Goal: Task Accomplishment & Management: Use online tool/utility

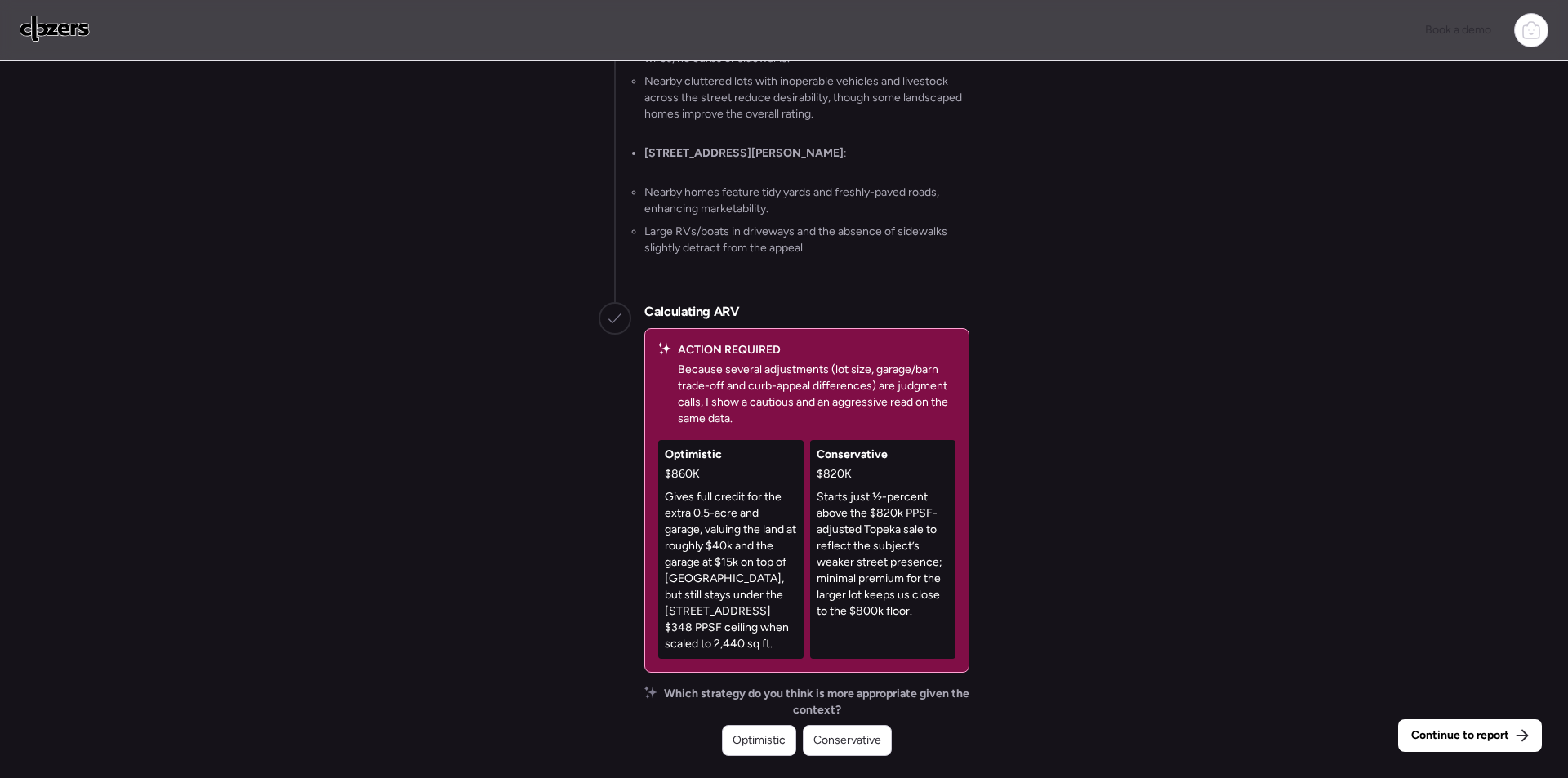
drag, startPoint x: 0, startPoint y: 0, endPoint x: 855, endPoint y: 761, distance: 1144.6
click at [841, 748] on span "Conservative" at bounding box center [847, 740] width 68 height 16
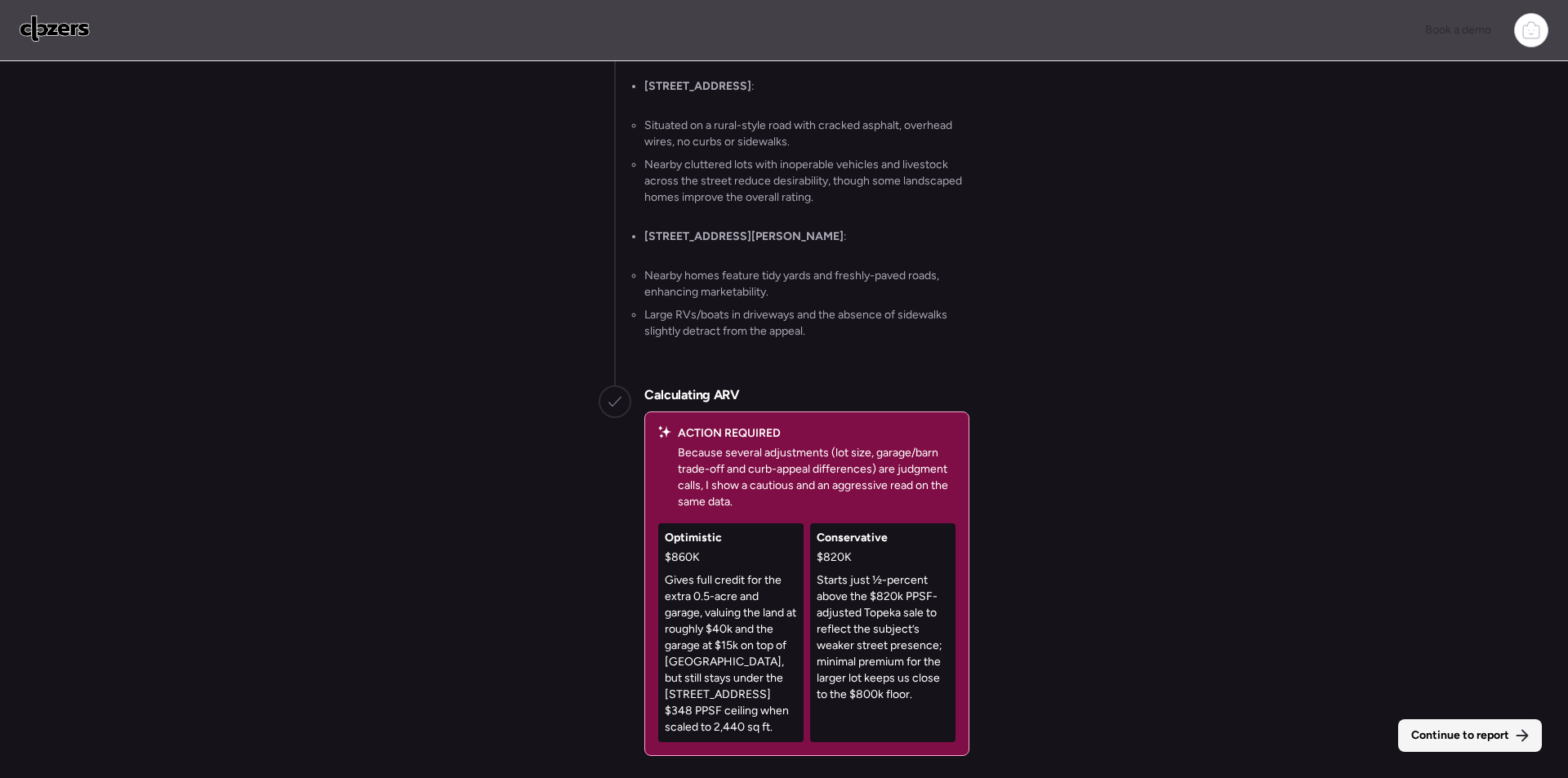
click at [1452, 731] on span "Continue to report" at bounding box center [1460, 735] width 98 height 16
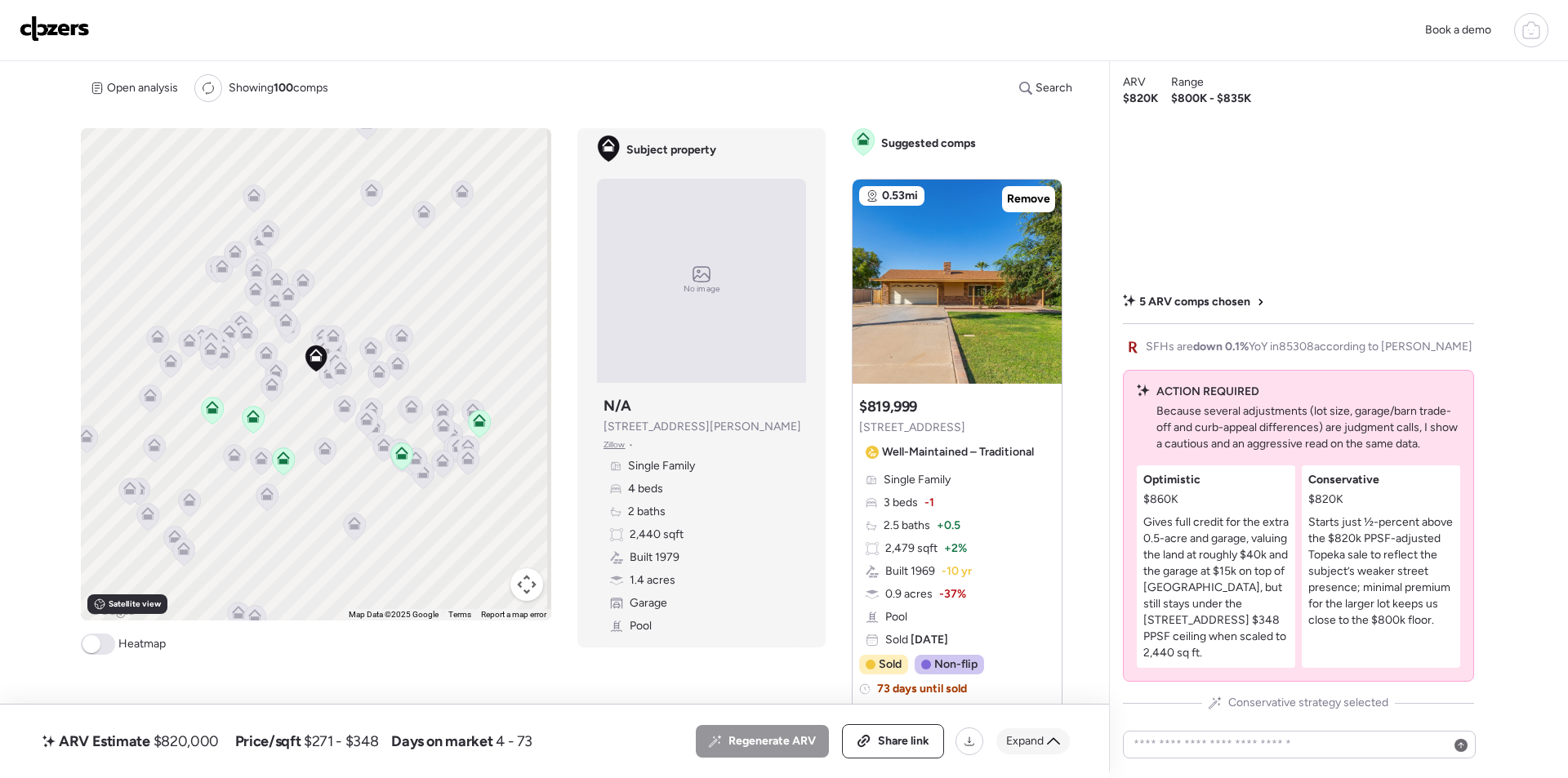
click at [1039, 743] on span "Expand" at bounding box center [1025, 741] width 37 height 16
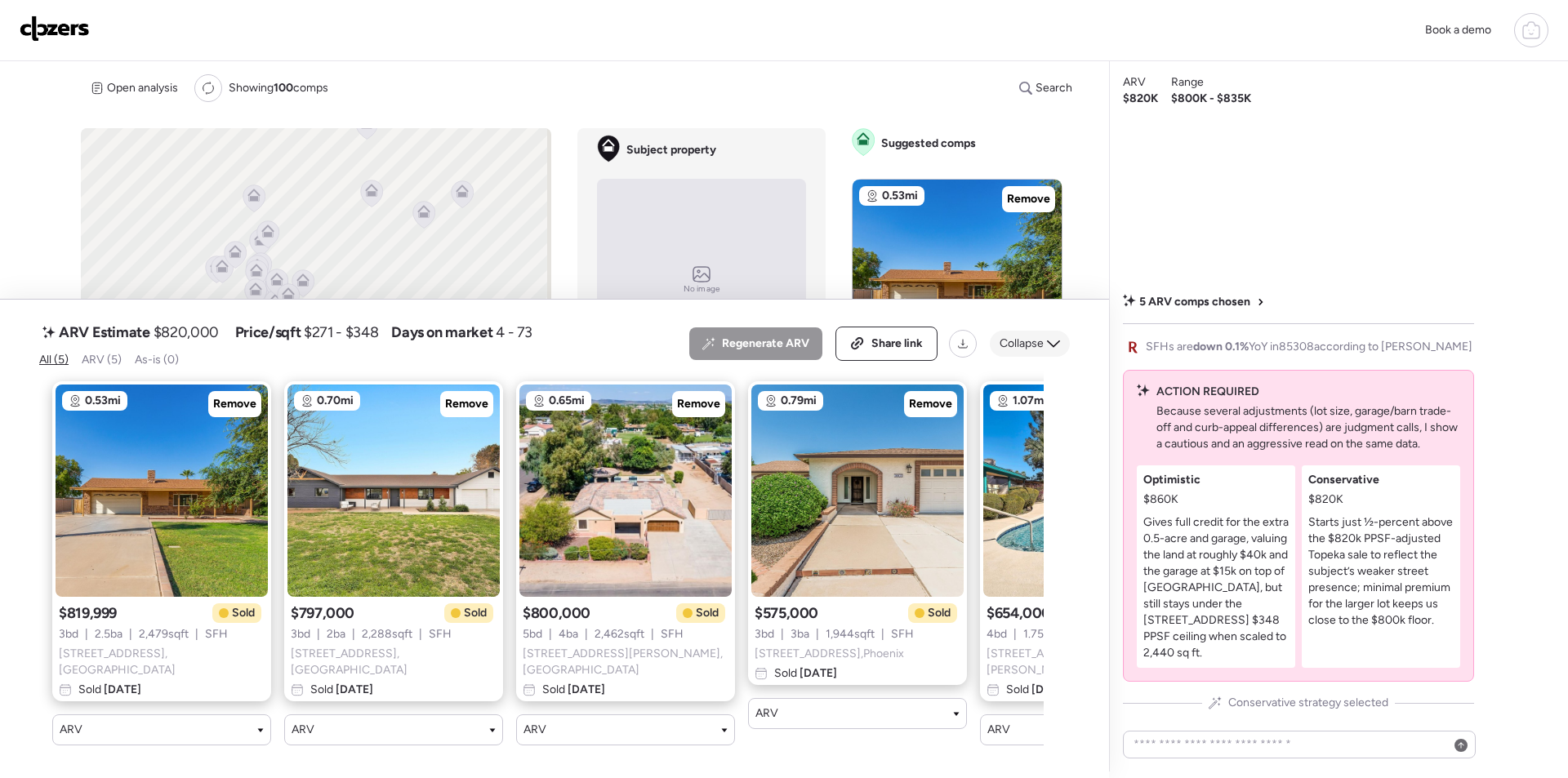
click at [1047, 343] on div "Collapse" at bounding box center [1030, 344] width 80 height 26
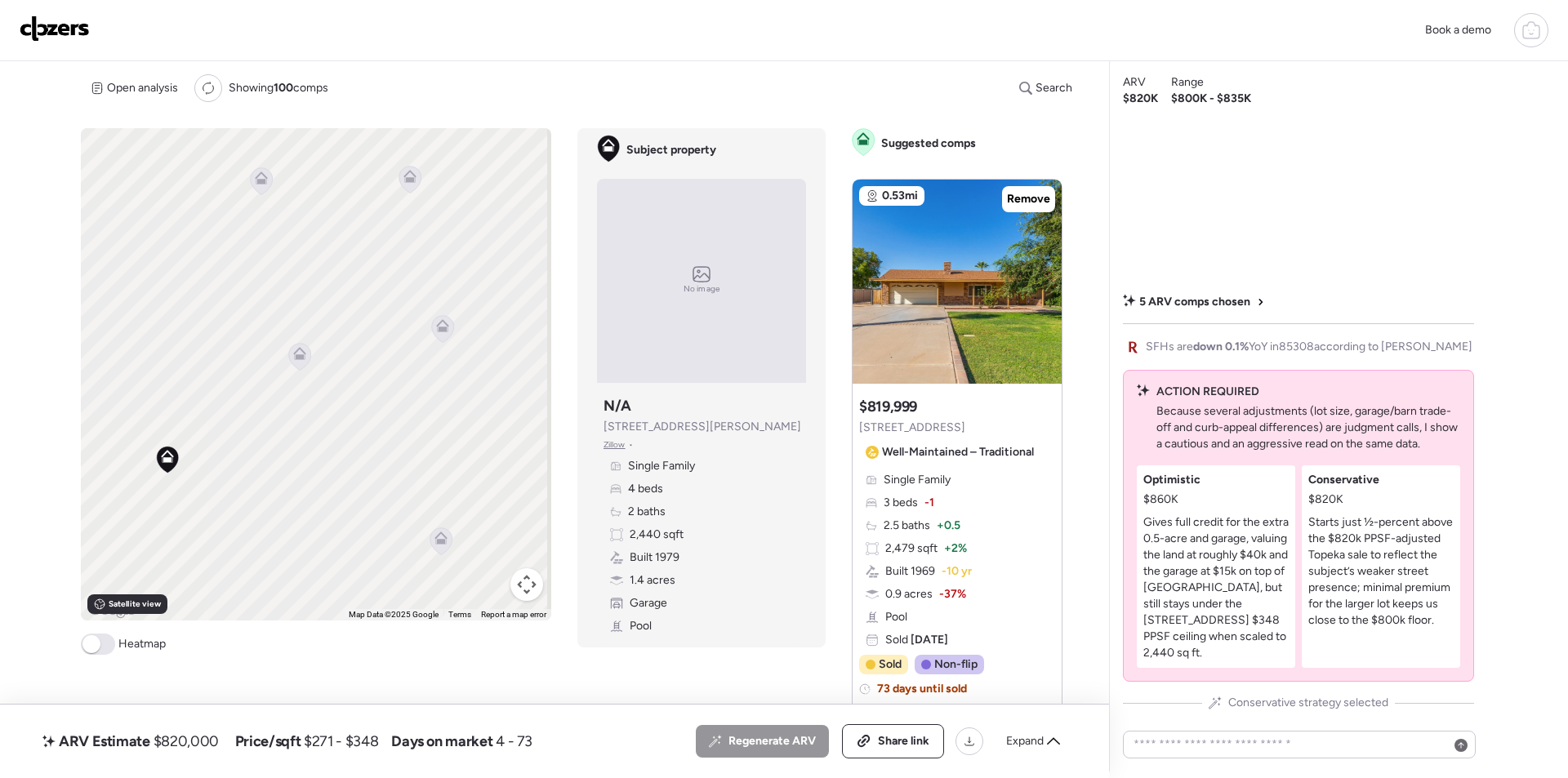
drag, startPoint x: 264, startPoint y: 441, endPoint x: 307, endPoint y: 437, distance: 43.2
click at [306, 439] on div "To activate drag with keyboard, press Alt + Enter. Once in keyboard drag state,…" at bounding box center [316, 374] width 470 height 492
drag, startPoint x: 340, startPoint y: 431, endPoint x: 365, endPoint y: 423, distance: 26.2
click at [365, 423] on div "To activate drag with keyboard, press Alt + Enter. Once in keyboard drag state,…" at bounding box center [316, 374] width 470 height 492
click at [378, 154] on icon at bounding box center [384, 149] width 22 height 27
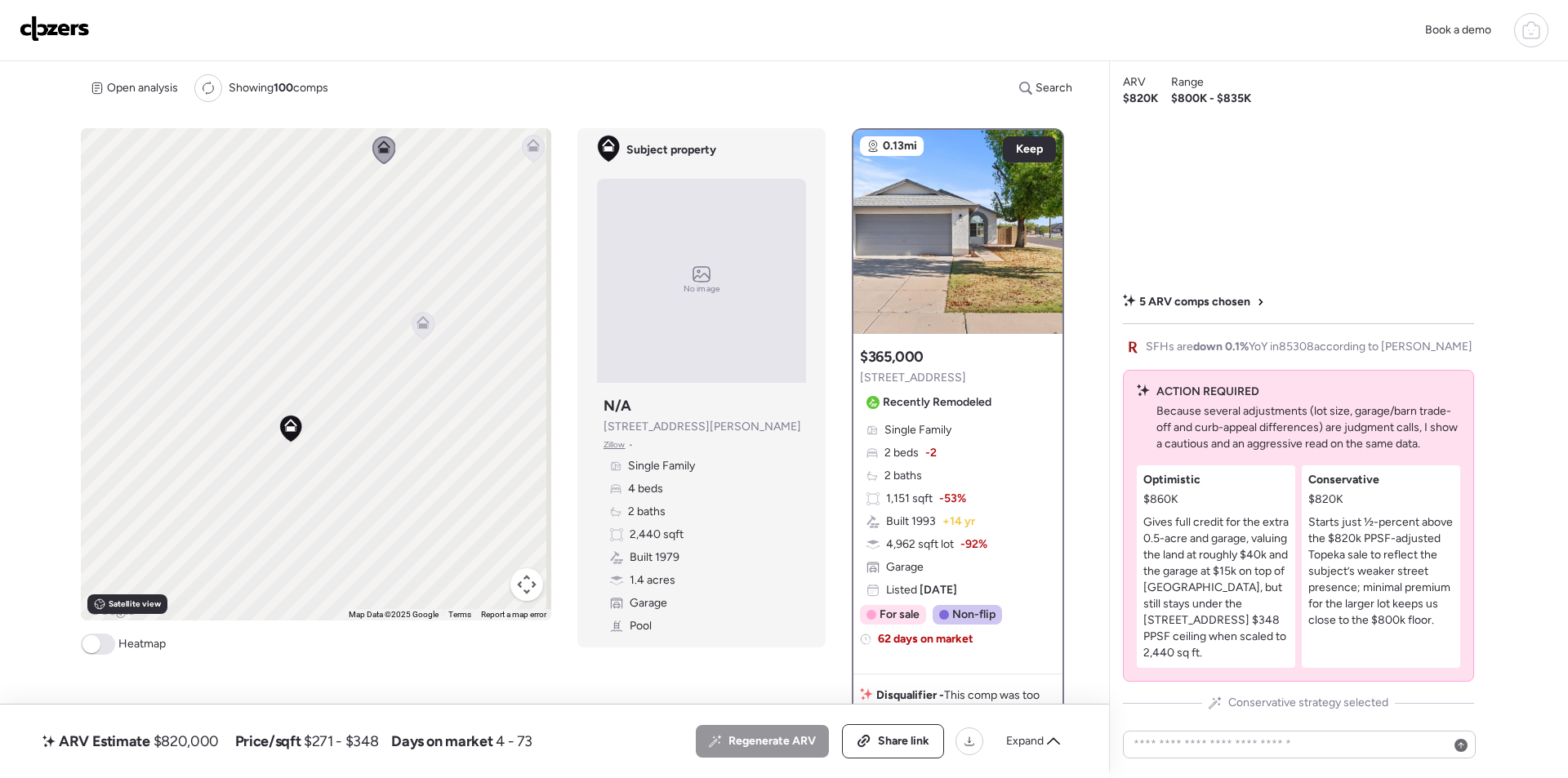
click at [427, 319] on icon at bounding box center [423, 325] width 22 height 27
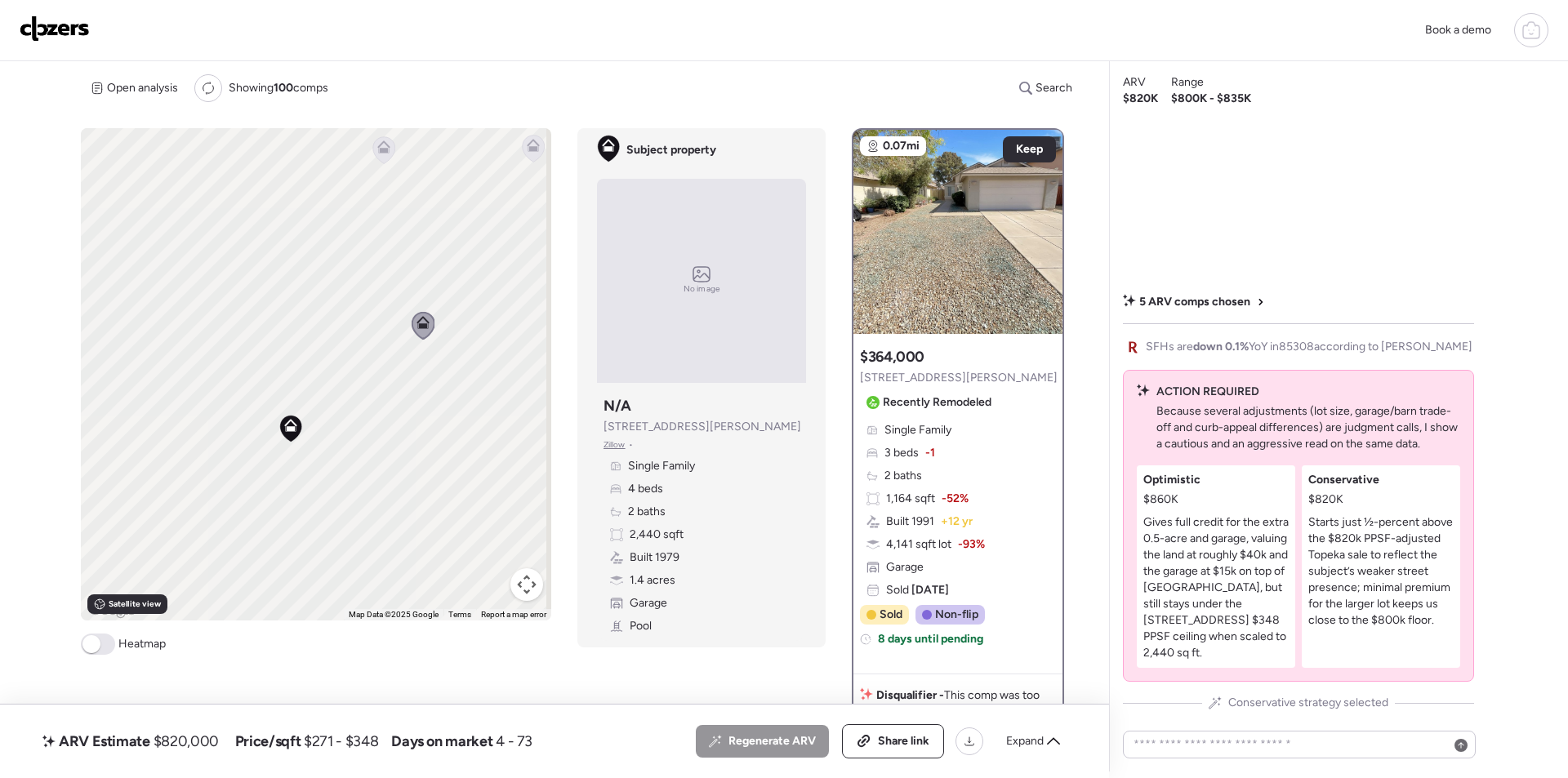
click at [201, 743] on span "$820,000" at bounding box center [186, 741] width 65 height 20
copy span "820,000"
click at [882, 736] on span "Share link" at bounding box center [903, 741] width 51 height 16
click at [72, 22] on img at bounding box center [54, 29] width 70 height 26
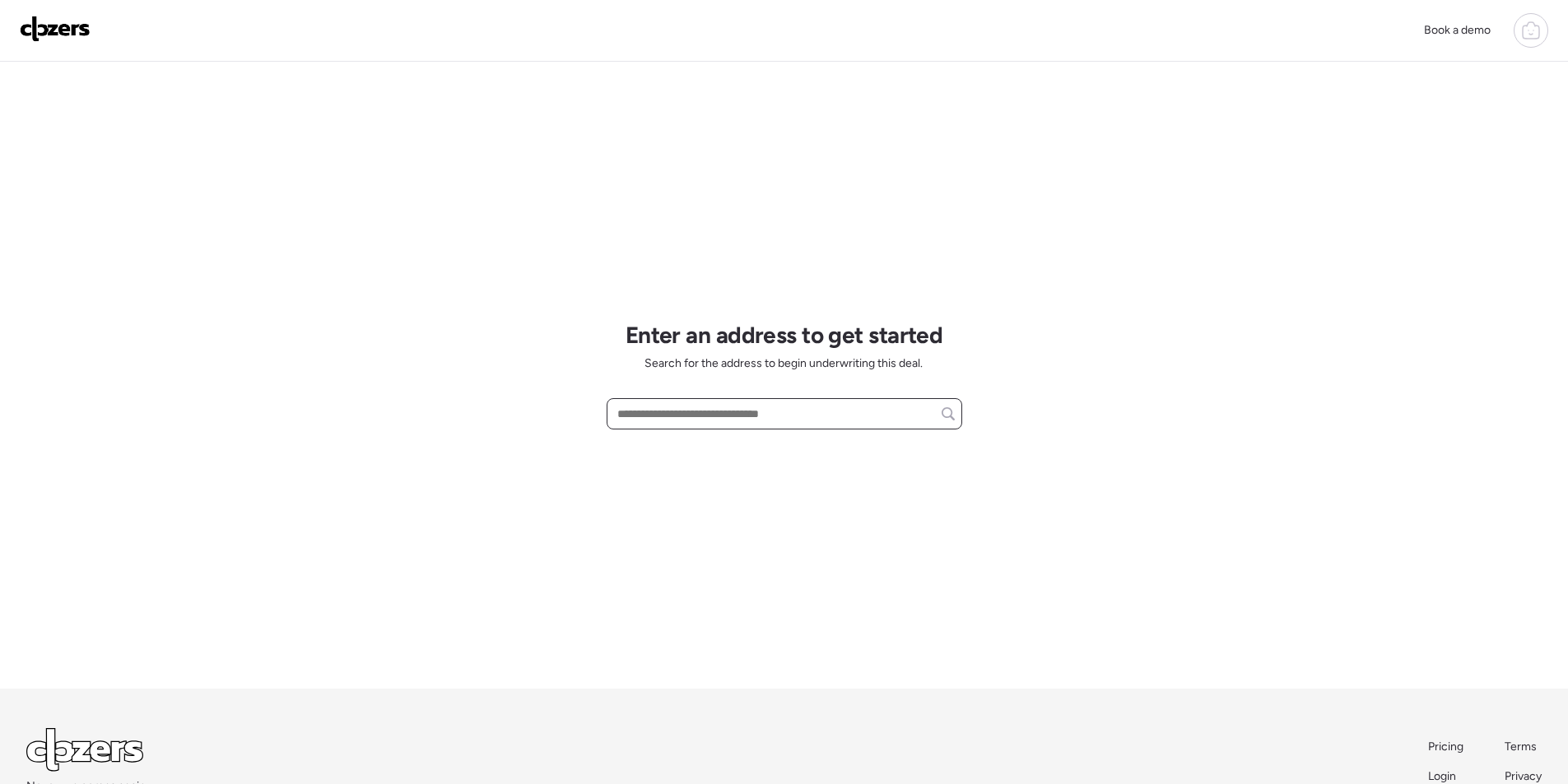
click at [774, 418] on input "text" at bounding box center [784, 413] width 341 height 23
paste input "**********"
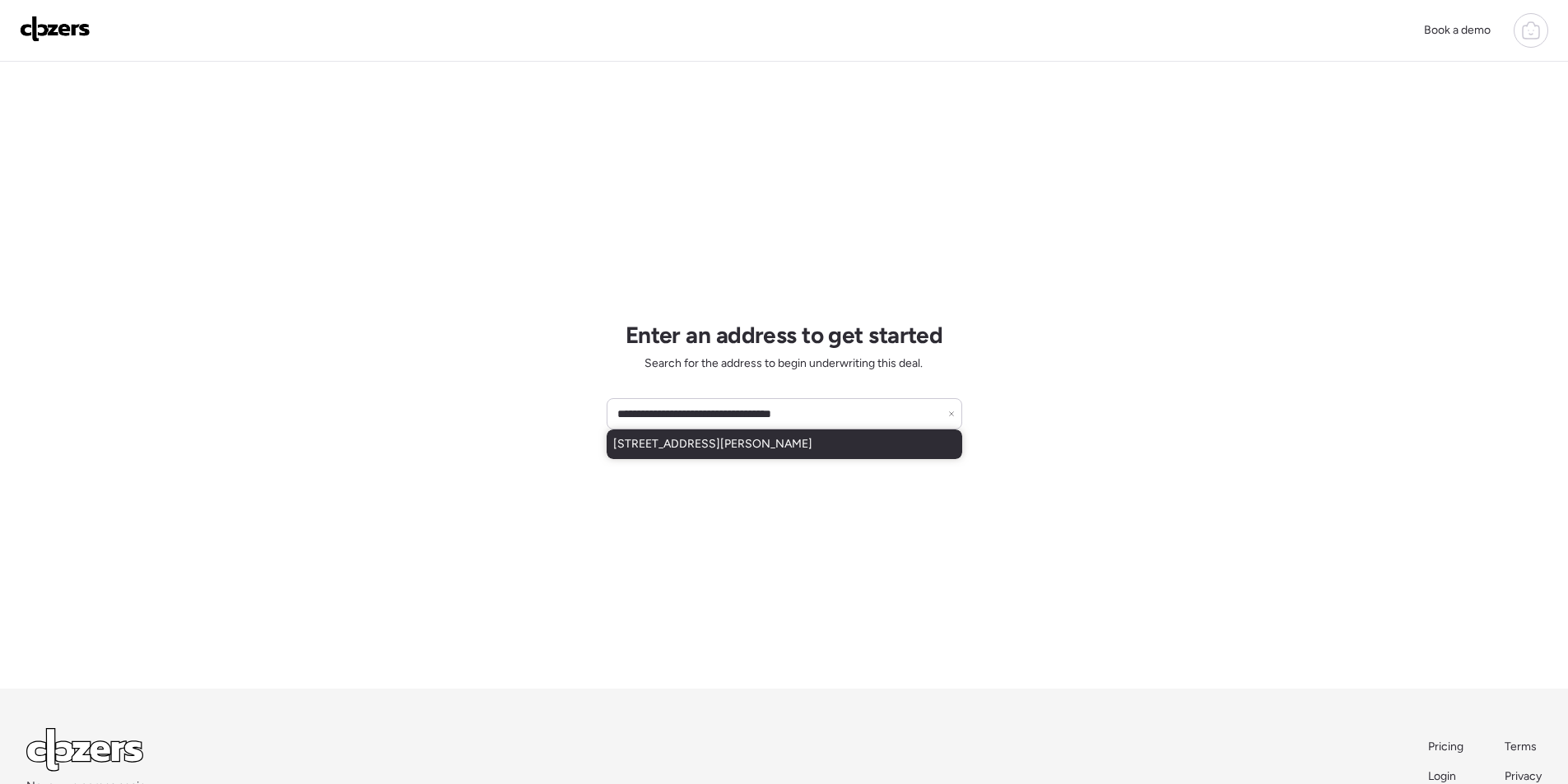
click at [796, 448] on span "3740 W Aracely Dr, New River, AZ, 85087" at bounding box center [712, 443] width 199 height 16
type input "**********"
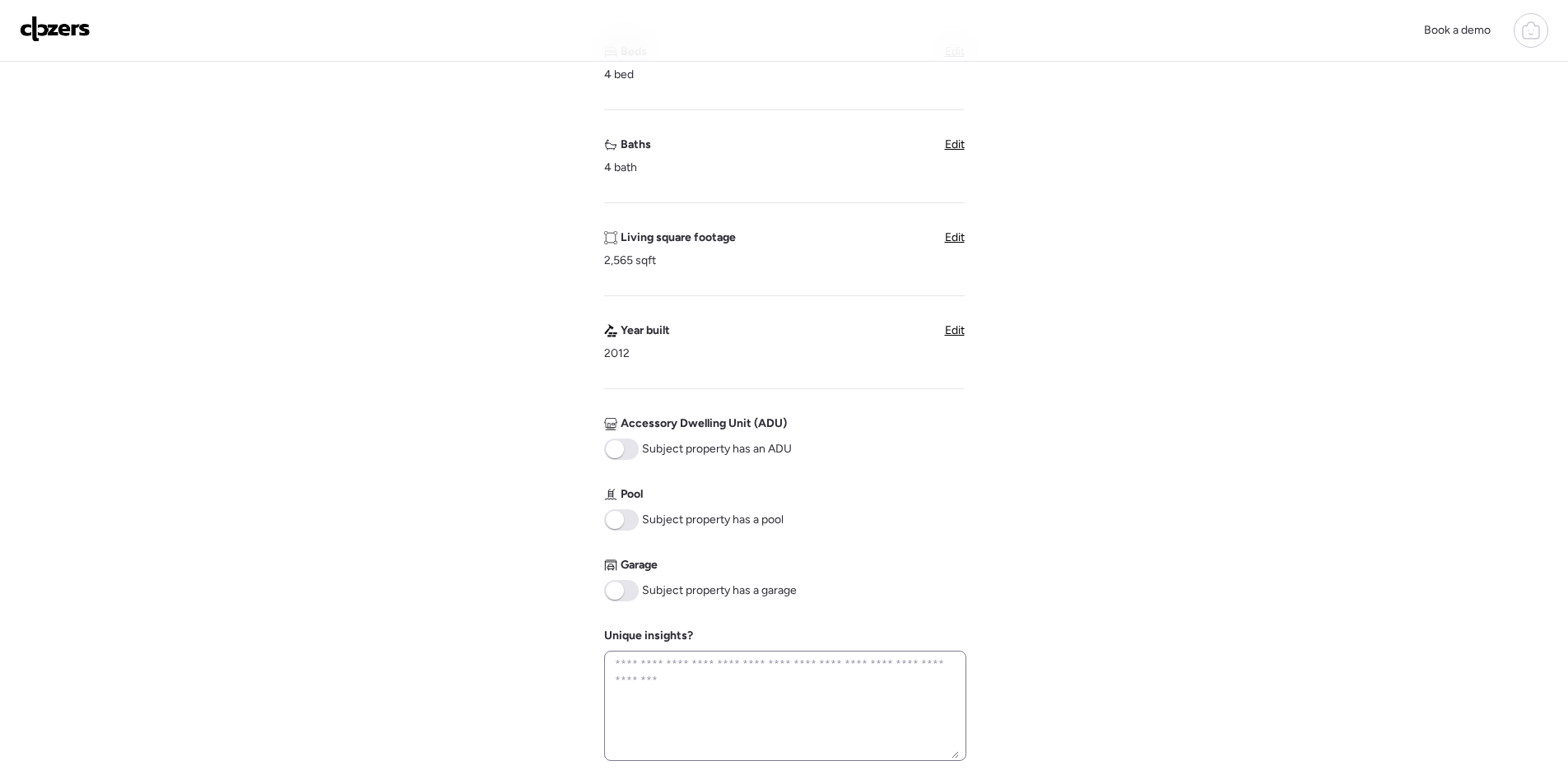
scroll to position [576, 0]
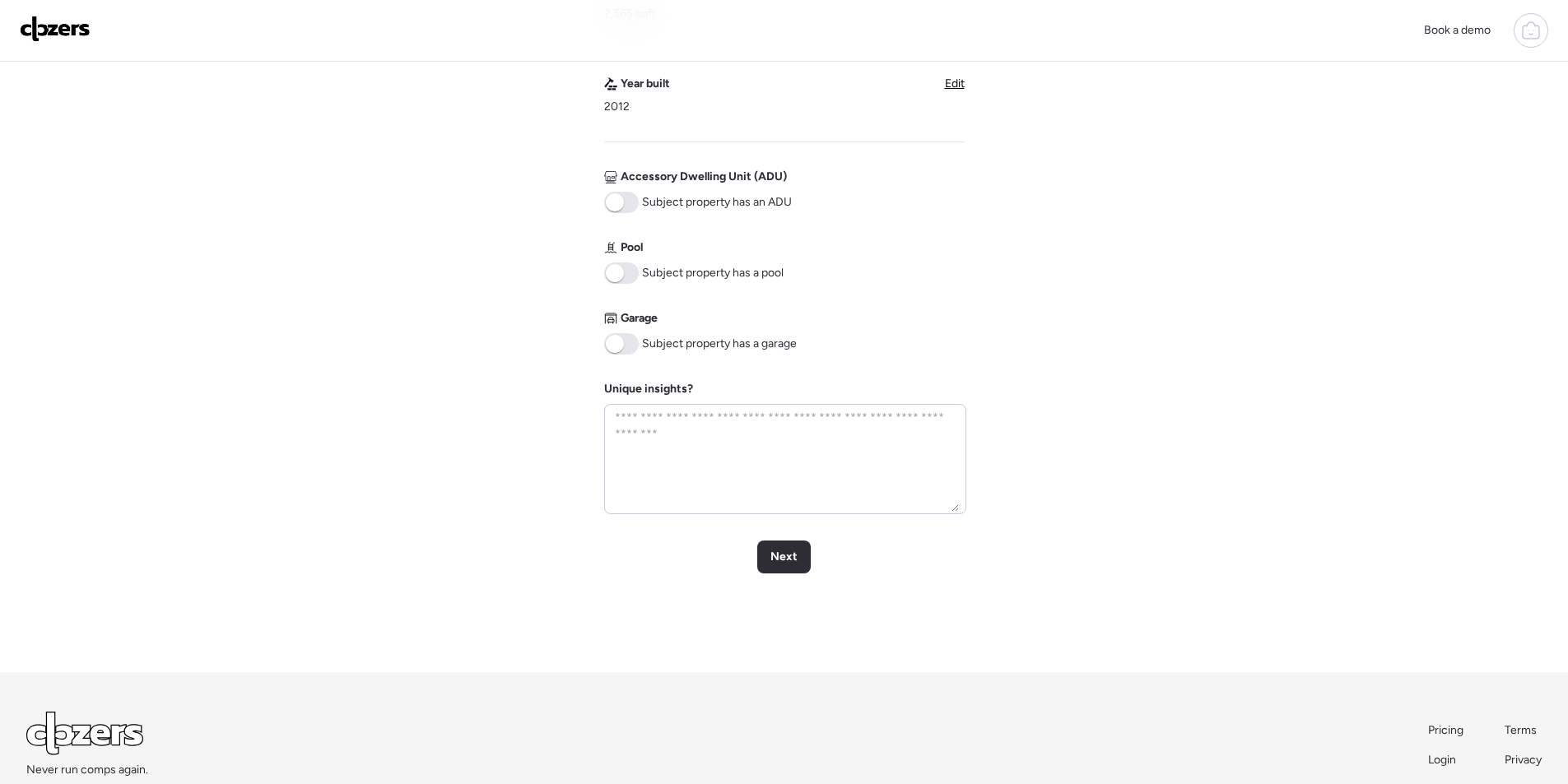
click at [630, 280] on span at bounding box center [621, 273] width 35 height 22
click at [627, 345] on span at bounding box center [621, 344] width 35 height 22
click at [785, 552] on span "Next" at bounding box center [784, 556] width 27 height 16
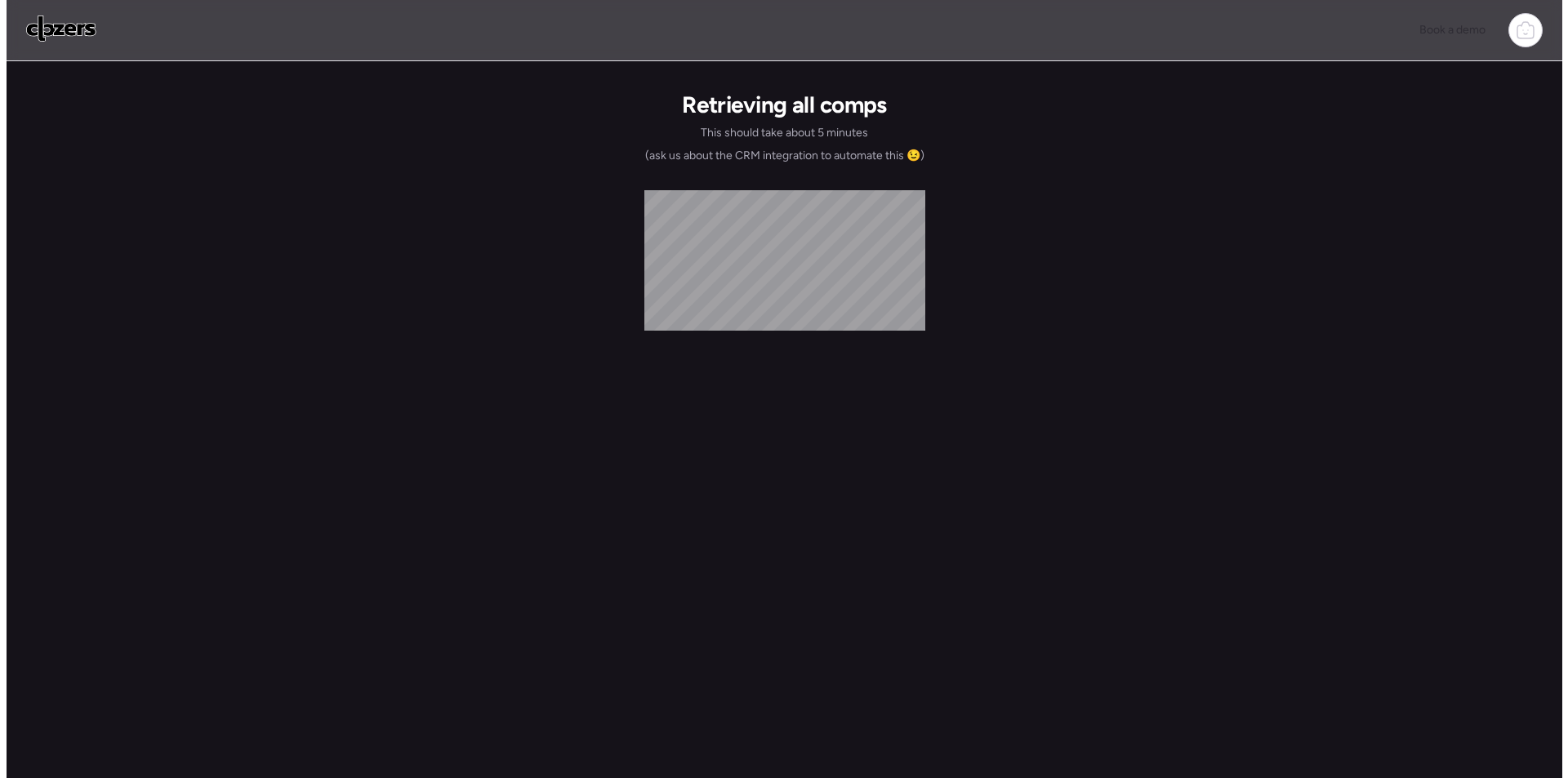
scroll to position [0, 0]
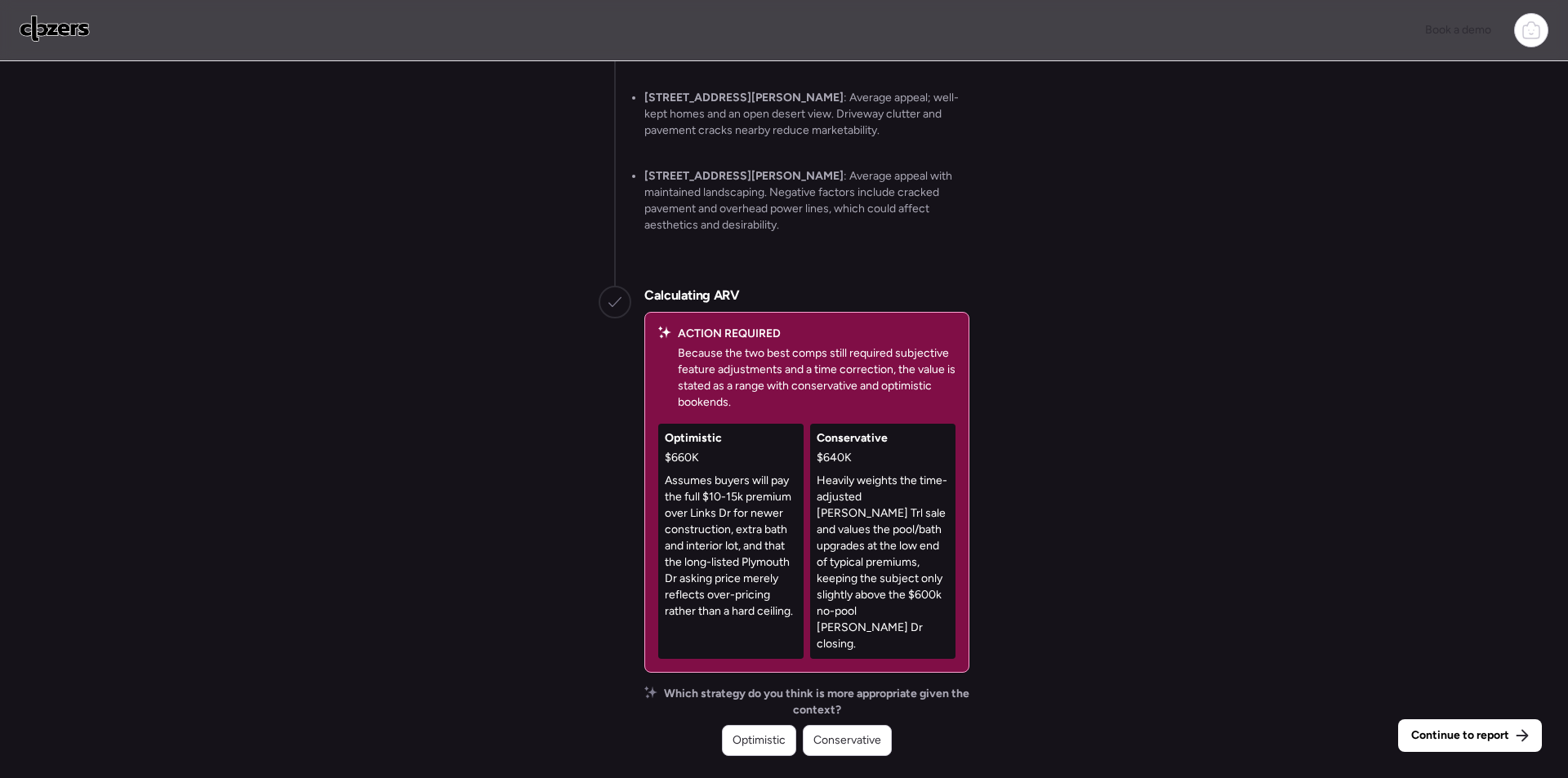
click at [869, 742] on span "Conservative" at bounding box center [847, 740] width 68 height 16
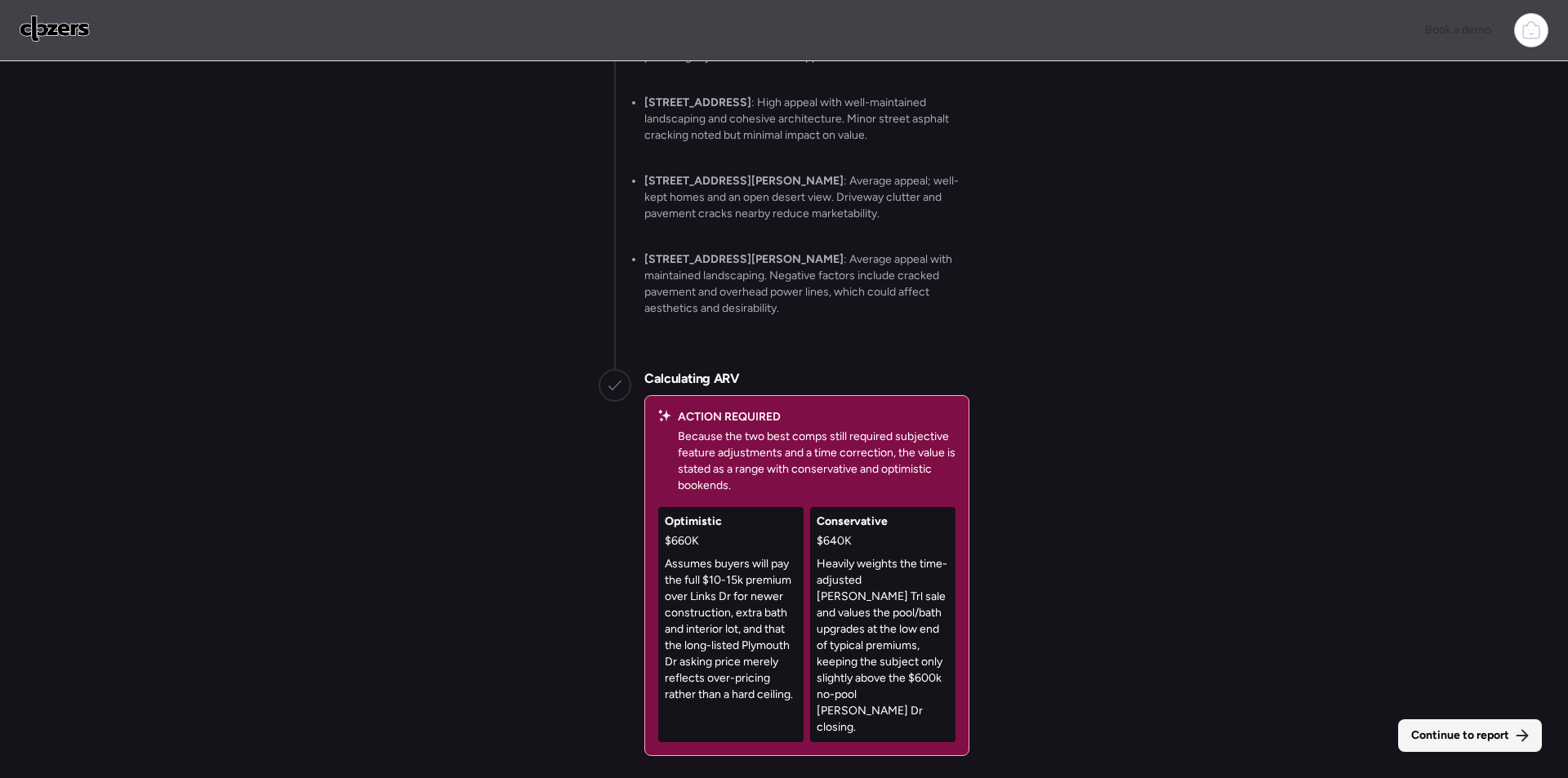
click at [1510, 737] on div "Continue to report" at bounding box center [1470, 735] width 144 height 33
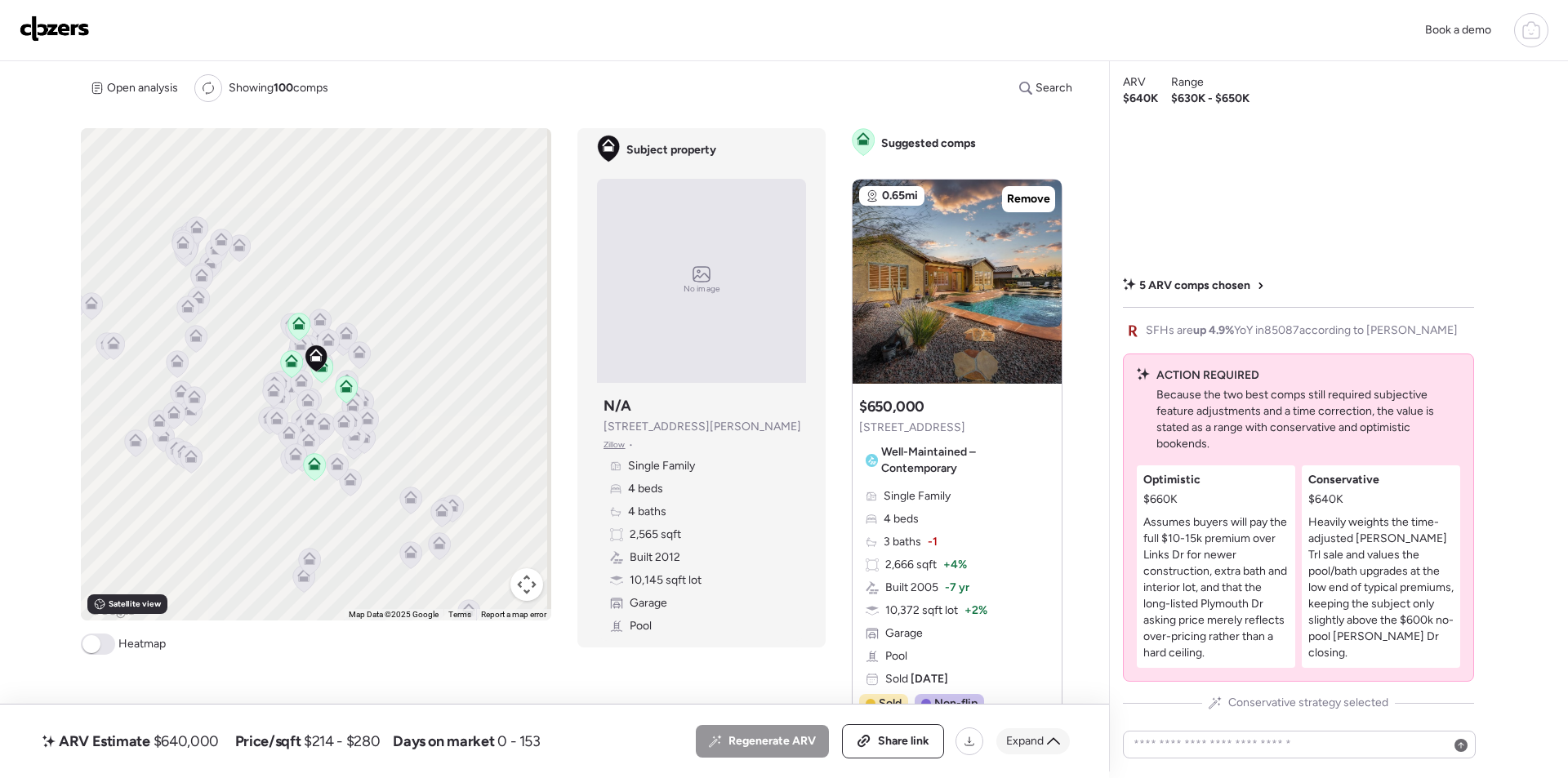
click at [1036, 737] on span "Expand" at bounding box center [1025, 741] width 37 height 16
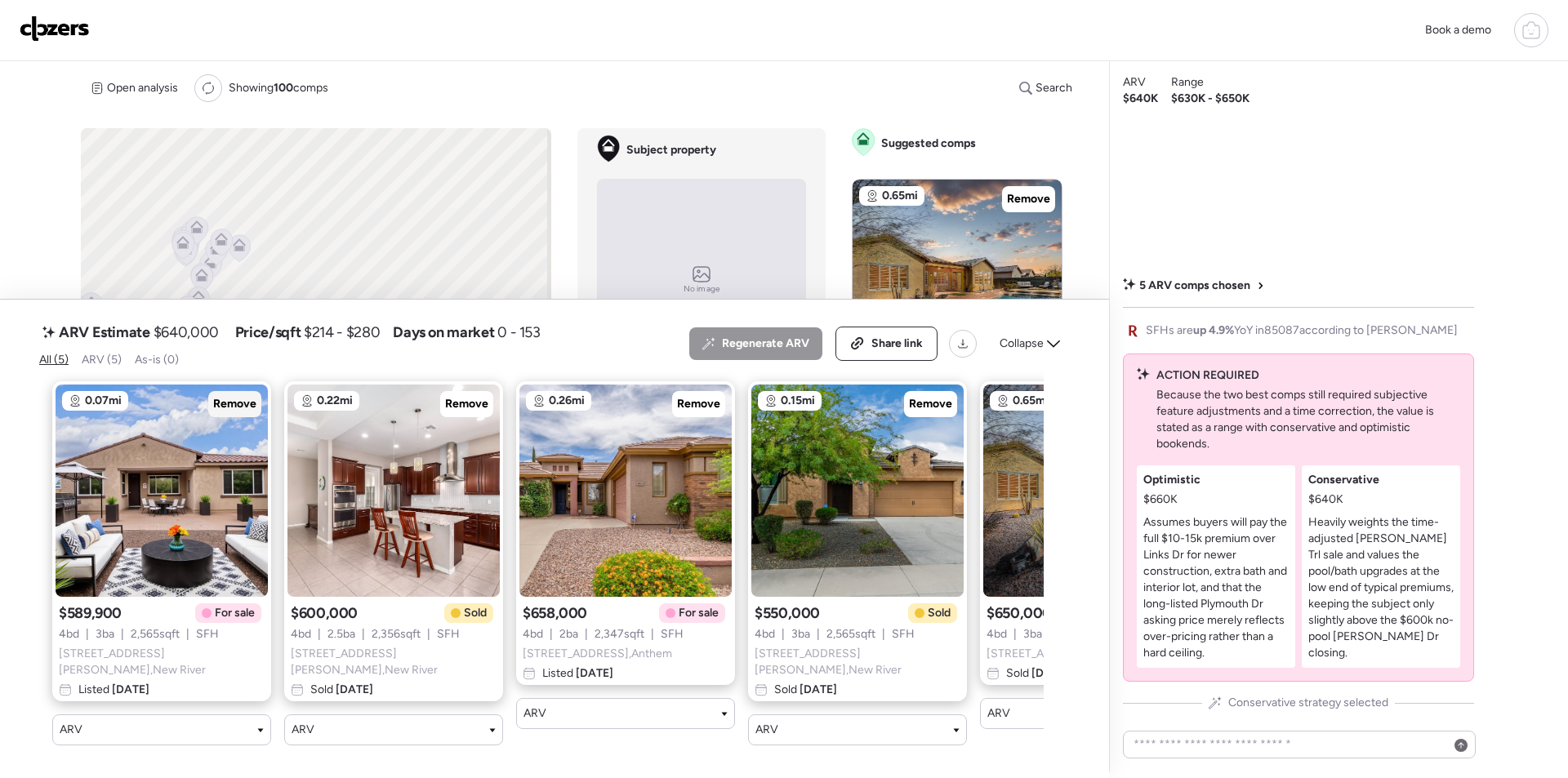
click at [242, 410] on span "Remove" at bounding box center [235, 403] width 43 height 16
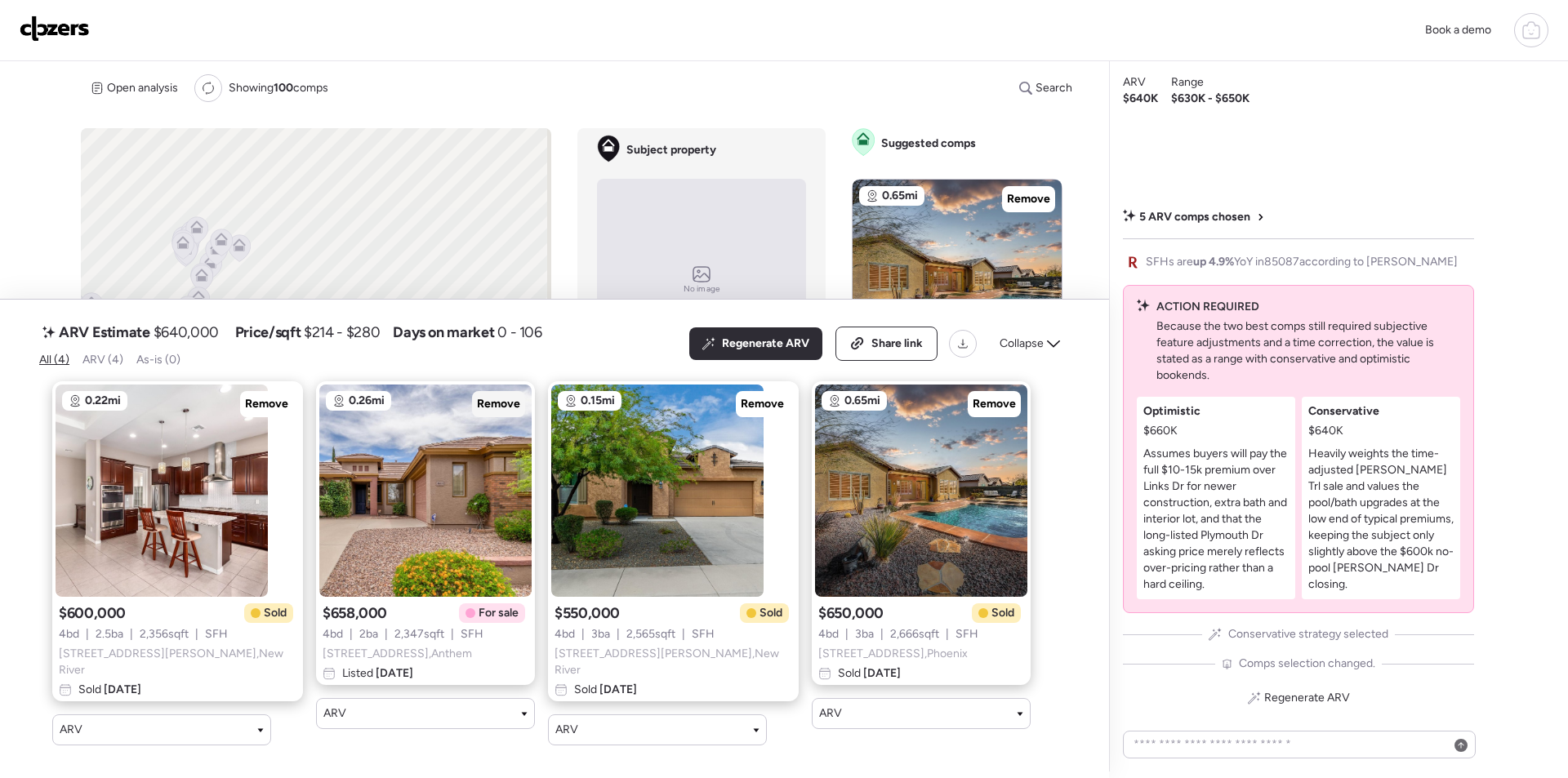
click at [477, 412] on span "Remove" at bounding box center [498, 403] width 43 height 16
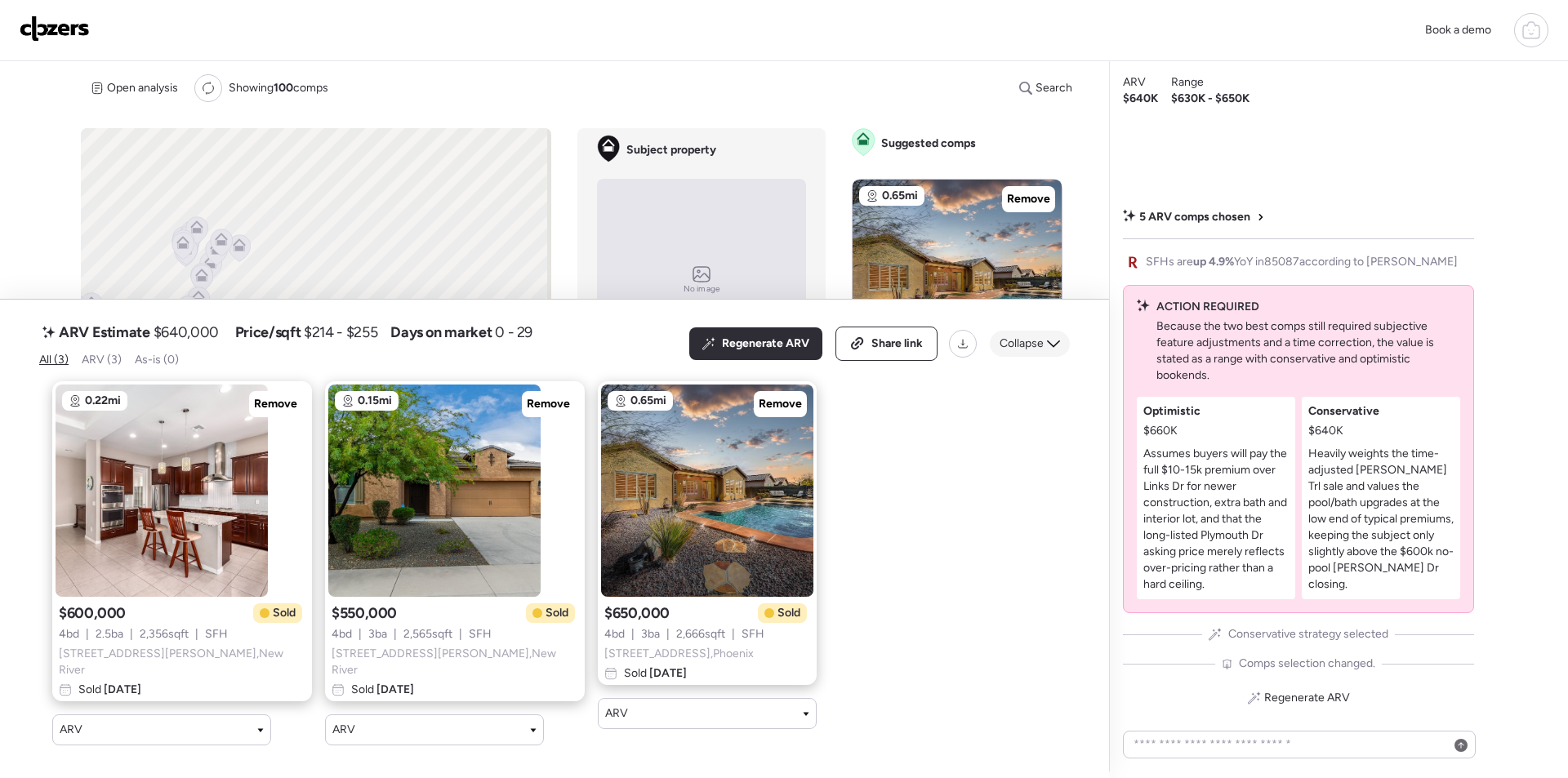
click at [1037, 347] on span "Collapse" at bounding box center [1021, 343] width 44 height 16
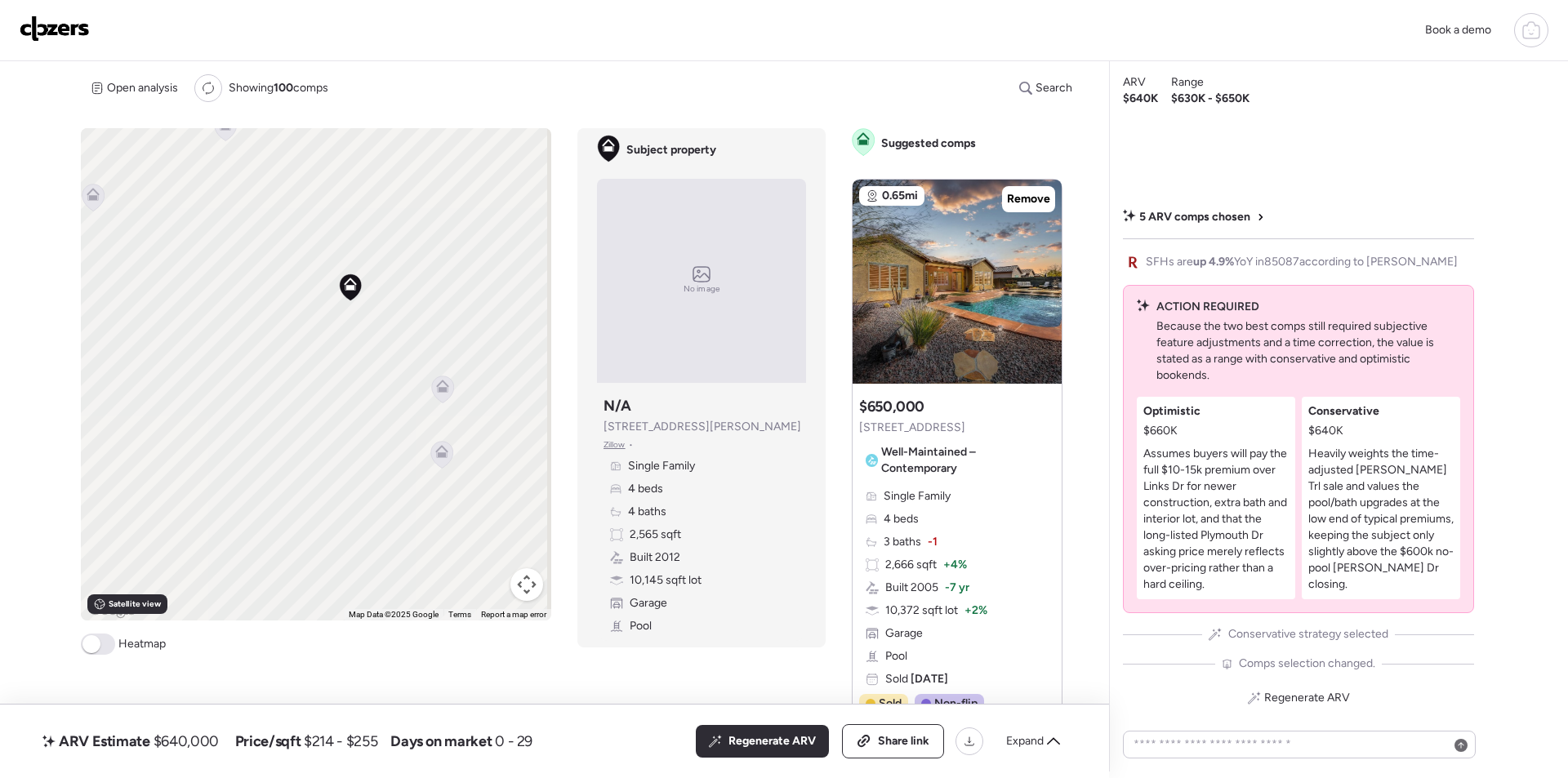
click at [446, 397] on icon at bounding box center [443, 389] width 22 height 27
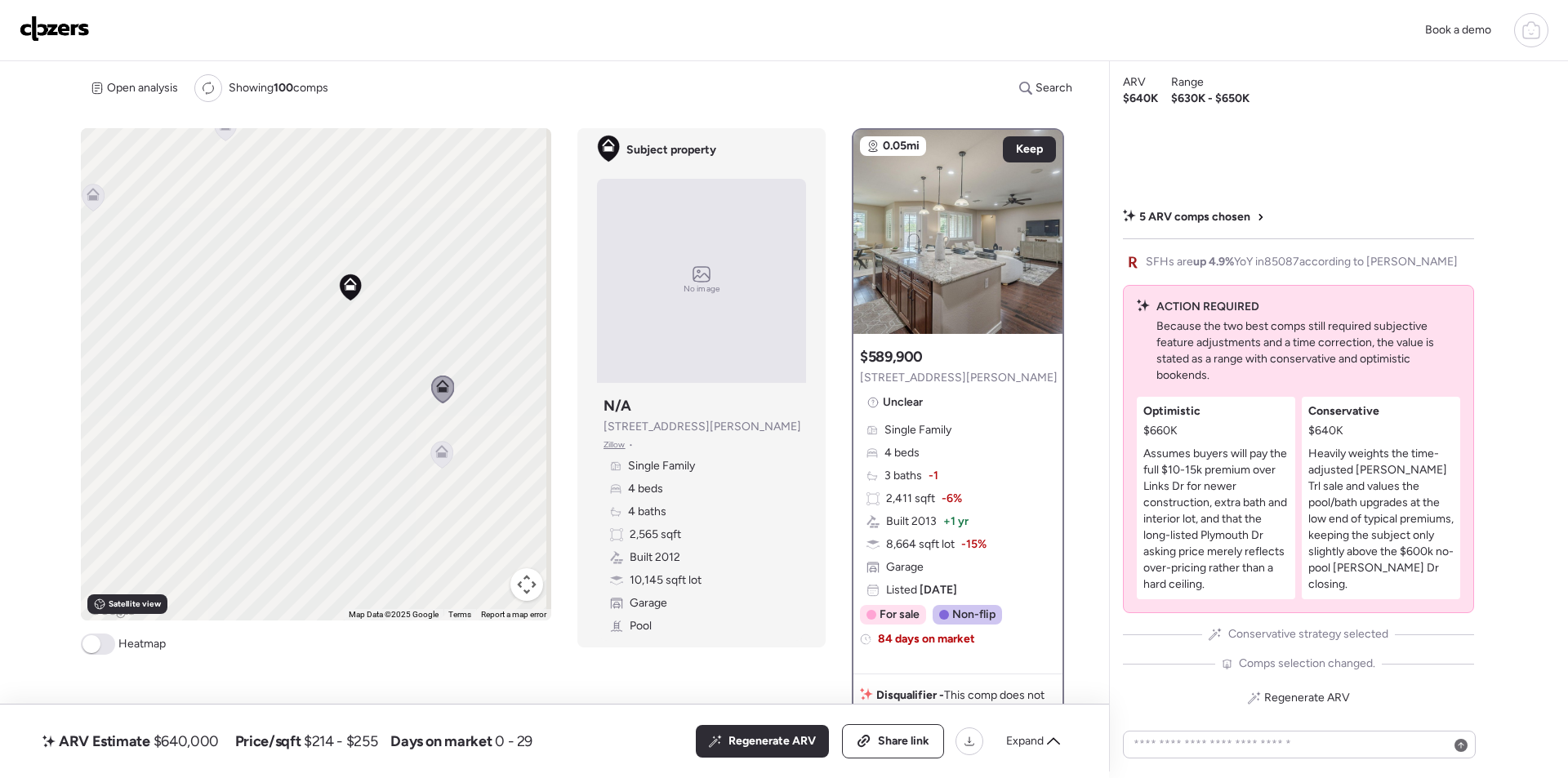
click at [442, 460] on icon at bounding box center [442, 454] width 22 height 27
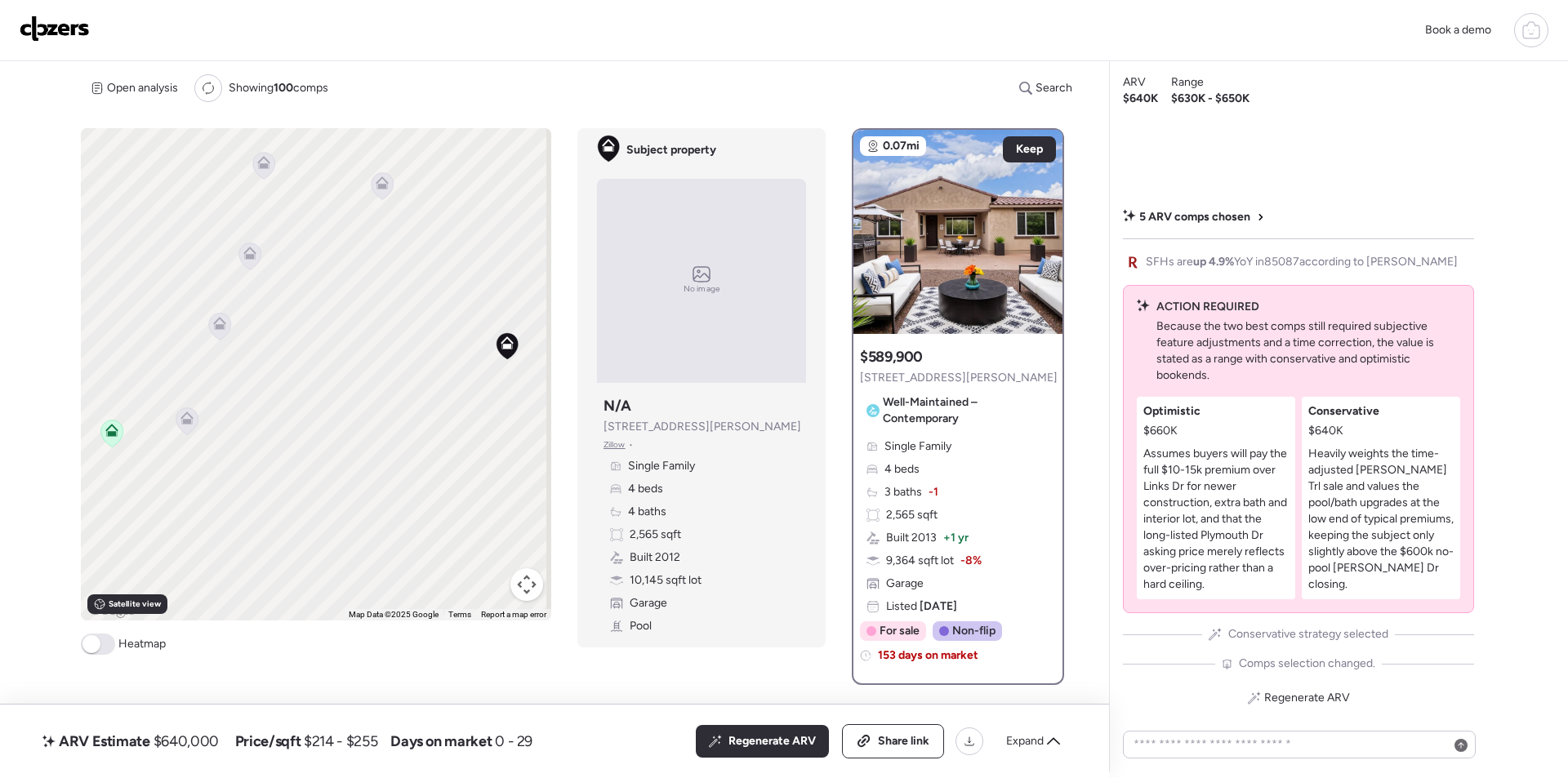
drag, startPoint x: 301, startPoint y: 404, endPoint x: 378, endPoint y: 339, distance: 100.8
click at [461, 460] on div "To activate drag with keyboard, press Alt + Enter. Once in keyboard drag state,…" at bounding box center [316, 374] width 470 height 492
click at [372, 177] on icon at bounding box center [378, 175] width 13 height 13
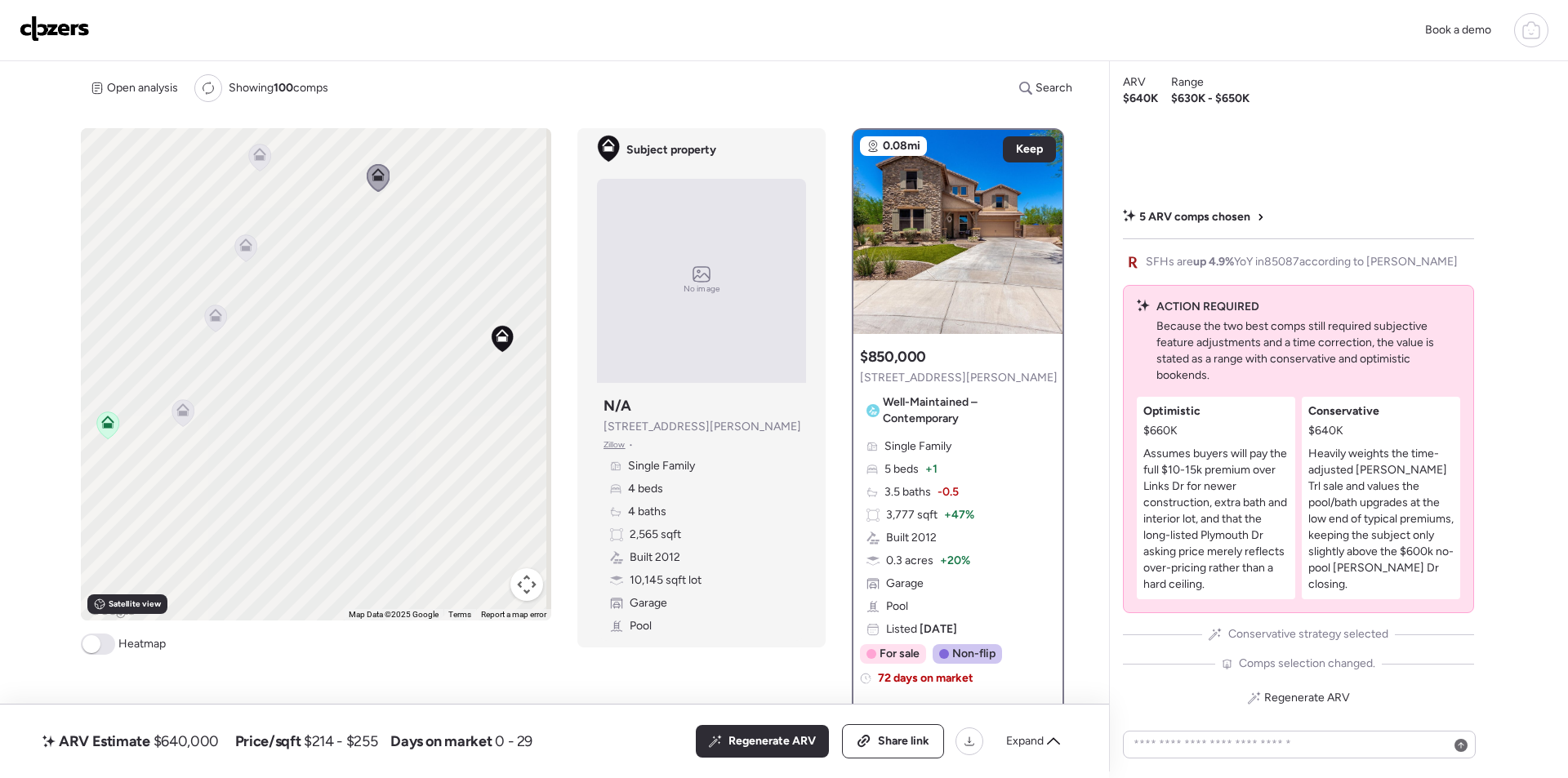
click at [247, 248] on icon at bounding box center [245, 248] width 10 height 5
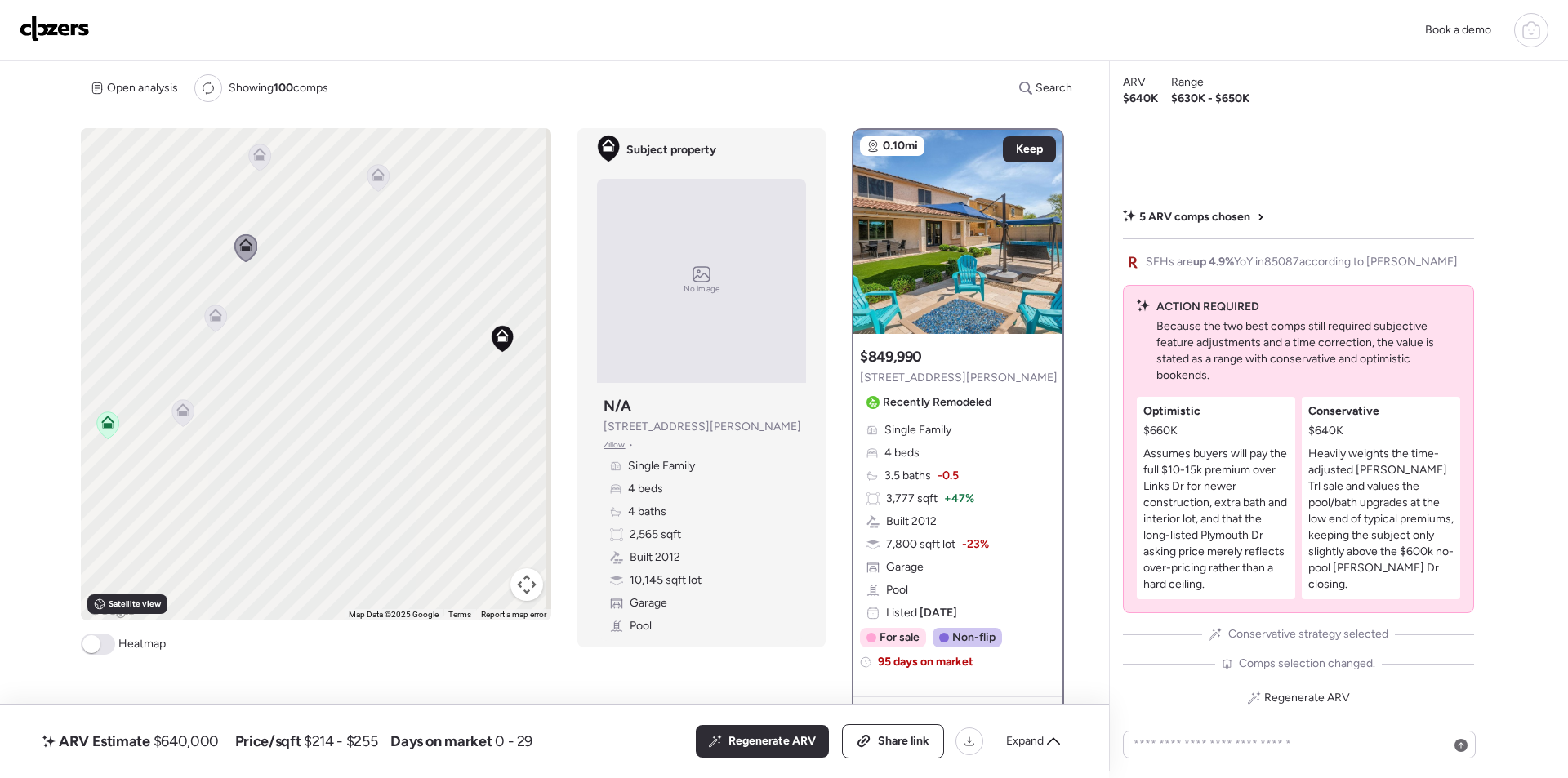
click at [216, 316] on icon at bounding box center [216, 315] width 13 height 13
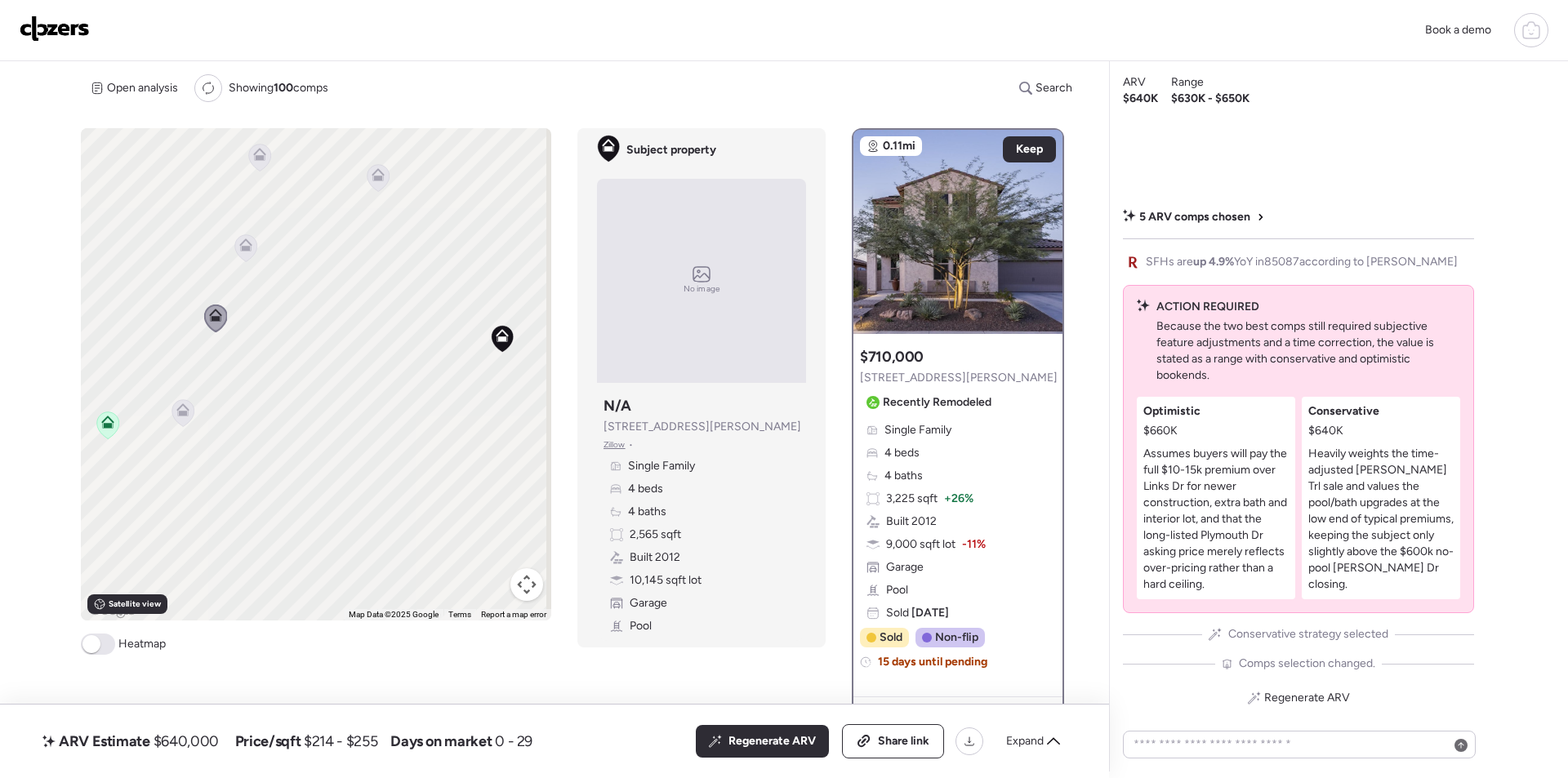
click at [173, 413] on icon at bounding box center [183, 412] width 22 height 27
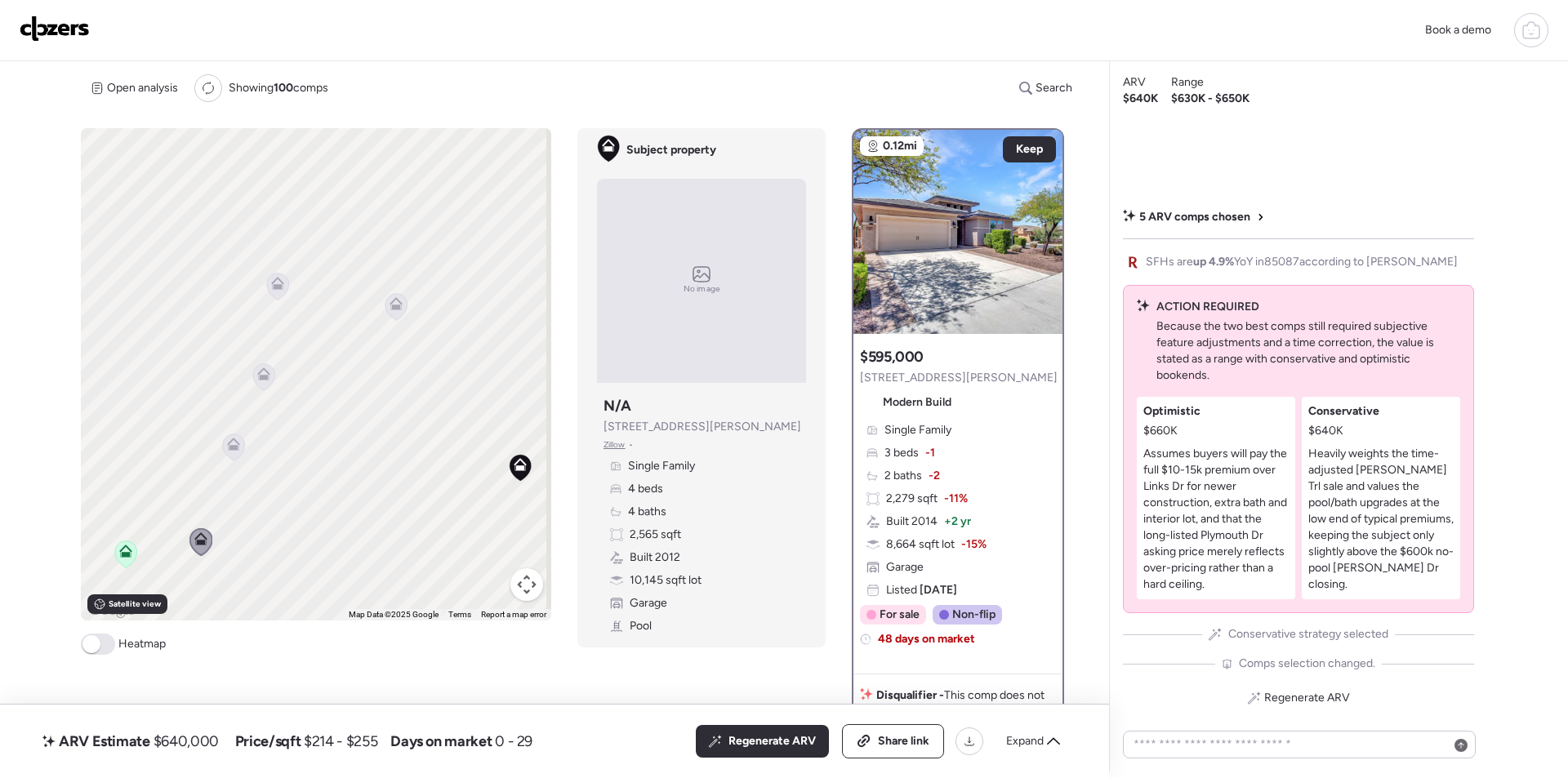
click at [323, 386] on div "To activate drag with keyboard, press Alt + Enter. Once in keyboard drag state,…" at bounding box center [316, 374] width 470 height 492
click at [276, 282] on icon at bounding box center [278, 283] width 13 height 13
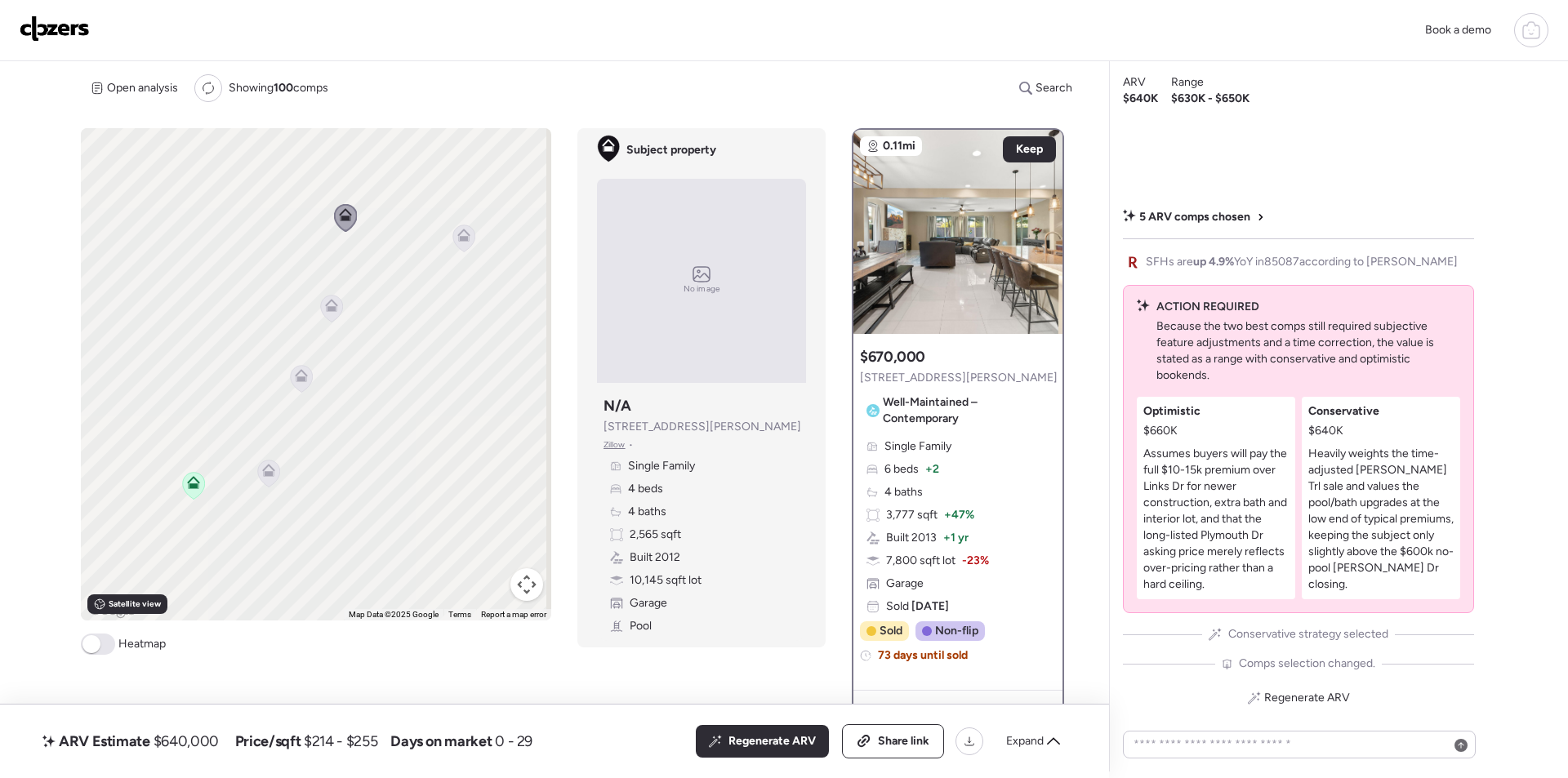
drag, startPoint x: 387, startPoint y: 432, endPoint x: 450, endPoint y: 355, distance: 99.5
click at [450, 355] on div "To activate drag with keyboard, press Alt + Enter. Once in keyboard drag state,…" at bounding box center [316, 374] width 470 height 492
drag, startPoint x: 386, startPoint y: 437, endPoint x: 172, endPoint y: 345, distance: 232.9
click at [172, 345] on div "To activate drag with keyboard, press Alt + Enter. Once in keyboard drag state,…" at bounding box center [316, 374] width 470 height 492
drag, startPoint x: 229, startPoint y: 351, endPoint x: 321, endPoint y: 404, distance: 106.2
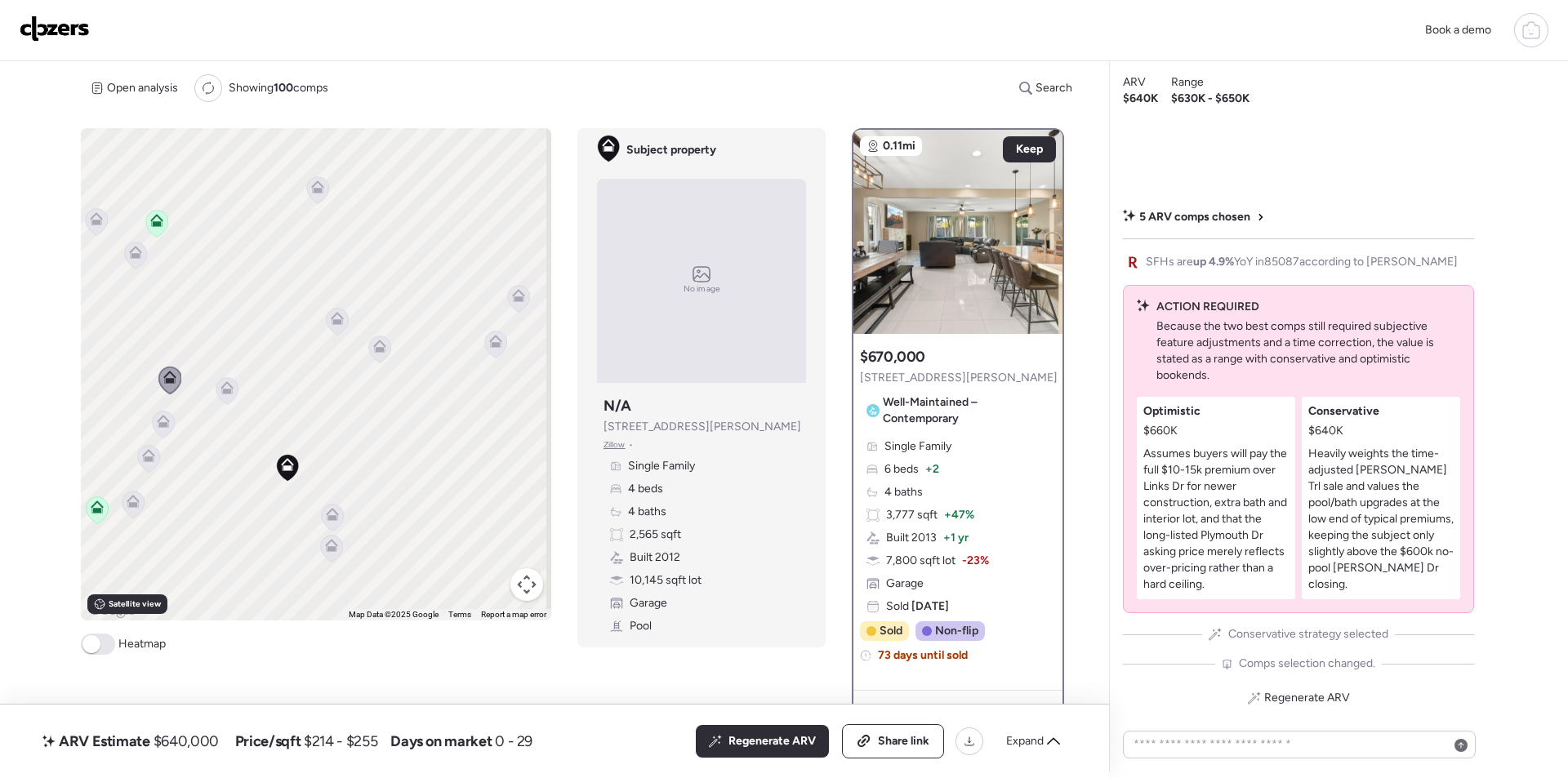
click at [263, 514] on div "To activate drag with keyboard, press Alt + Enter. Once in keyboard drag state,…" at bounding box center [316, 374] width 470 height 492
click at [327, 328] on div "To activate drag with keyboard, press Alt + Enter. Once in keyboard drag state,…" at bounding box center [316, 374] width 470 height 492
click at [334, 326] on icon at bounding box center [340, 320] width 13 height 13
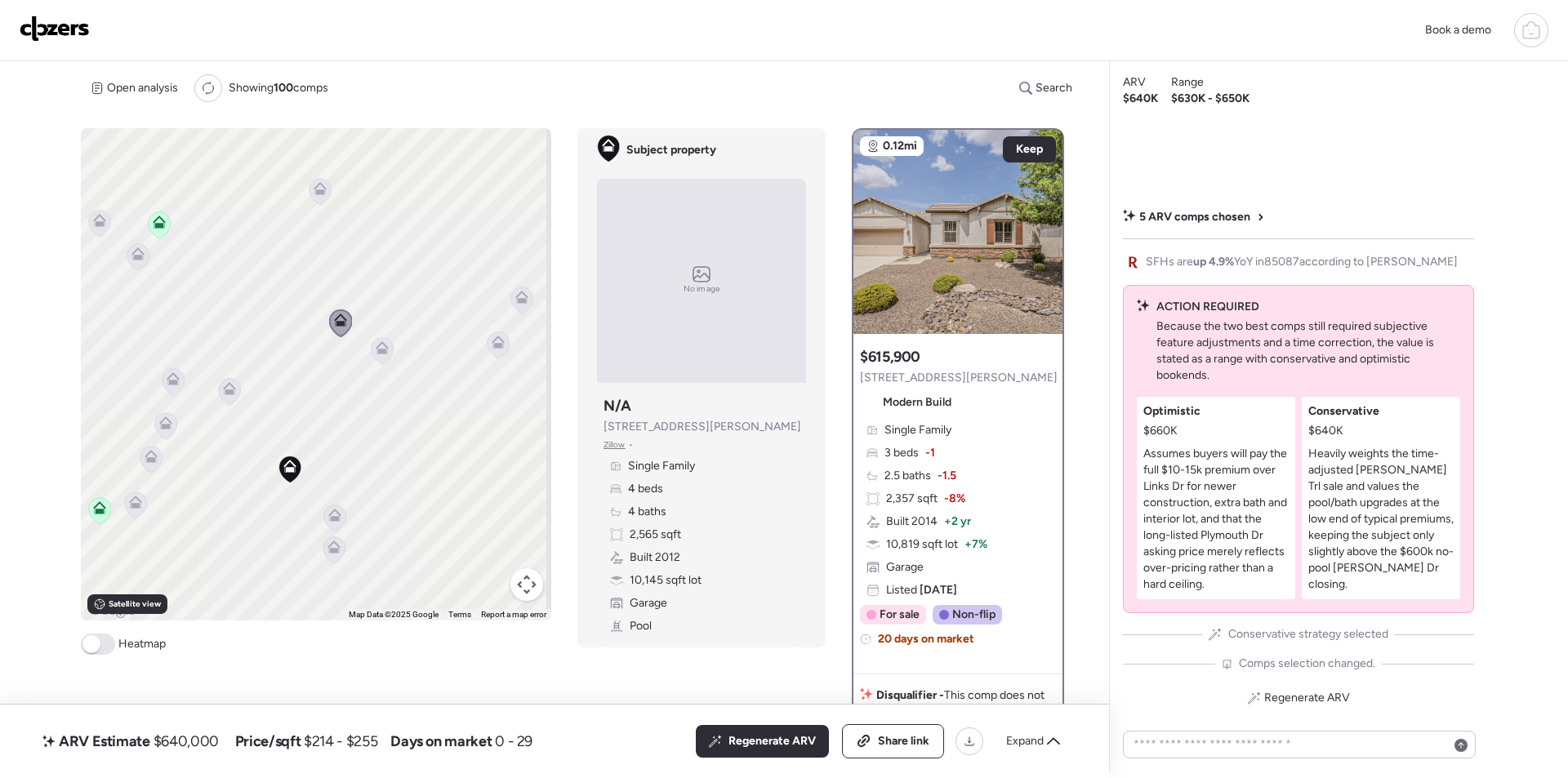
click at [379, 340] on icon at bounding box center [383, 350] width 22 height 27
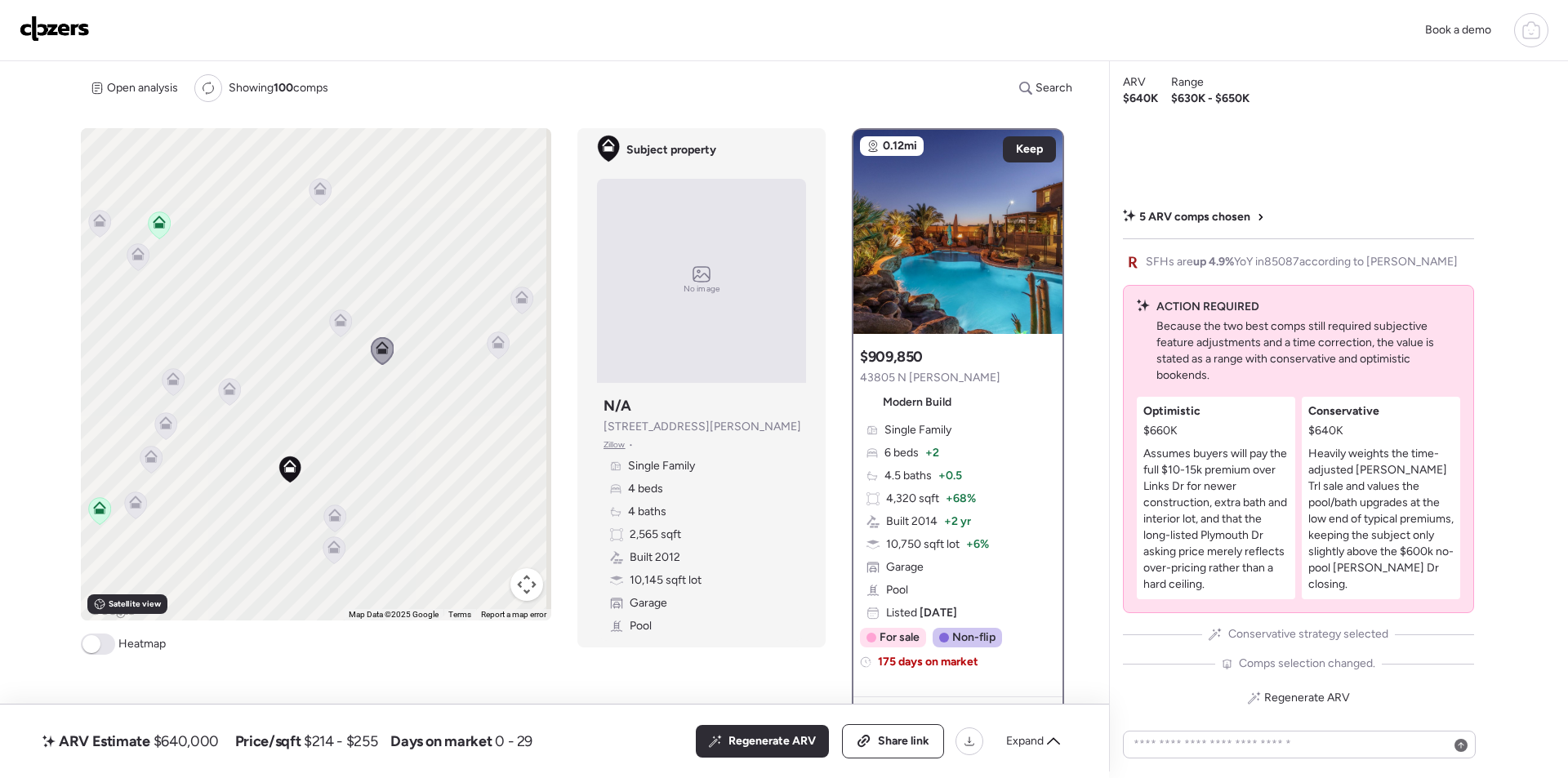
click at [136, 259] on icon at bounding box center [137, 257] width 10 height 5
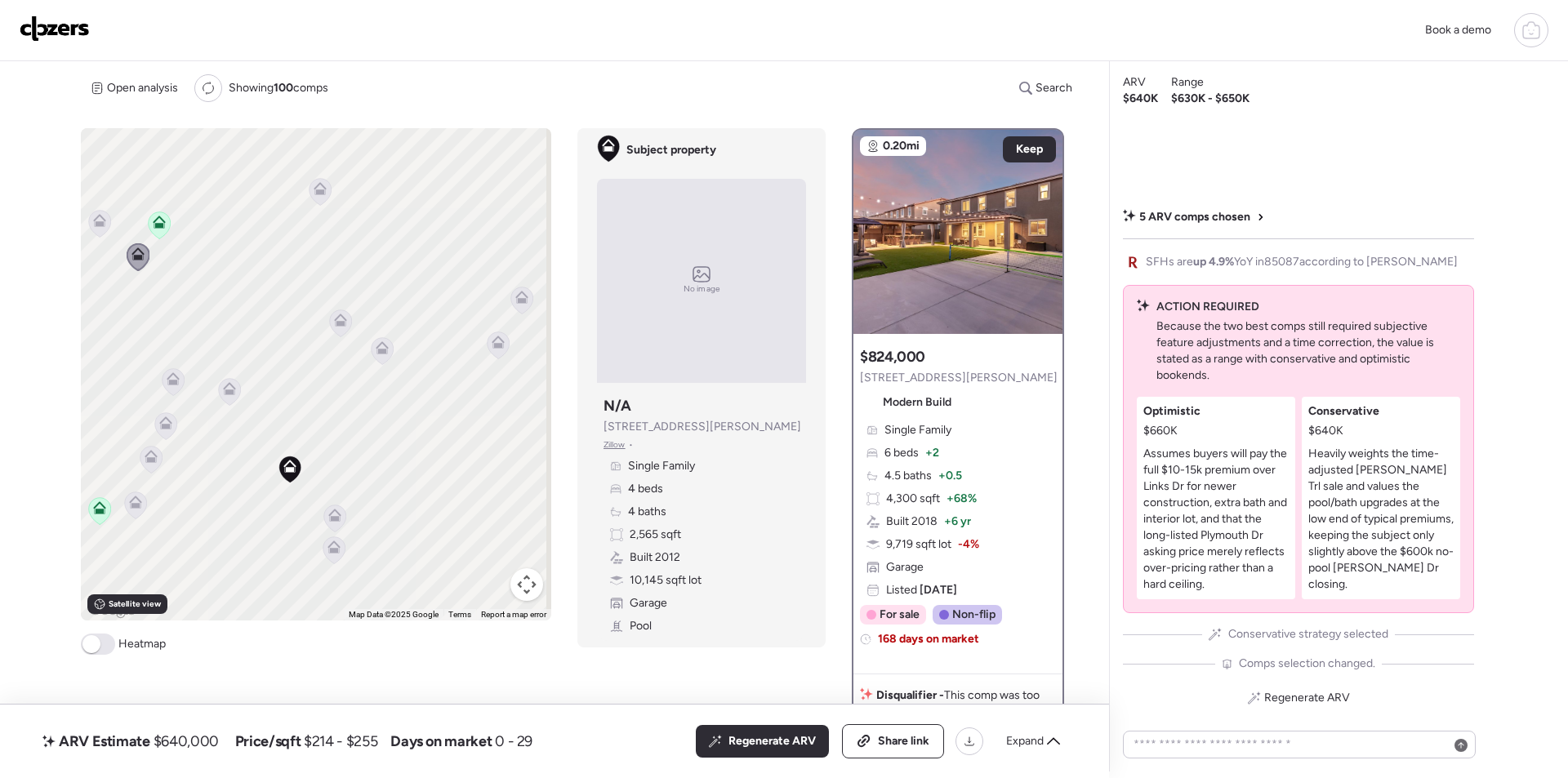
click at [94, 232] on icon at bounding box center [100, 223] width 22 height 27
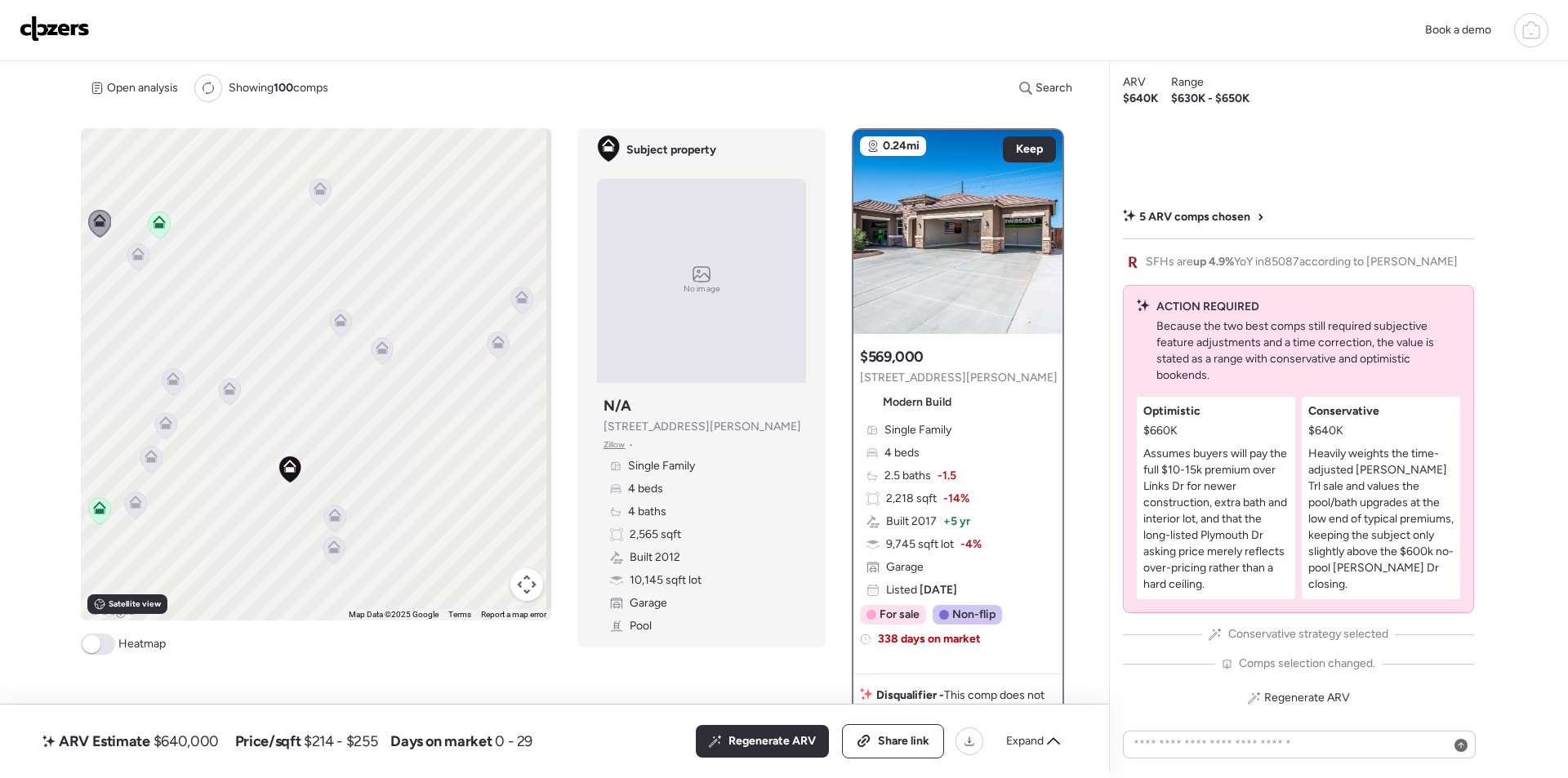
drag, startPoint x: 223, startPoint y: 258, endPoint x: 230, endPoint y: 318, distance: 60.4
click at [225, 318] on div "To activate drag with keyboard, press Alt + Enter. Once in keyboard drag state,…" at bounding box center [316, 374] width 470 height 492
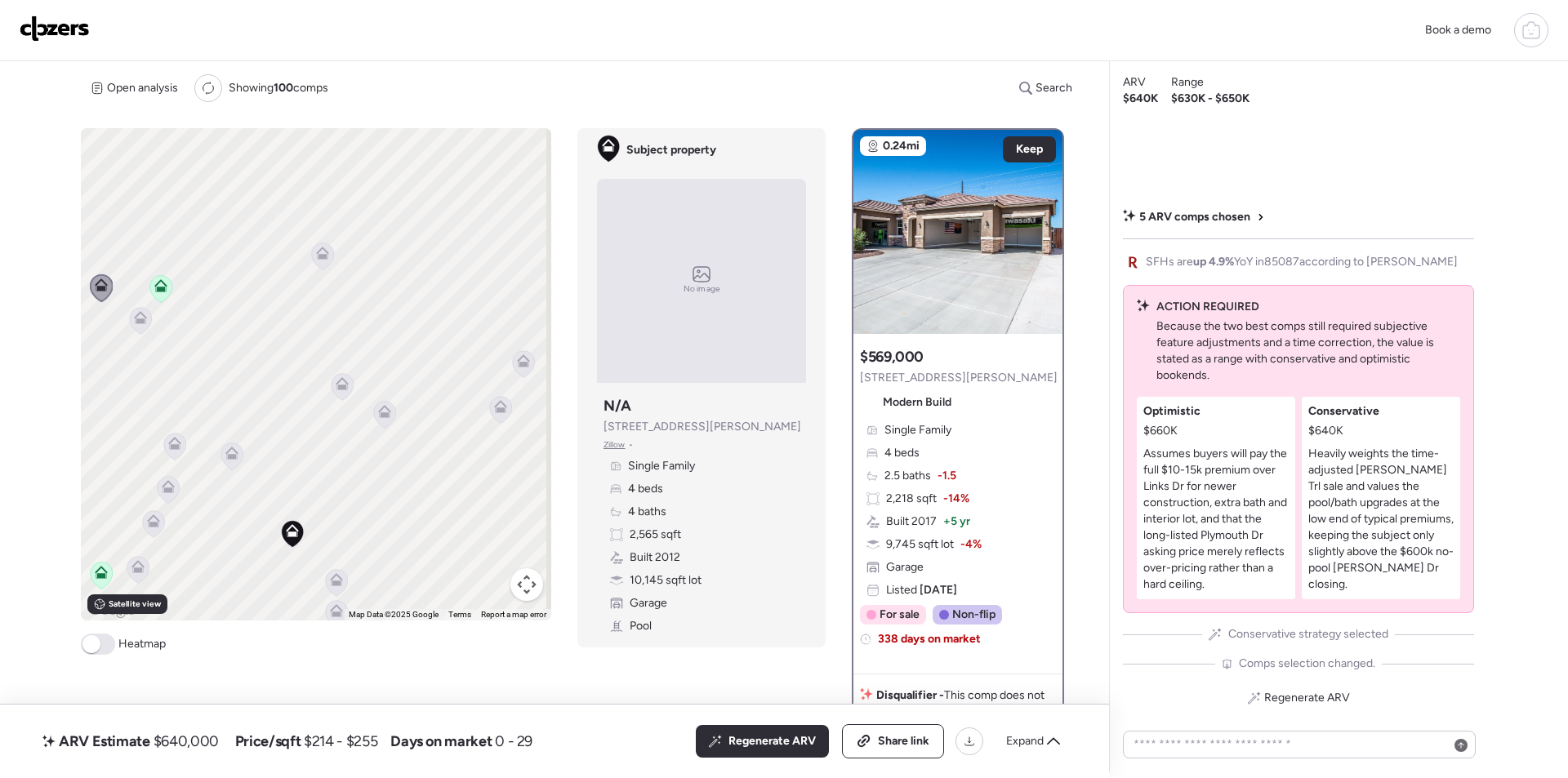
click at [320, 256] on icon at bounding box center [321, 256] width 10 height 5
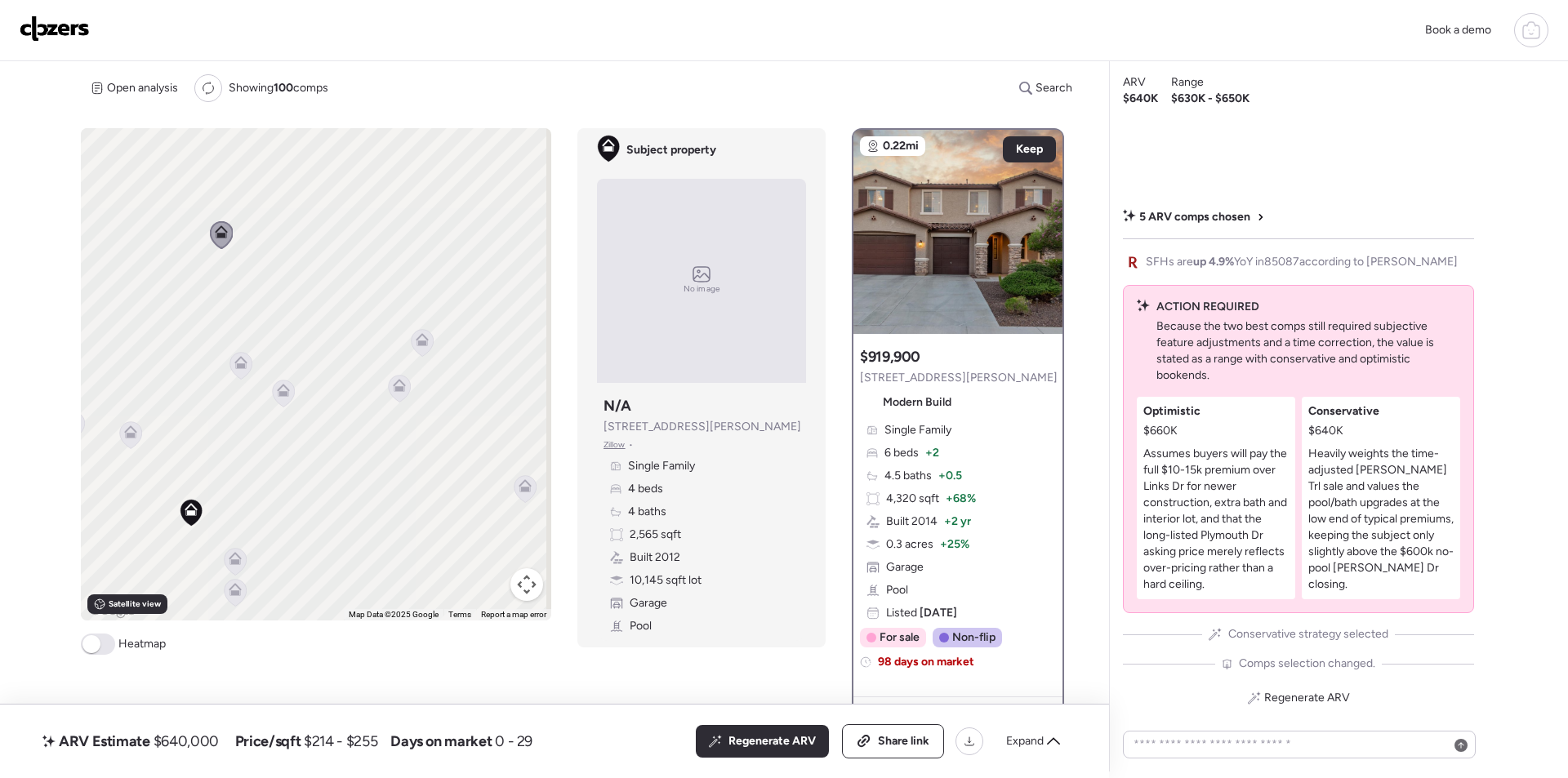
drag, startPoint x: 340, startPoint y: 364, endPoint x: 238, endPoint y: 344, distance: 103.9
click at [238, 344] on div "To activate drag with keyboard, press Alt + Enter. Once in keyboard drag state,…" at bounding box center [316, 374] width 470 height 492
click at [383, 377] on icon at bounding box center [394, 377] width 22 height 27
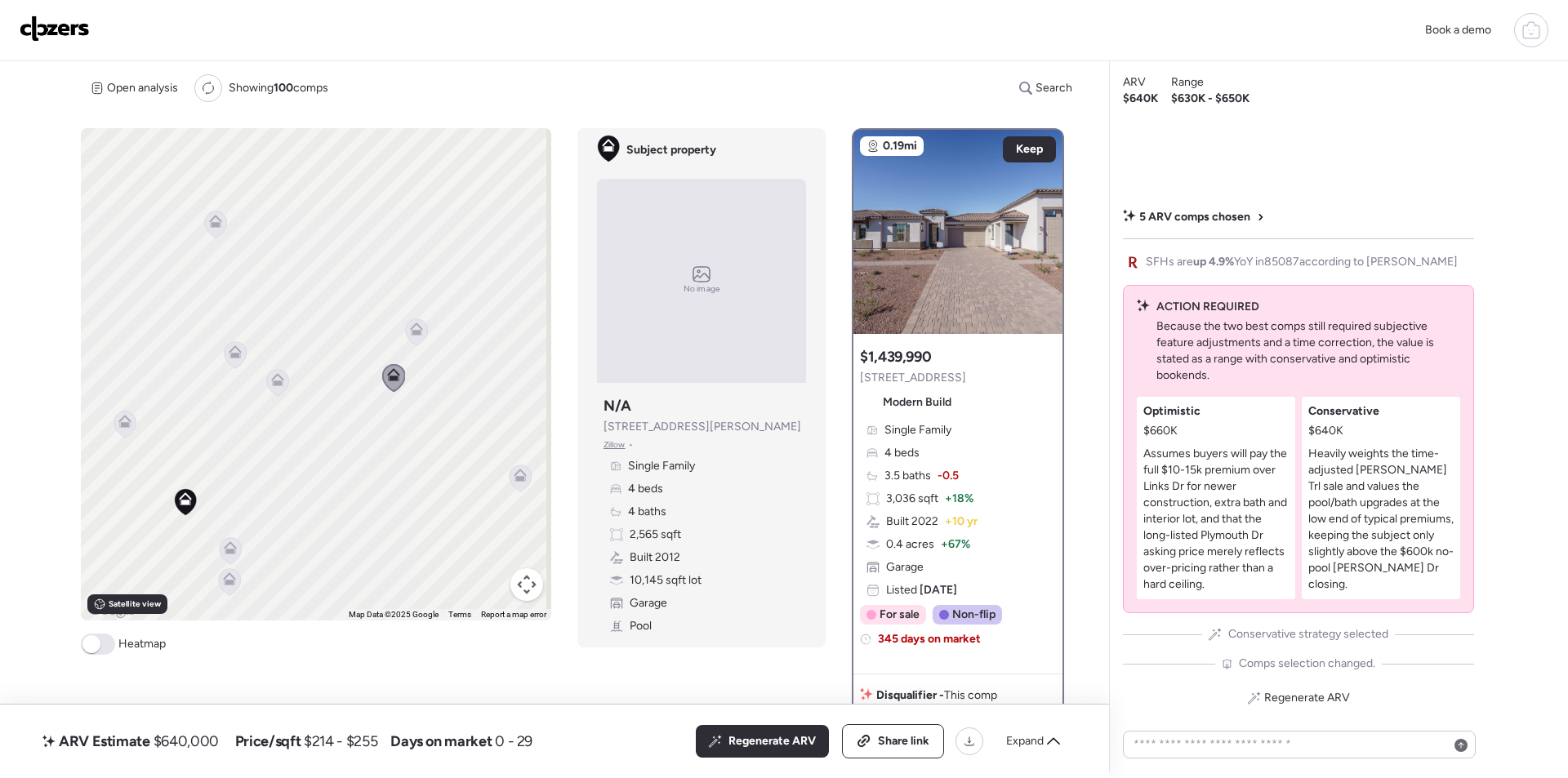
click at [408, 345] on icon at bounding box center [416, 332] width 22 height 28
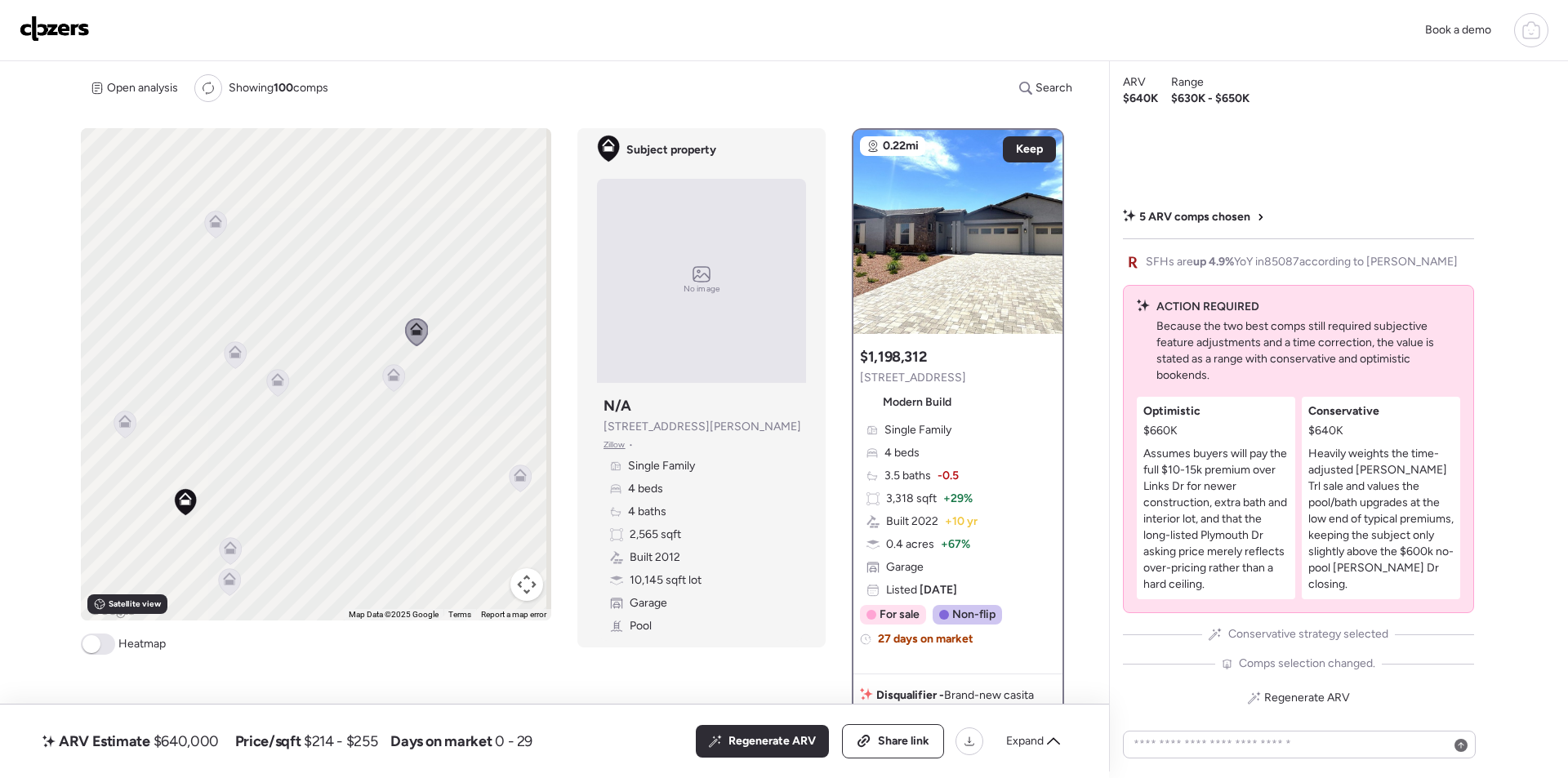
click at [518, 488] on icon at bounding box center [520, 477] width 22 height 27
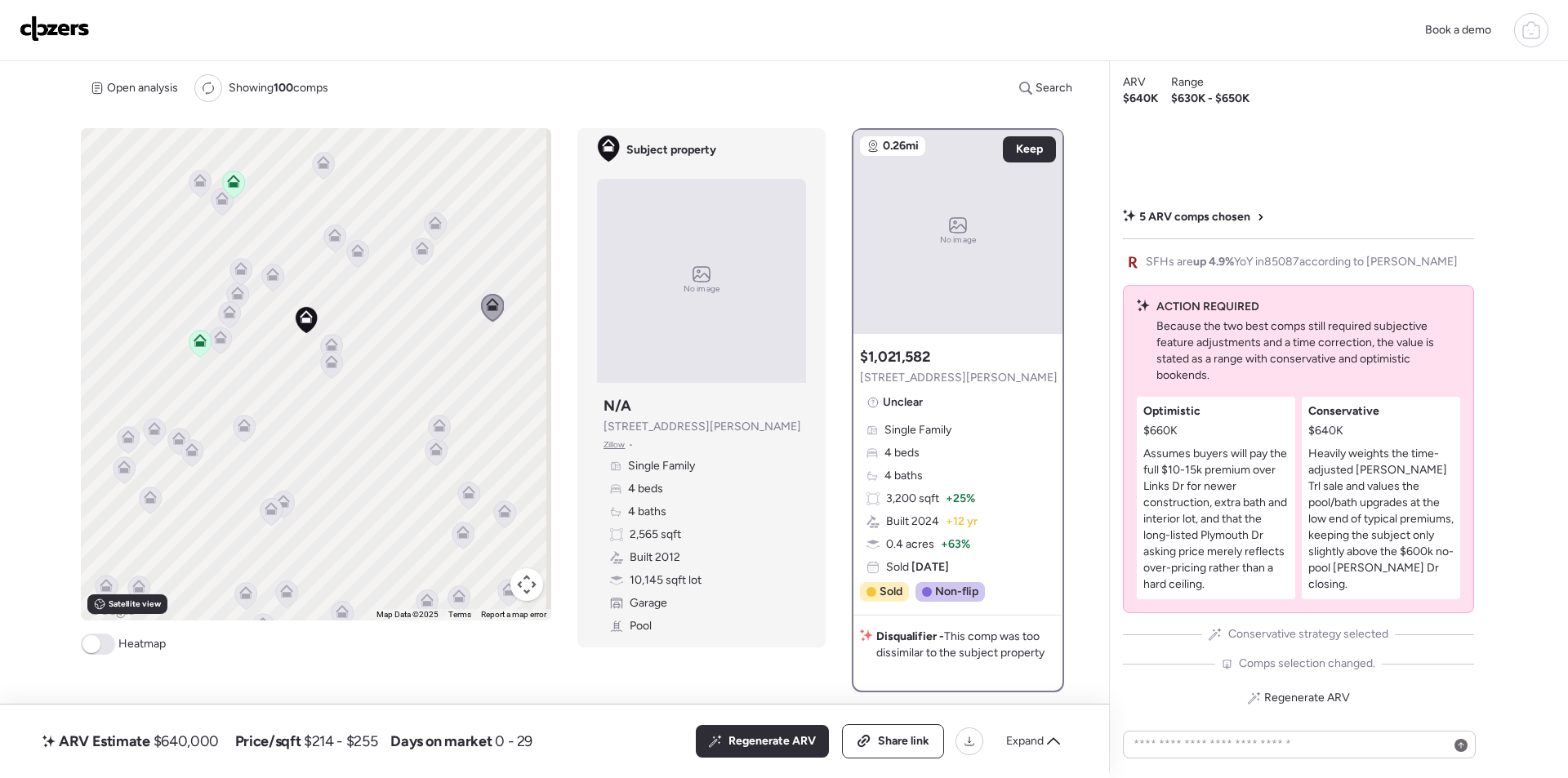
drag, startPoint x: 465, startPoint y: 524, endPoint x: 449, endPoint y: 340, distance: 184.7
click at [449, 340] on div "To activate drag with keyboard, press Alt + Enter. Once in keyboard drag state,…" at bounding box center [316, 374] width 470 height 492
click at [240, 427] on icon at bounding box center [244, 425] width 13 height 13
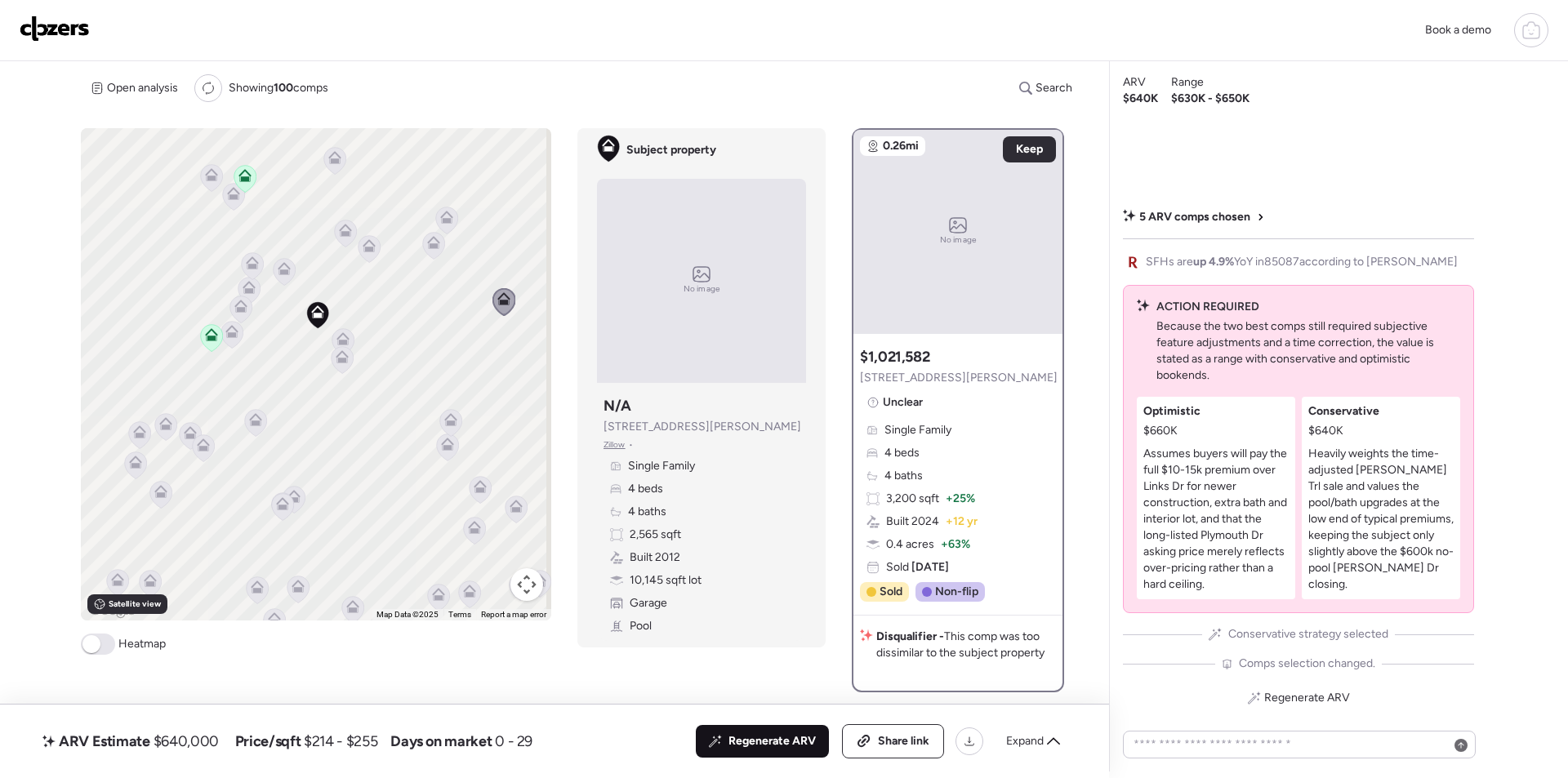
click at [766, 736] on span "Regenerate ARV" at bounding box center [773, 741] width 88 height 16
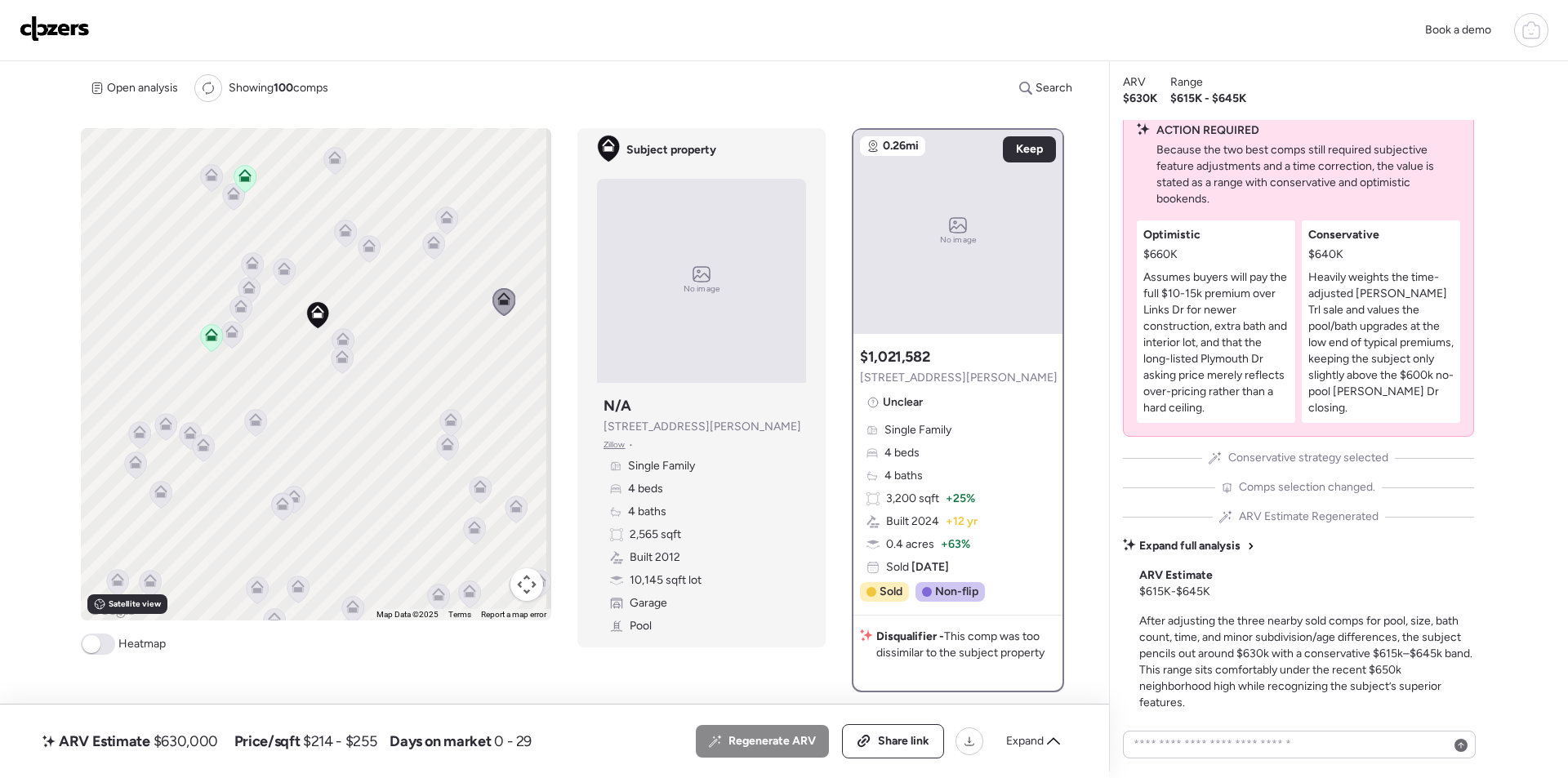
click at [185, 748] on span "$630,000" at bounding box center [185, 741] width 64 height 20
copy span "630,000"
click at [842, 739] on div "Share link" at bounding box center [892, 741] width 102 height 35
click at [77, 31] on img at bounding box center [54, 29] width 70 height 26
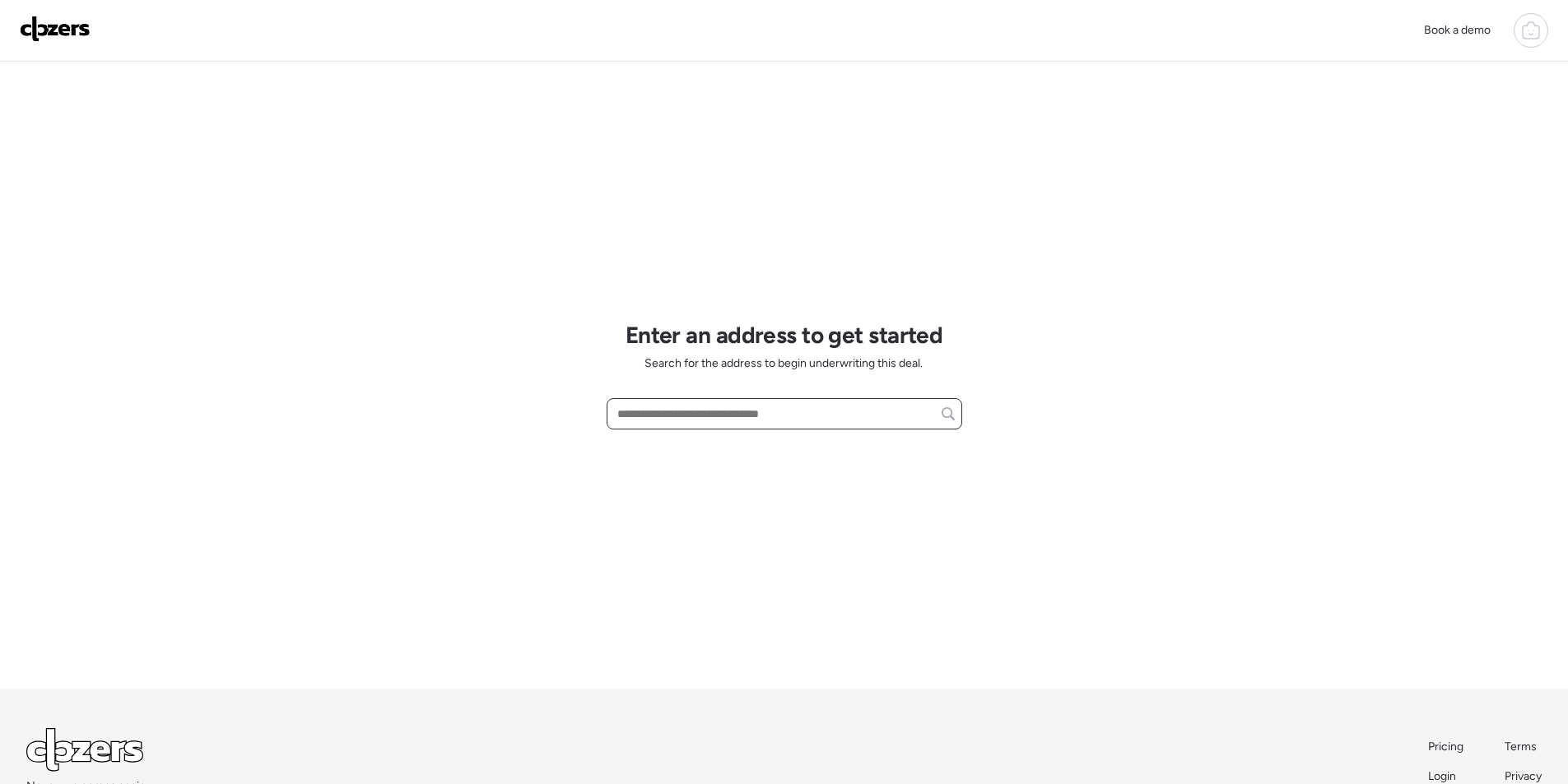
click at [726, 410] on input "text" at bounding box center [784, 413] width 341 height 23
paste input "**********"
click at [719, 445] on span "[STREET_ADDRESS][PERSON_NAME]" at bounding box center [712, 443] width 199 height 16
type input "**********"
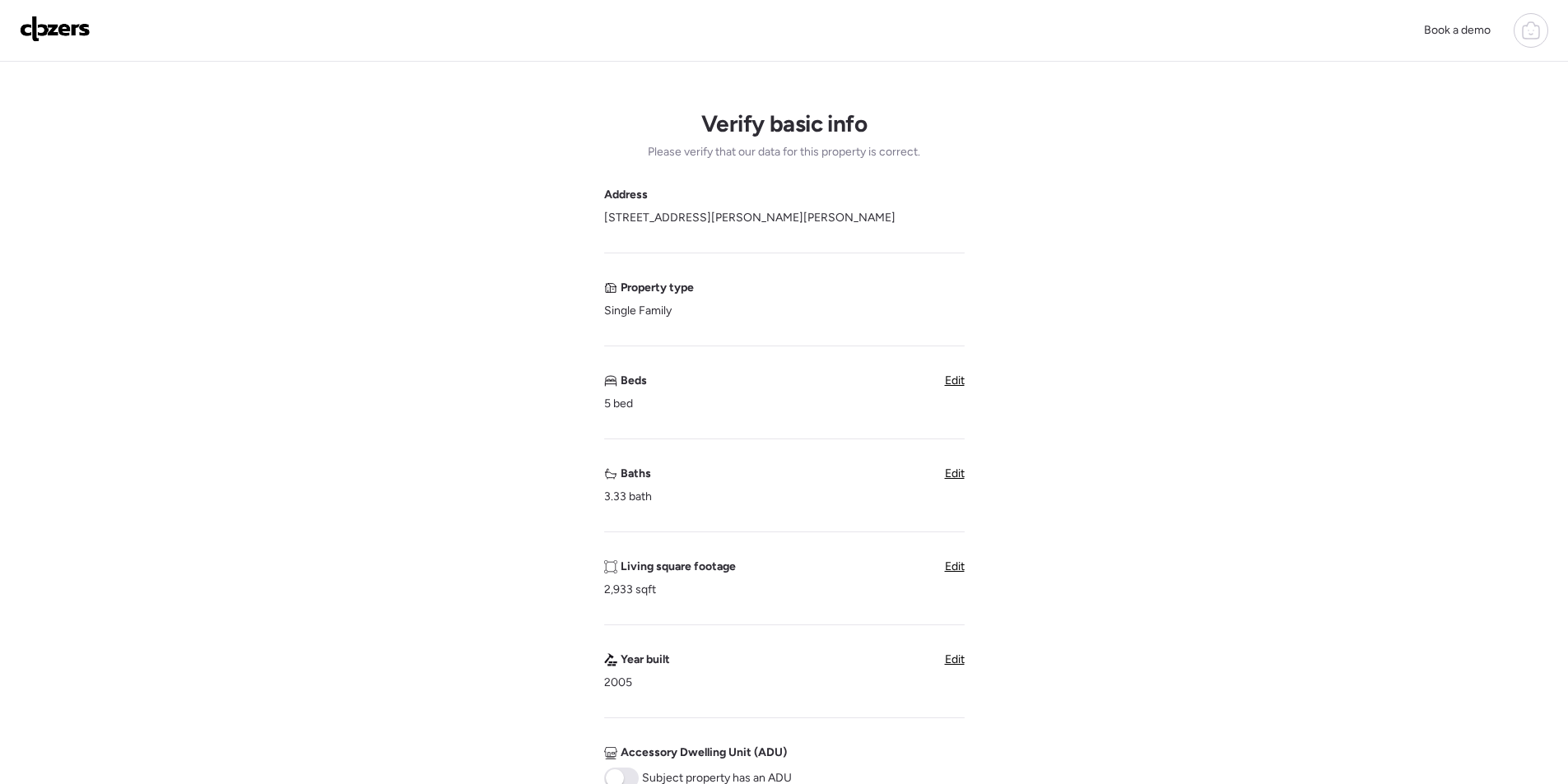
click at [962, 473] on span "Edit" at bounding box center [954, 473] width 20 height 14
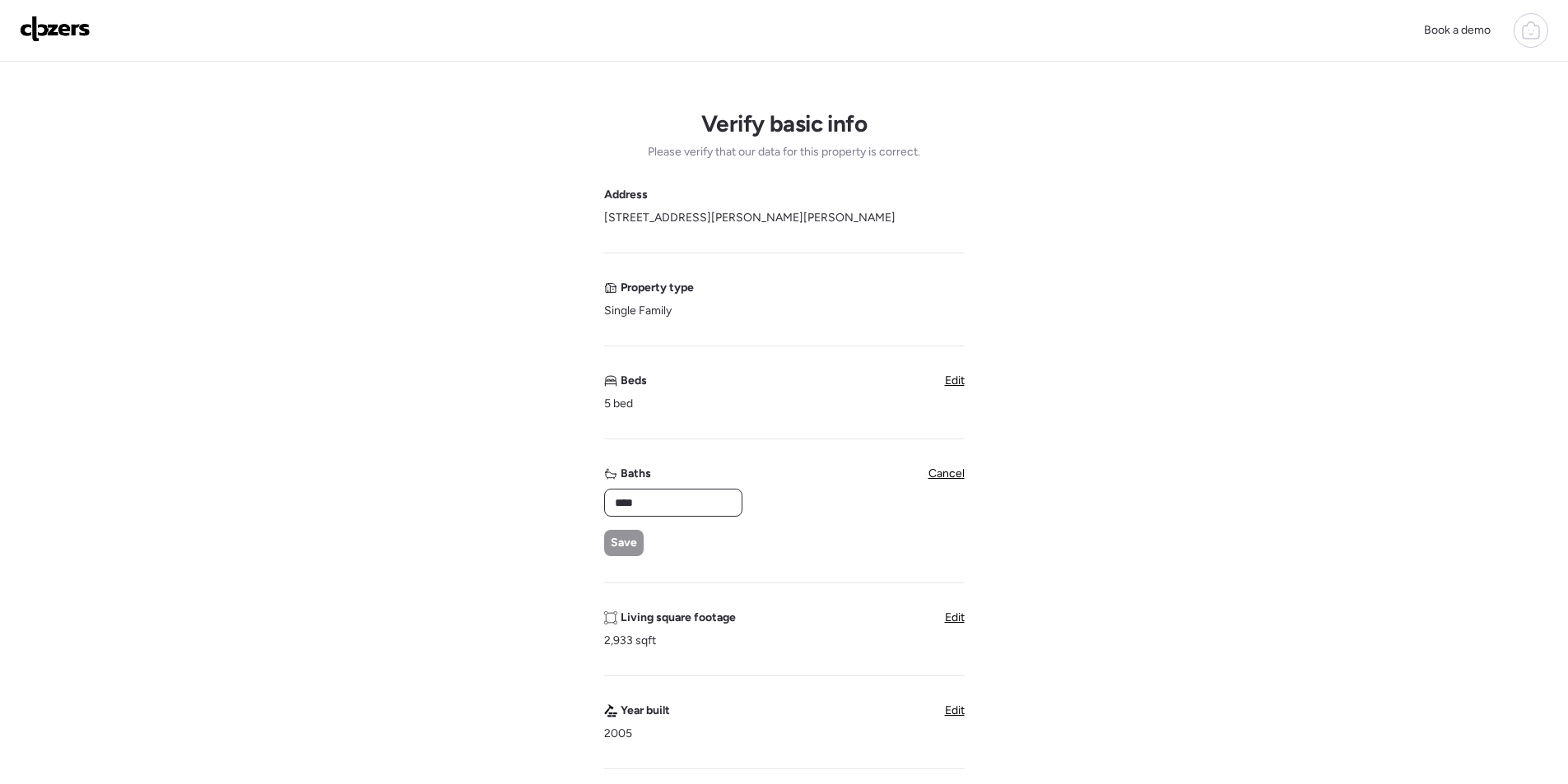
click at [688, 499] on input "****" at bounding box center [672, 503] width 123 height 23
type input "***"
click at [616, 540] on span "Save" at bounding box center [623, 542] width 26 height 16
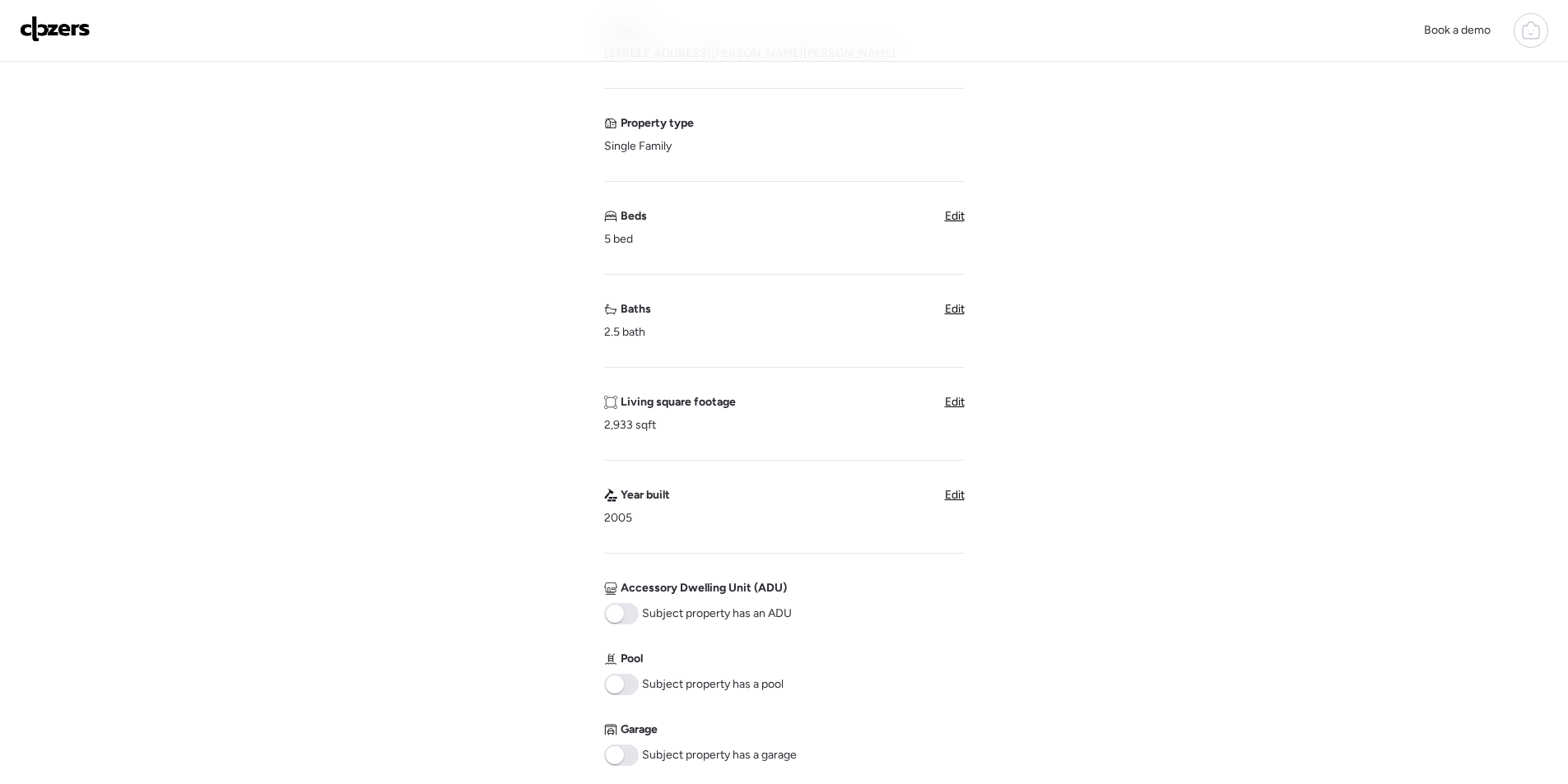
scroll to position [576, 0]
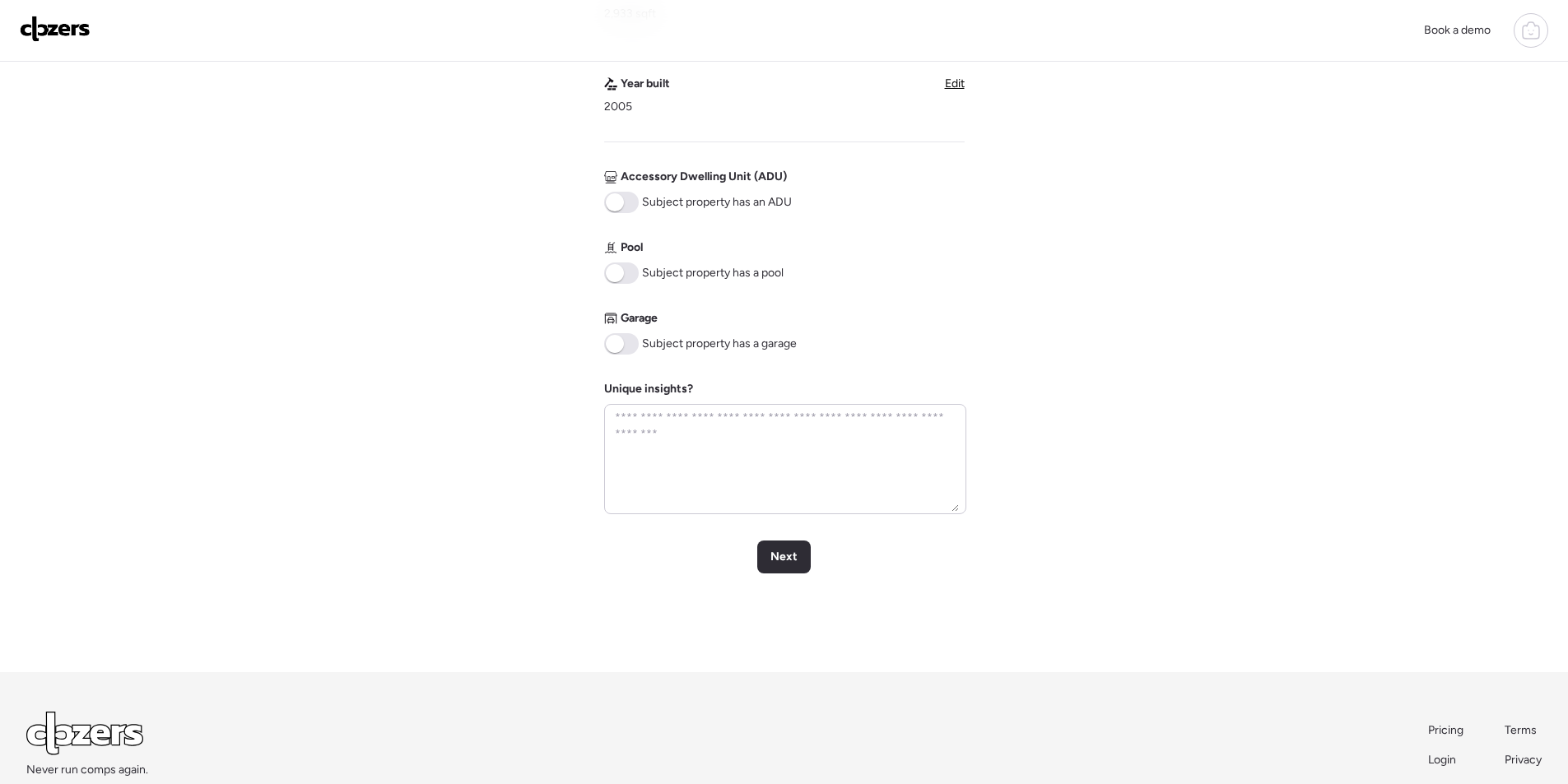
click at [630, 356] on div "Address [STREET_ADDRESS][PERSON_NAME][PERSON_NAME] Property type Single Family …" at bounding box center [784, 63] width 361 height 904
click at [628, 343] on span at bounding box center [621, 344] width 35 height 22
click at [799, 554] on div "Next" at bounding box center [784, 556] width 54 height 33
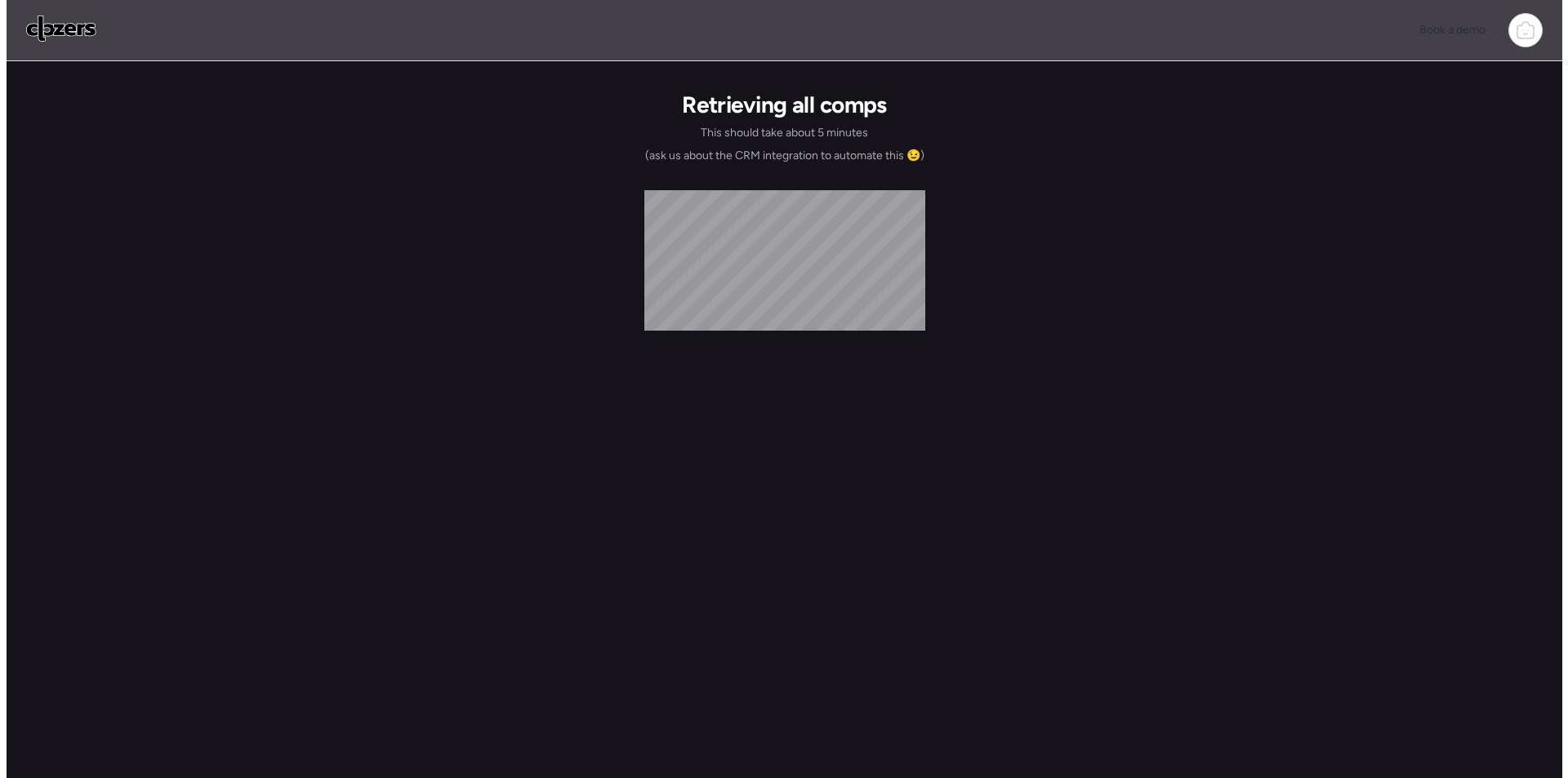
scroll to position [0, 0]
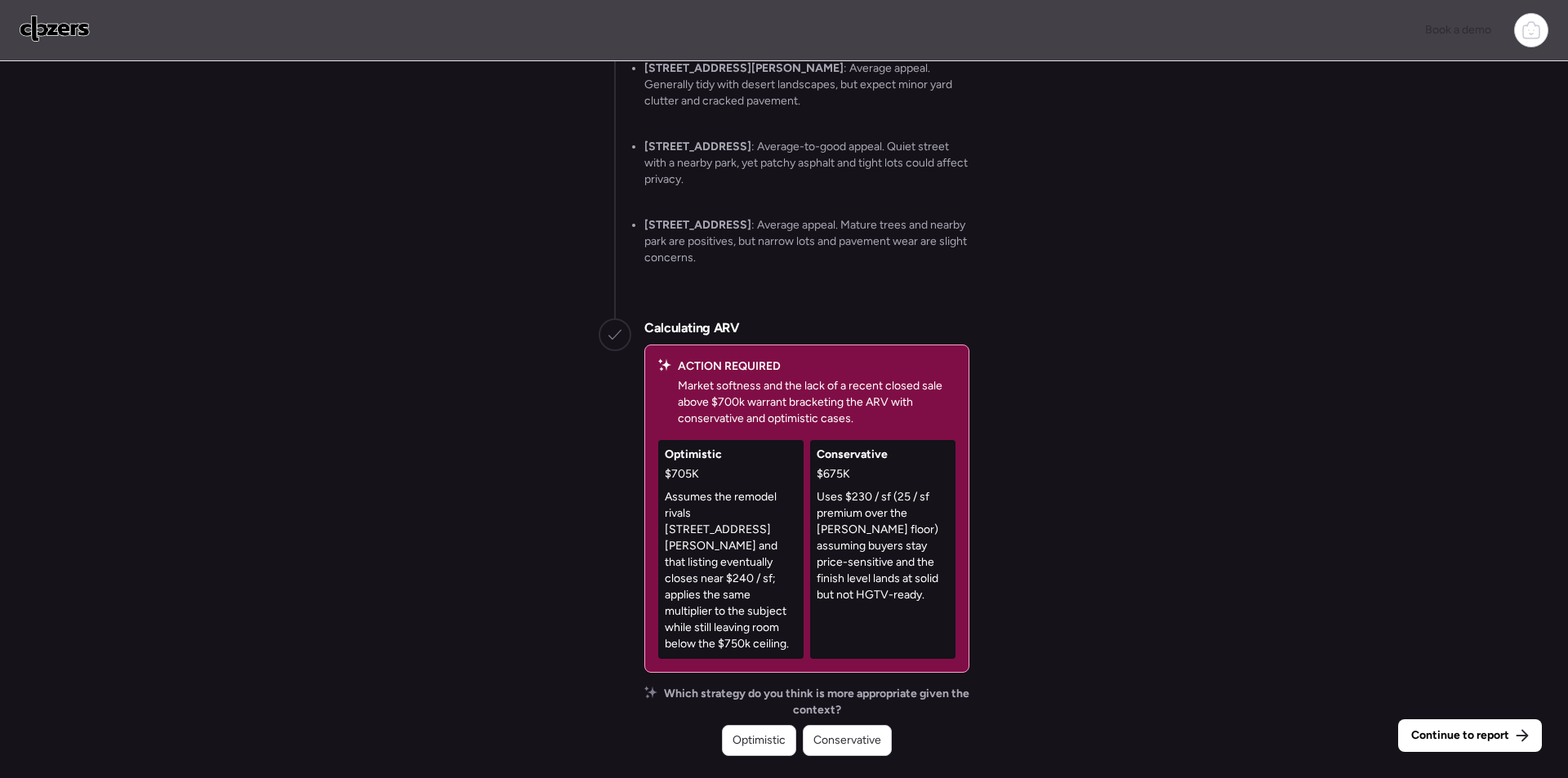
click at [865, 743] on span "Conservative" at bounding box center [847, 740] width 68 height 16
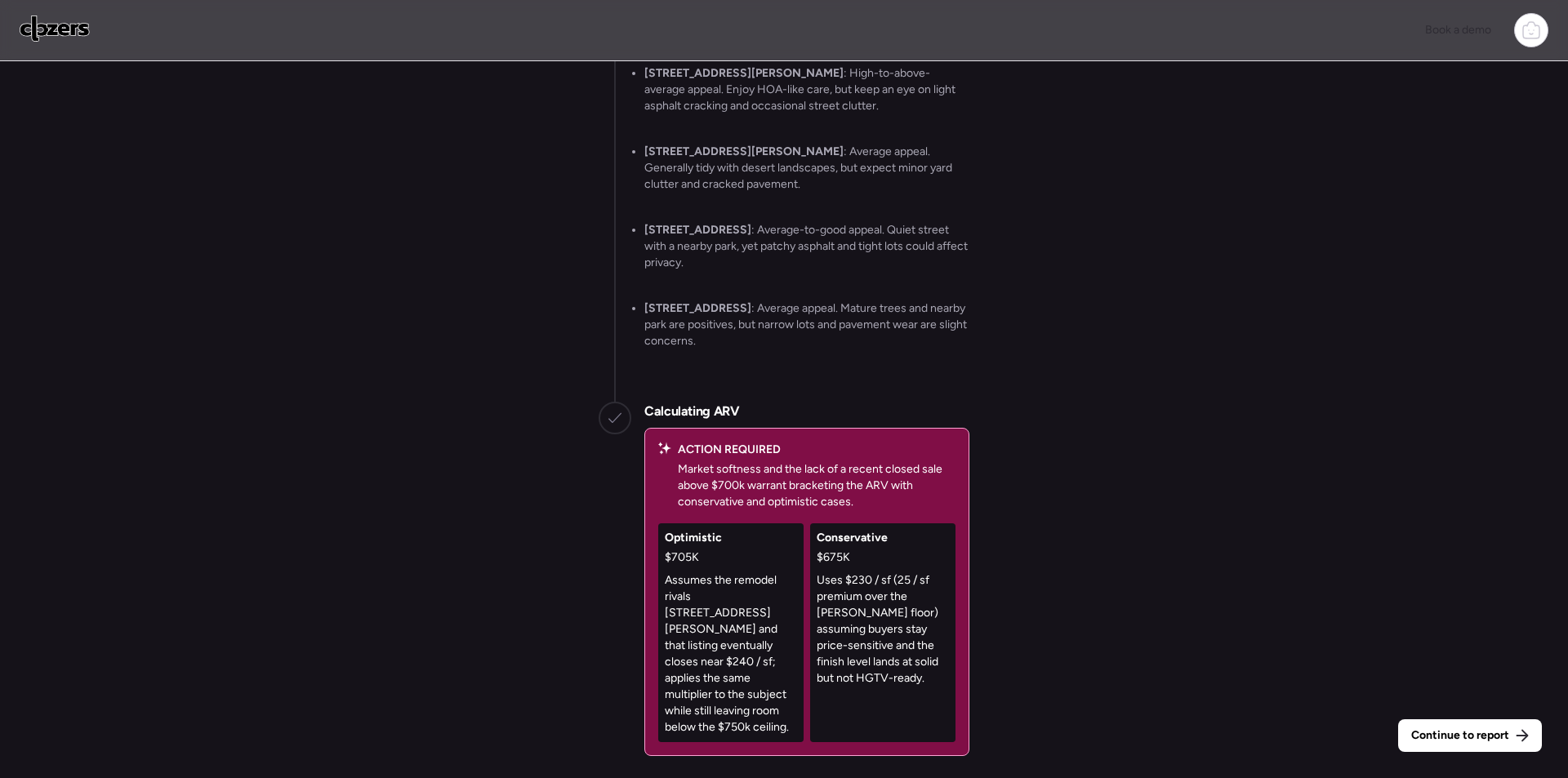
click at [1490, 732] on span "Continue to report" at bounding box center [1460, 735] width 98 height 16
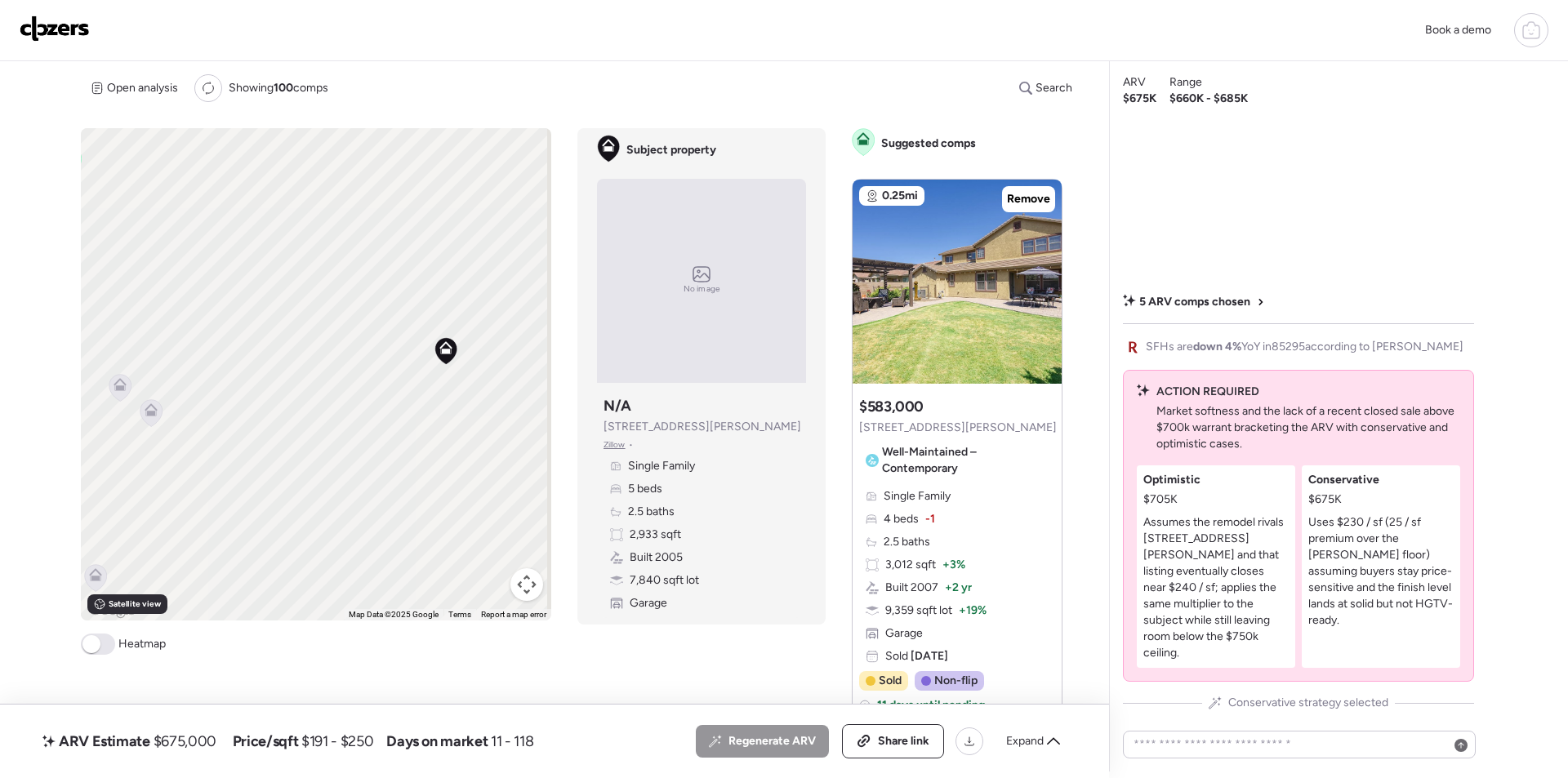
drag, startPoint x: 356, startPoint y: 420, endPoint x: 268, endPoint y: 352, distance: 111.2
click at [268, 352] on div "To activate drag with keyboard, press Alt + Enter. Once in keyboard drag state,…" at bounding box center [316, 374] width 470 height 492
click at [1038, 737] on span "Expand" at bounding box center [1025, 741] width 37 height 16
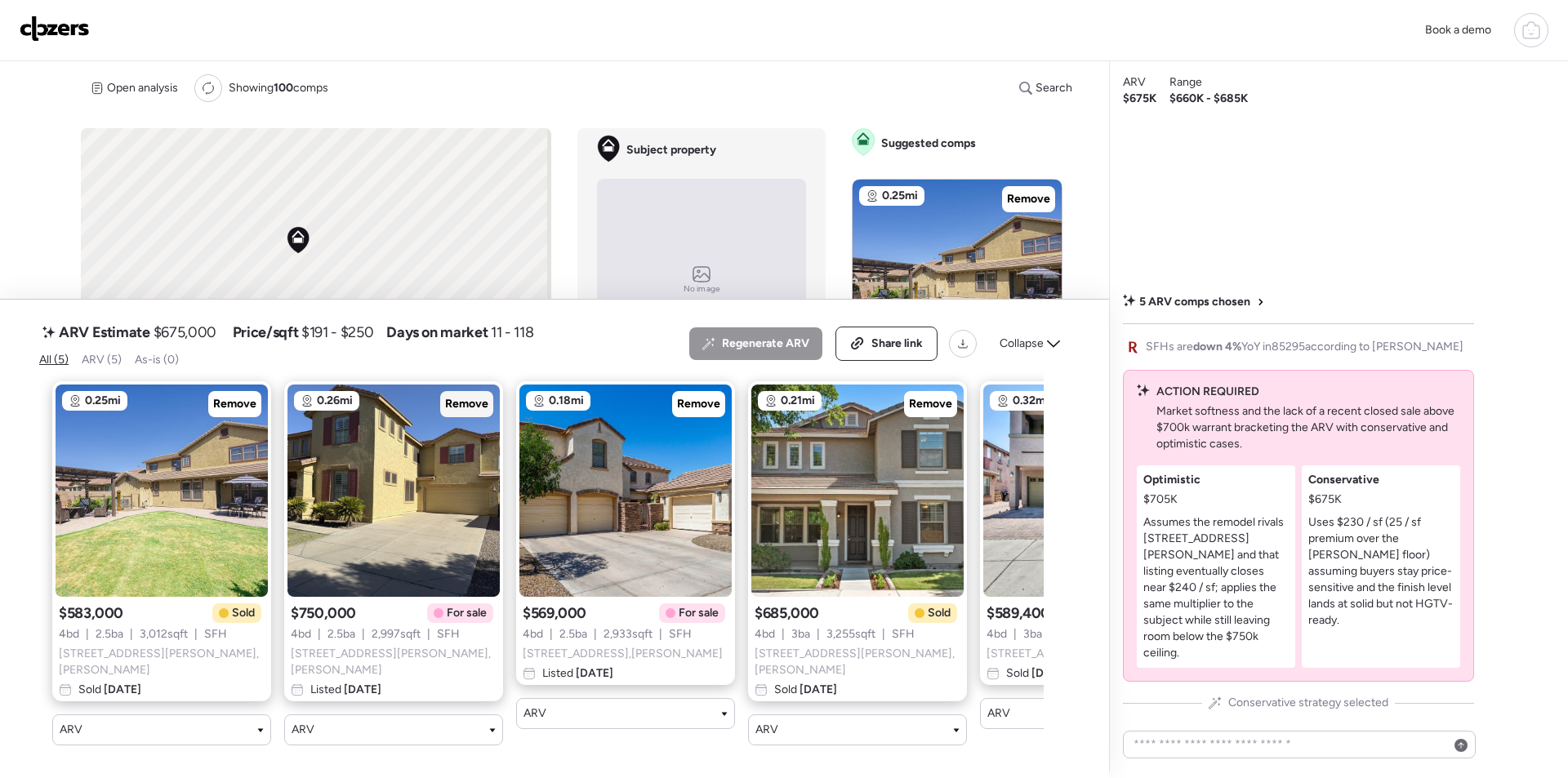
click at [456, 417] on div "Remove" at bounding box center [466, 404] width 53 height 26
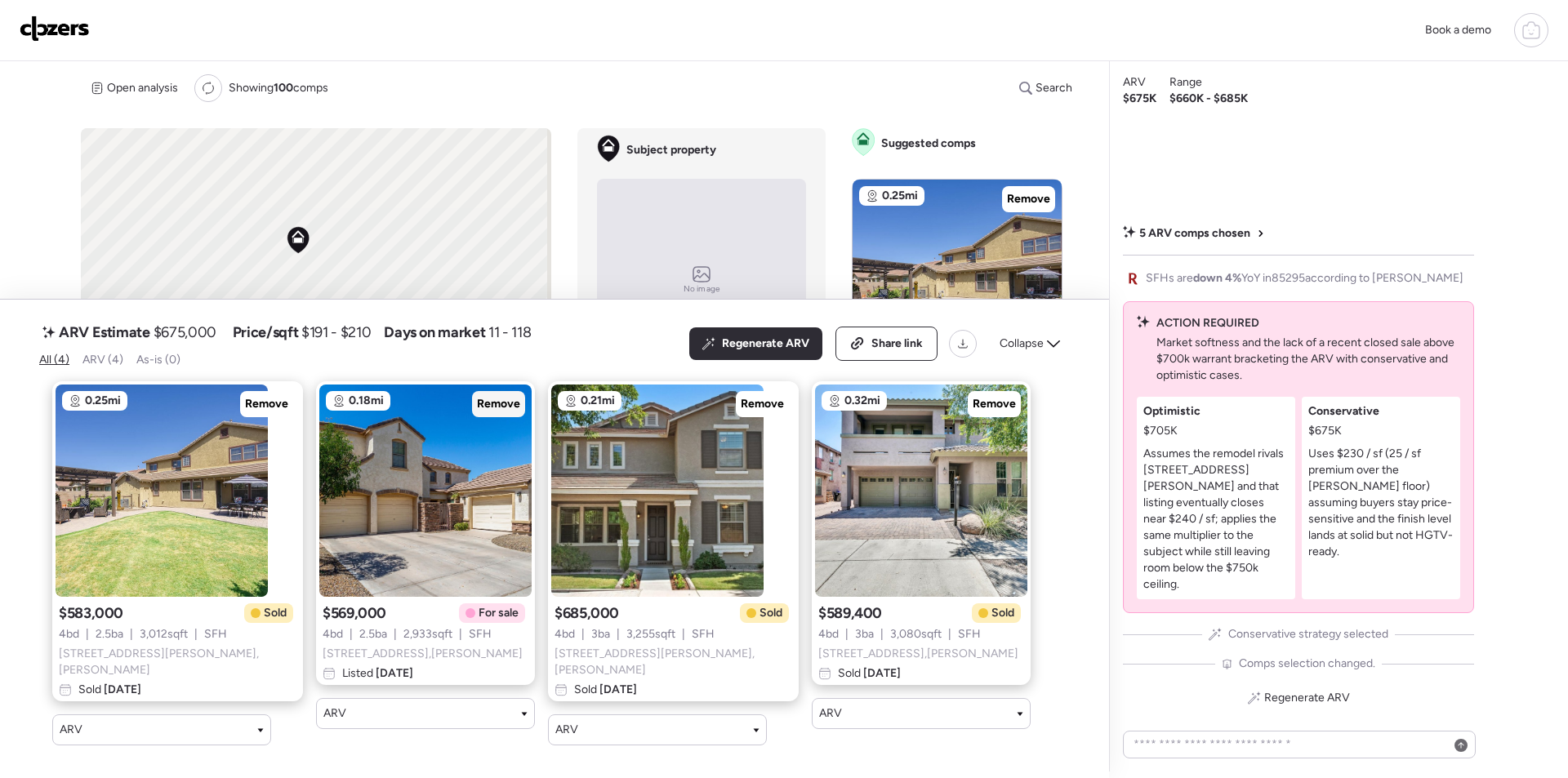
click at [477, 411] on span "Remove" at bounding box center [498, 403] width 43 height 16
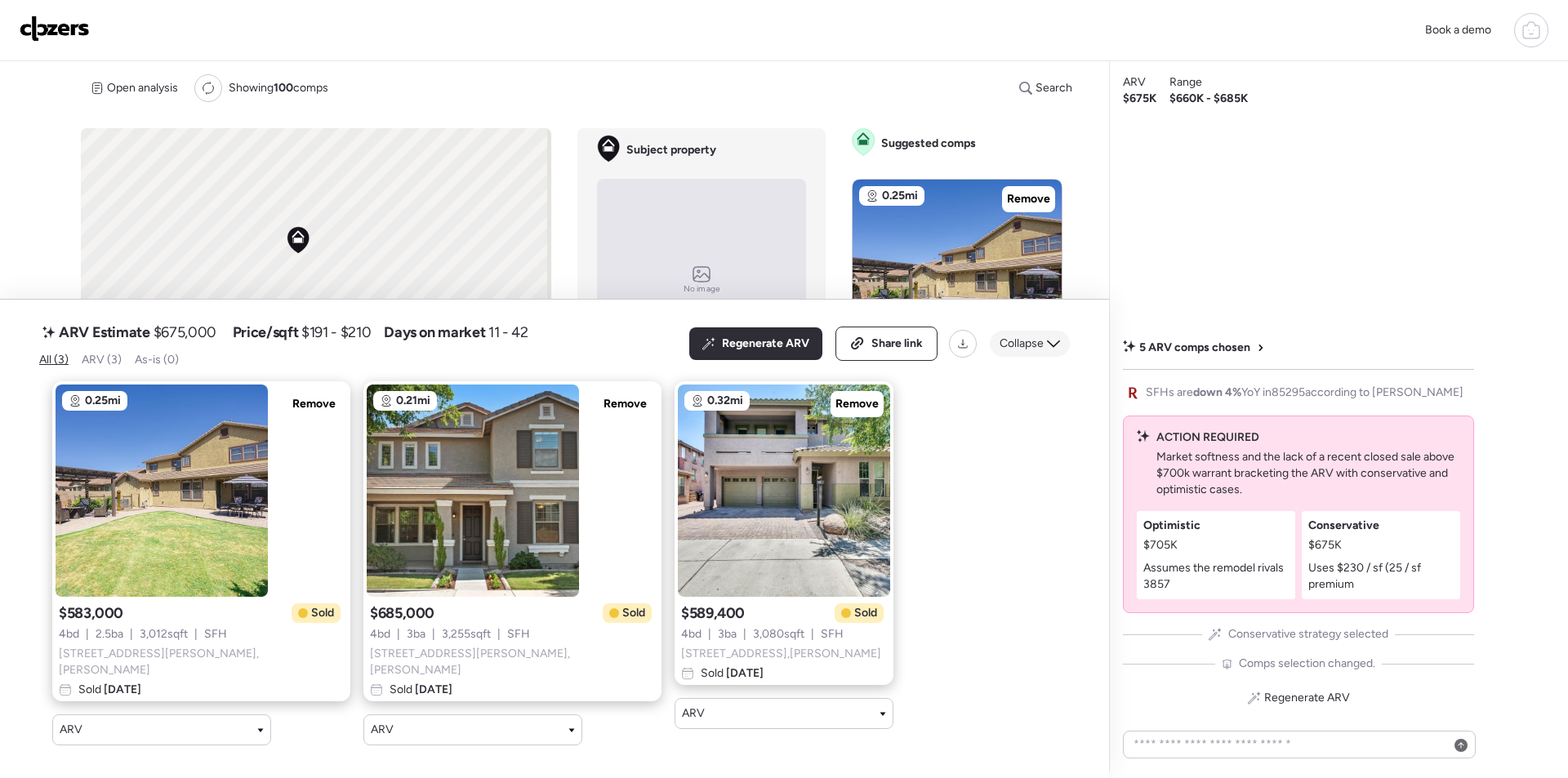
click at [1027, 350] on span "Collapse" at bounding box center [1021, 343] width 44 height 16
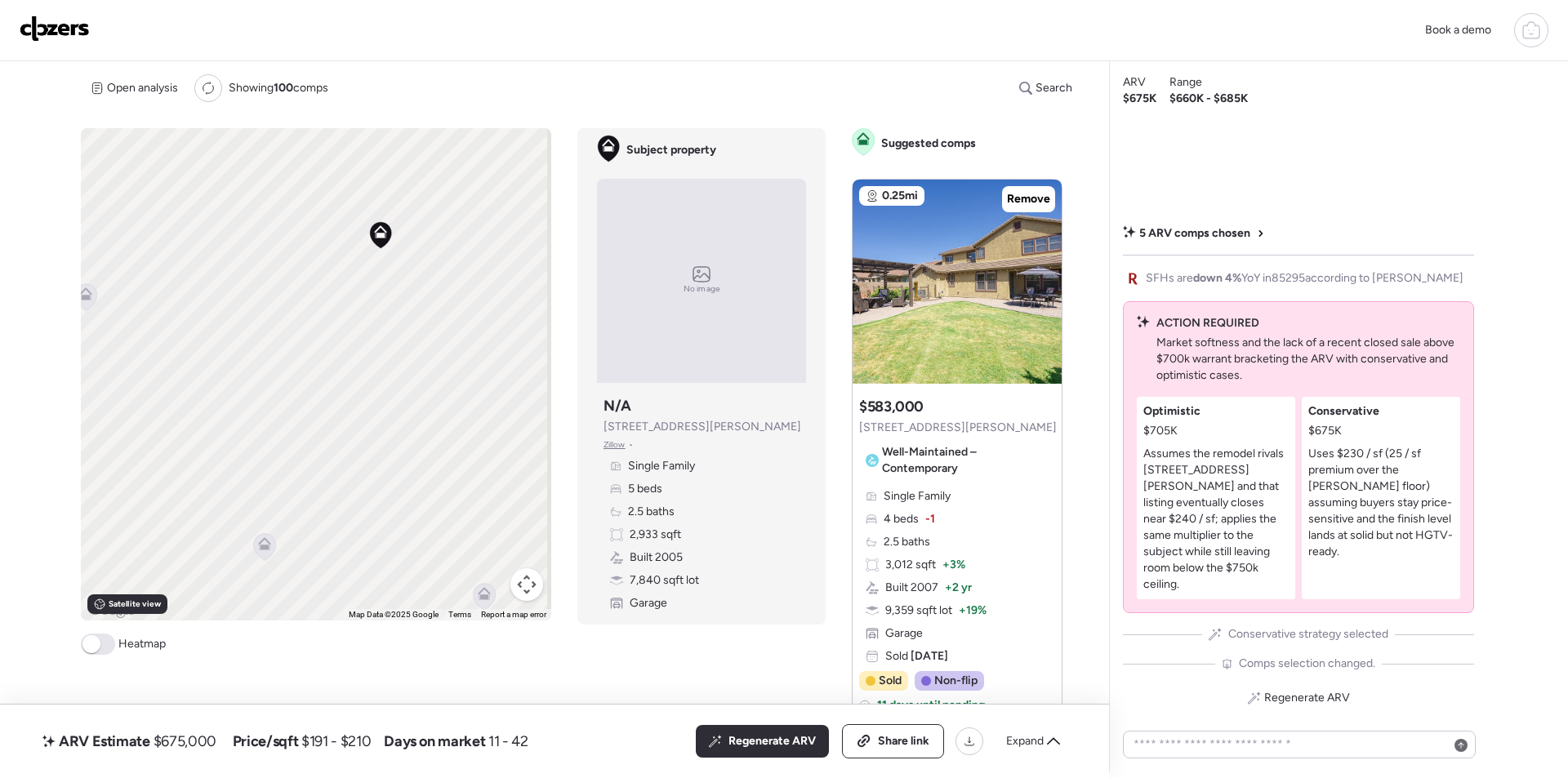
drag, startPoint x: 452, startPoint y: 464, endPoint x: 522, endPoint y: 474, distance: 70.7
click at [522, 476] on div "To activate drag with keyboard, press Alt + Enter. Once in keyboard drag state,…" at bounding box center [316, 374] width 470 height 492
drag, startPoint x: 358, startPoint y: 338, endPoint x: 409, endPoint y: 324, distance: 52.9
click at [415, 327] on div "To activate drag with keyboard, press Alt + Enter. Once in keyboard drag state,…" at bounding box center [316, 374] width 470 height 492
click at [185, 285] on icon at bounding box center [181, 282] width 22 height 27
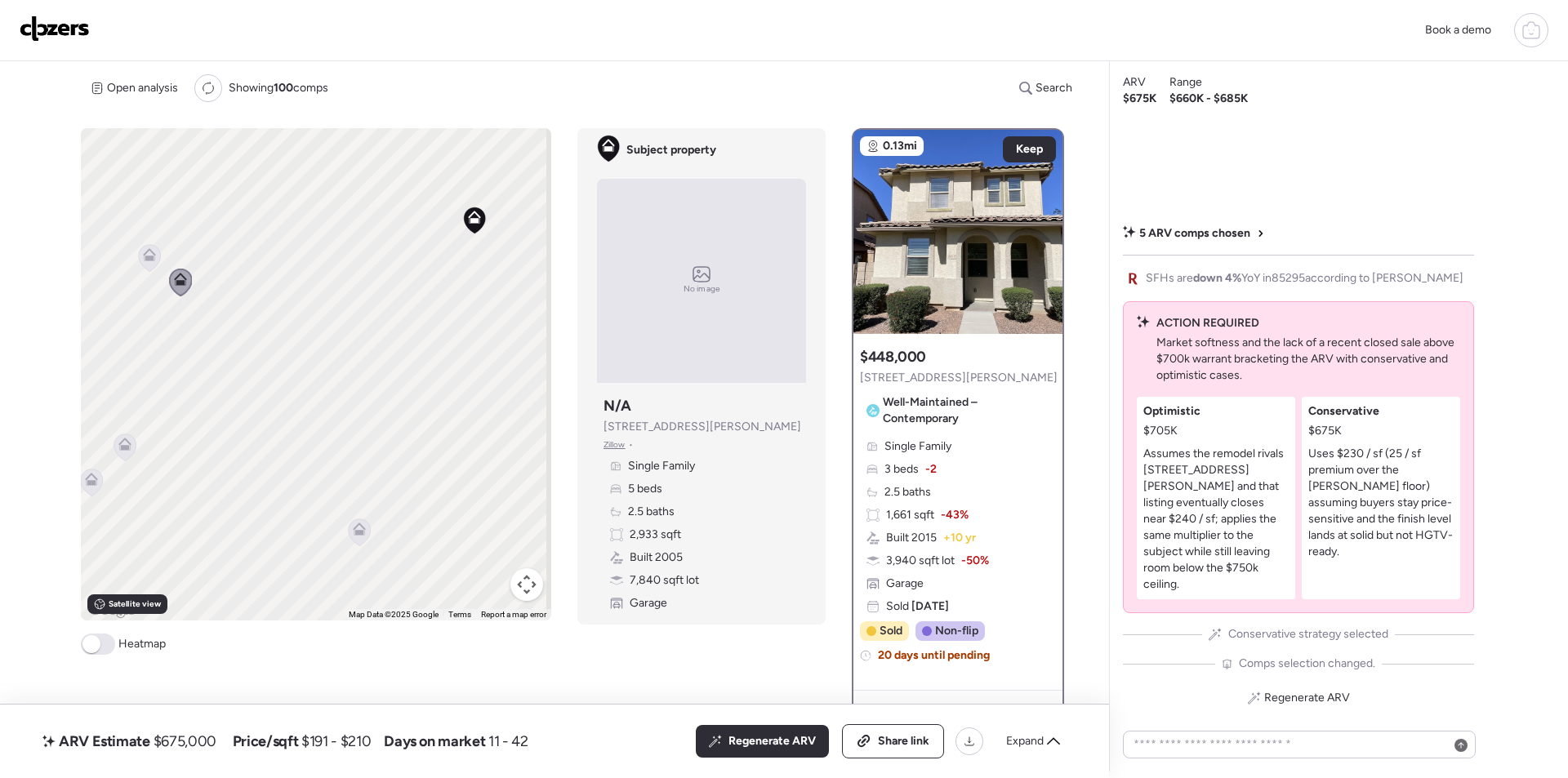
click at [147, 261] on icon at bounding box center [149, 258] width 10 height 5
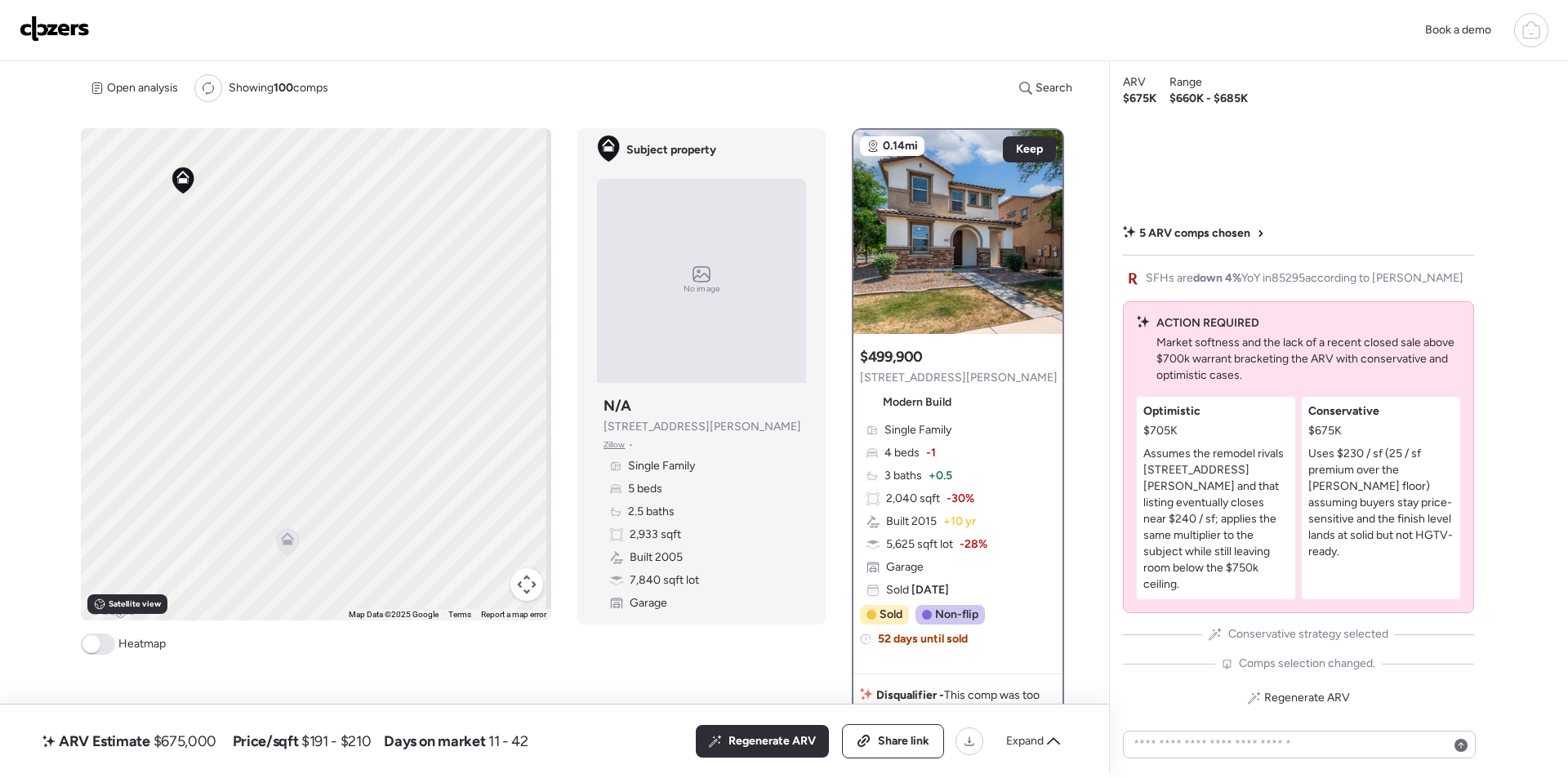
drag, startPoint x: 419, startPoint y: 375, endPoint x: 121, endPoint y: 332, distance: 301.1
click at [121, 333] on div "To activate drag with keyboard, press Alt + Enter. Once in keyboard drag state,…" at bounding box center [316, 374] width 470 height 492
drag, startPoint x: 342, startPoint y: 393, endPoint x: 391, endPoint y: 248, distance: 153.1
click at [391, 248] on div "To activate drag with keyboard, press Alt + Enter. Once in keyboard drag state,…" at bounding box center [316, 374] width 470 height 492
click at [332, 391] on icon at bounding box center [331, 391] width 13 height 13
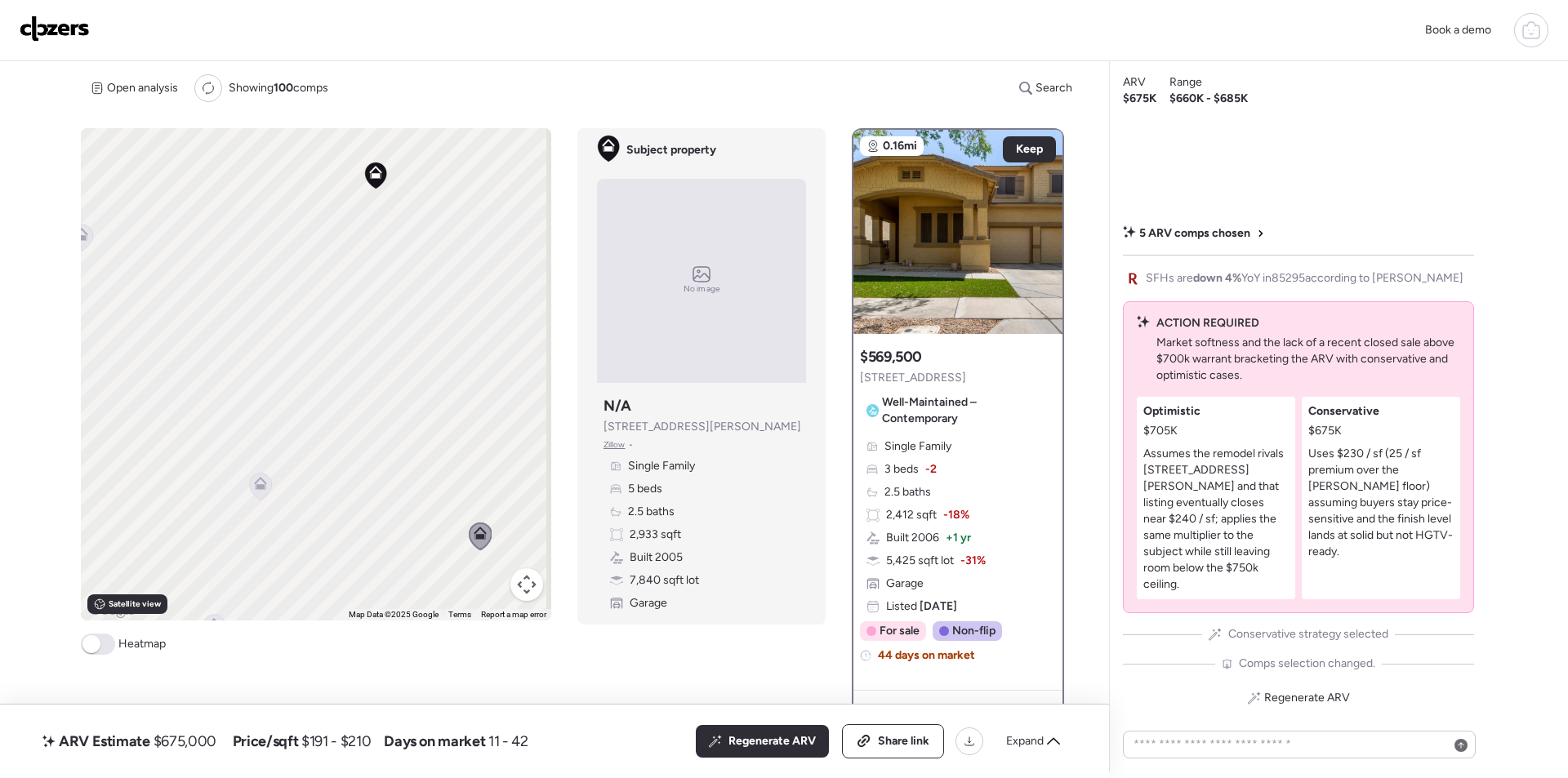
drag, startPoint x: 303, startPoint y: 377, endPoint x: 374, endPoint y: 444, distance: 97.6
click at [381, 446] on div "To navigate, press the arrow keys. To activate drag with keyboard, press Alt + …" at bounding box center [316, 374] width 470 height 492
click at [258, 489] on icon at bounding box center [261, 485] width 22 height 27
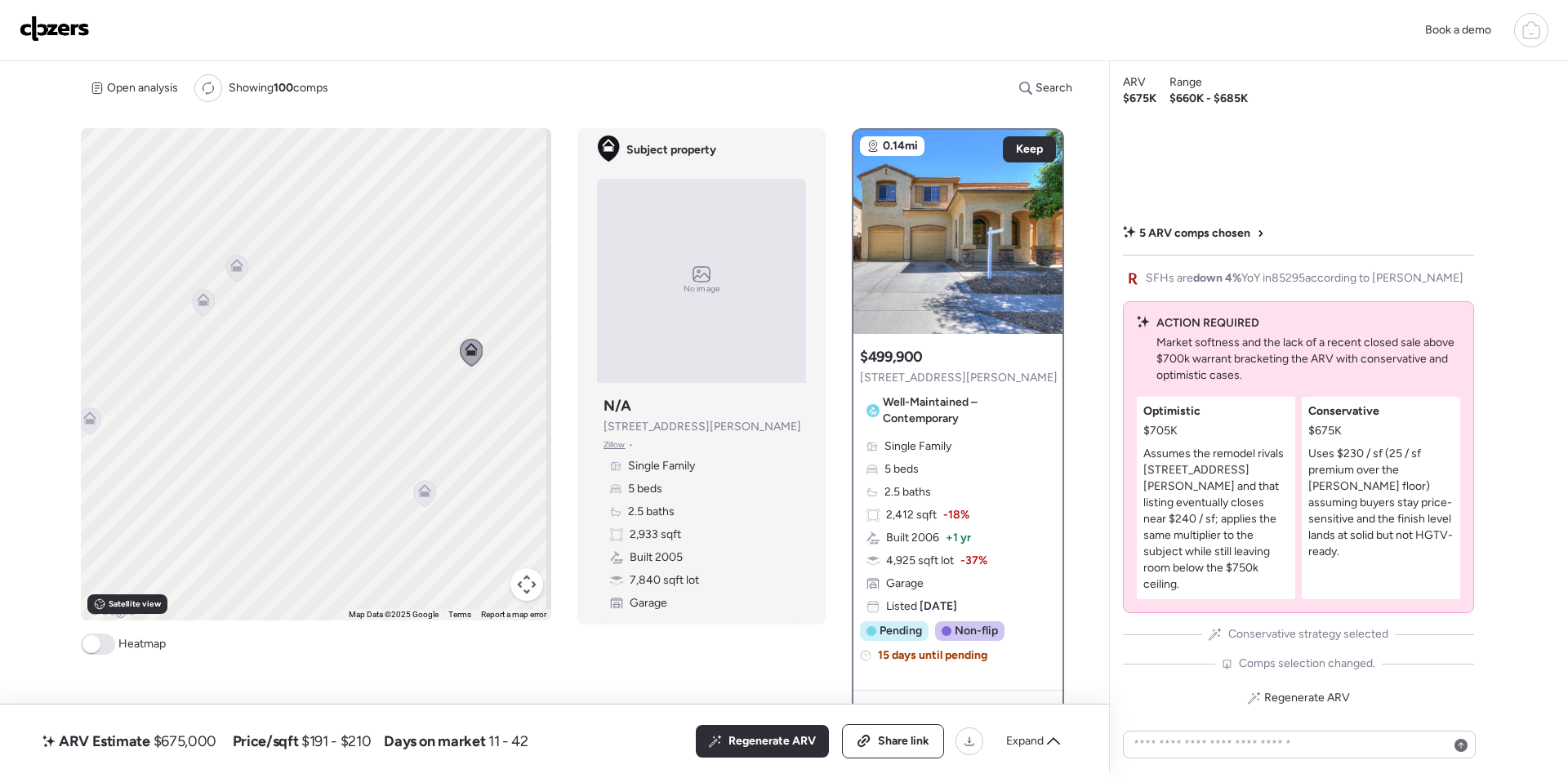
drag, startPoint x: 263, startPoint y: 482, endPoint x: 474, endPoint y: 347, distance: 250.5
click at [474, 347] on icon at bounding box center [471, 349] width 13 height 13
click at [230, 267] on icon at bounding box center [236, 265] width 13 height 13
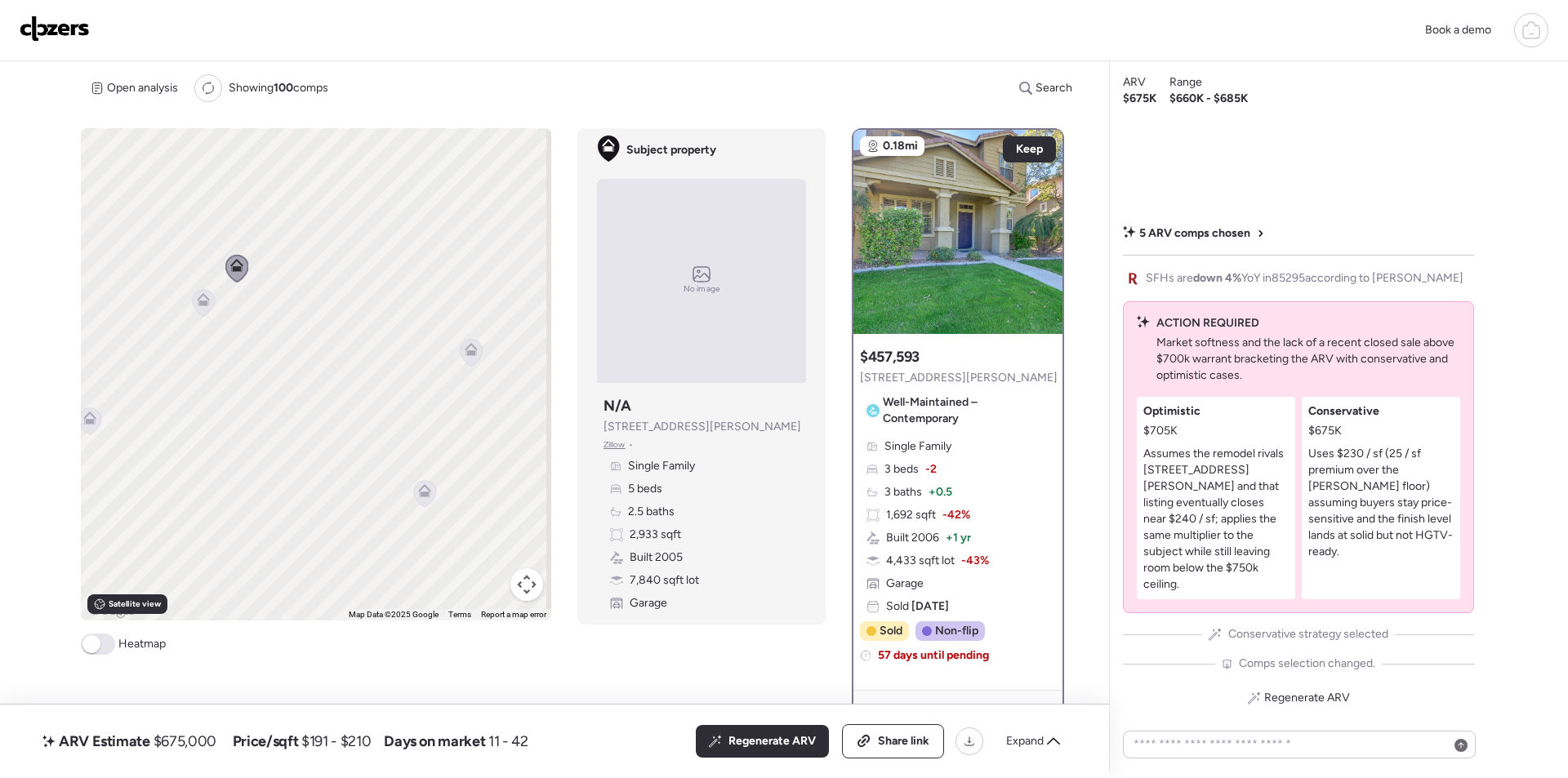
click at [202, 305] on icon at bounding box center [202, 303] width 10 height 5
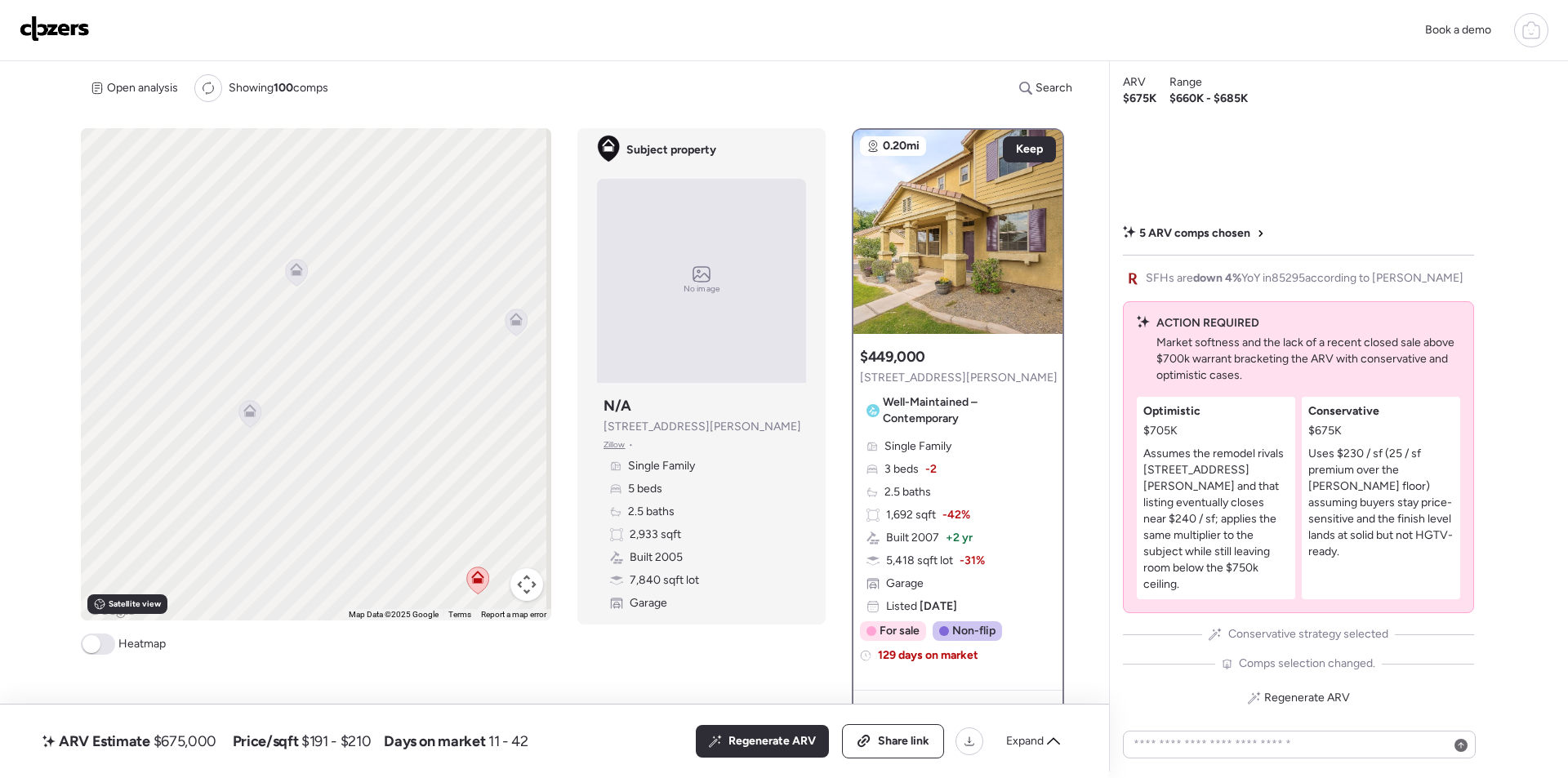
drag, startPoint x: 329, startPoint y: 386, endPoint x: 226, endPoint y: 343, distance: 111.6
click at [226, 343] on div "To navigate, press the arrow keys. To activate drag with keyboard, press Alt + …" at bounding box center [316, 374] width 470 height 492
click at [249, 411] on icon at bounding box center [249, 411] width 13 height 13
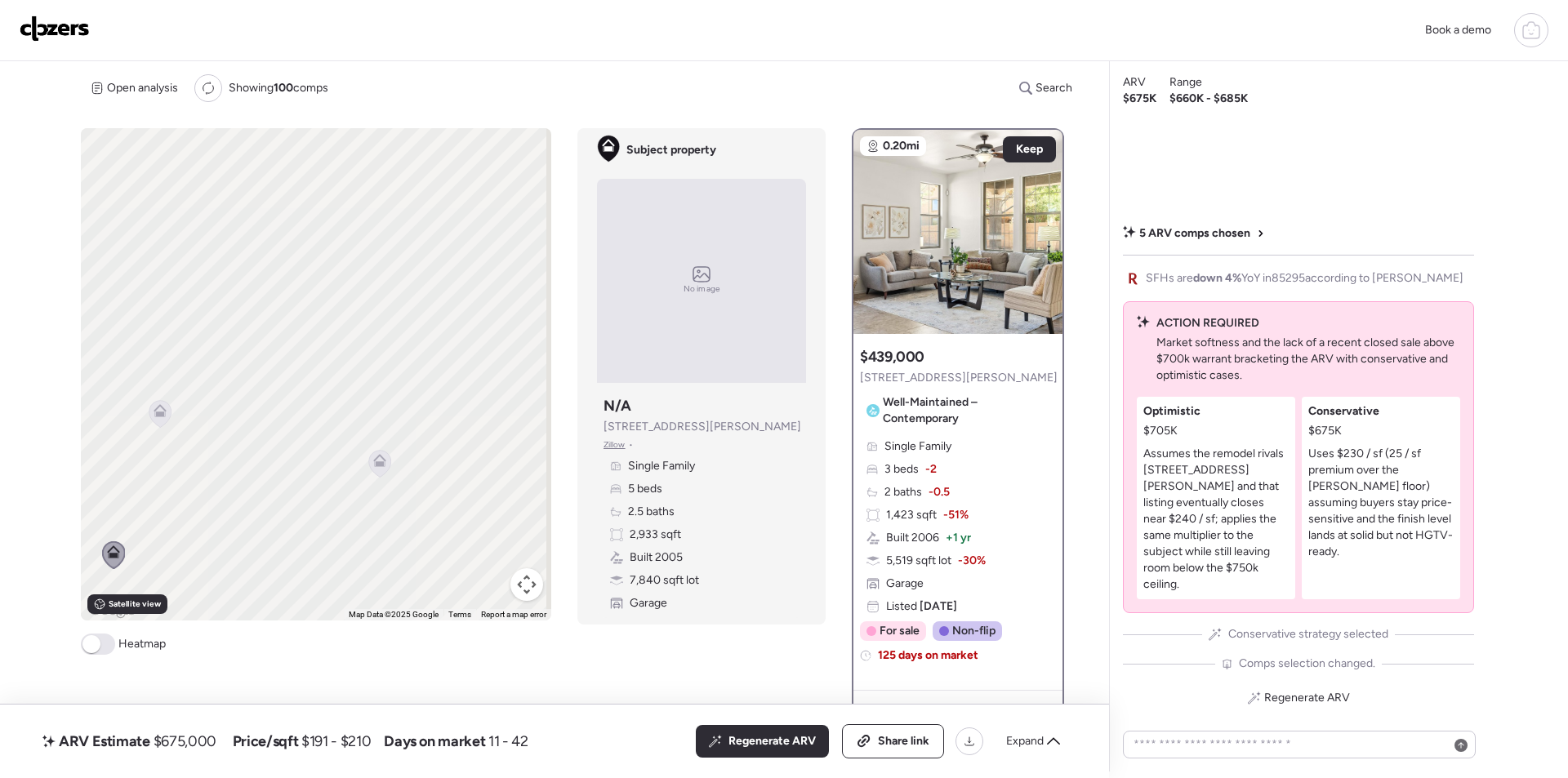
drag, startPoint x: 411, startPoint y: 240, endPoint x: 654, endPoint y: 541, distance: 386.8
click at [275, 383] on div "To navigate, press the arrow keys. To activate drag with keyboard, press Alt + …" at bounding box center [316, 374] width 470 height 492
drag, startPoint x: 778, startPoint y: 743, endPoint x: 101, endPoint y: 706, distance: 678.0
click at [778, 743] on span "Regenerate ARV" at bounding box center [773, 741] width 88 height 16
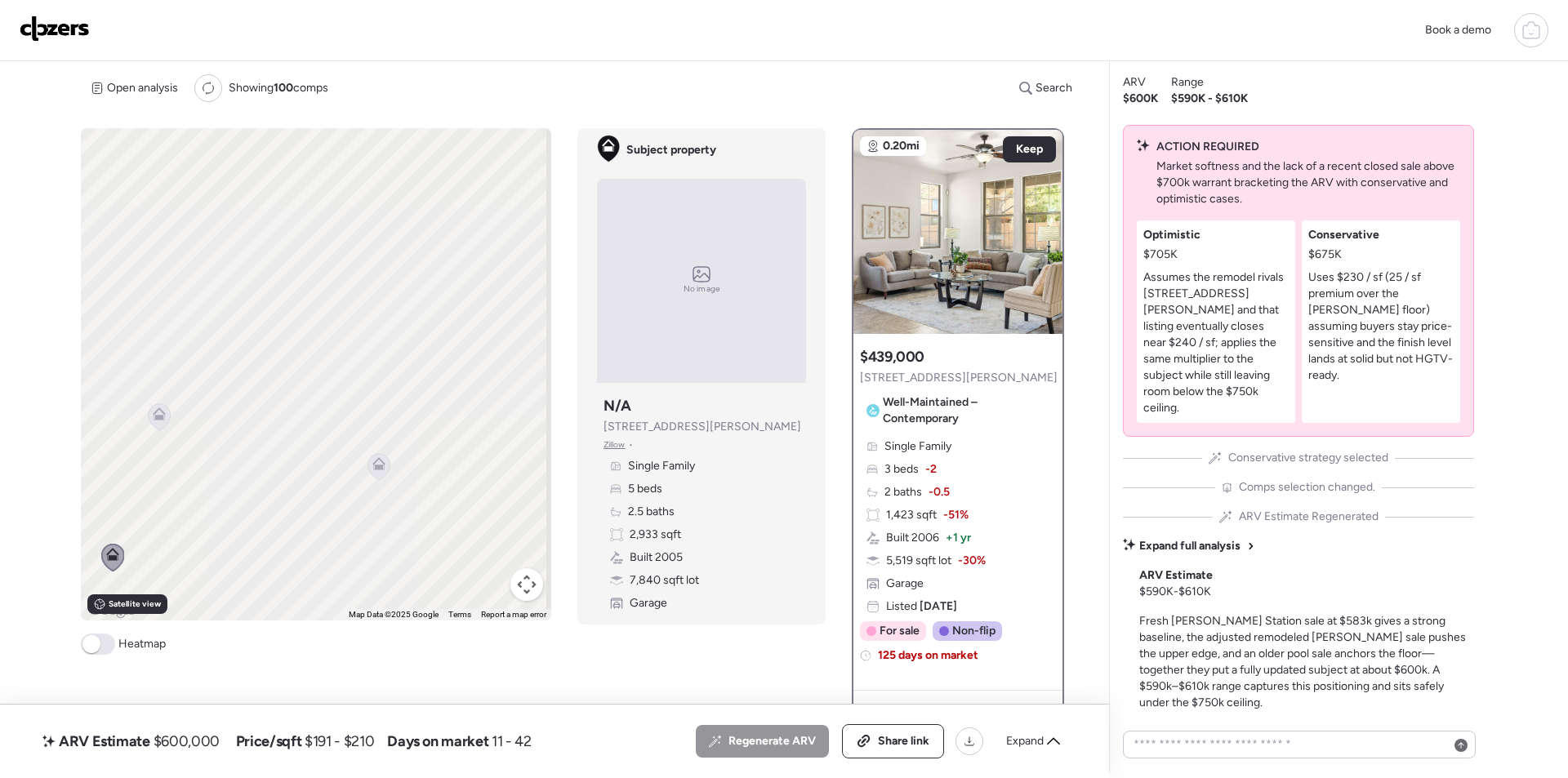
click at [176, 752] on div "ARV Estimate $600,000" at bounding box center [131, 742] width 184 height 26
click at [178, 737] on span "$600,000" at bounding box center [186, 741] width 66 height 20
click at [179, 736] on span "$600,000" at bounding box center [186, 741] width 66 height 20
copy span "600,000"
drag, startPoint x: 885, startPoint y: 732, endPoint x: 847, endPoint y: 582, distance: 154.7
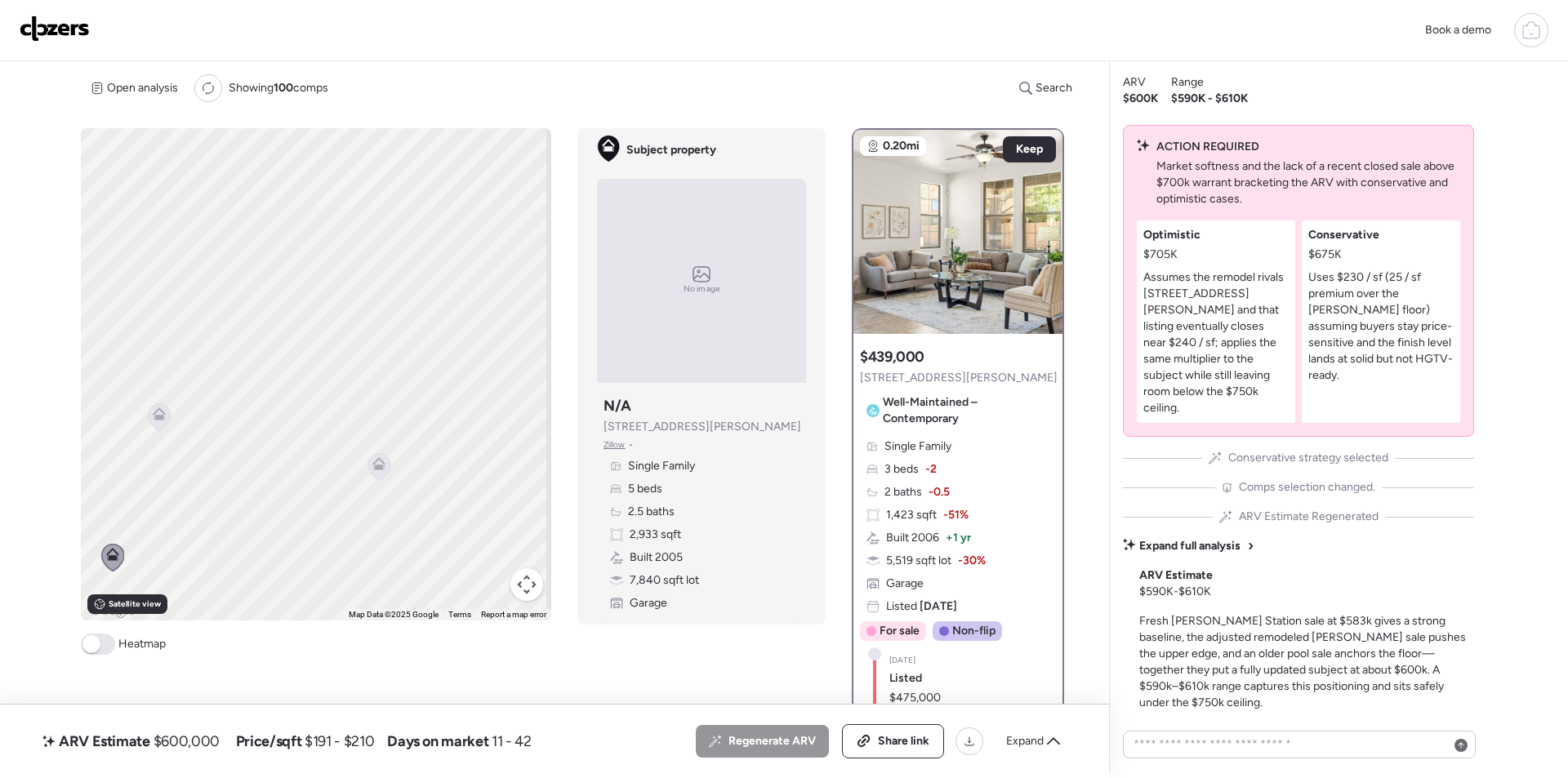
click at [885, 730] on div "Share link" at bounding box center [892, 741] width 100 height 33
click at [50, 22] on img at bounding box center [54, 29] width 70 height 26
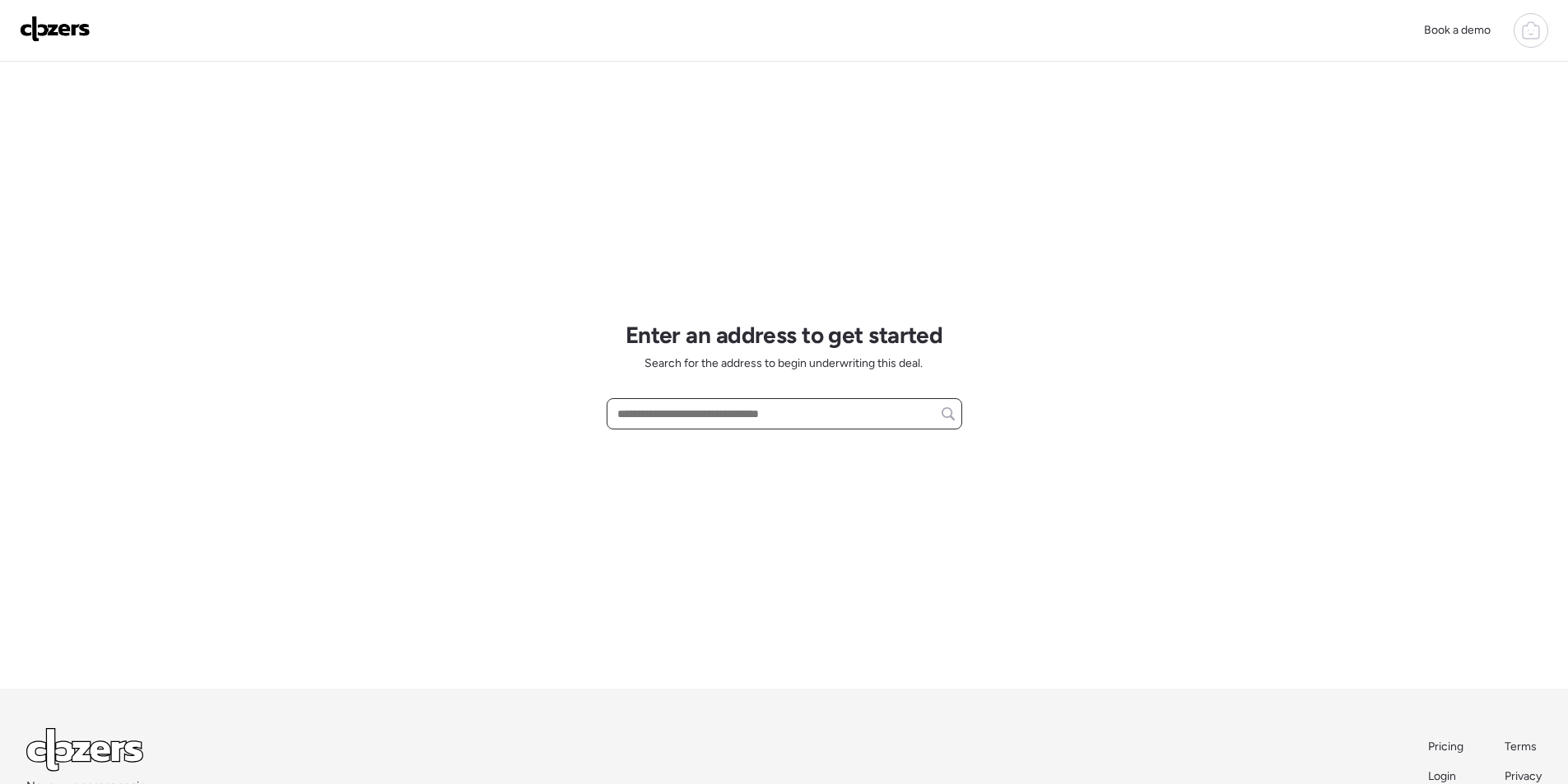
click at [723, 420] on input "text" at bounding box center [784, 413] width 341 height 23
paste input "**********"
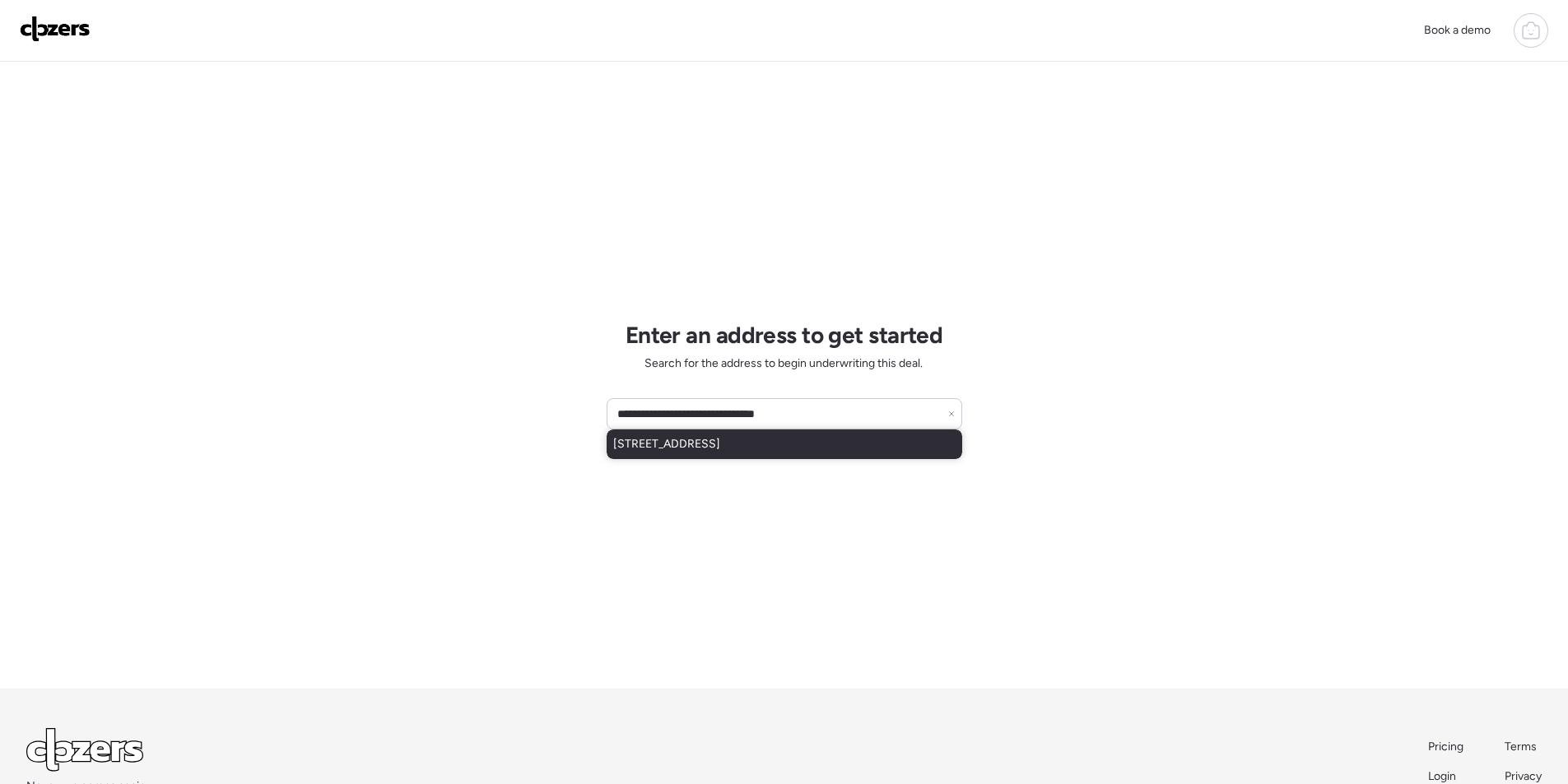
click at [714, 448] on span "4012 S 45th St, Phoenix, AZ, 85040" at bounding box center [667, 443] width 107 height 16
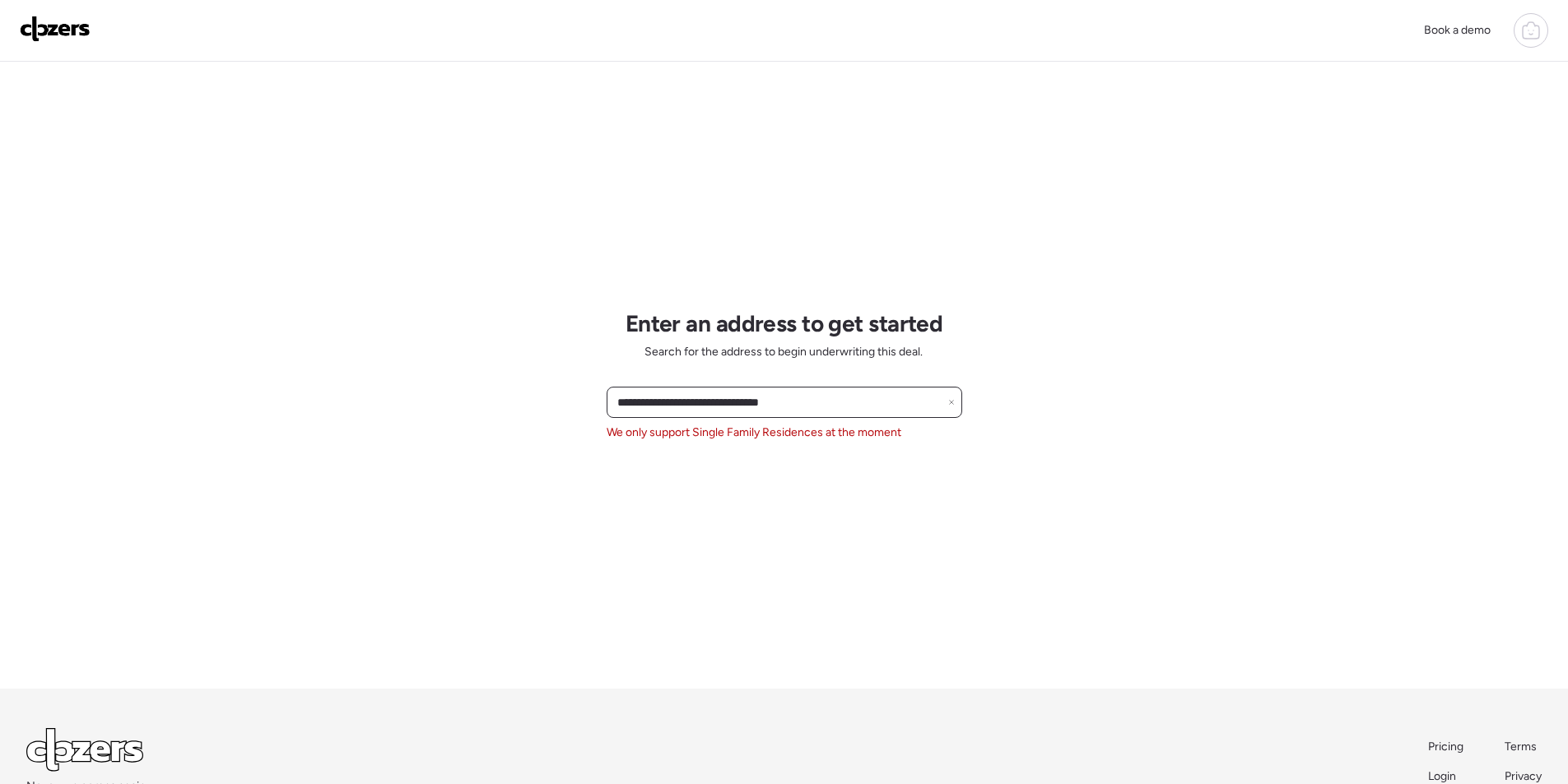
click at [735, 406] on input "**********" at bounding box center [784, 402] width 341 height 23
paste input "text"
click at [740, 400] on input "**********" at bounding box center [784, 402] width 341 height 23
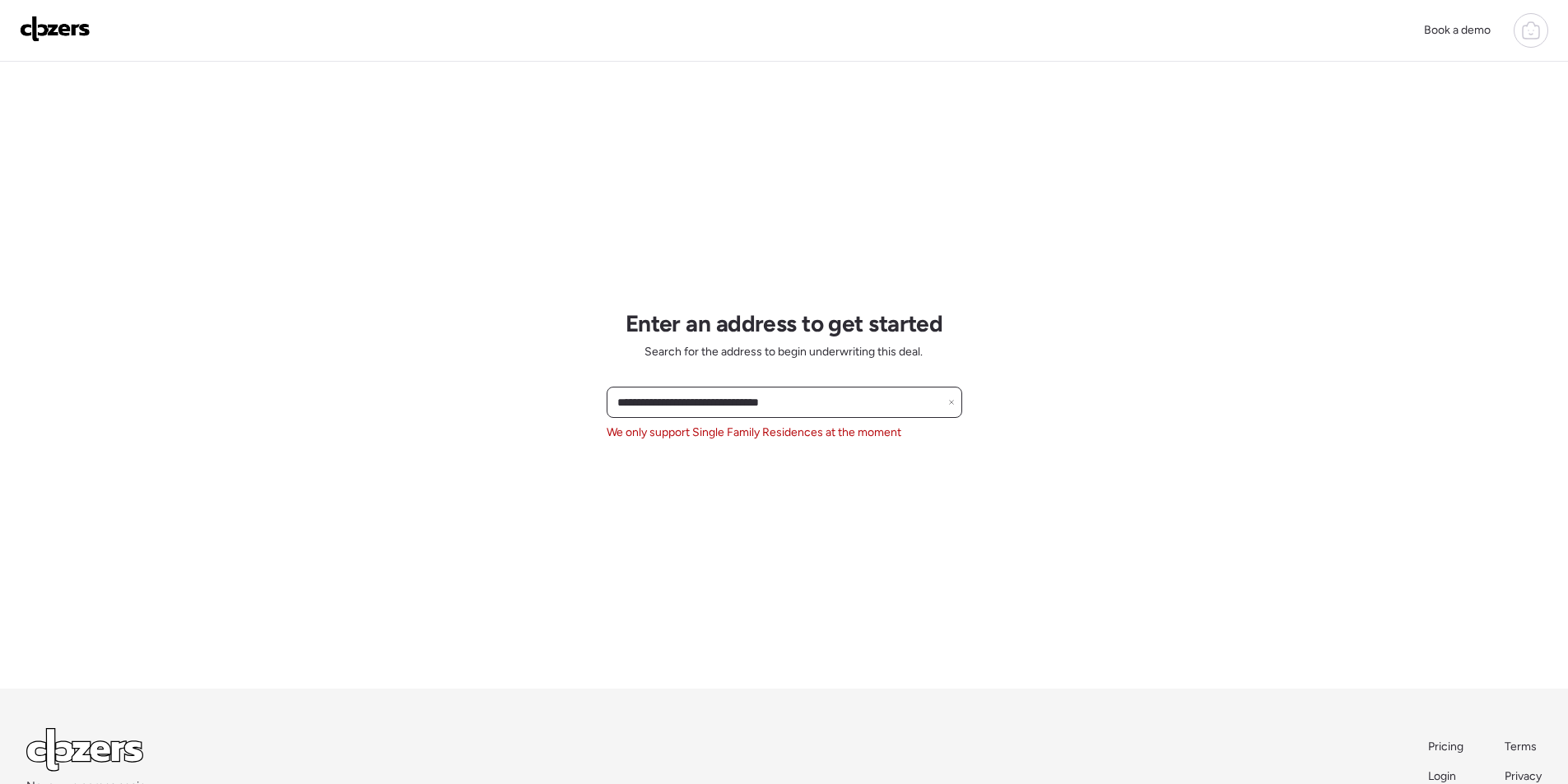
click at [832, 402] on input "**********" at bounding box center [784, 402] width 341 height 23
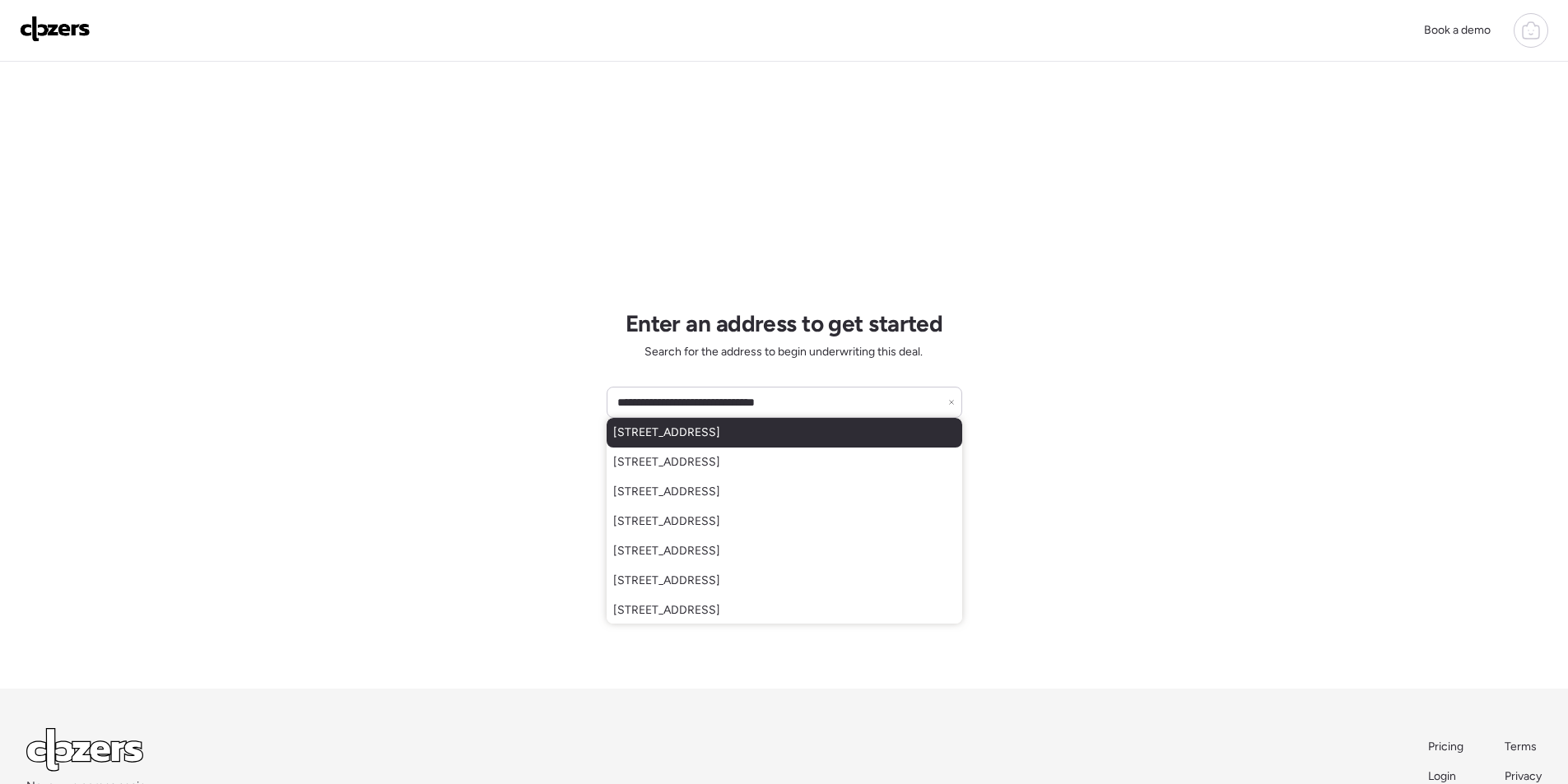
click at [810, 422] on div "4545 N 67th Ave, Phoenix, AZ, 85033" at bounding box center [784, 432] width 356 height 29
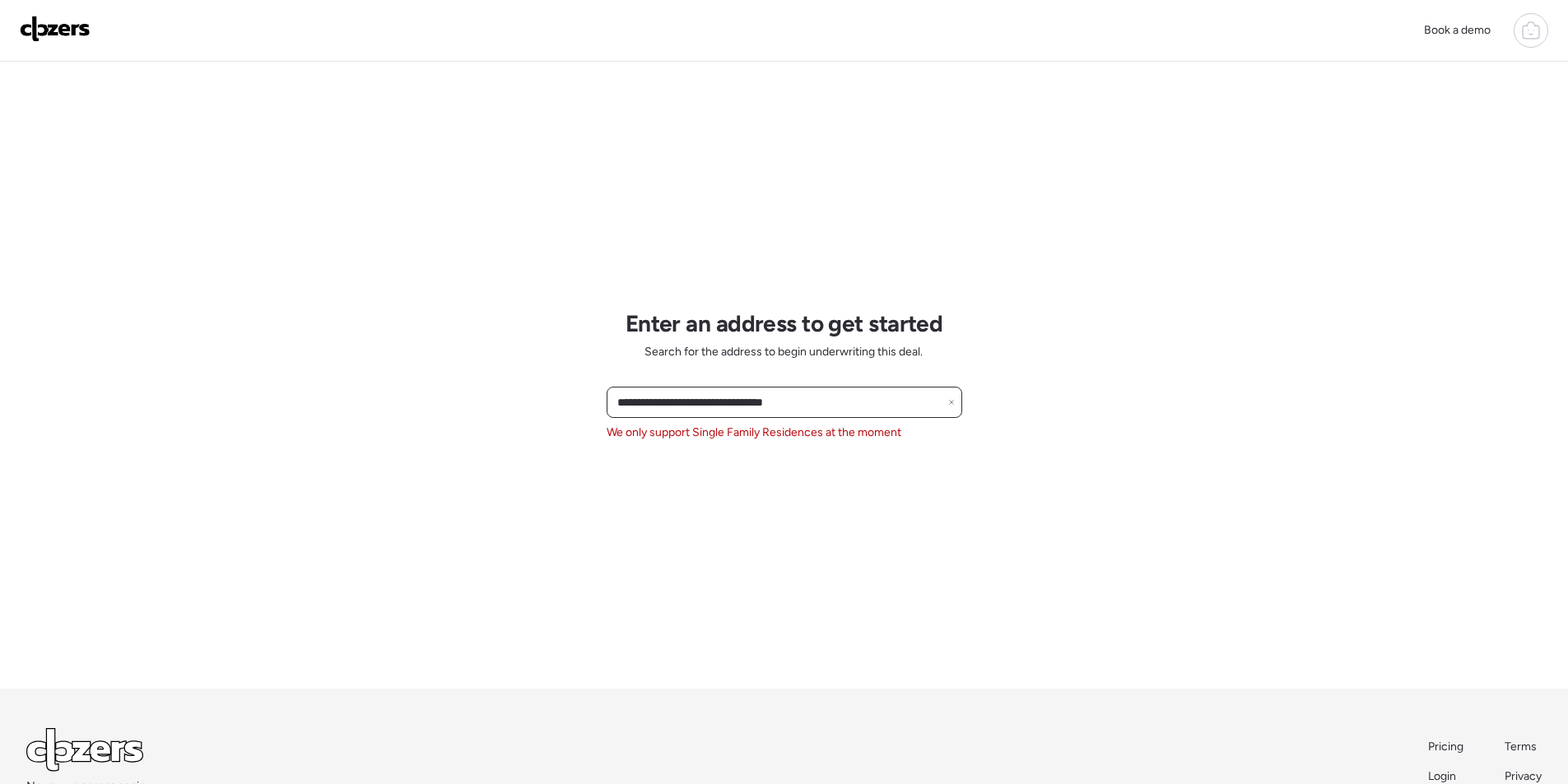
click at [694, 401] on input "**********" at bounding box center [784, 402] width 341 height 23
click at [693, 401] on input "**********" at bounding box center [784, 402] width 341 height 23
paste input "text"
click at [716, 434] on span "5115 N 18th Ave, Phoenix, AZ, 85015" at bounding box center [667, 432] width 107 height 16
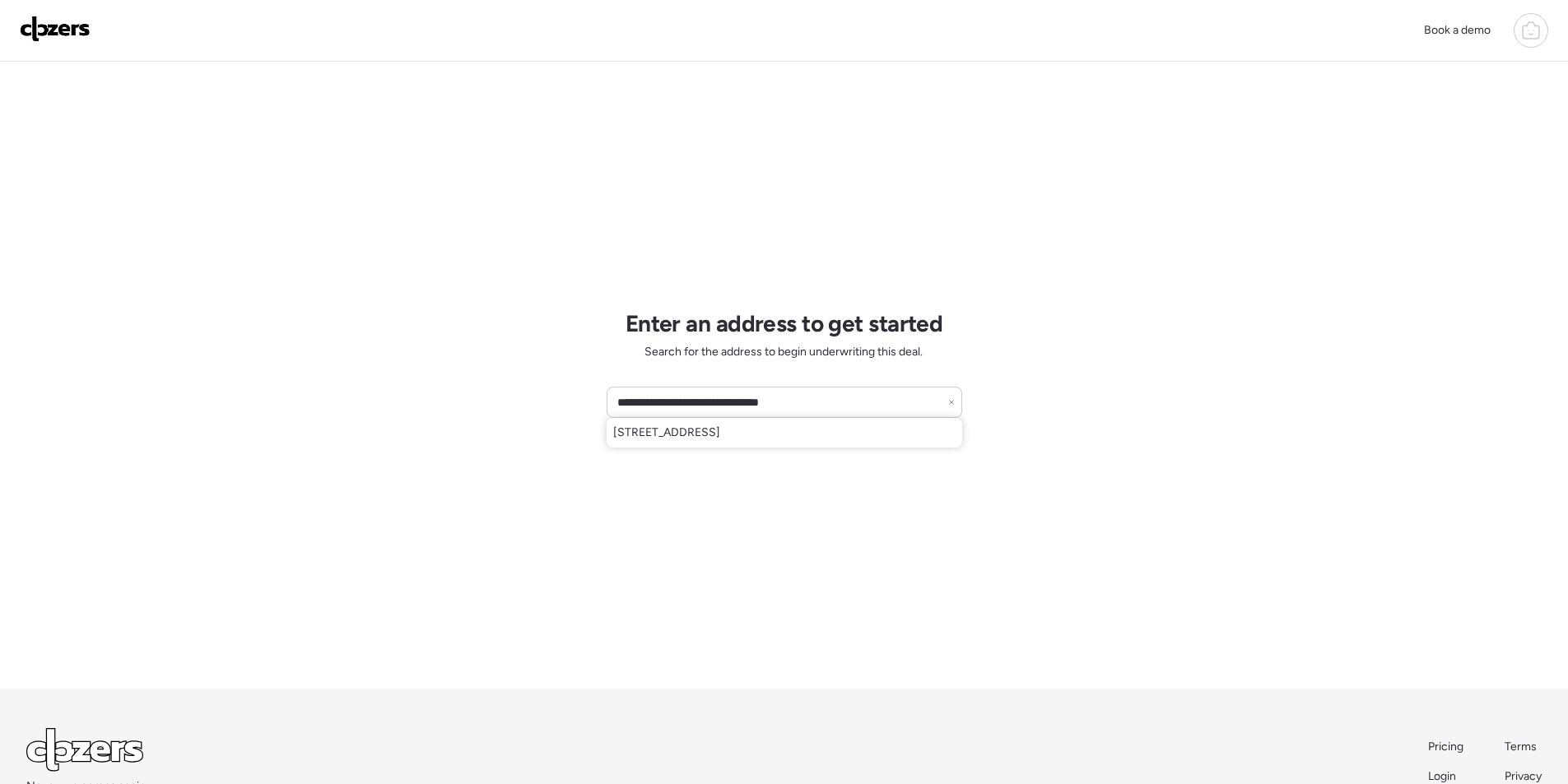
type input "**********"
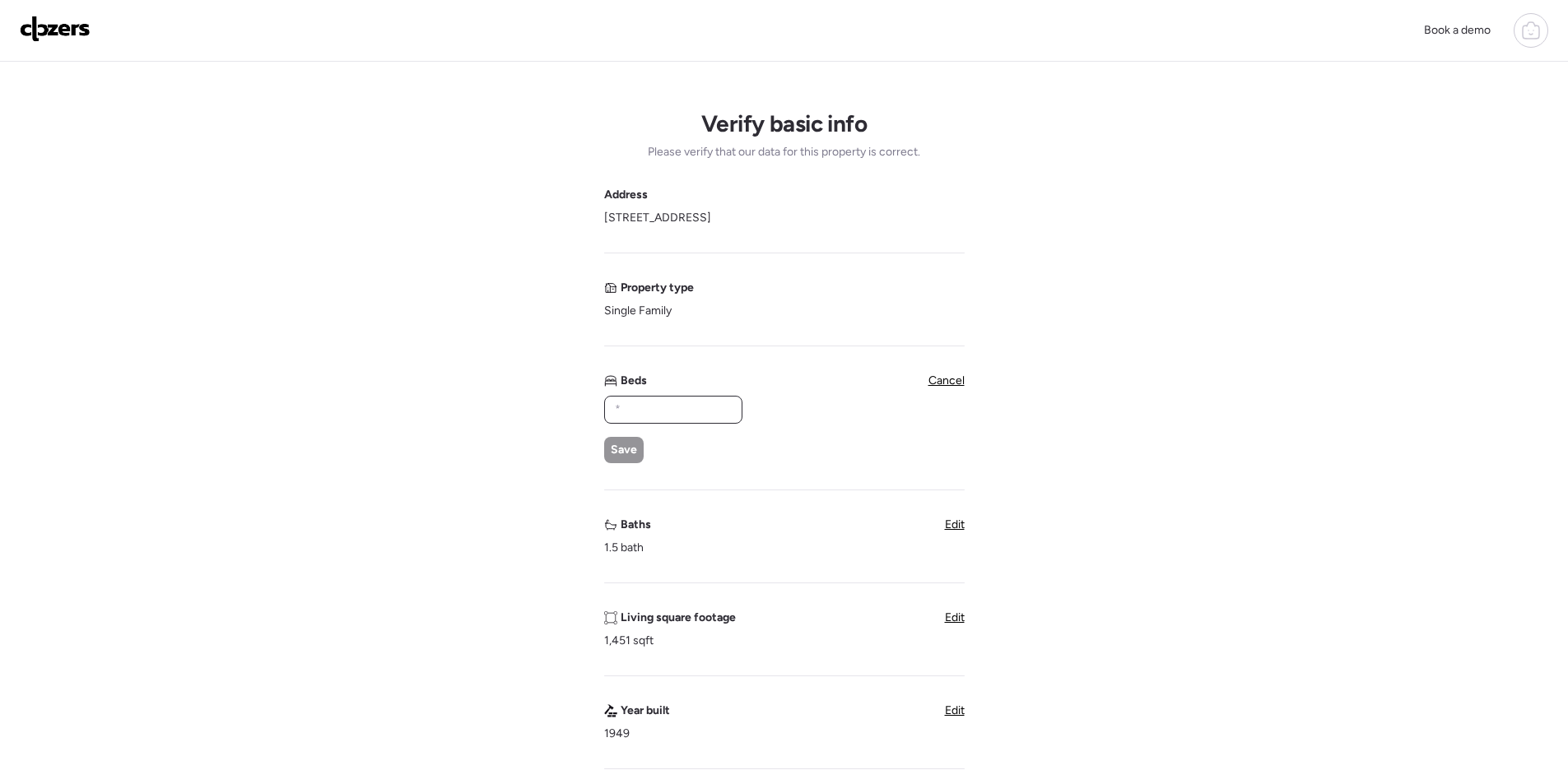
click at [670, 413] on input "text" at bounding box center [672, 409] width 123 height 23
type input "*"
click at [618, 455] on span "Save" at bounding box center [623, 449] width 26 height 16
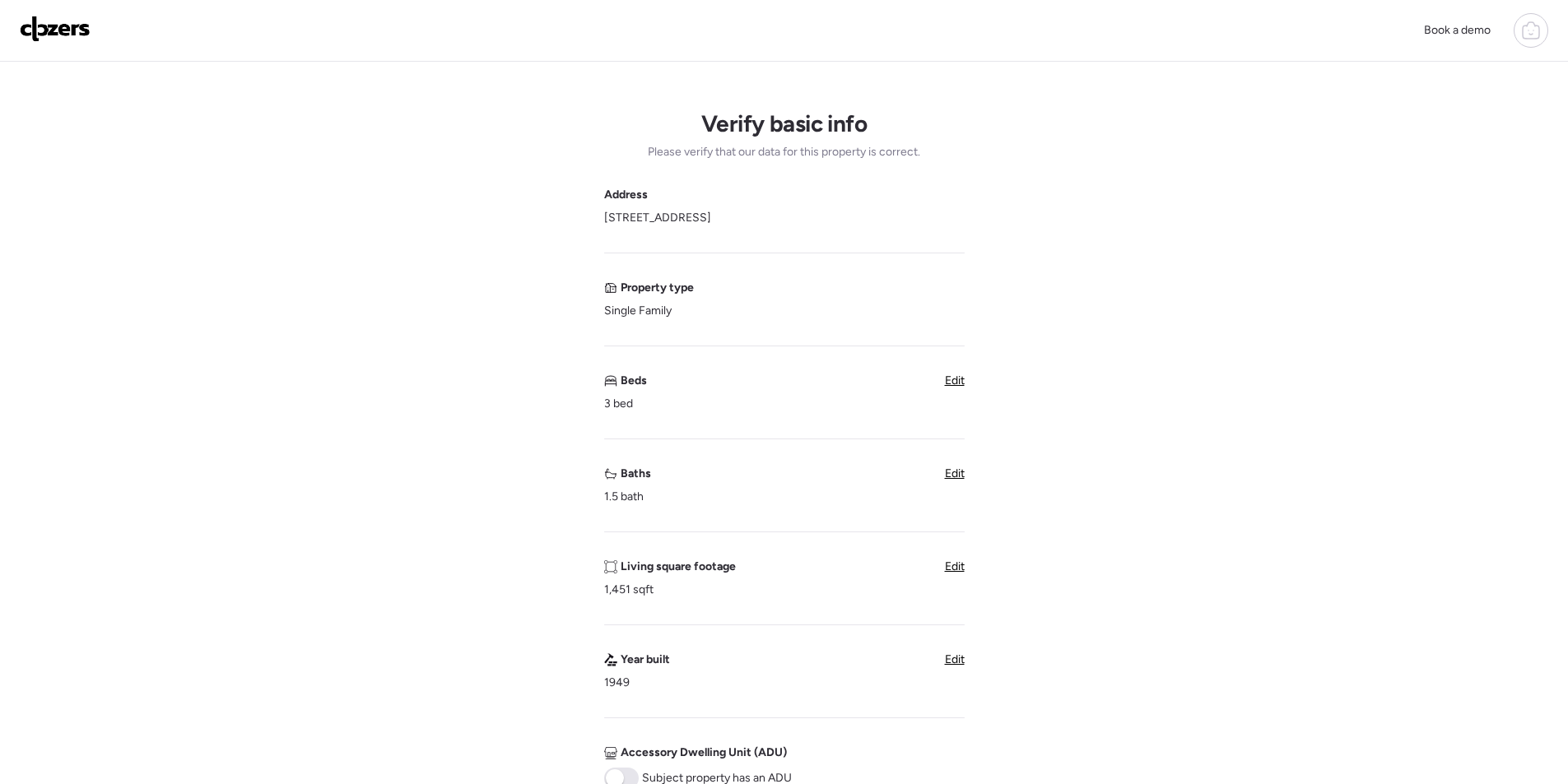
drag, startPoint x: 953, startPoint y: 479, endPoint x: 771, endPoint y: 509, distance: 184.5
click at [952, 479] on span "Edit" at bounding box center [954, 473] width 20 height 14
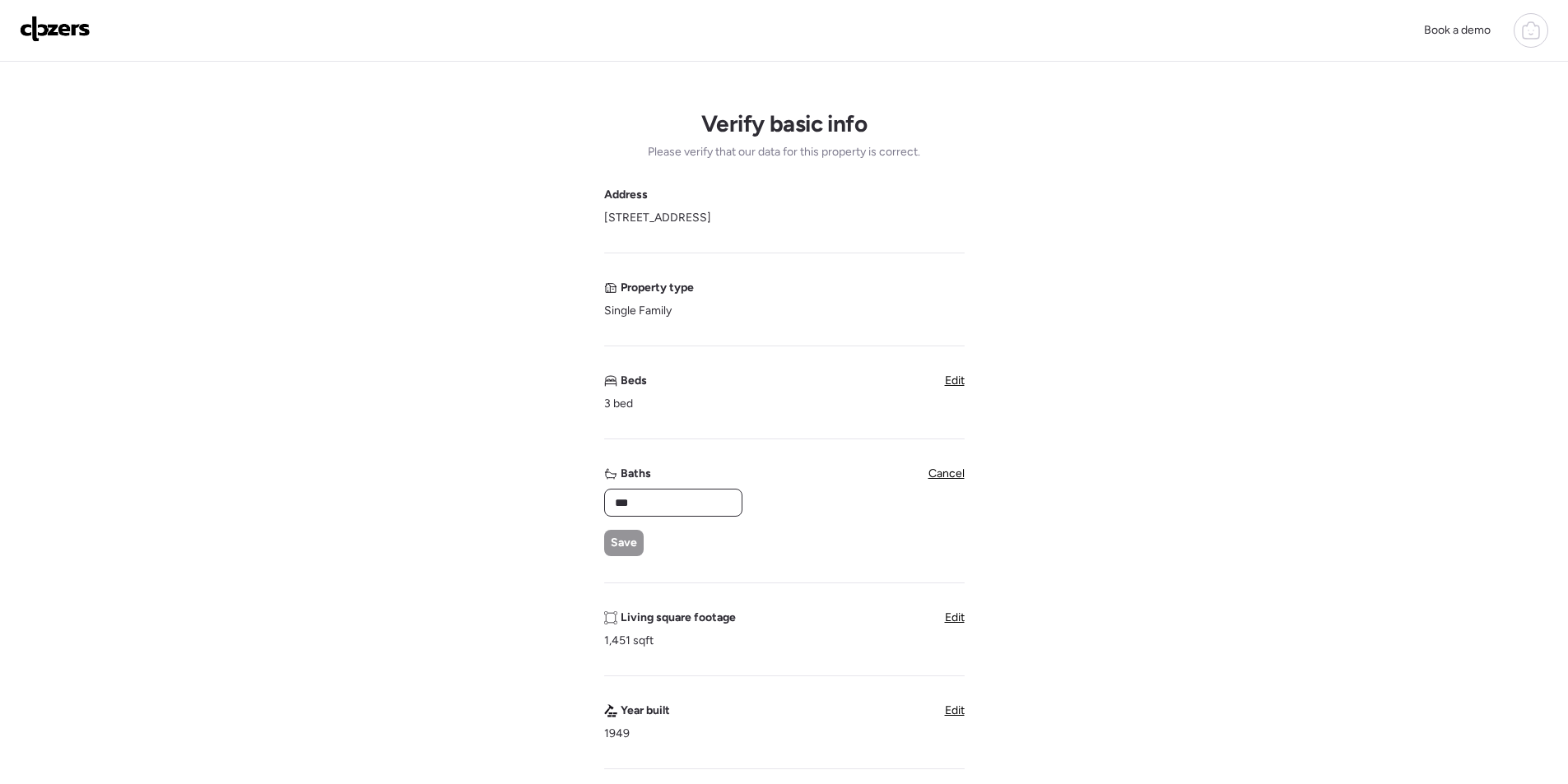
click at [651, 513] on input "***" at bounding box center [672, 503] width 123 height 23
type input "*"
click at [623, 535] on span "Save" at bounding box center [623, 542] width 26 height 16
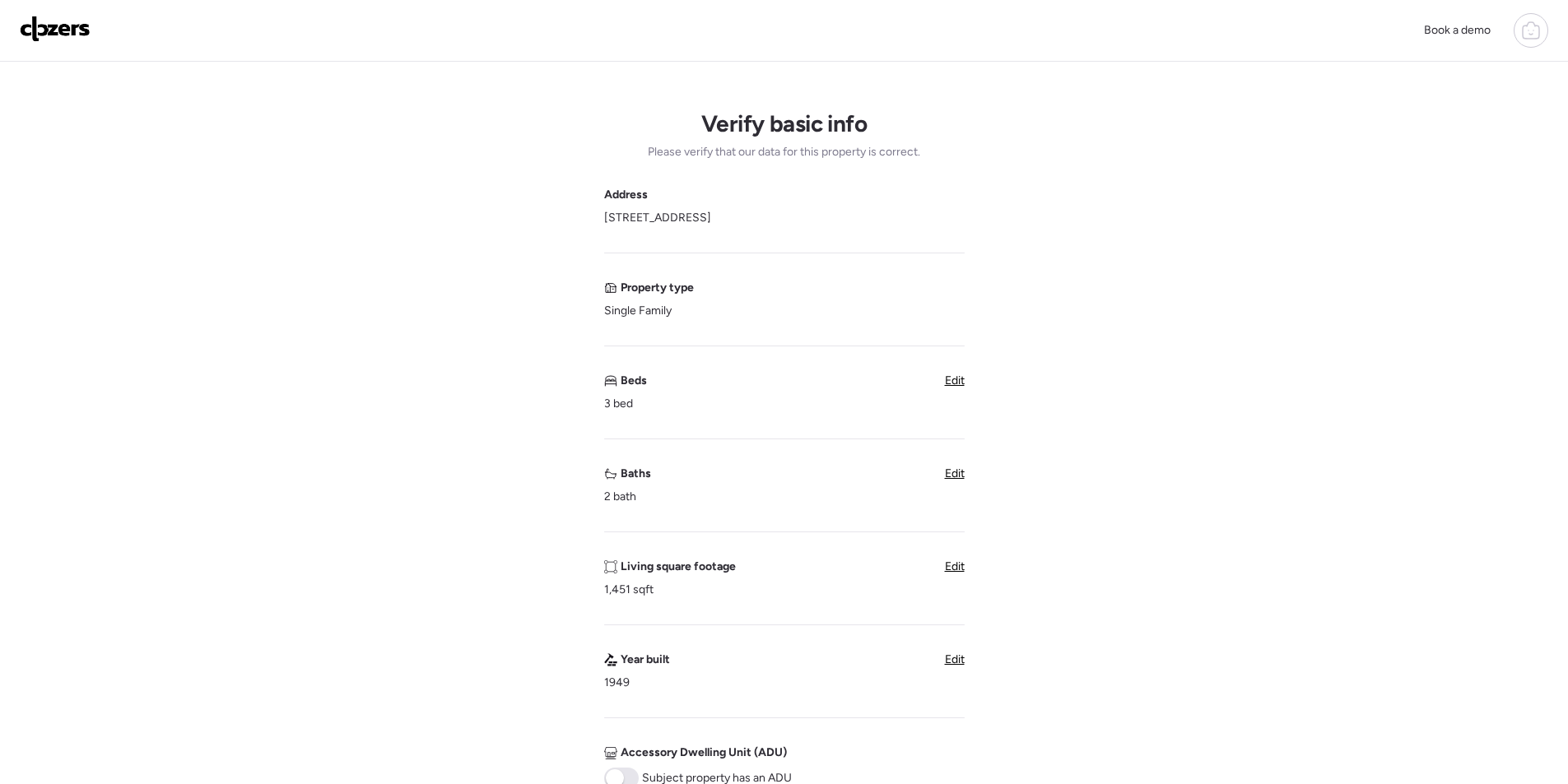
scroll to position [411, 0]
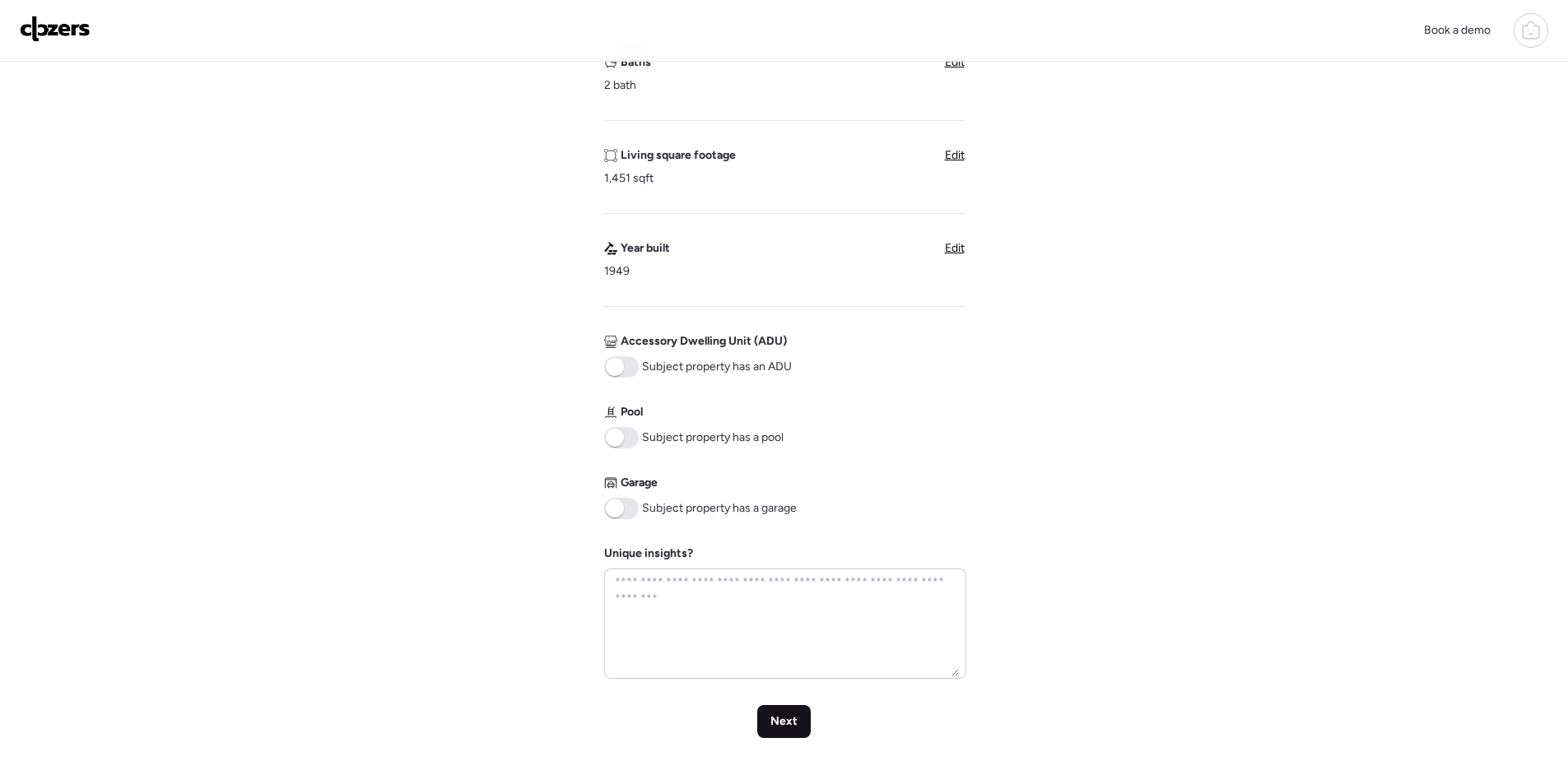
click at [795, 724] on span "Next" at bounding box center [784, 721] width 27 height 16
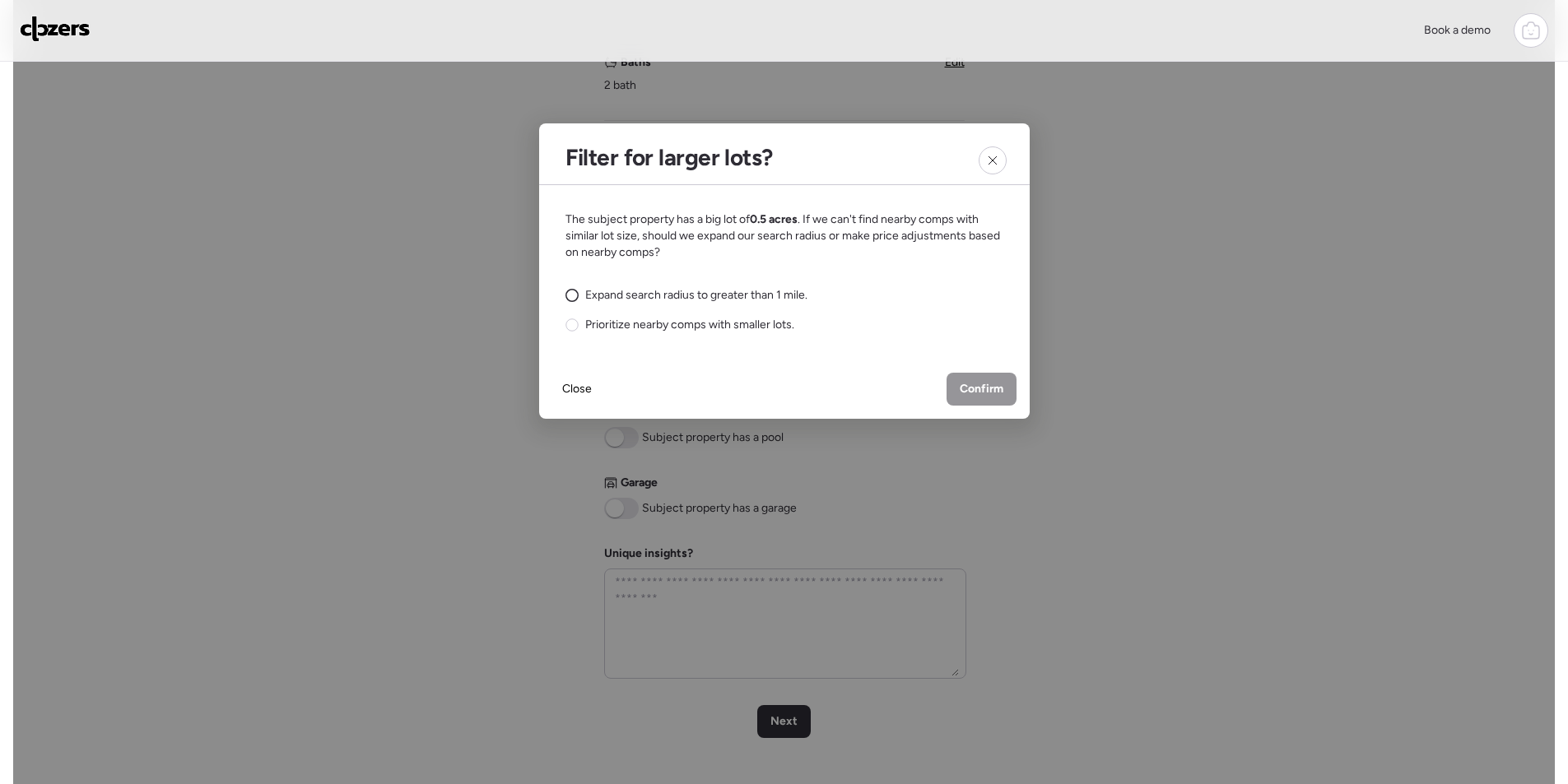
click at [631, 291] on span "Expand search radius to greater than 1 mile." at bounding box center [696, 295] width 222 height 16
click at [976, 388] on span "Confirm" at bounding box center [981, 389] width 43 height 16
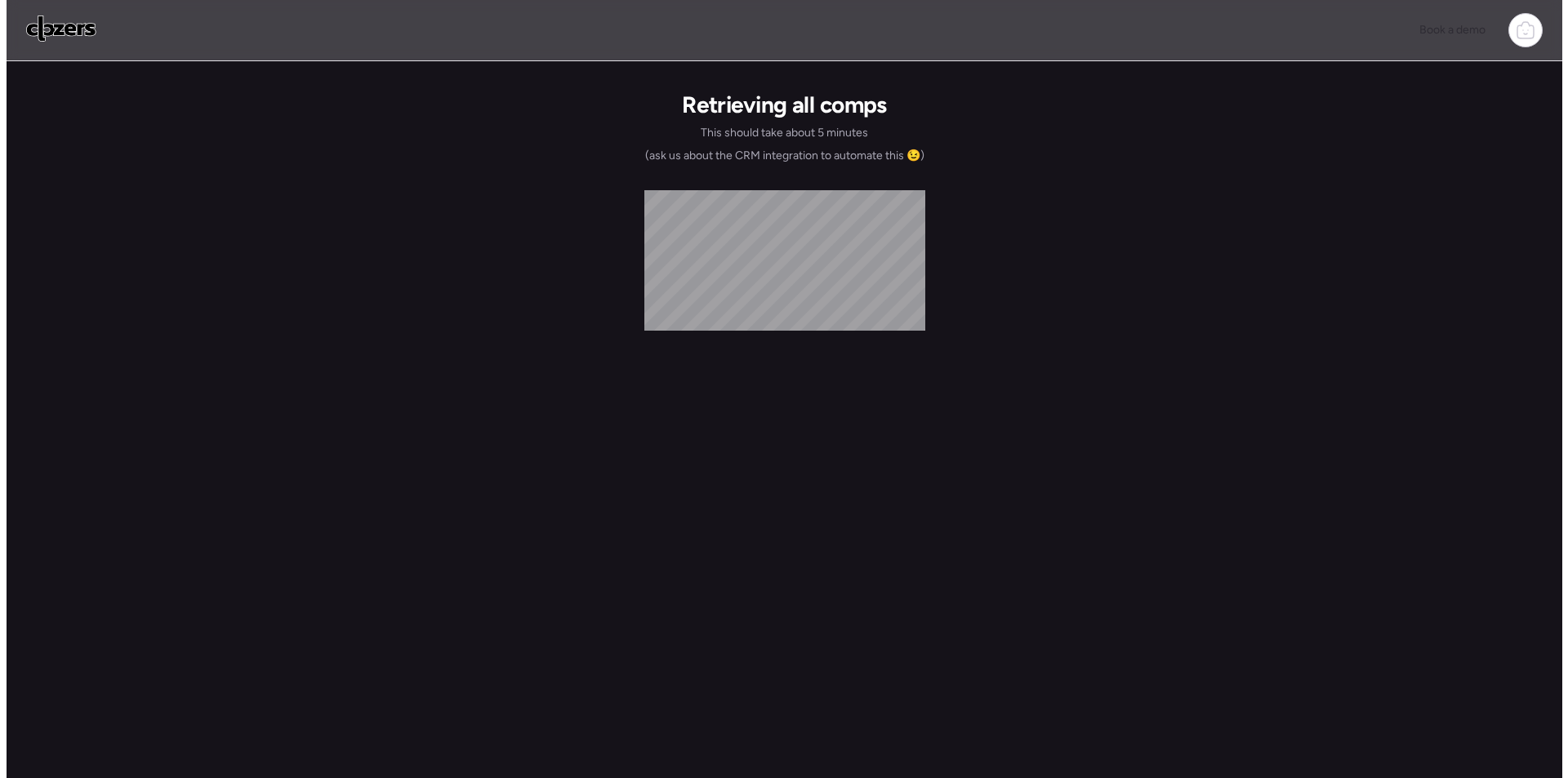
scroll to position [0, 0]
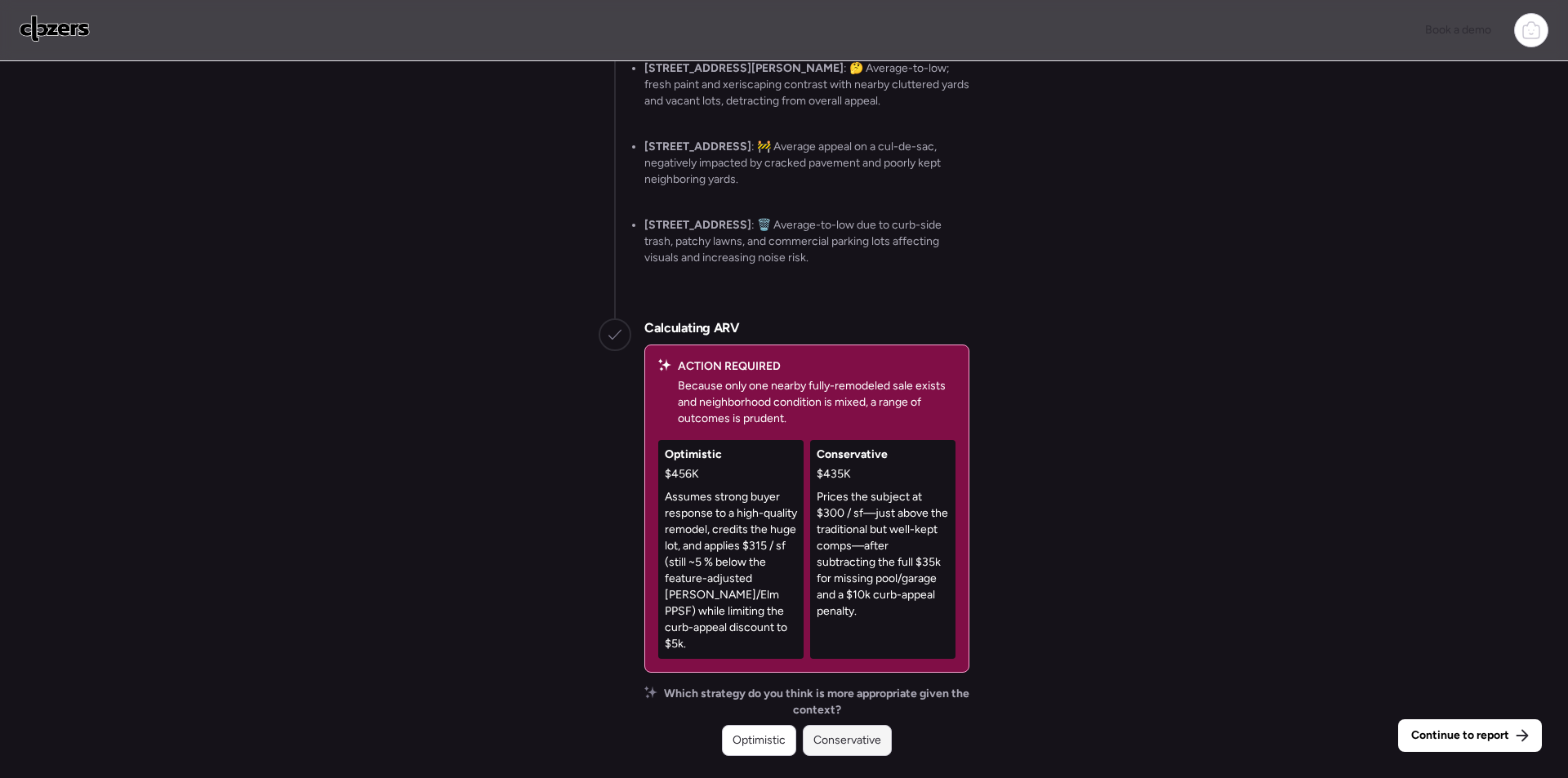
click at [876, 748] on div "Conservative" at bounding box center [847, 740] width 89 height 31
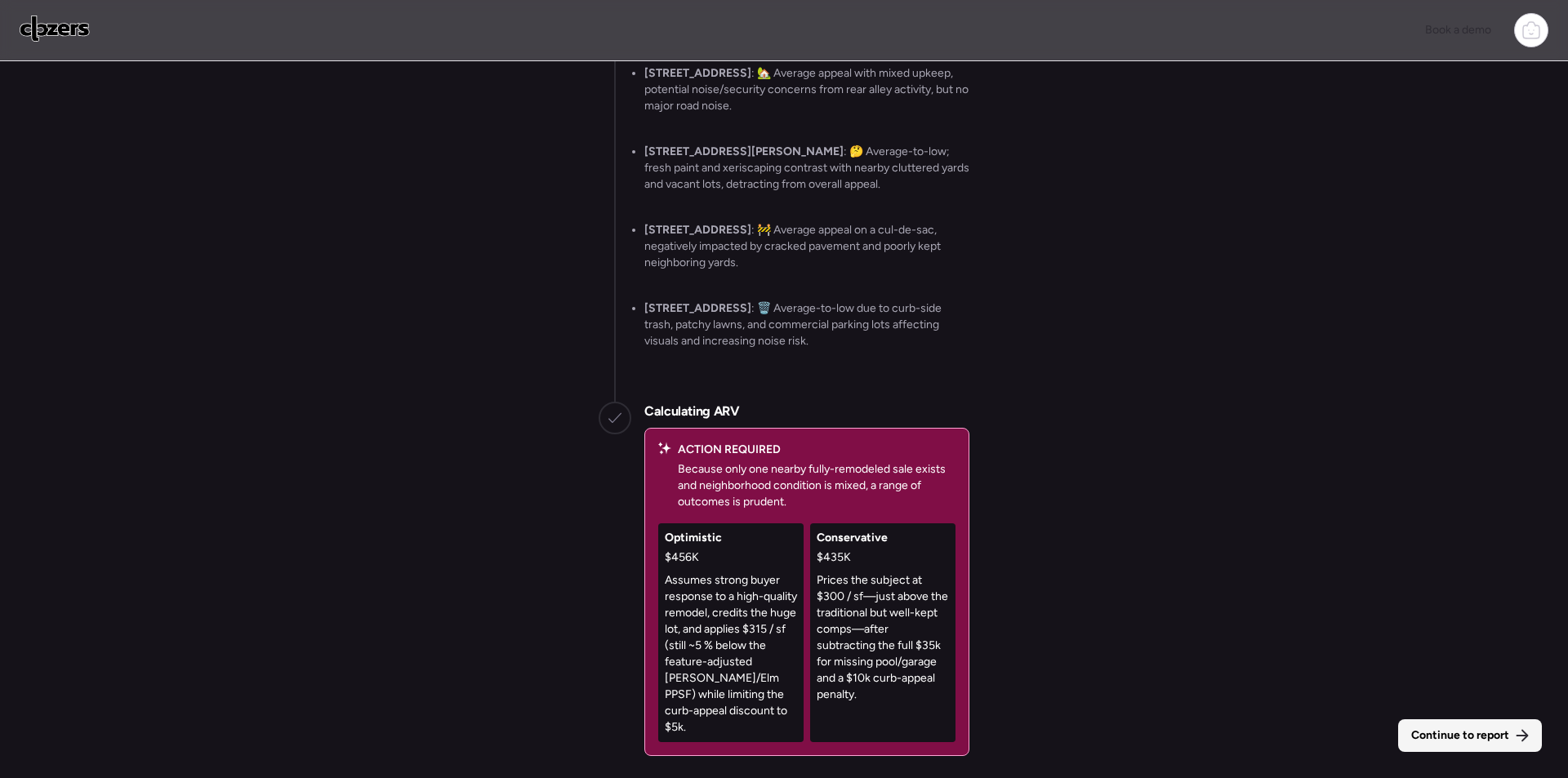
click at [1443, 732] on span "Continue to report" at bounding box center [1460, 735] width 98 height 16
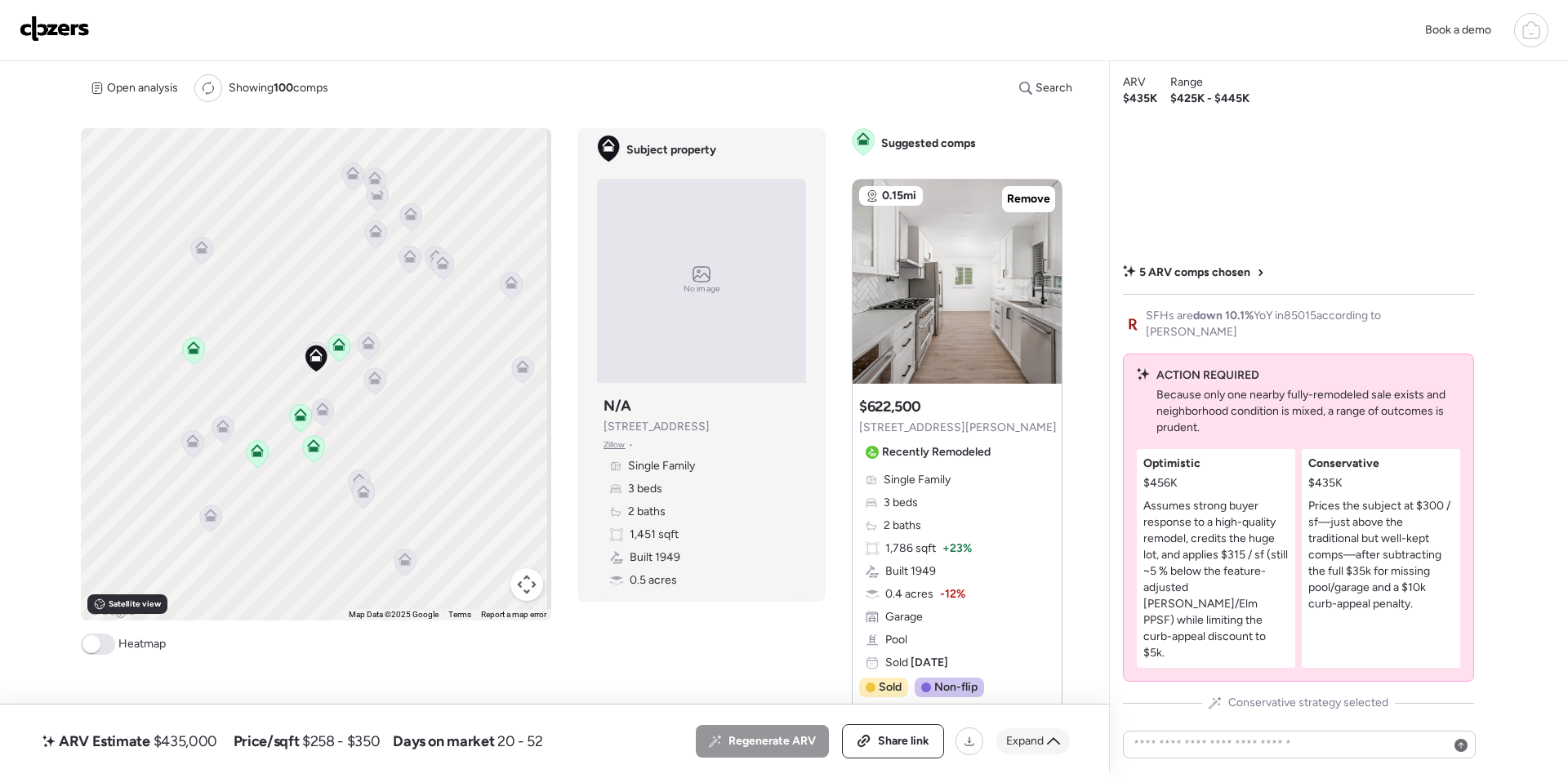
click at [1029, 744] on span "Expand" at bounding box center [1025, 741] width 37 height 16
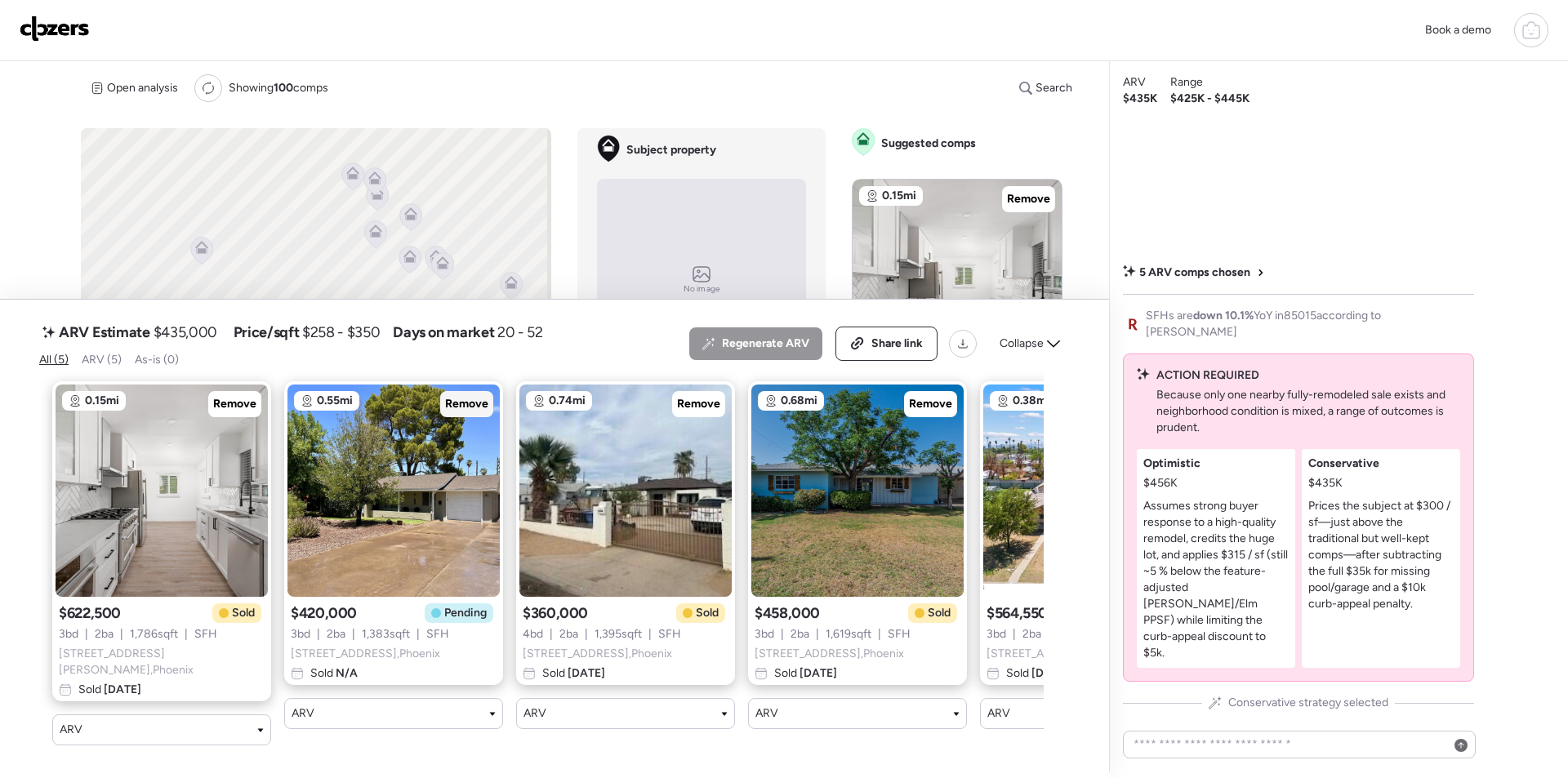
click at [454, 400] on span "Remove" at bounding box center [466, 403] width 43 height 16
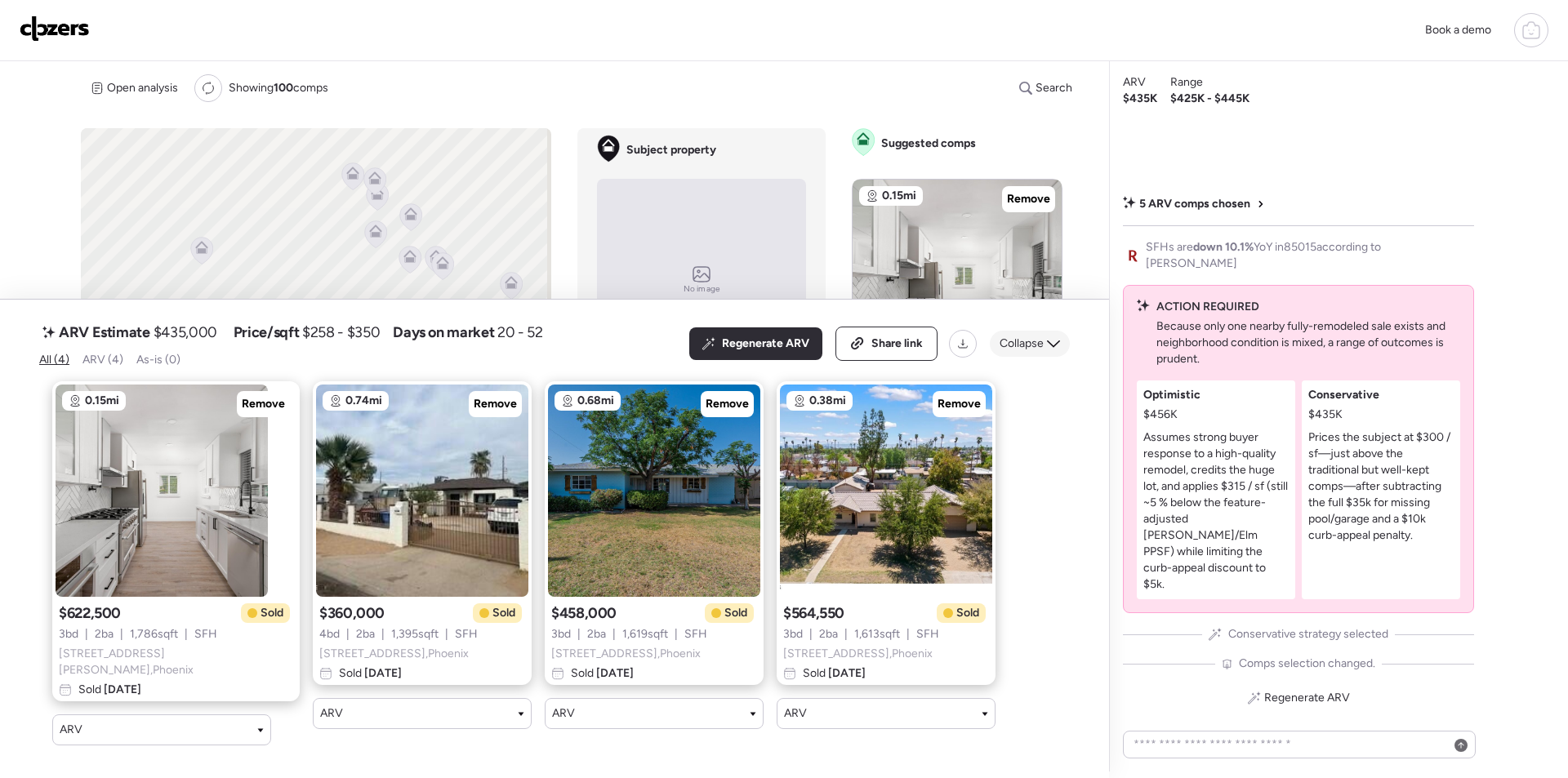
click at [1018, 347] on span "Collapse" at bounding box center [1021, 343] width 44 height 16
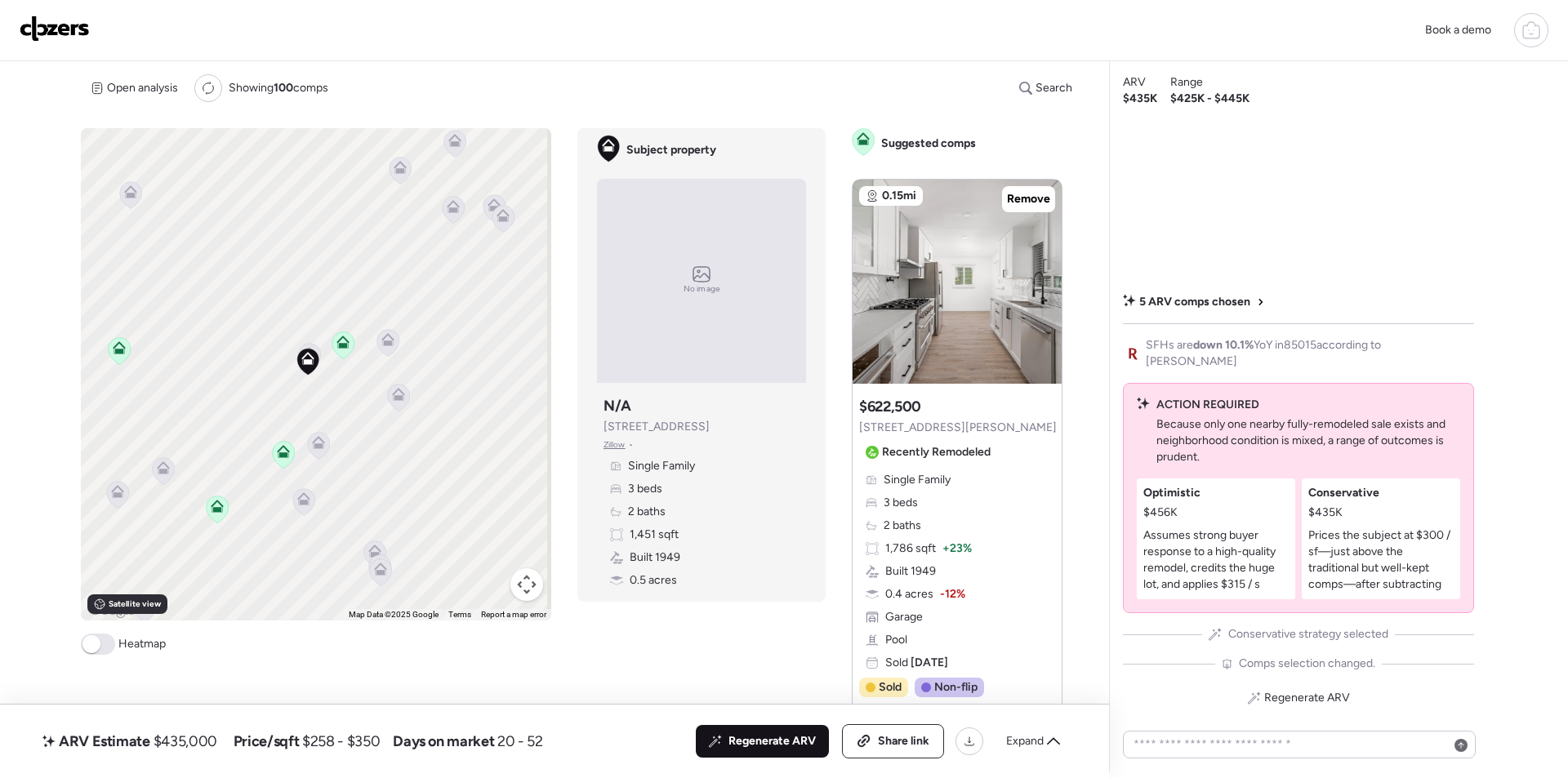
drag, startPoint x: 795, startPoint y: 736, endPoint x: 75, endPoint y: 524, distance: 750.6
click at [795, 738] on span "Regenerate ARV" at bounding box center [773, 741] width 88 height 16
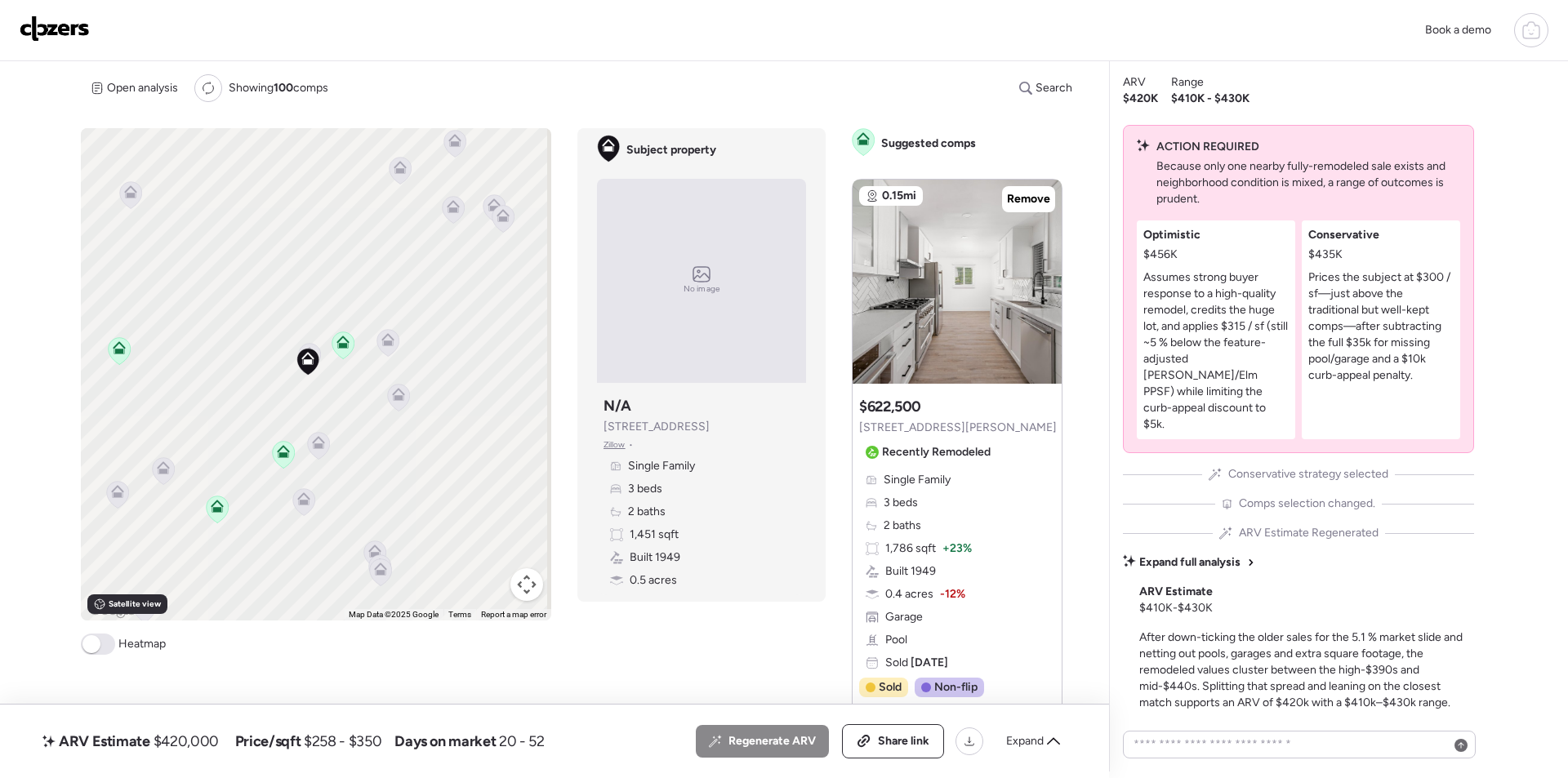
click at [194, 738] on span "$420,000" at bounding box center [186, 741] width 65 height 20
copy span "420,000"
click at [877, 751] on div "Share link" at bounding box center [892, 741] width 100 height 33
click at [891, 751] on div "Link copied" at bounding box center [888, 741] width 110 height 33
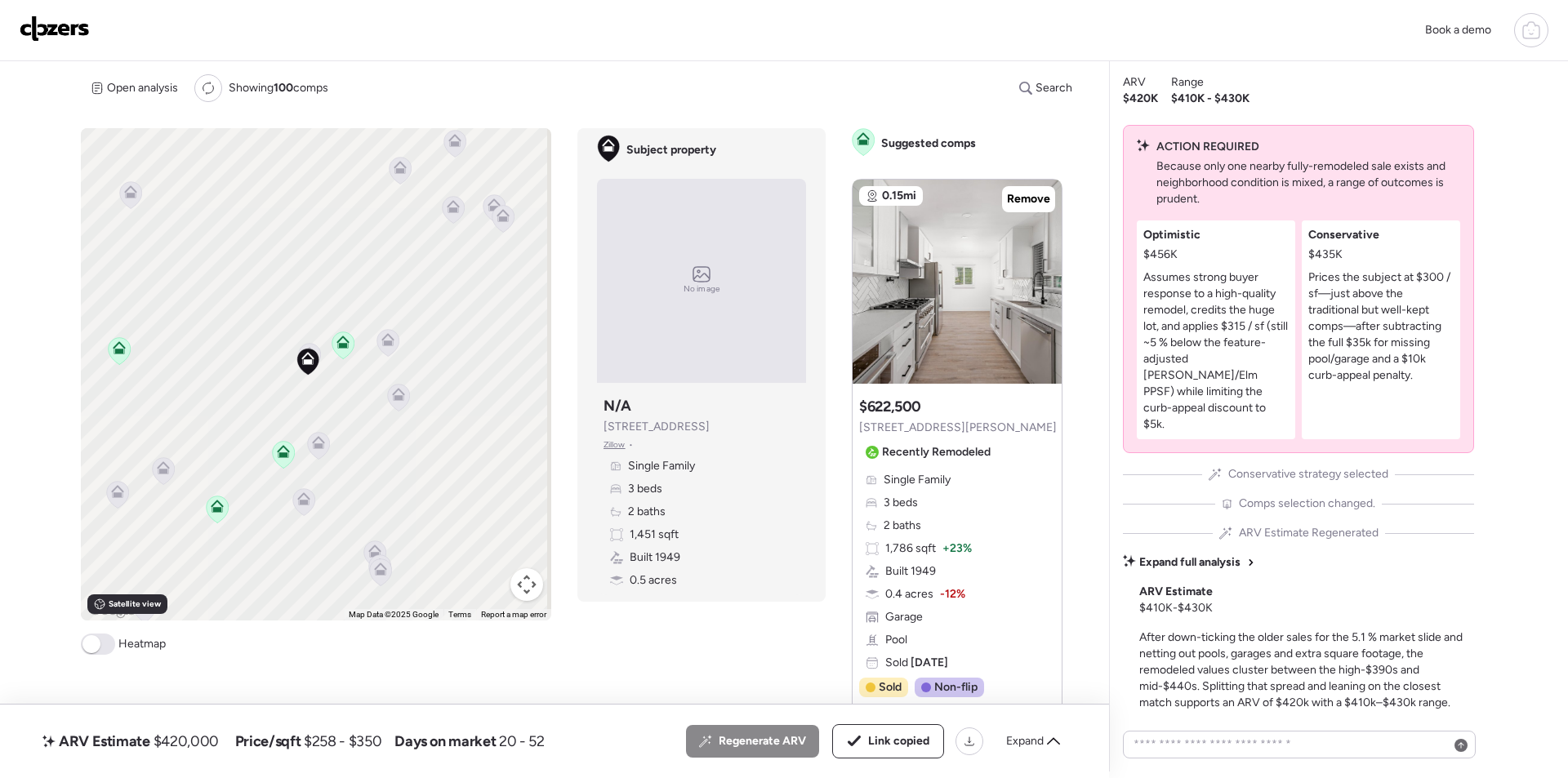
click at [44, 35] on img at bounding box center [54, 29] width 70 height 26
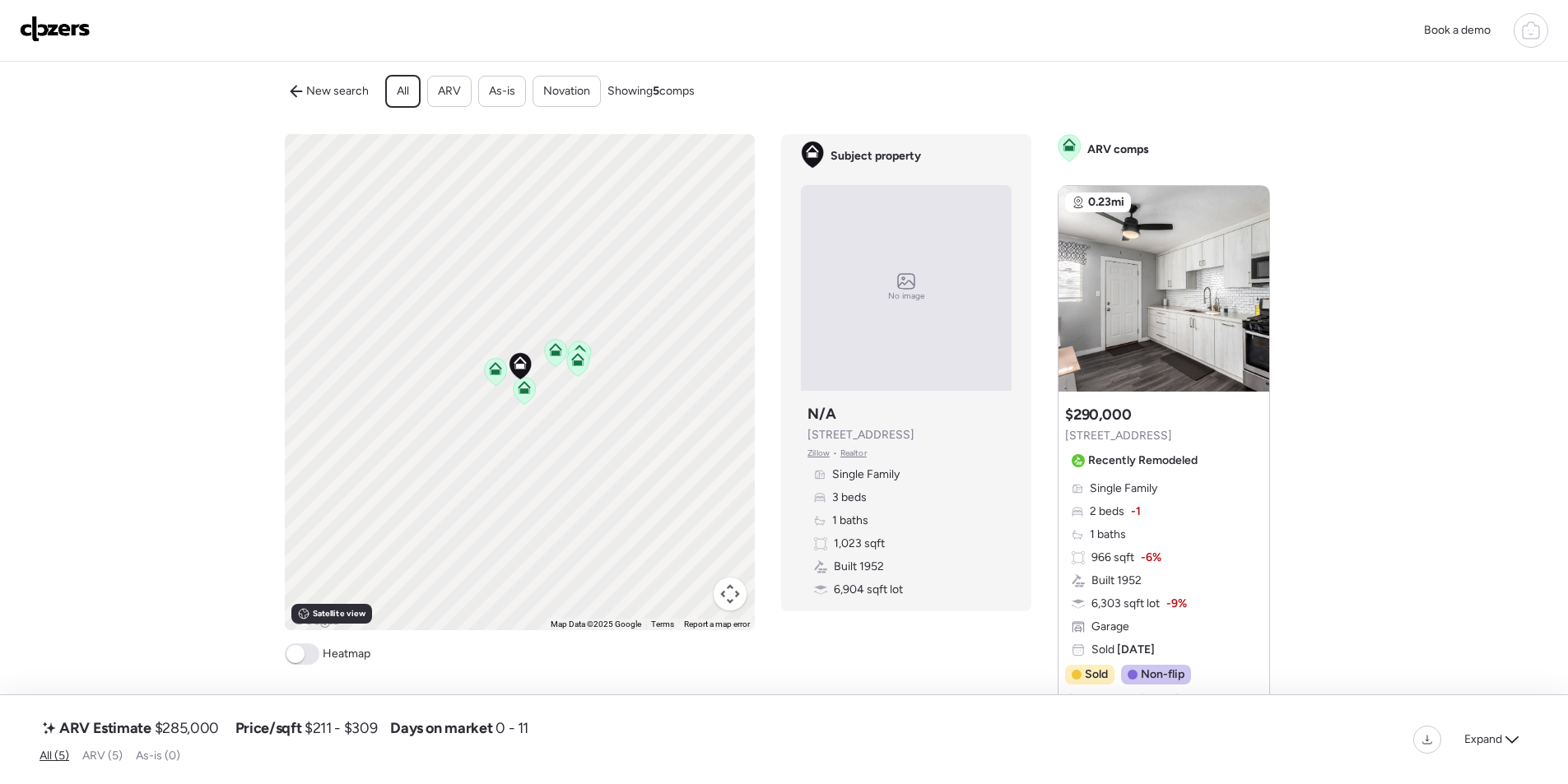
click at [199, 732] on span "$285,000" at bounding box center [186, 728] width 64 height 20
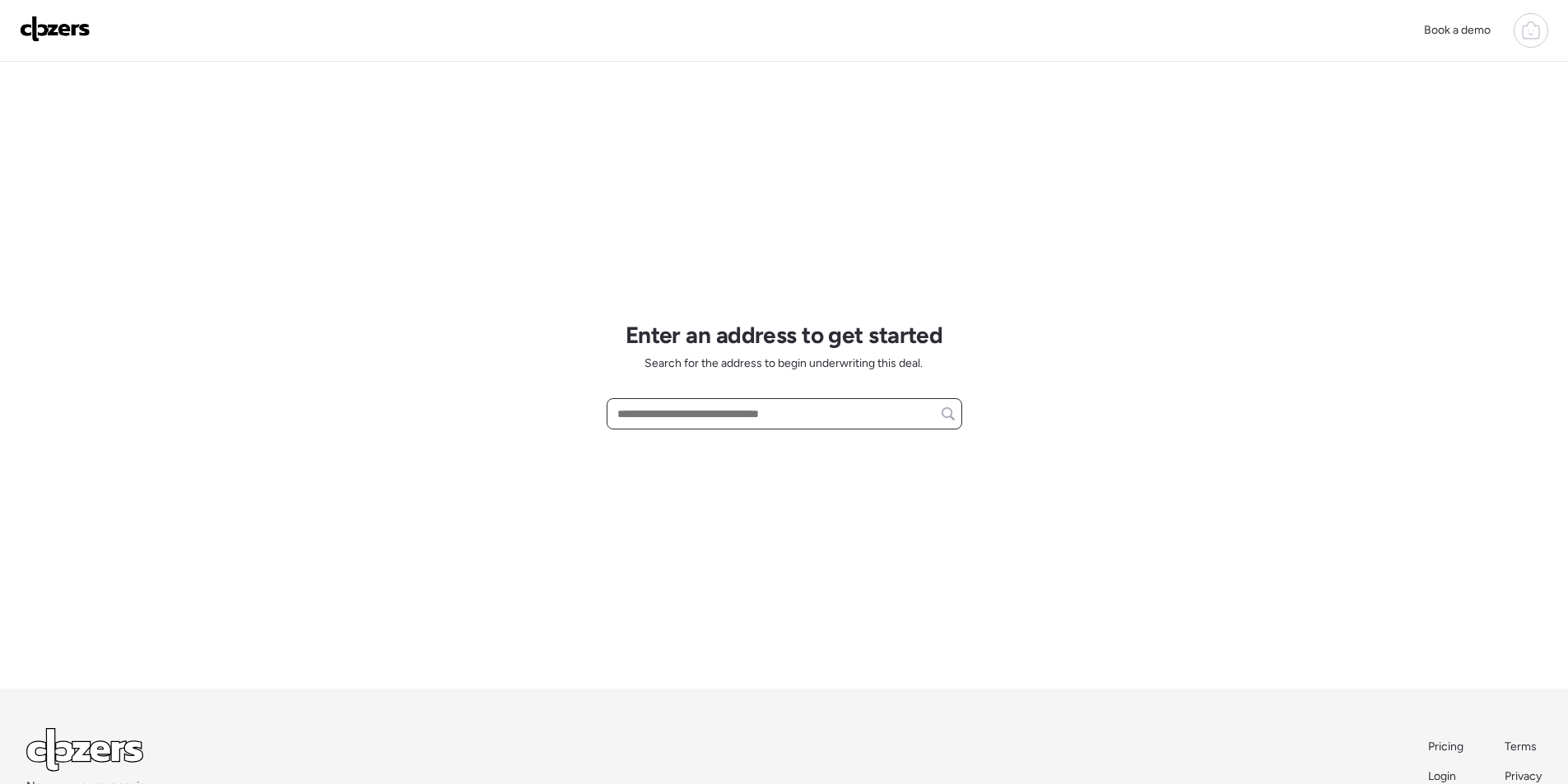
click at [656, 409] on input "text" at bounding box center [784, 413] width 341 height 23
paste input "**********"
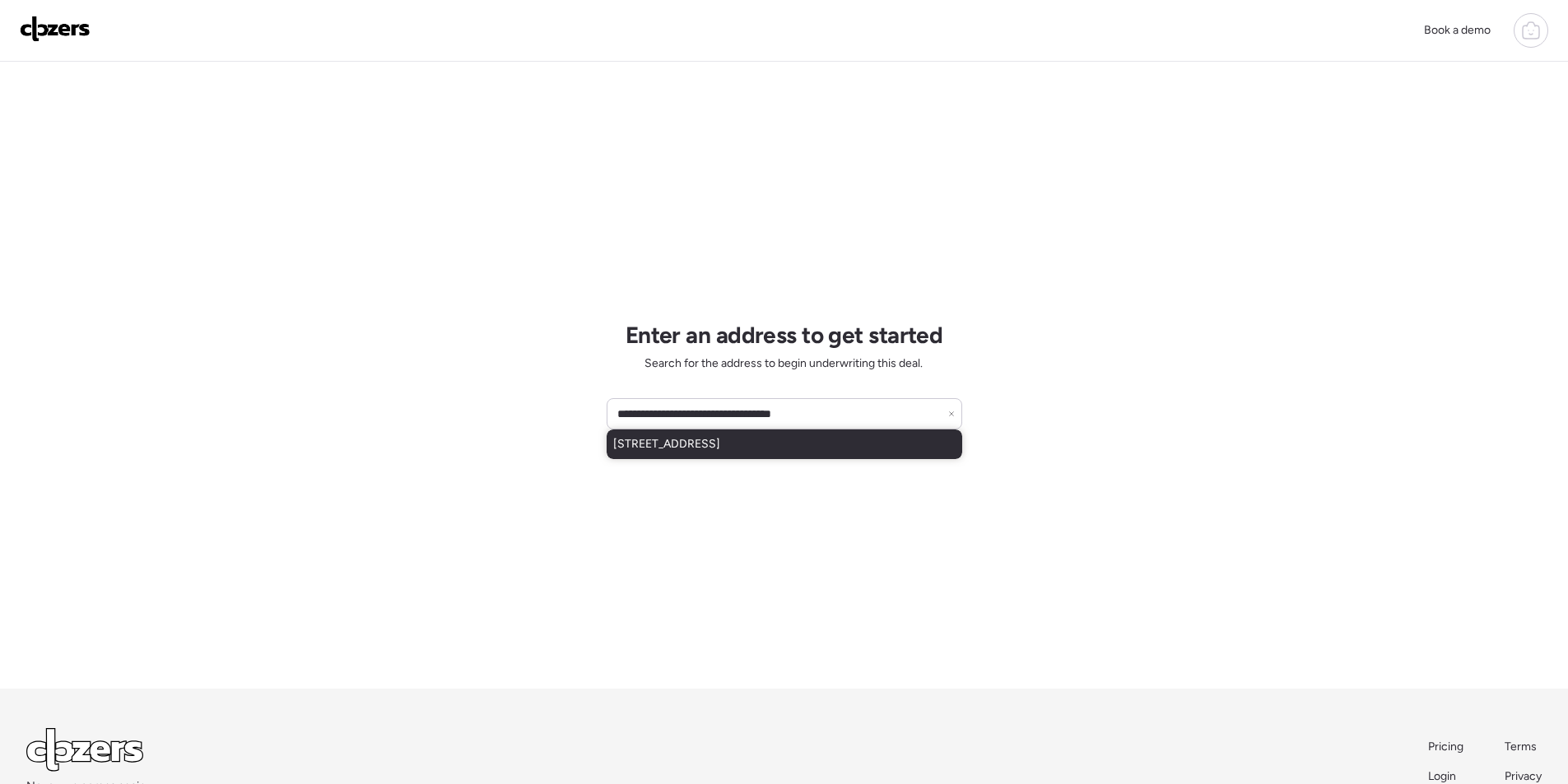
click at [720, 447] on span "[STREET_ADDRESS]" at bounding box center [667, 443] width 107 height 16
type input "**********"
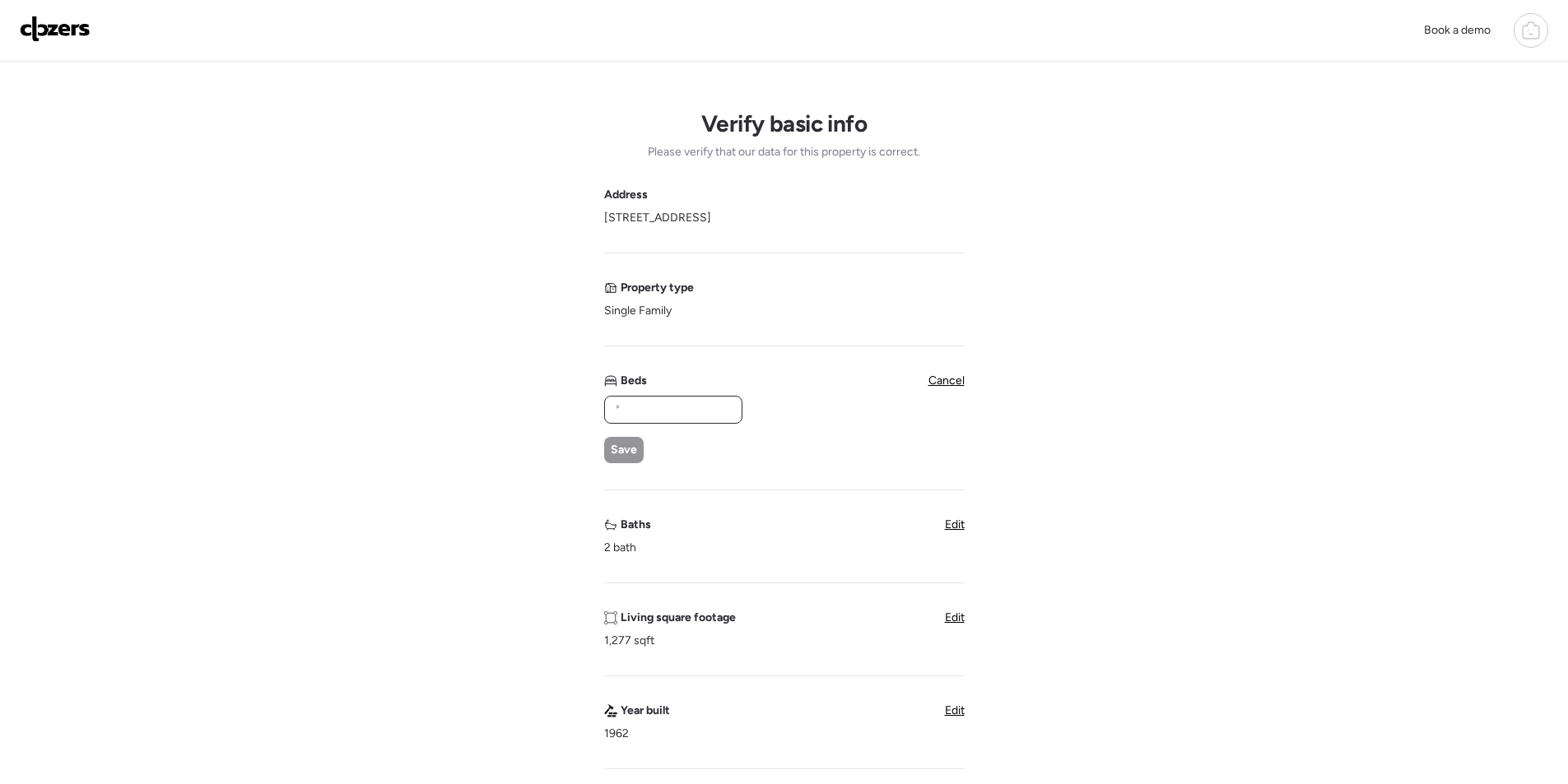
click at [687, 407] on input "text" at bounding box center [672, 409] width 123 height 23
type input "*"
click at [631, 449] on span "Save" at bounding box center [623, 449] width 26 height 16
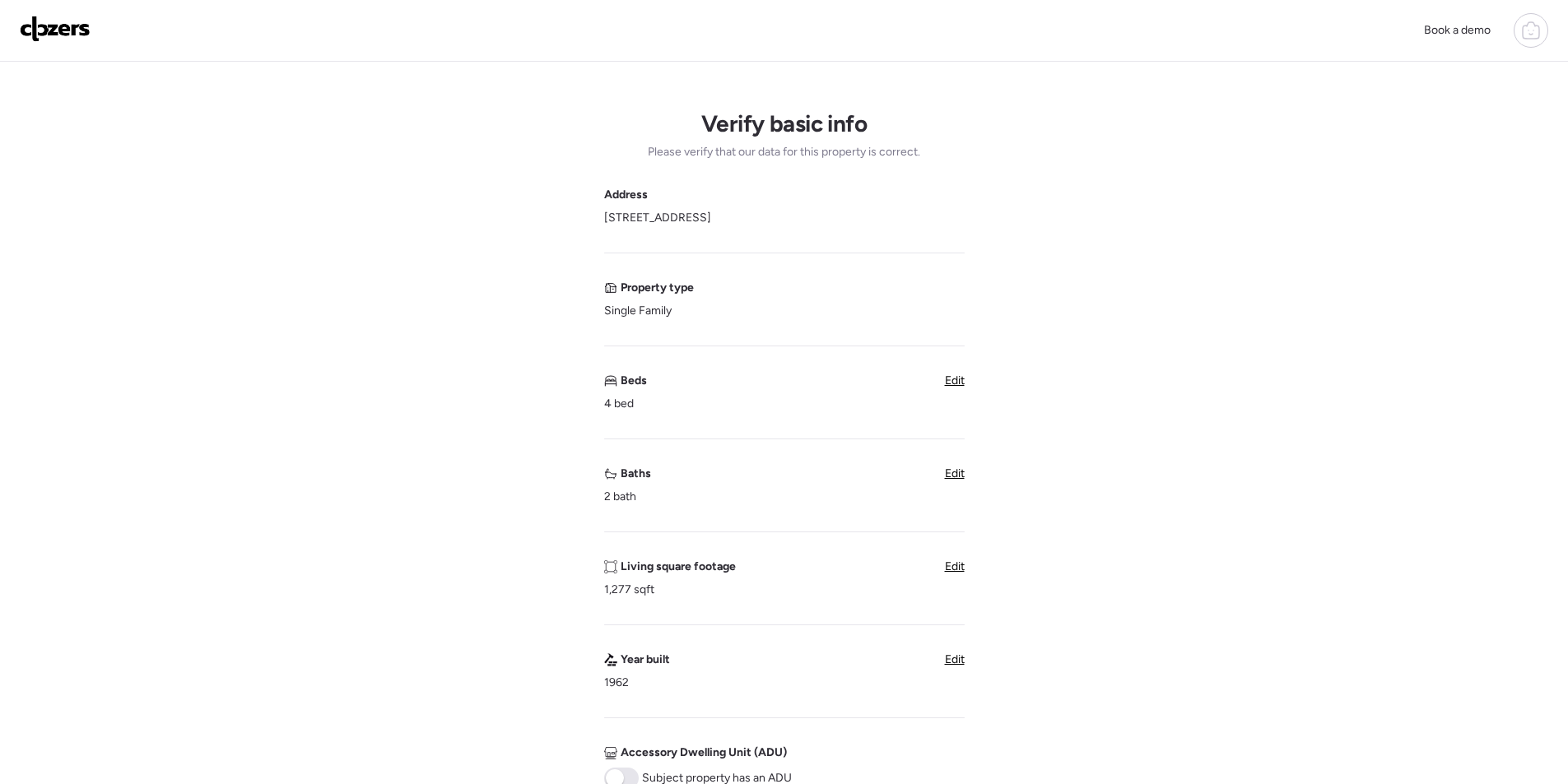
scroll to position [411, 0]
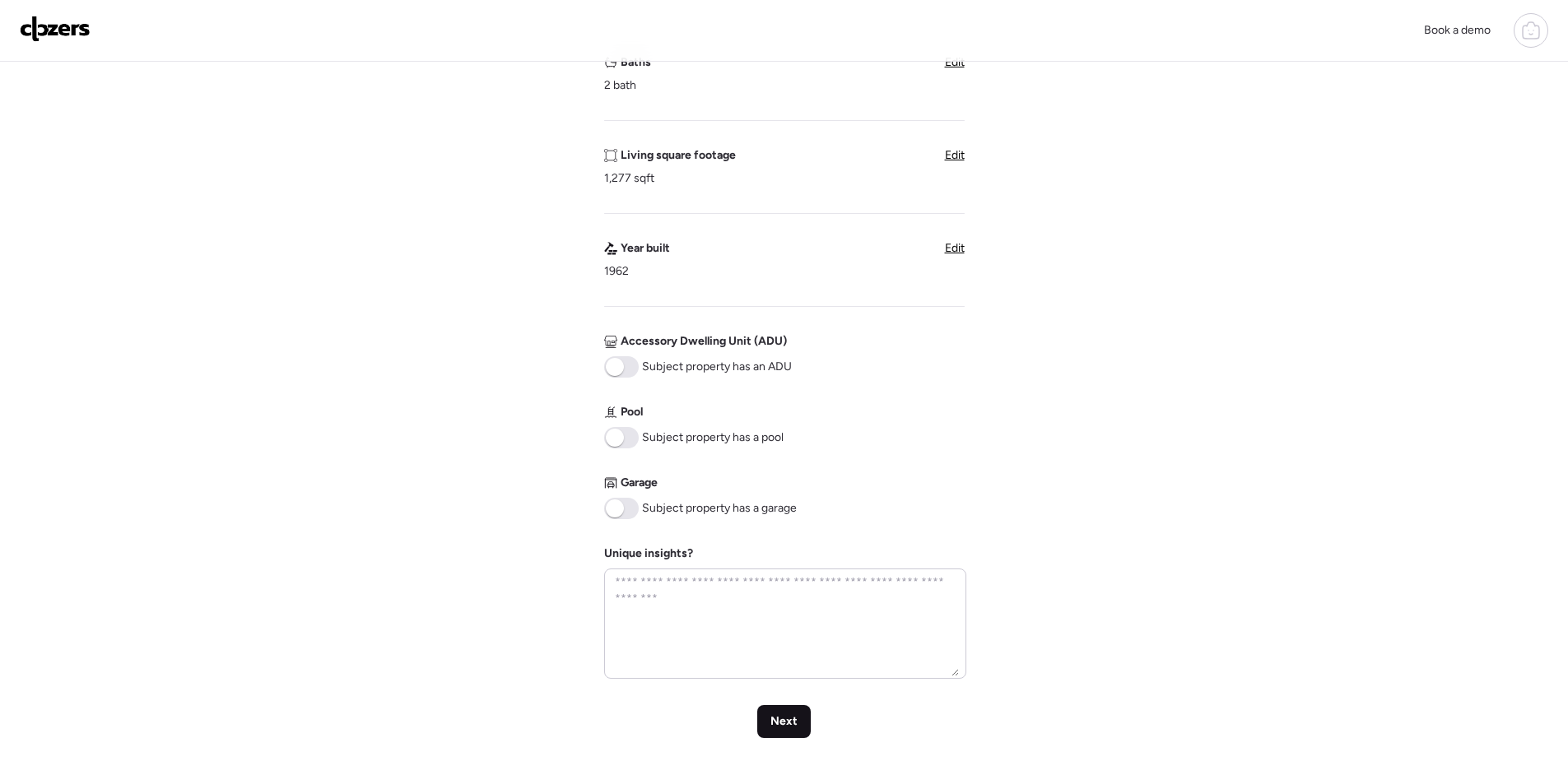
drag, startPoint x: 790, startPoint y: 733, endPoint x: 762, endPoint y: 734, distance: 28.0
click at [789, 733] on div "Next" at bounding box center [784, 721] width 54 height 33
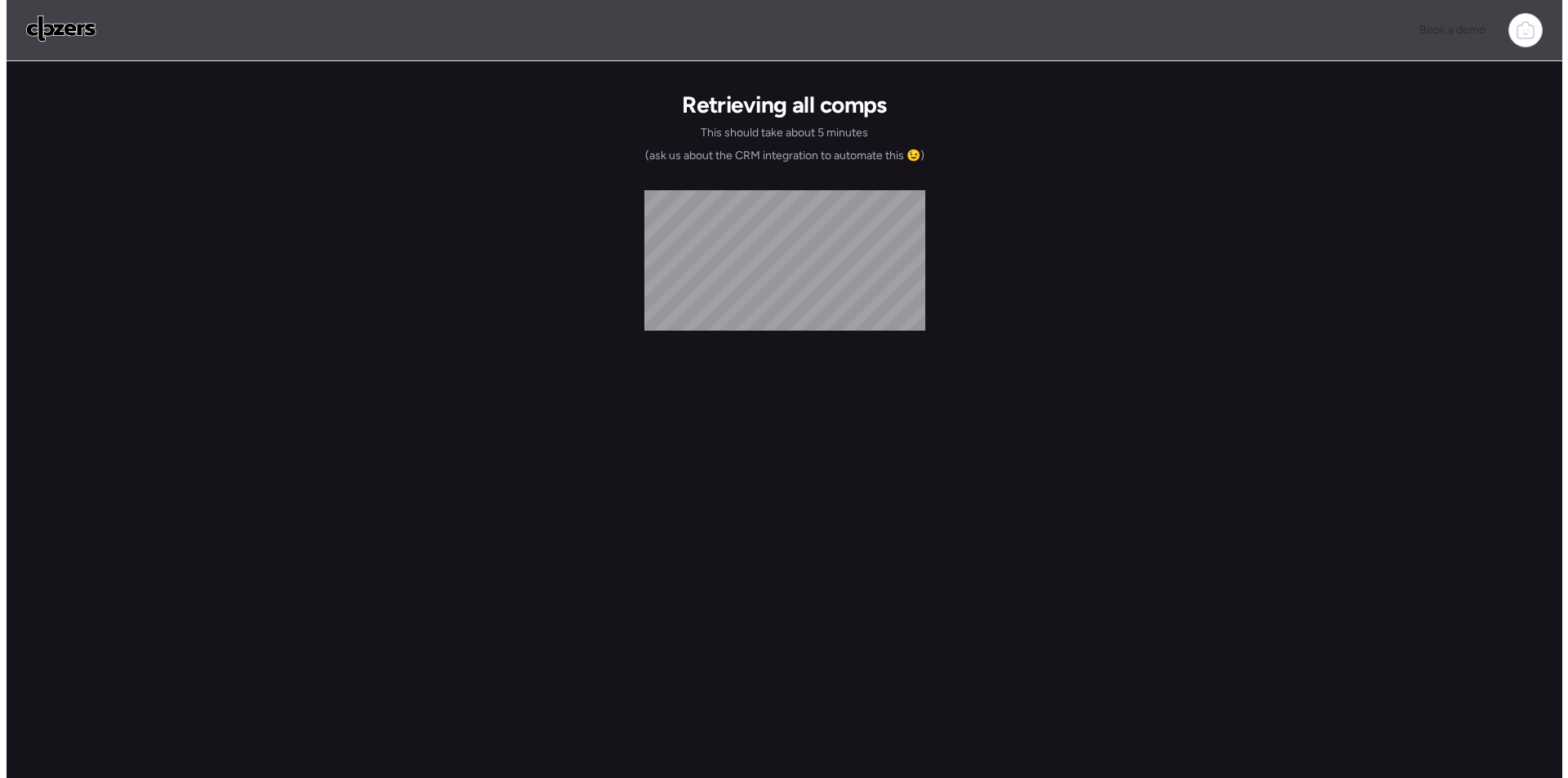
scroll to position [0, 0]
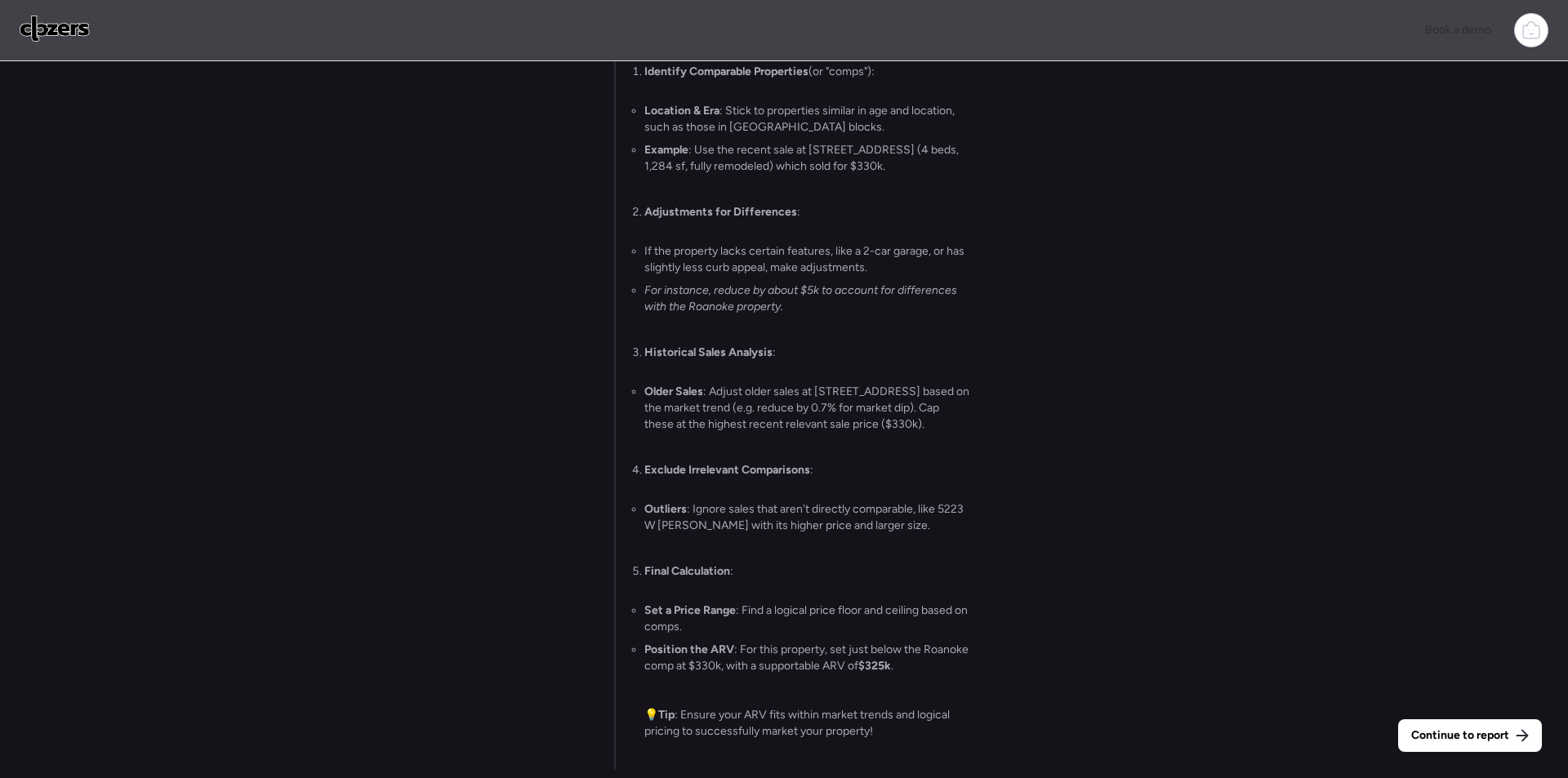
drag, startPoint x: 1460, startPoint y: 737, endPoint x: 1355, endPoint y: 642, distance: 141.6
click at [1459, 736] on span "Continue to report" at bounding box center [1460, 735] width 98 height 16
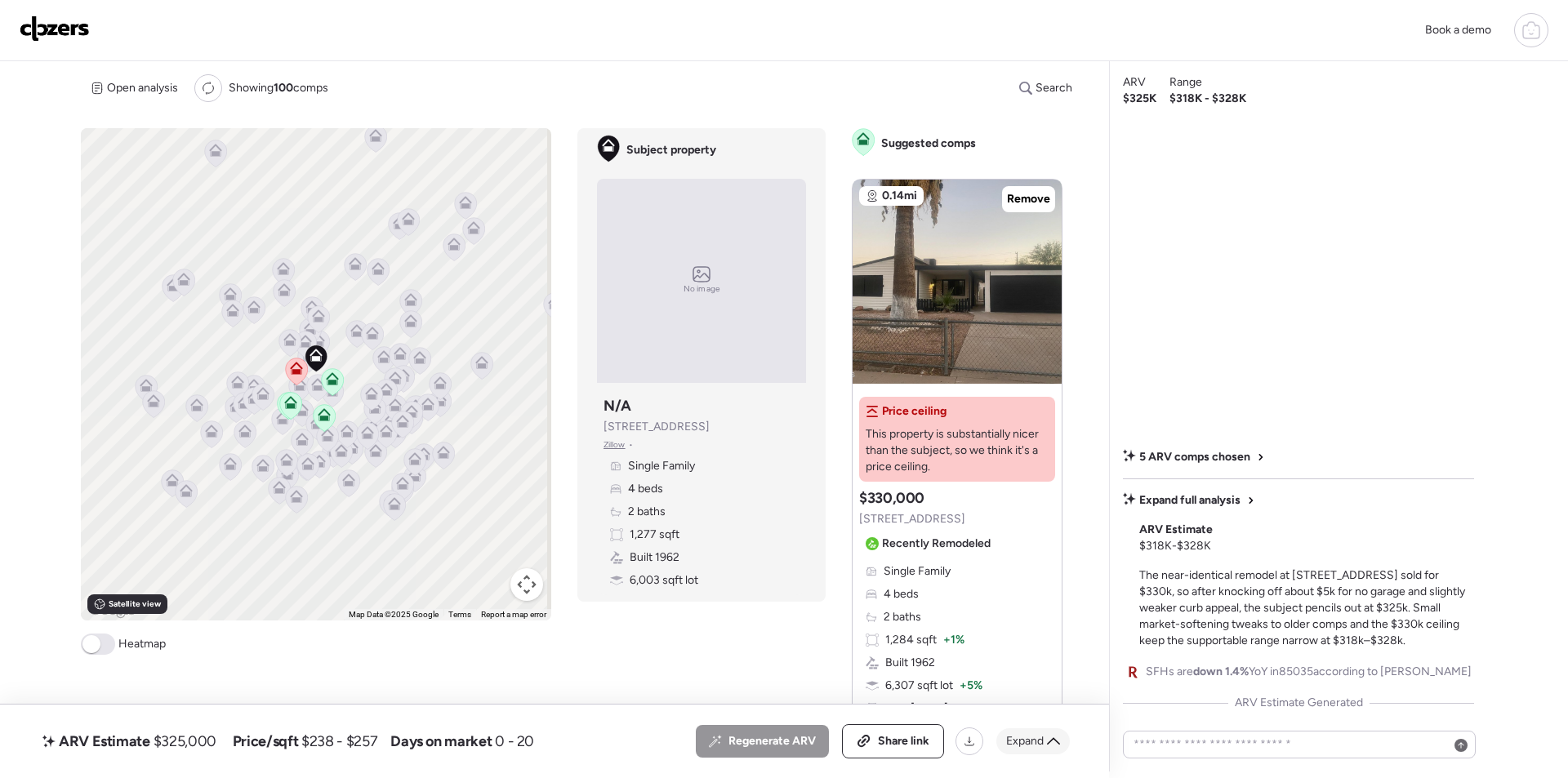
click at [1048, 736] on icon at bounding box center [1053, 742] width 13 height 13
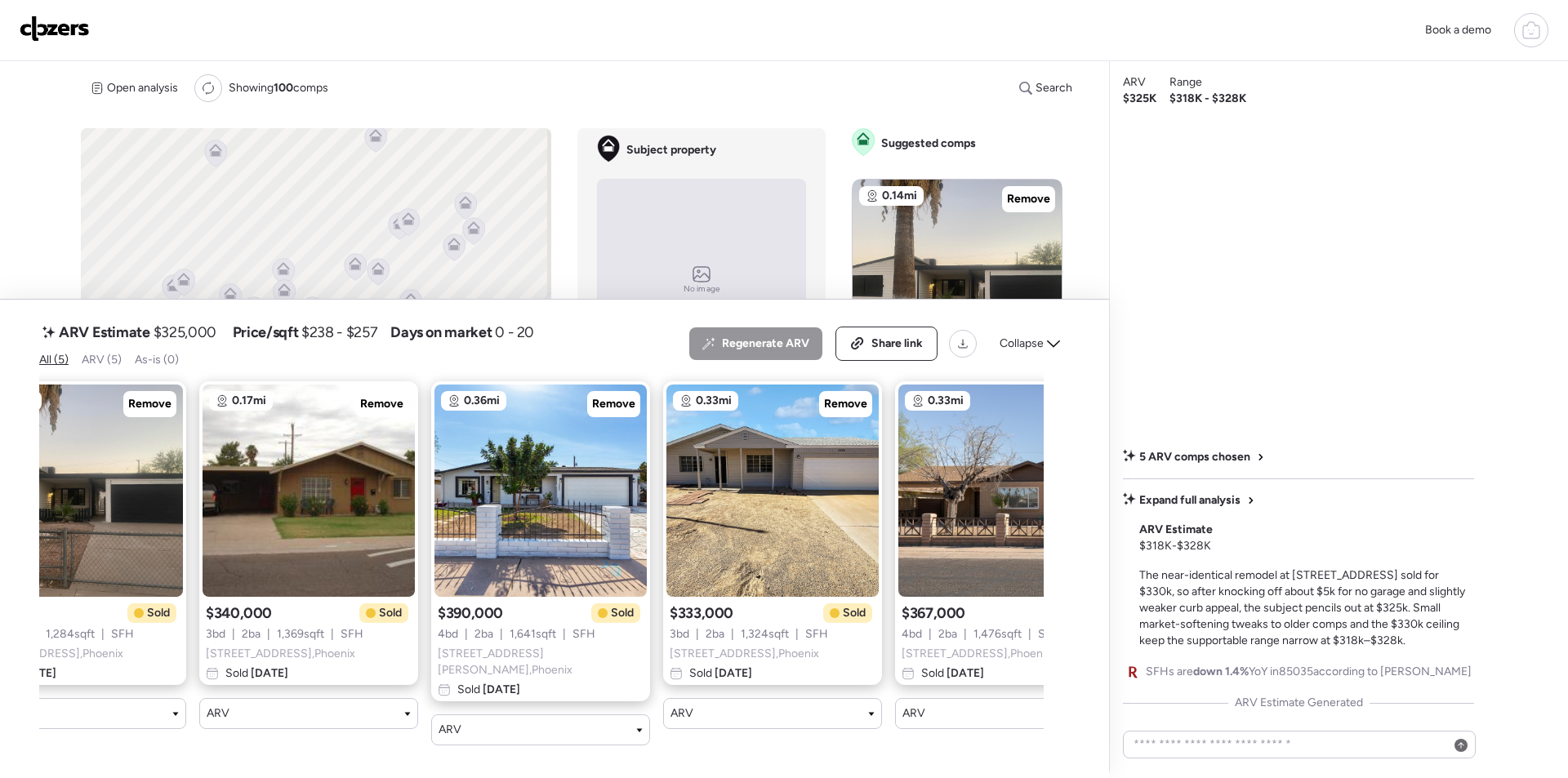
scroll to position [0, 168]
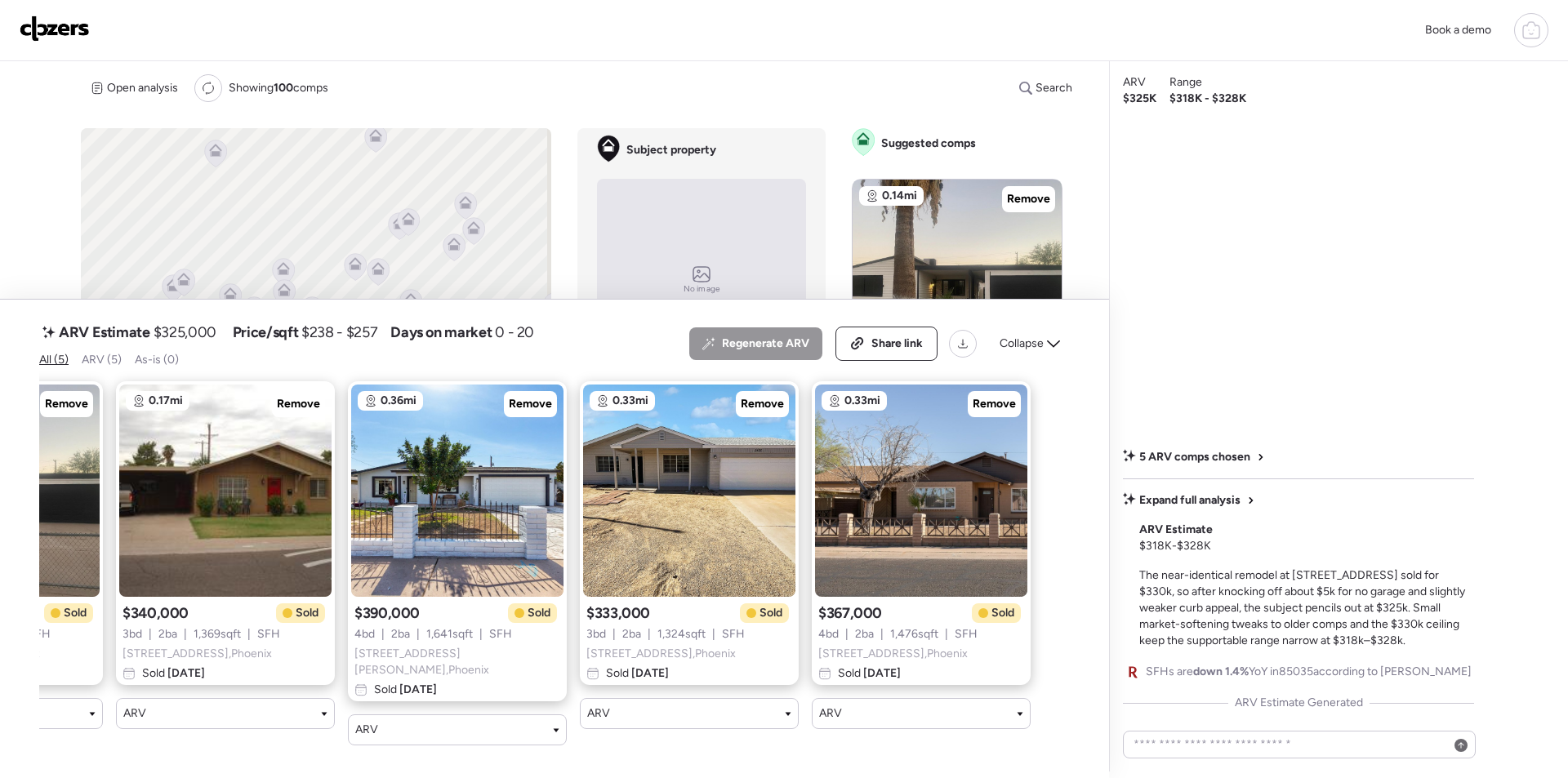
drag, startPoint x: 1005, startPoint y: 347, endPoint x: 963, endPoint y: 396, distance: 64.5
click at [1006, 347] on span "Collapse" at bounding box center [1021, 343] width 44 height 16
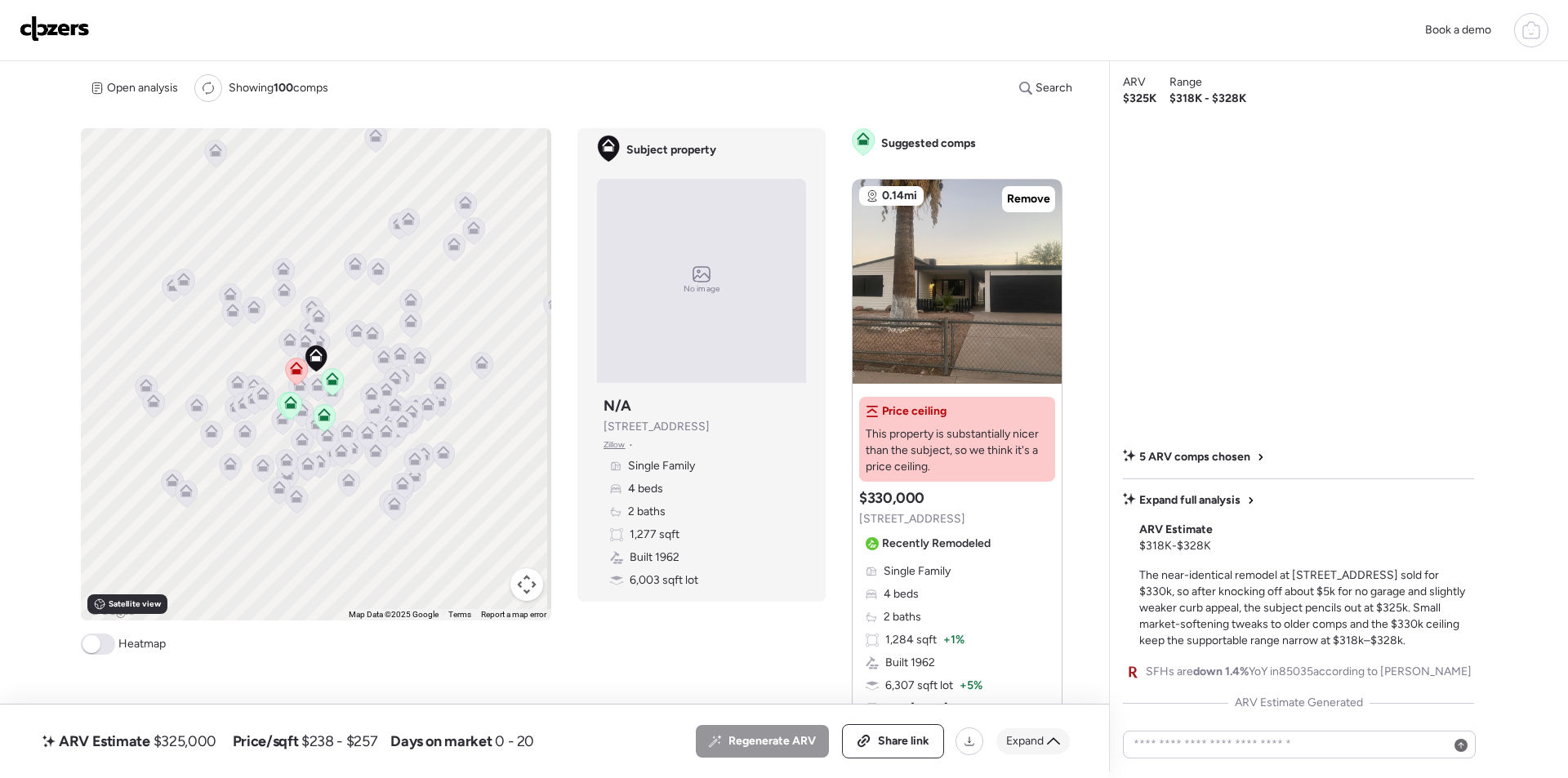
click at [1017, 754] on div "Expand" at bounding box center [1033, 742] width 74 height 26
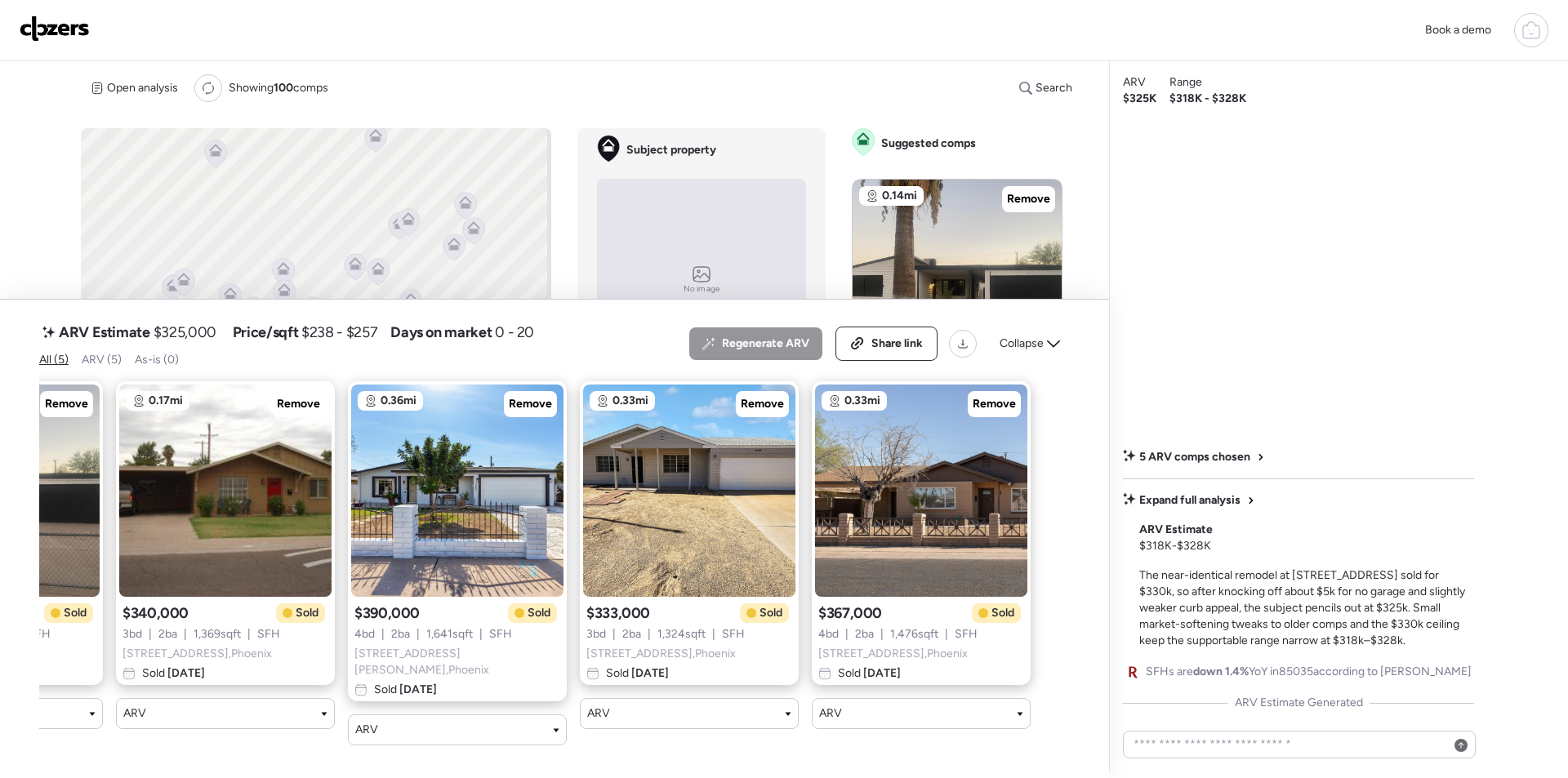
click at [1027, 336] on div "Collapse" at bounding box center [1030, 344] width 80 height 26
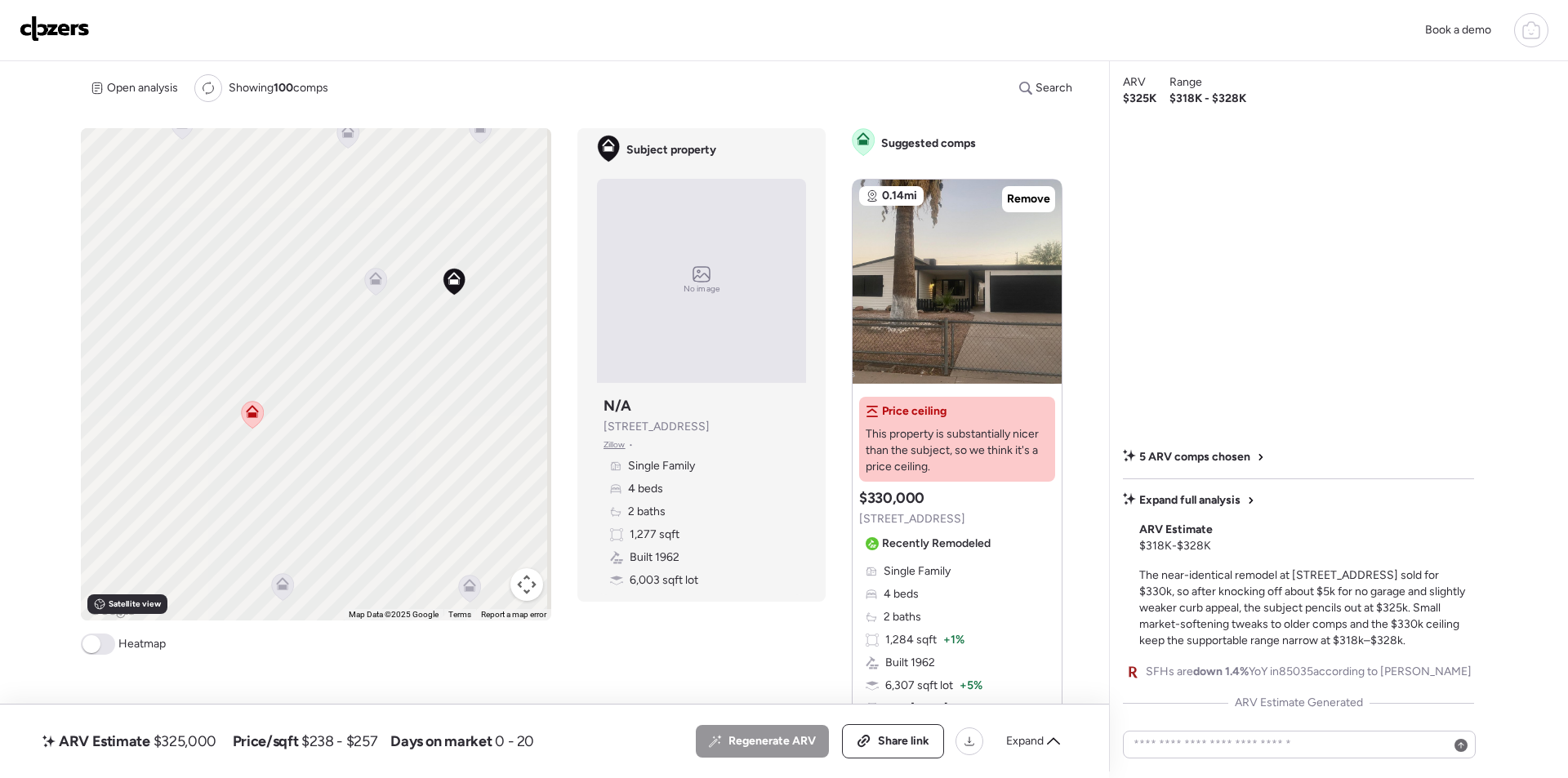
click at [377, 286] on icon at bounding box center [377, 281] width 22 height 27
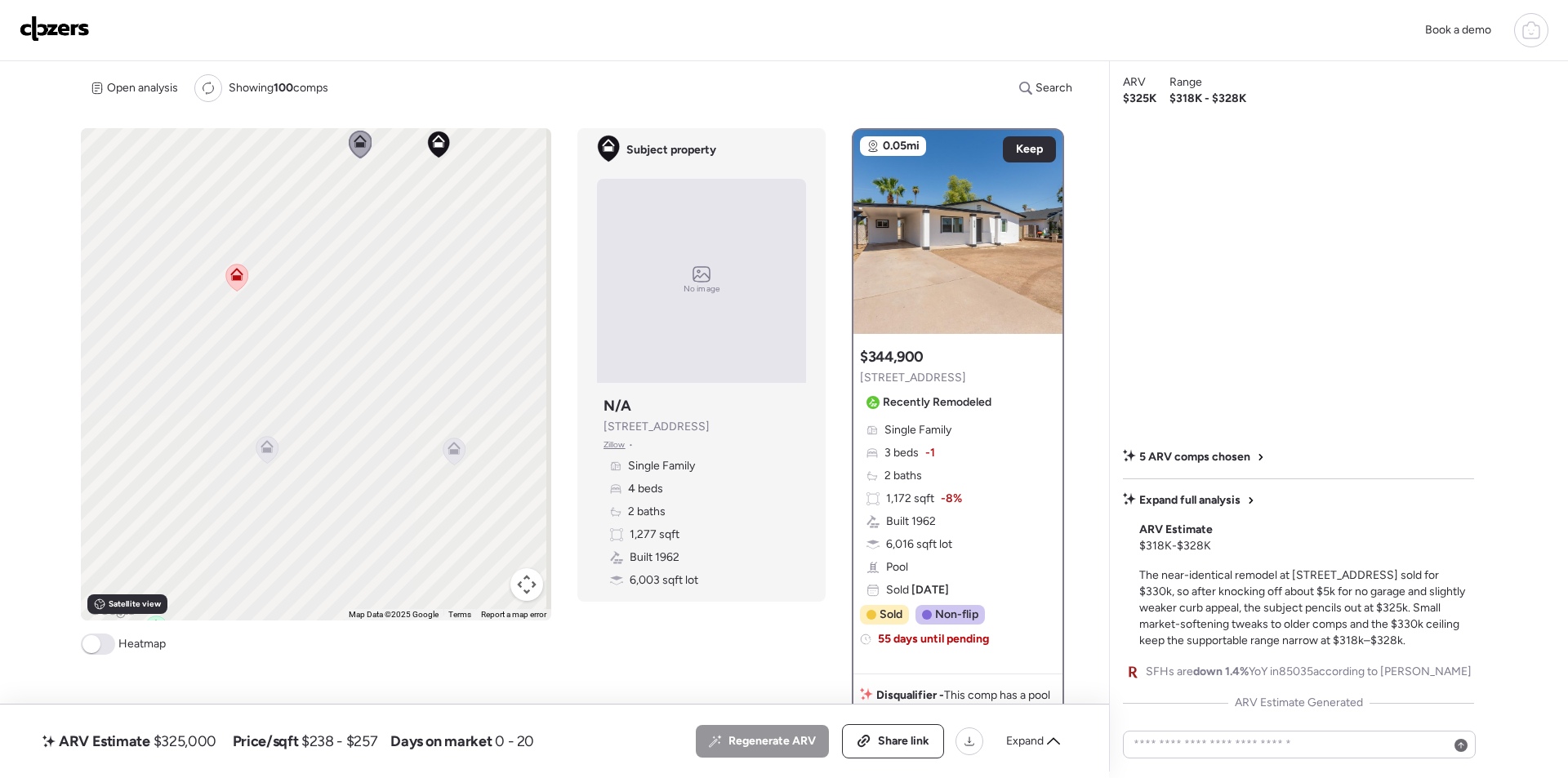
drag, startPoint x: 408, startPoint y: 379, endPoint x: 392, endPoint y: 242, distance: 137.9
click at [392, 242] on div "To activate drag with keyboard, press Alt + Enter. Once in keyboard drag state,…" at bounding box center [316, 374] width 470 height 492
click at [272, 437] on icon at bounding box center [267, 439] width 22 height 27
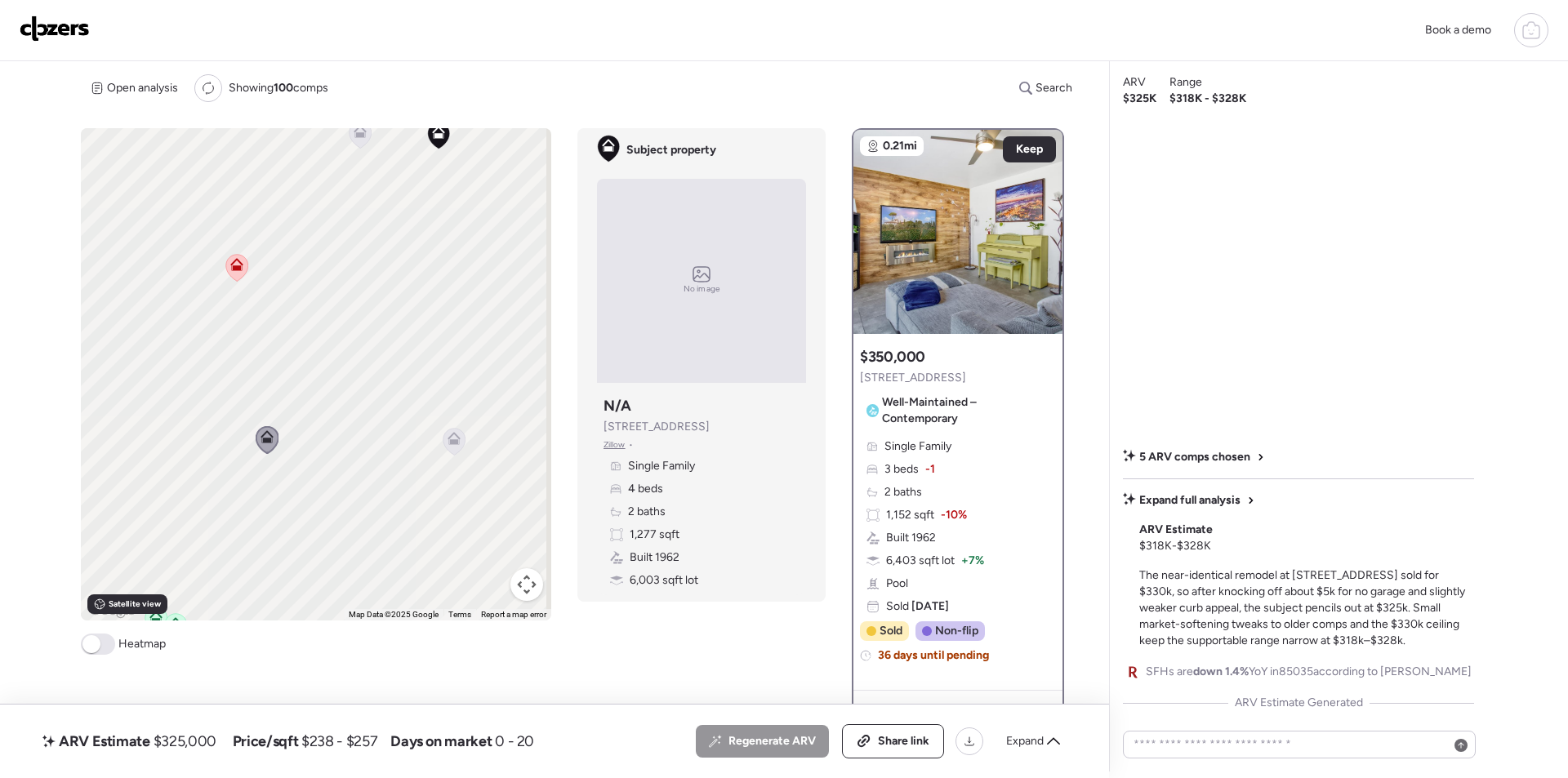
click at [268, 438] on icon at bounding box center [266, 439] width 10 height 5
click at [457, 446] on icon at bounding box center [455, 441] width 22 height 27
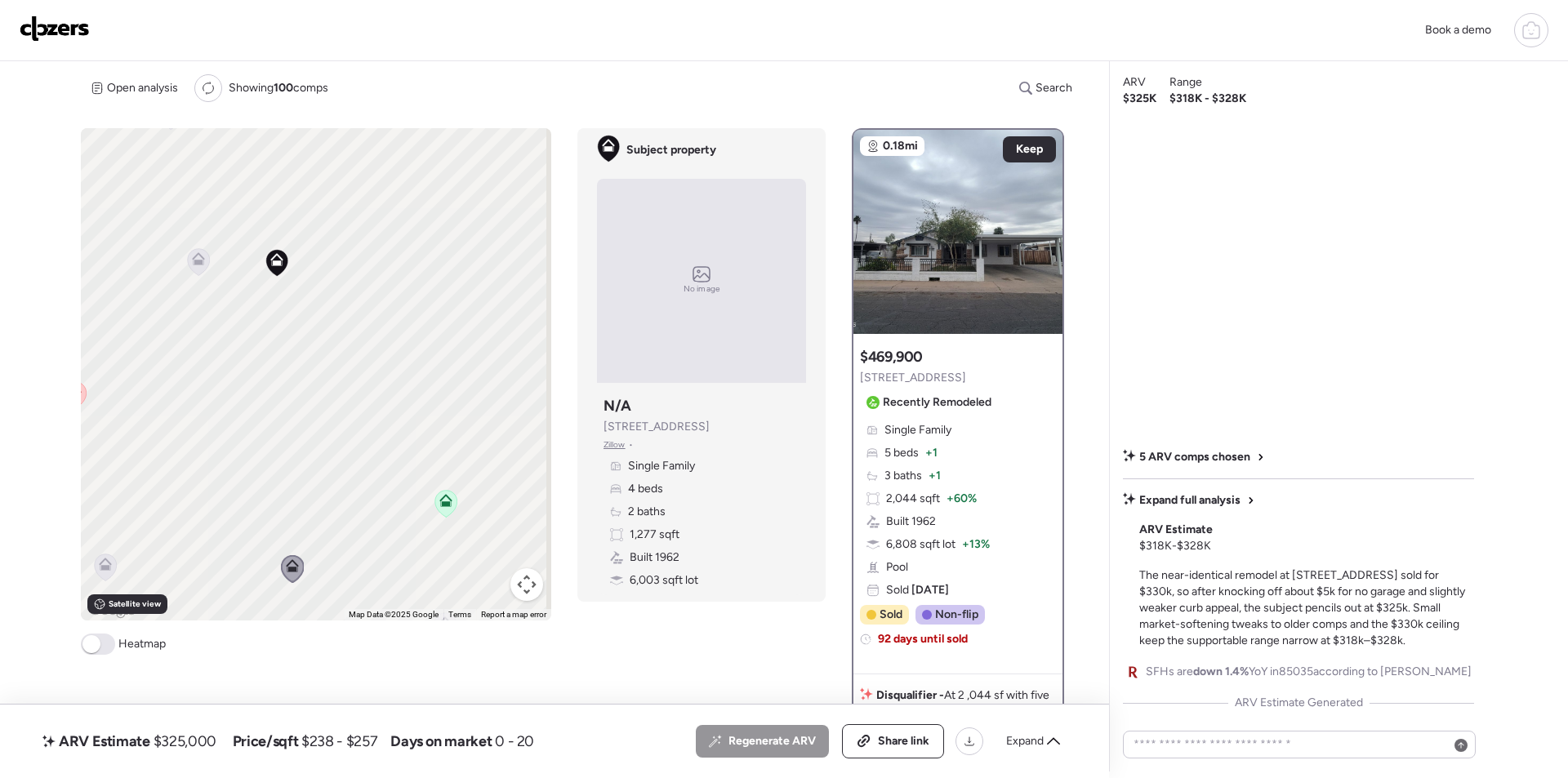
drag, startPoint x: 496, startPoint y: 361, endPoint x: 324, endPoint y: 389, distance: 174.3
click at [333, 490] on div "To activate drag with keyboard, press Alt + Enter. Once in keyboard drag state,…" at bounding box center [316, 374] width 470 height 492
drag, startPoint x: 392, startPoint y: 257, endPoint x: 285, endPoint y: 291, distance: 112.3
click at [256, 257] on div "To activate drag with keyboard, press Alt + Enter. Once in keyboard drag state,…" at bounding box center [316, 374] width 470 height 492
drag, startPoint x: 386, startPoint y: 491, endPoint x: 415, endPoint y: 376, distance: 118.6
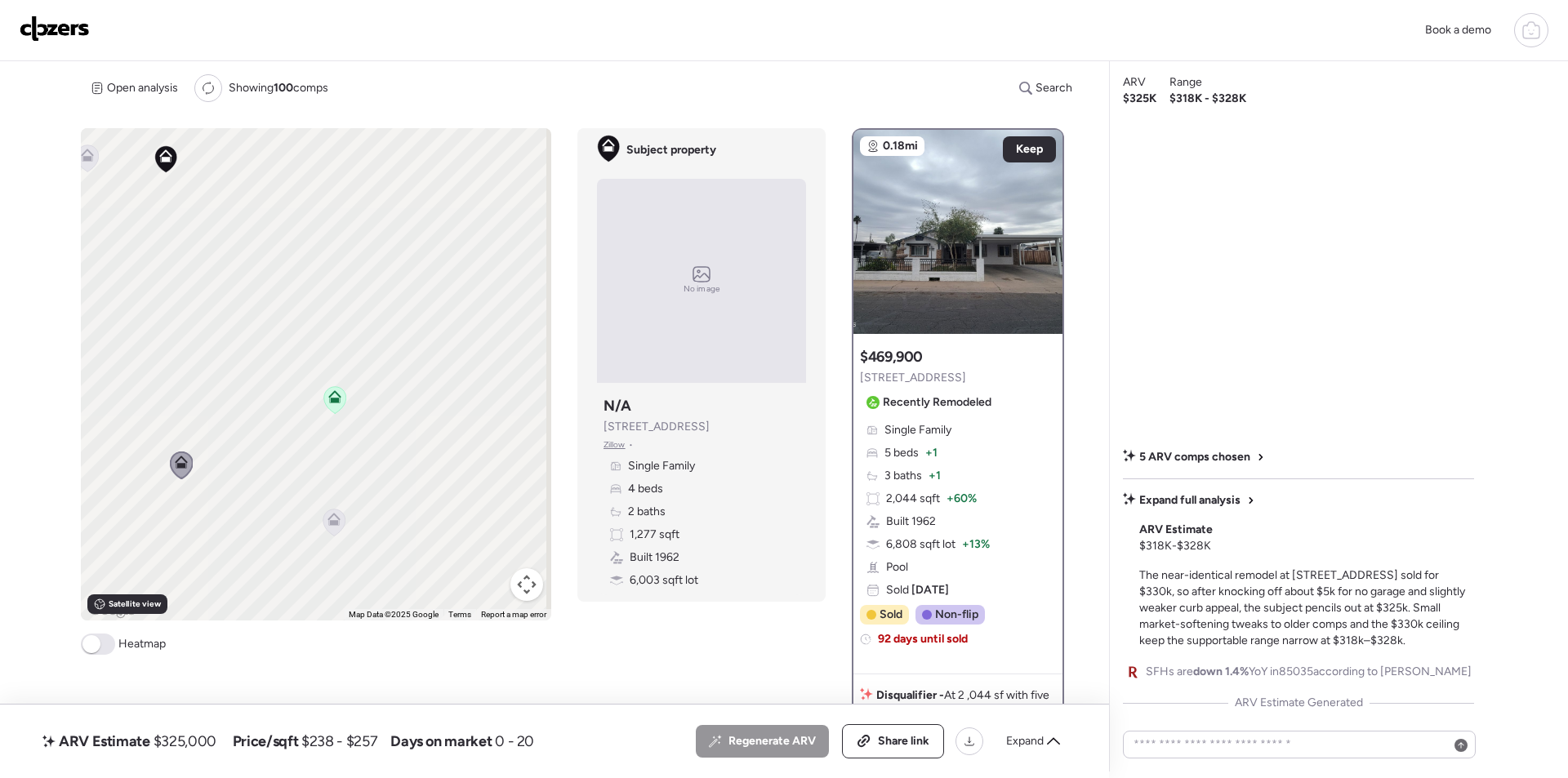
click at [415, 376] on div "To activate drag with keyboard, press Alt + Enter. Once in keyboard drag state,…" at bounding box center [316, 374] width 470 height 492
click at [191, 729] on div "ARV Estimate $325,000" at bounding box center [129, 742] width 180 height 26
click at [191, 730] on div "ARV Estimate $325,000" at bounding box center [129, 742] width 180 height 26
copy span "325,000"
click at [923, 730] on div "Share link" at bounding box center [892, 741] width 100 height 33
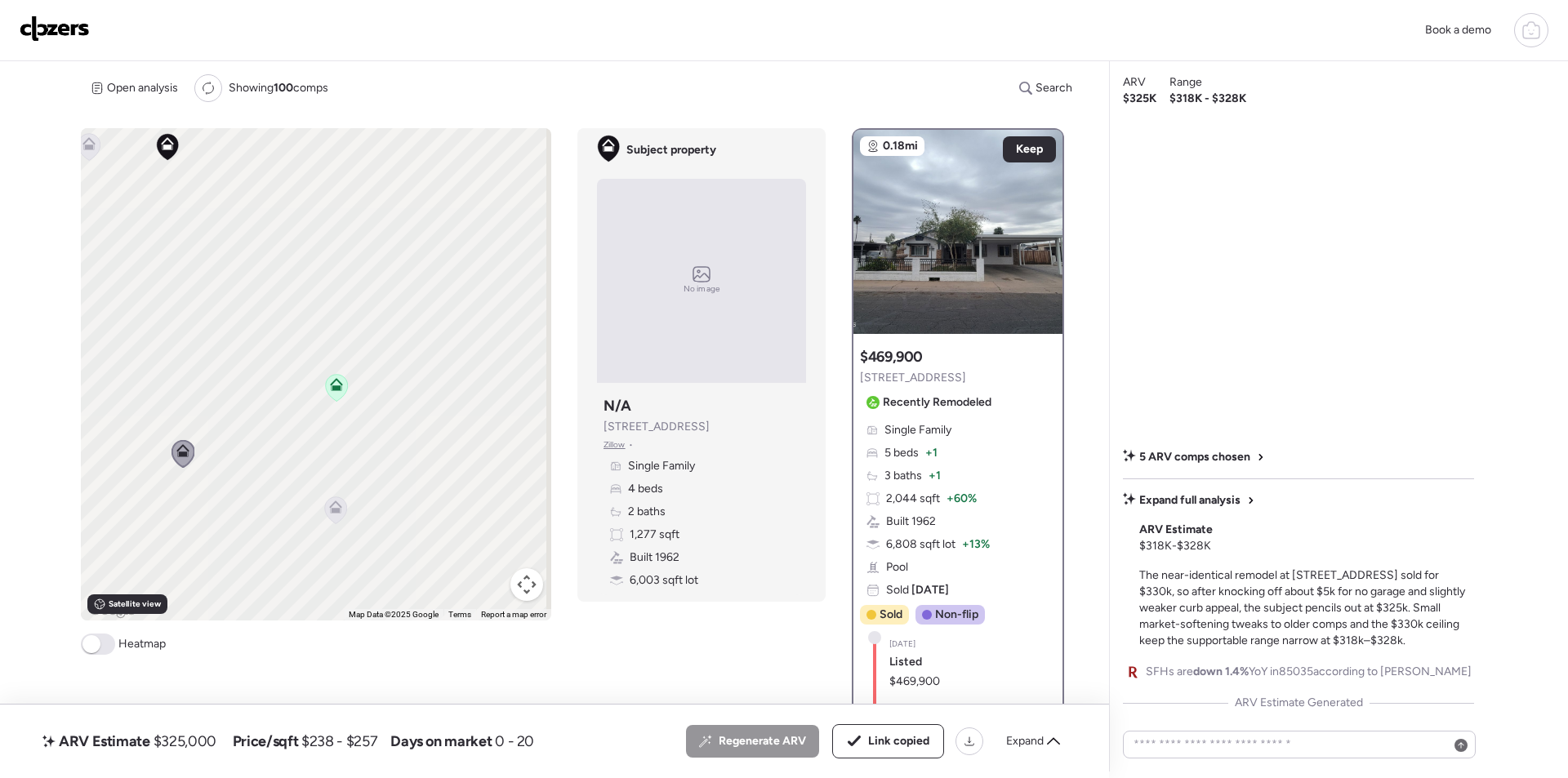
click at [78, 26] on img at bounding box center [54, 29] width 70 height 26
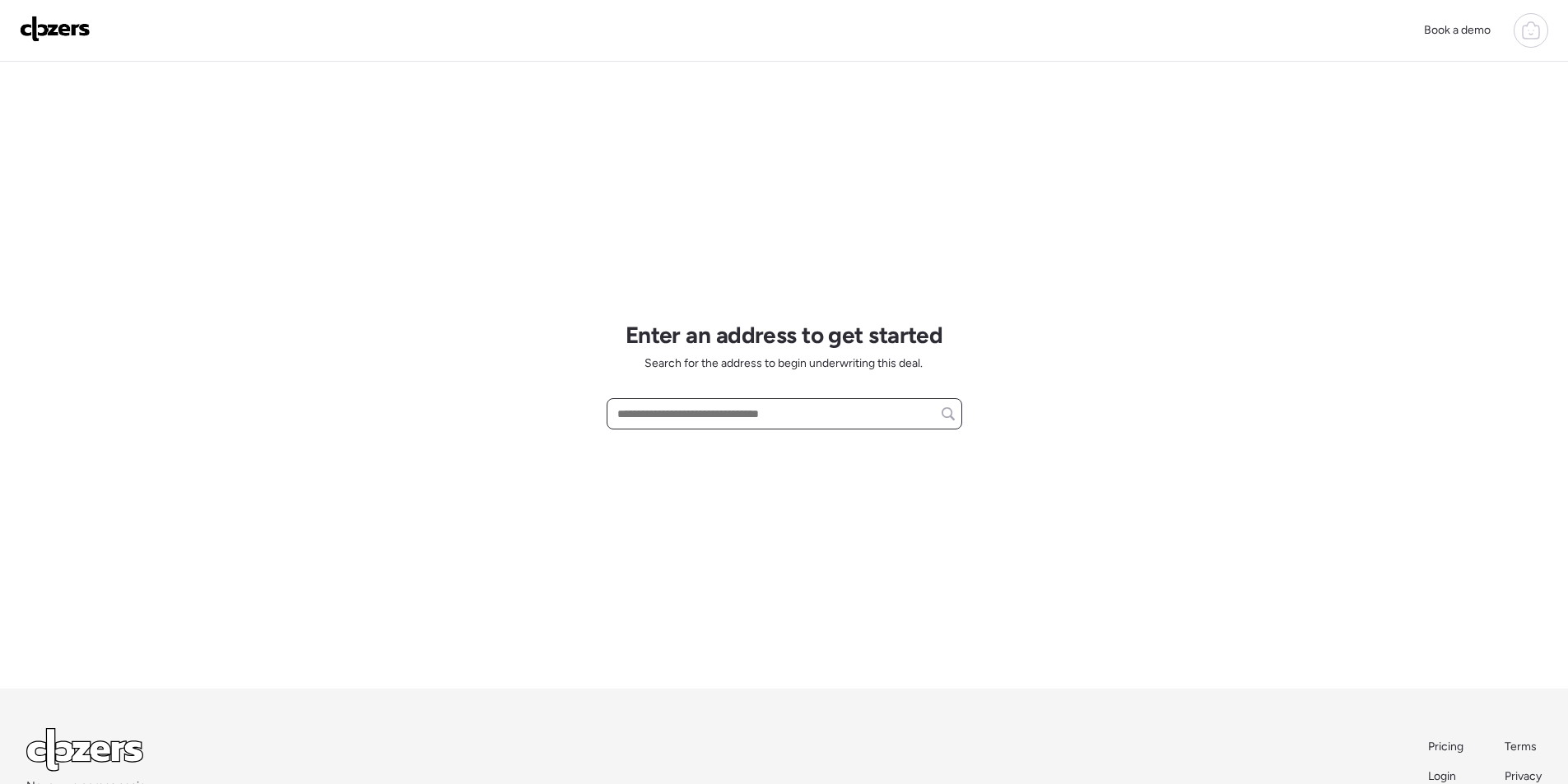
click at [724, 408] on input "text" at bounding box center [784, 413] width 341 height 23
paste input "**********"
click at [708, 442] on span "[STREET_ADDRESS]" at bounding box center [667, 443] width 107 height 16
type input "**********"
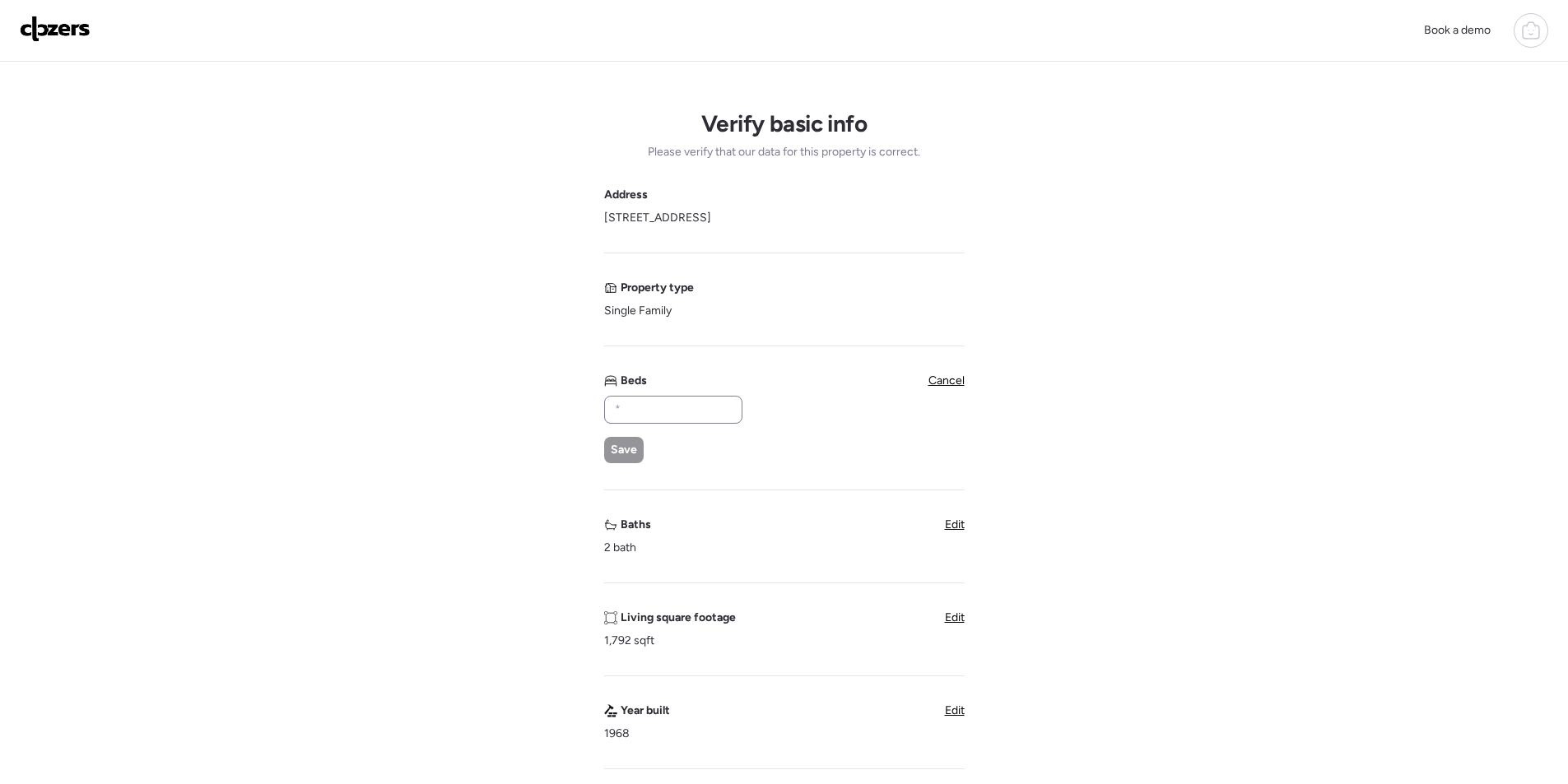
click at [676, 395] on div at bounding box center [672, 409] width 138 height 28
click at [675, 408] on input "text" at bounding box center [672, 409] width 123 height 23
type input "*"
click at [615, 459] on div "Save" at bounding box center [623, 450] width 40 height 26
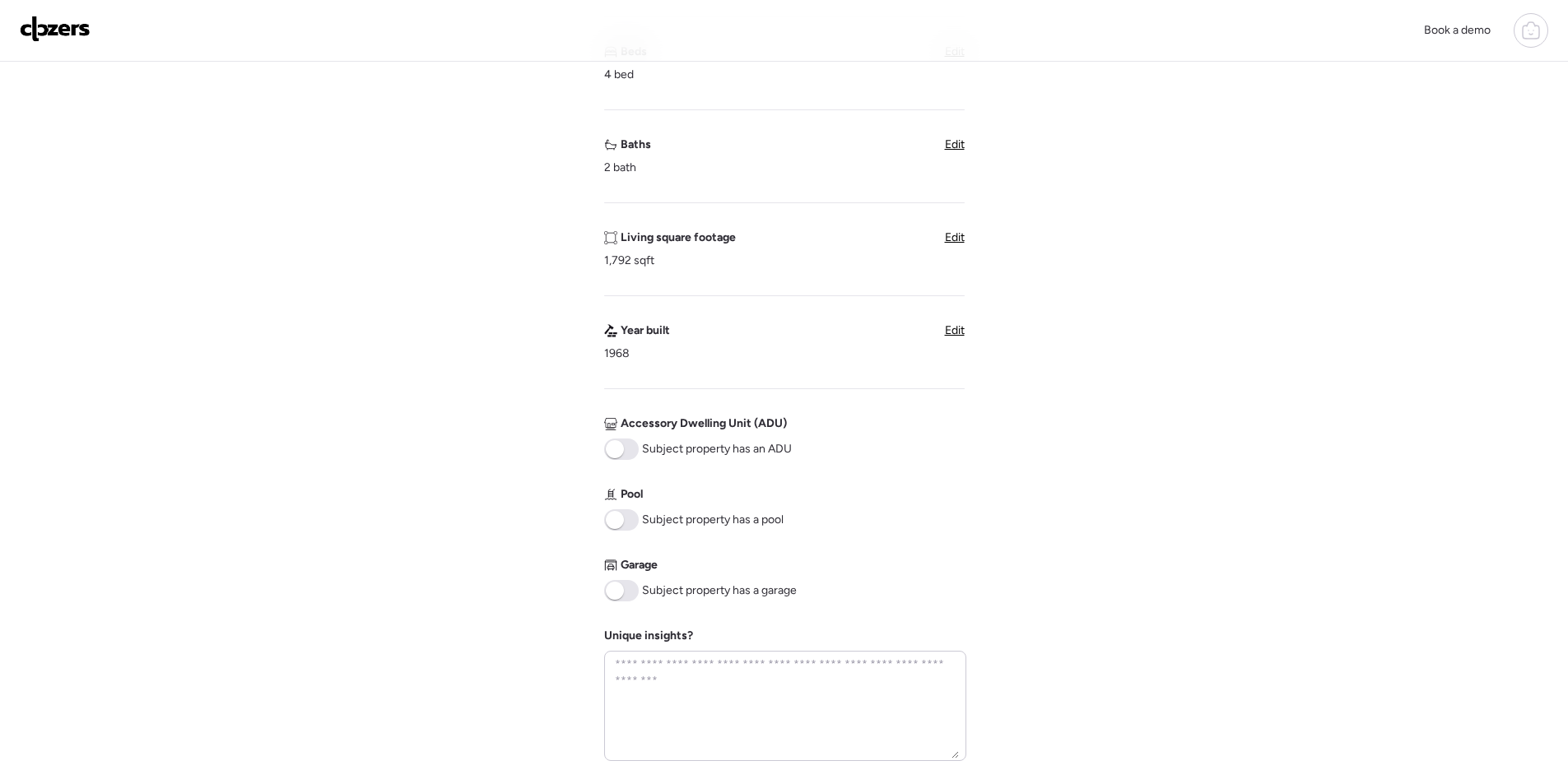
scroll to position [658, 0]
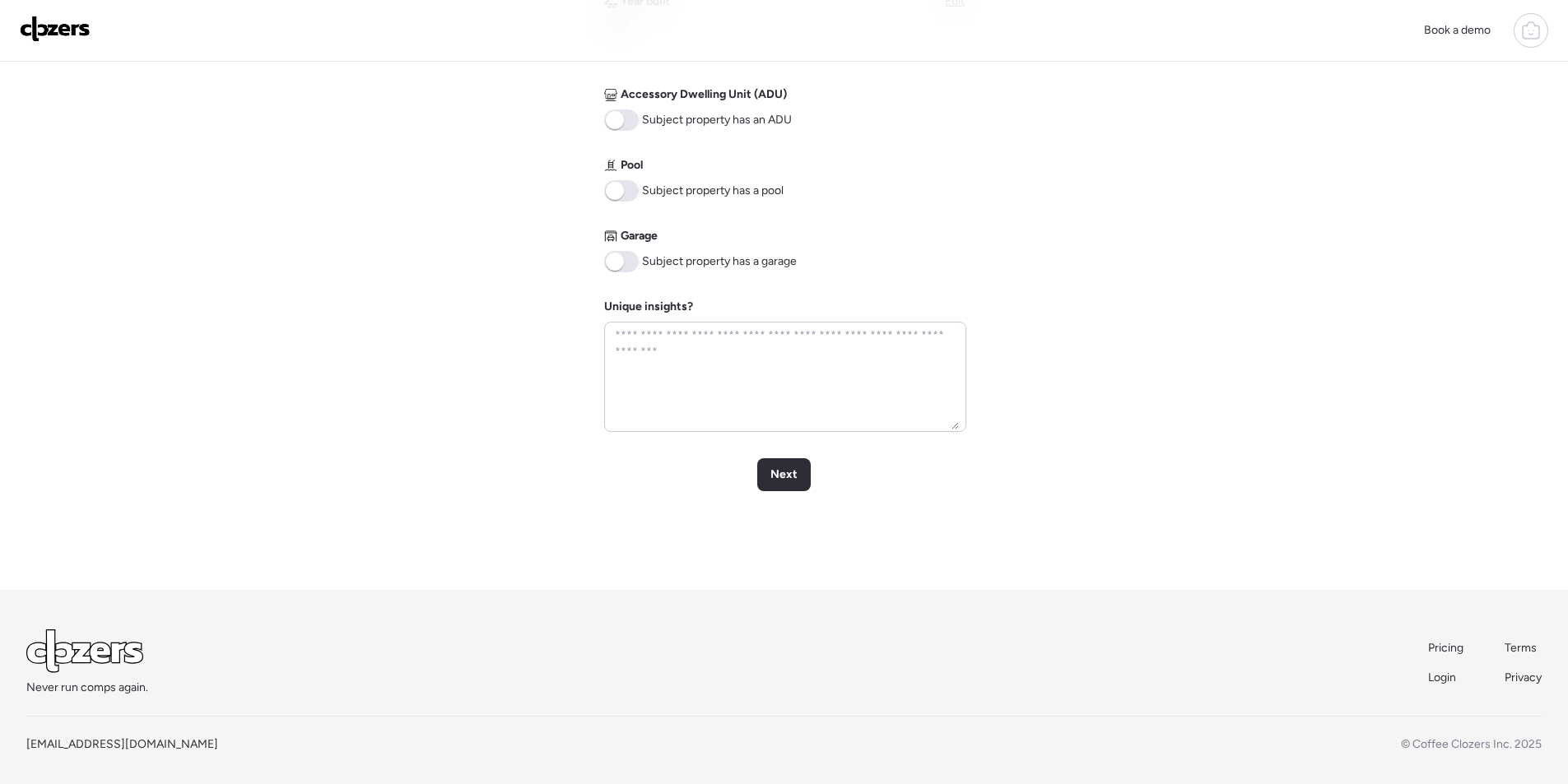
click at [626, 254] on span at bounding box center [621, 262] width 35 height 22
click at [784, 471] on span "Next" at bounding box center [784, 474] width 27 height 16
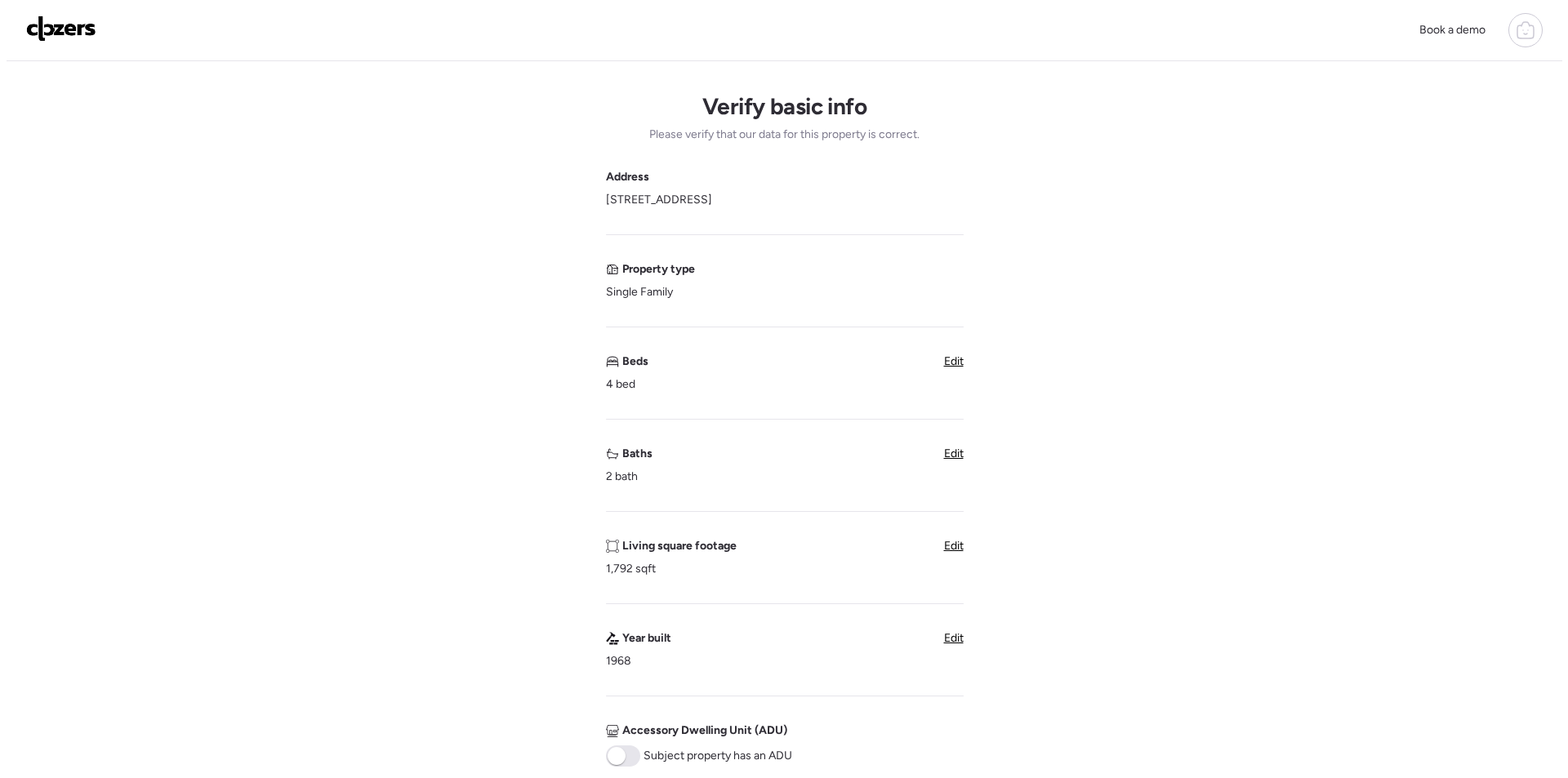
scroll to position [0, 0]
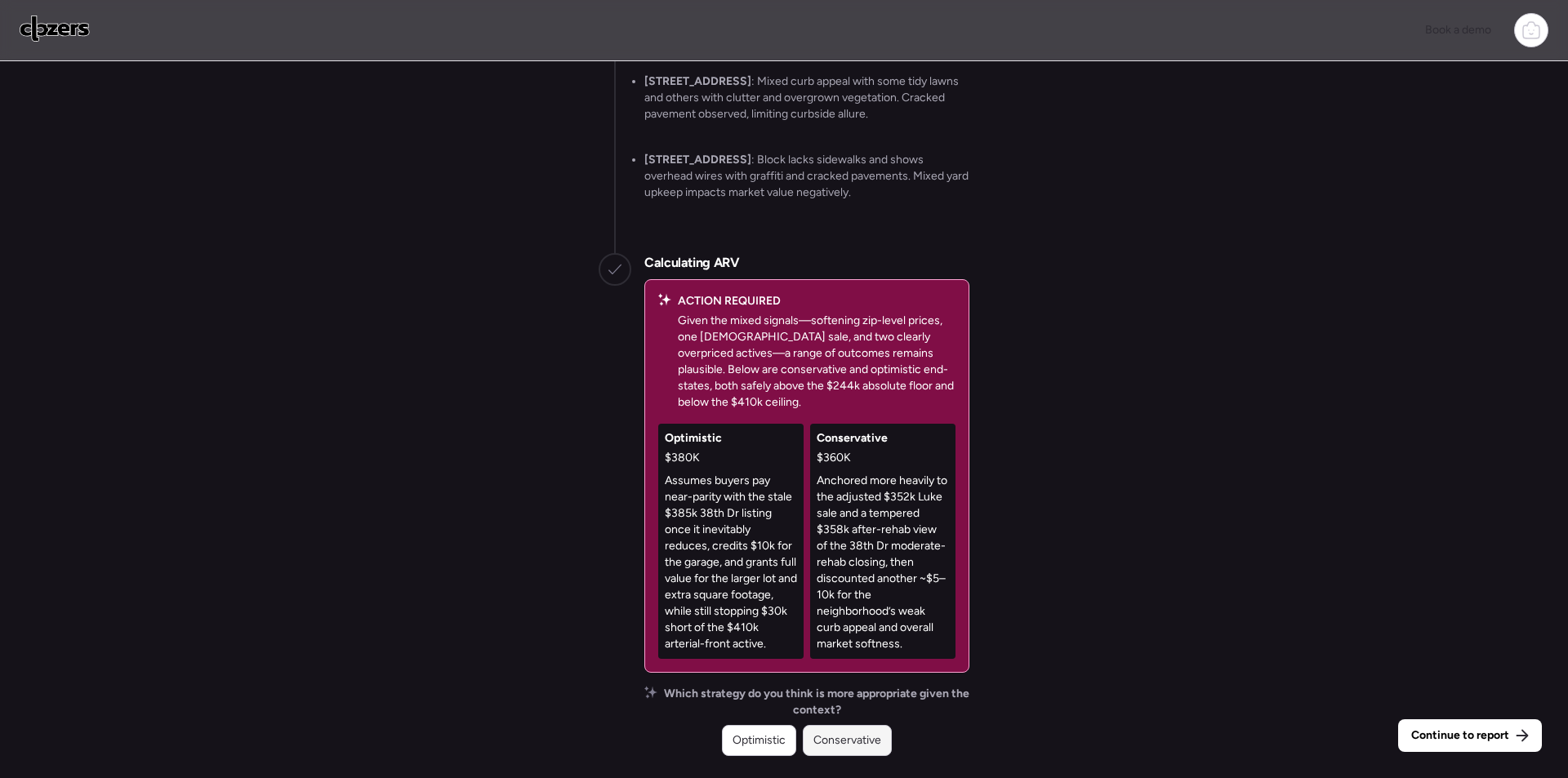
click at [818, 748] on div "Conservative" at bounding box center [847, 740] width 89 height 31
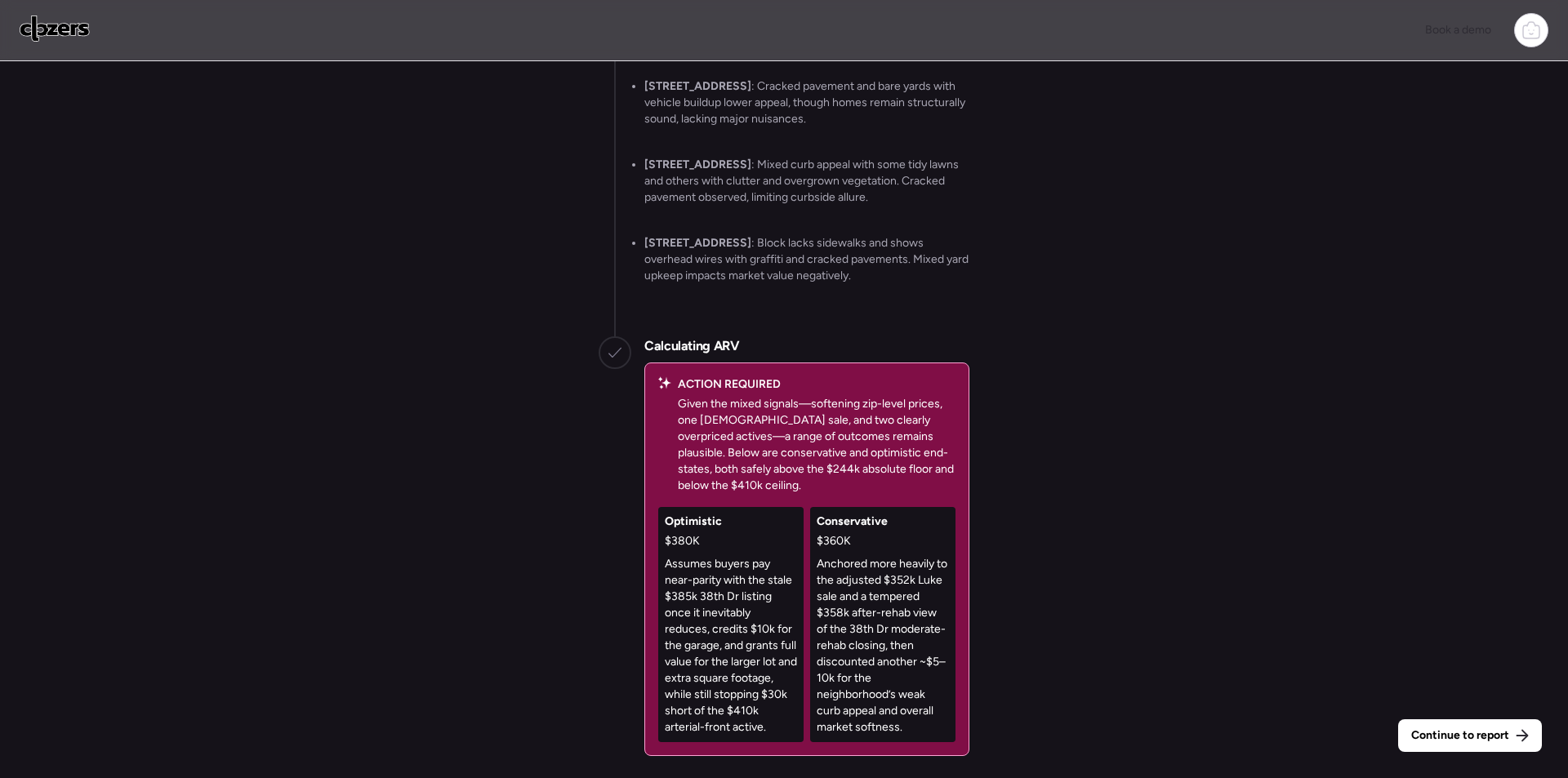
click at [1409, 713] on div "Continue to report Gathering all comps... I found 100 possible comps near [STRE…" at bounding box center [784, 422] width 1568 height 721
click at [1410, 724] on div "Continue to report" at bounding box center [1470, 735] width 144 height 33
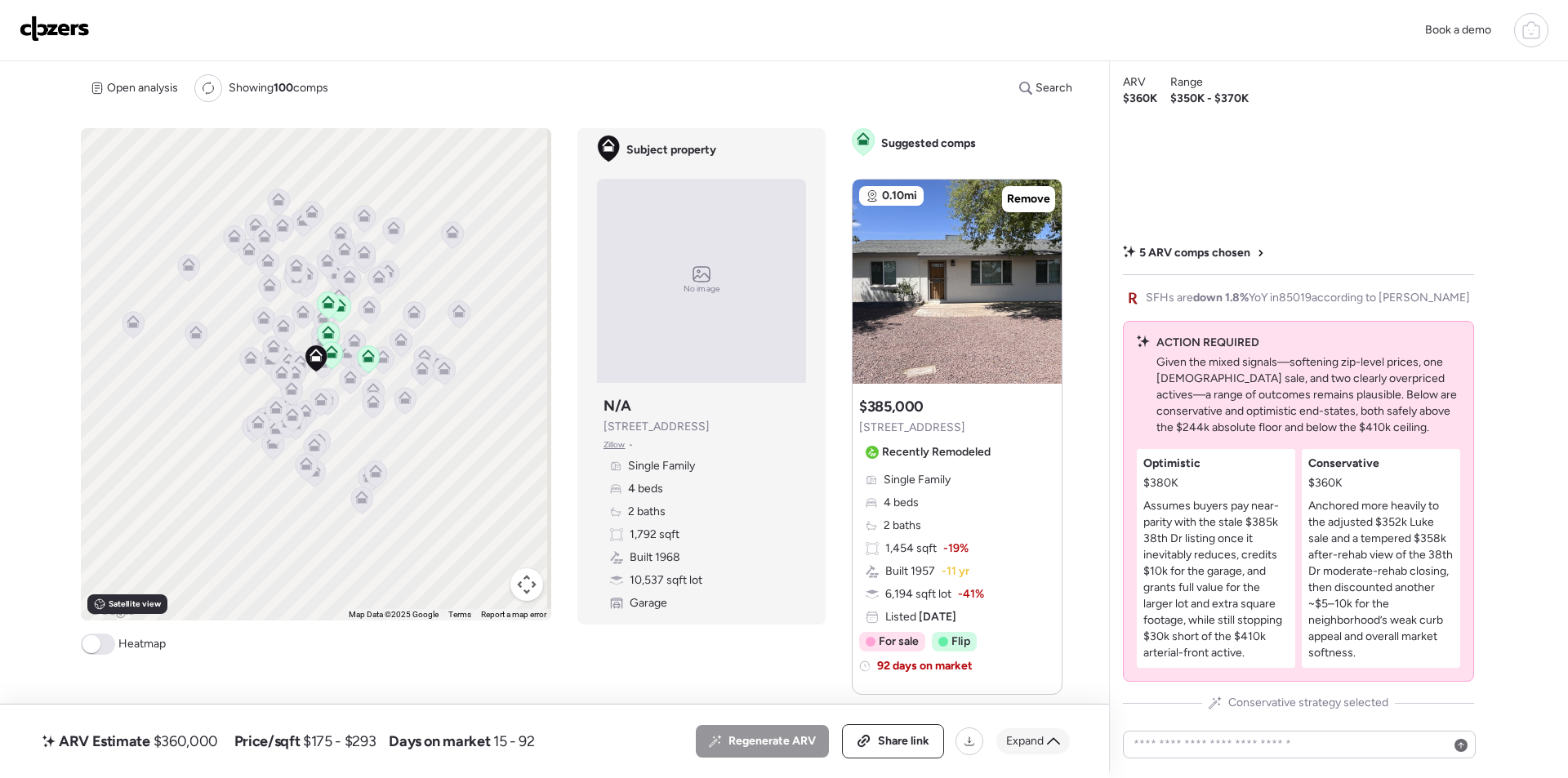
click at [1037, 747] on span "Expand" at bounding box center [1025, 741] width 37 height 16
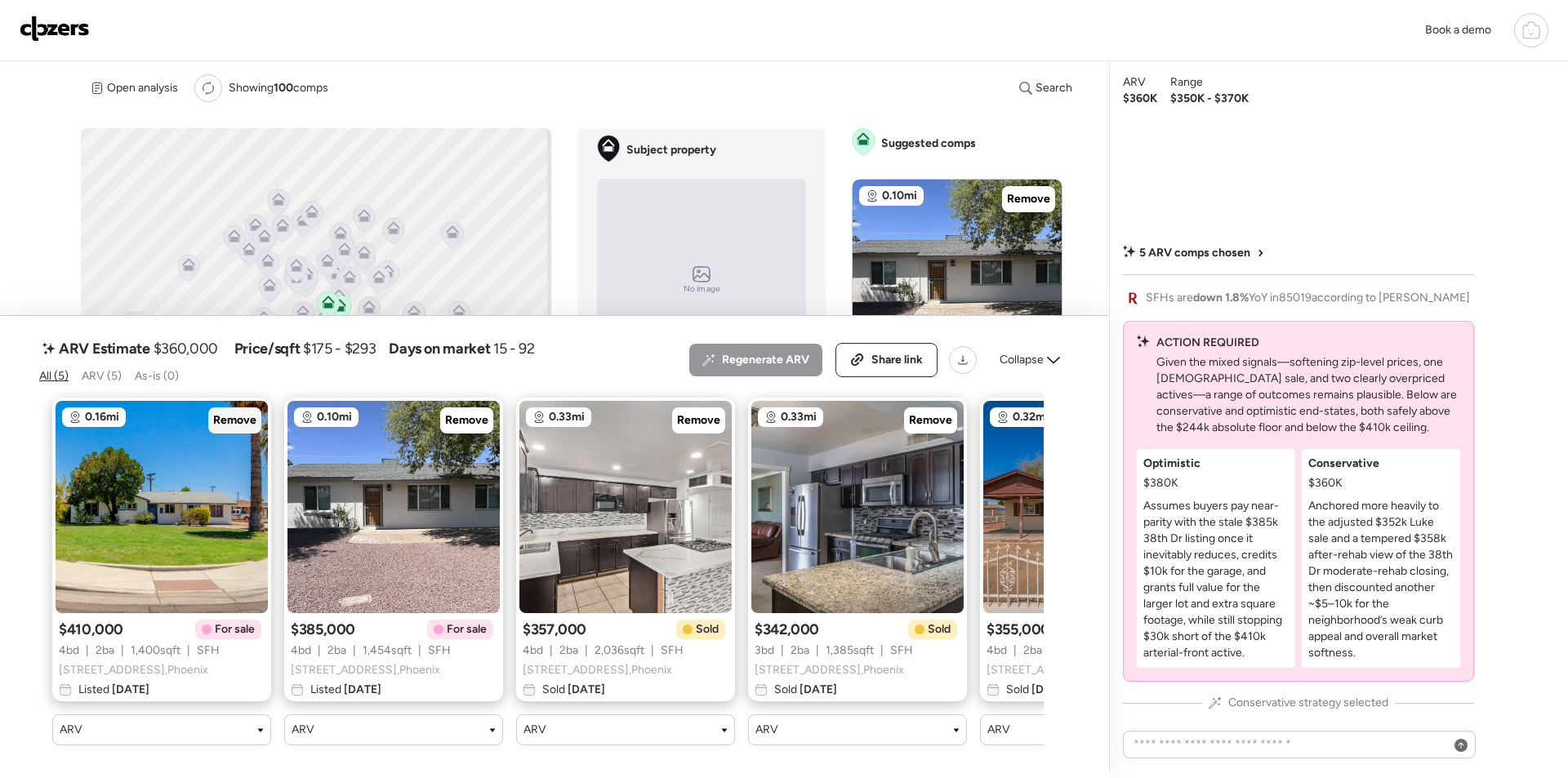
click at [248, 412] on span "Remove" at bounding box center [235, 419] width 43 height 16
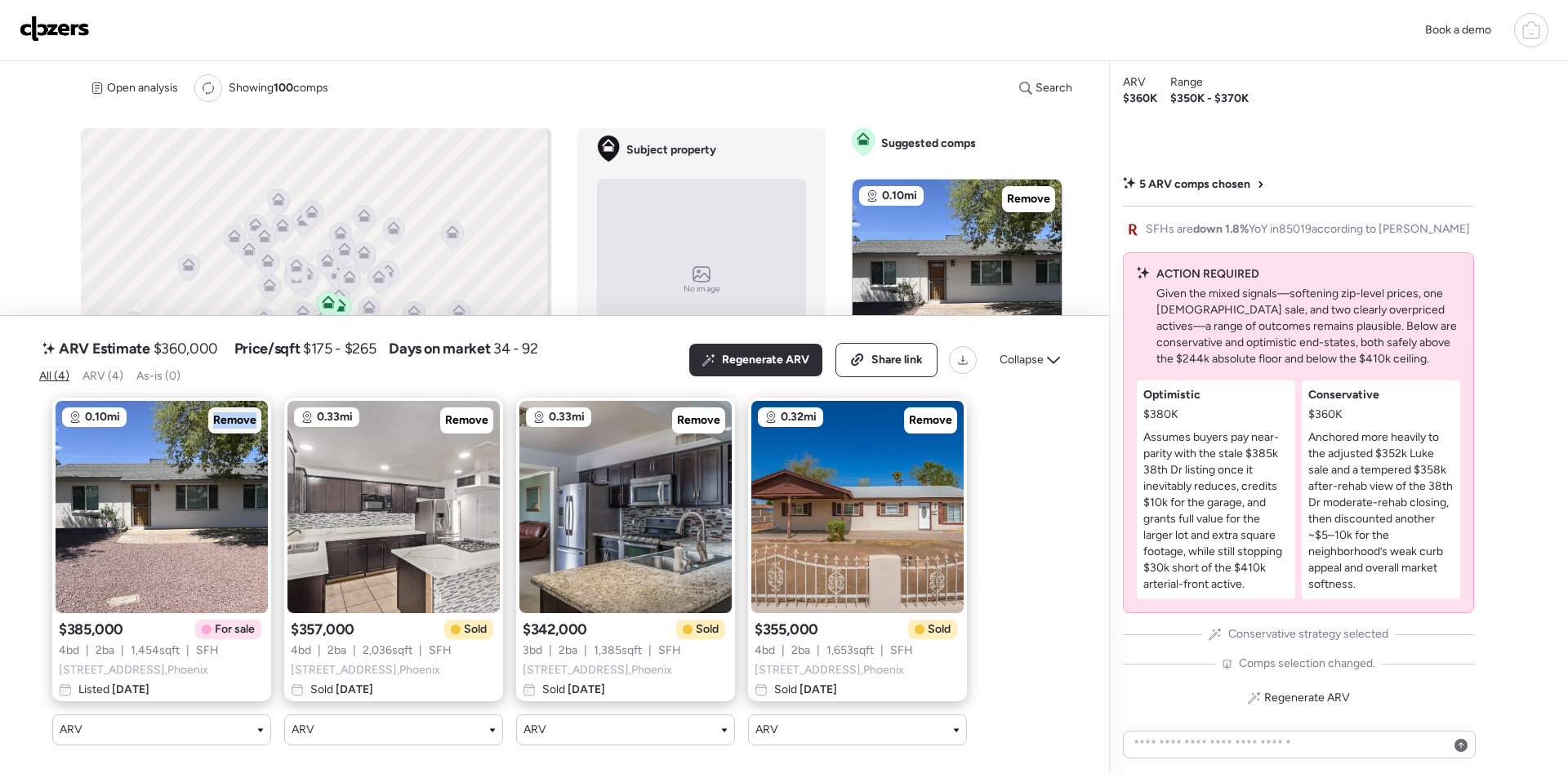
click at [246, 412] on span "Remove" at bounding box center [235, 419] width 43 height 16
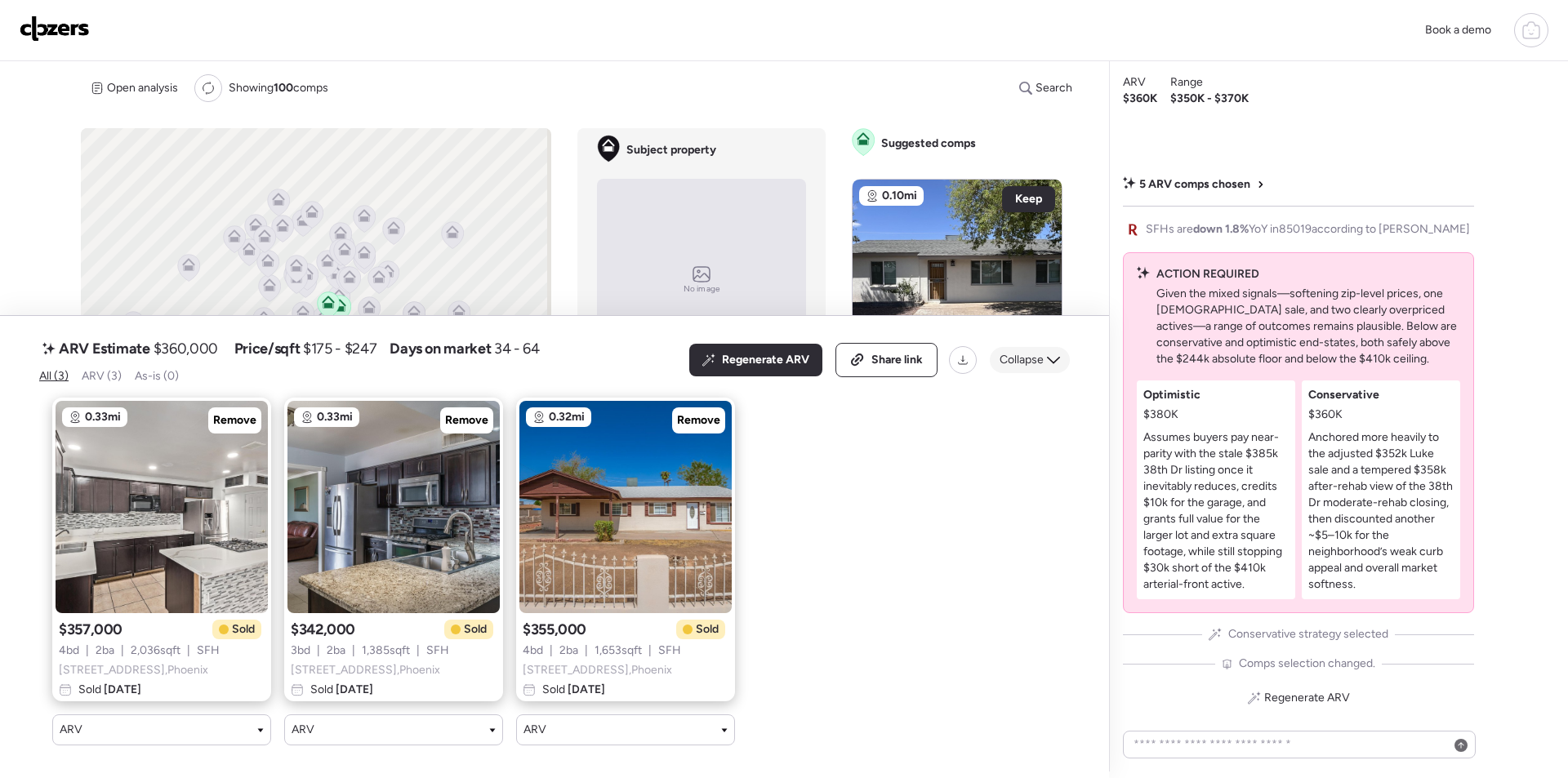
click at [1033, 360] on div "Collapse" at bounding box center [1030, 360] width 80 height 26
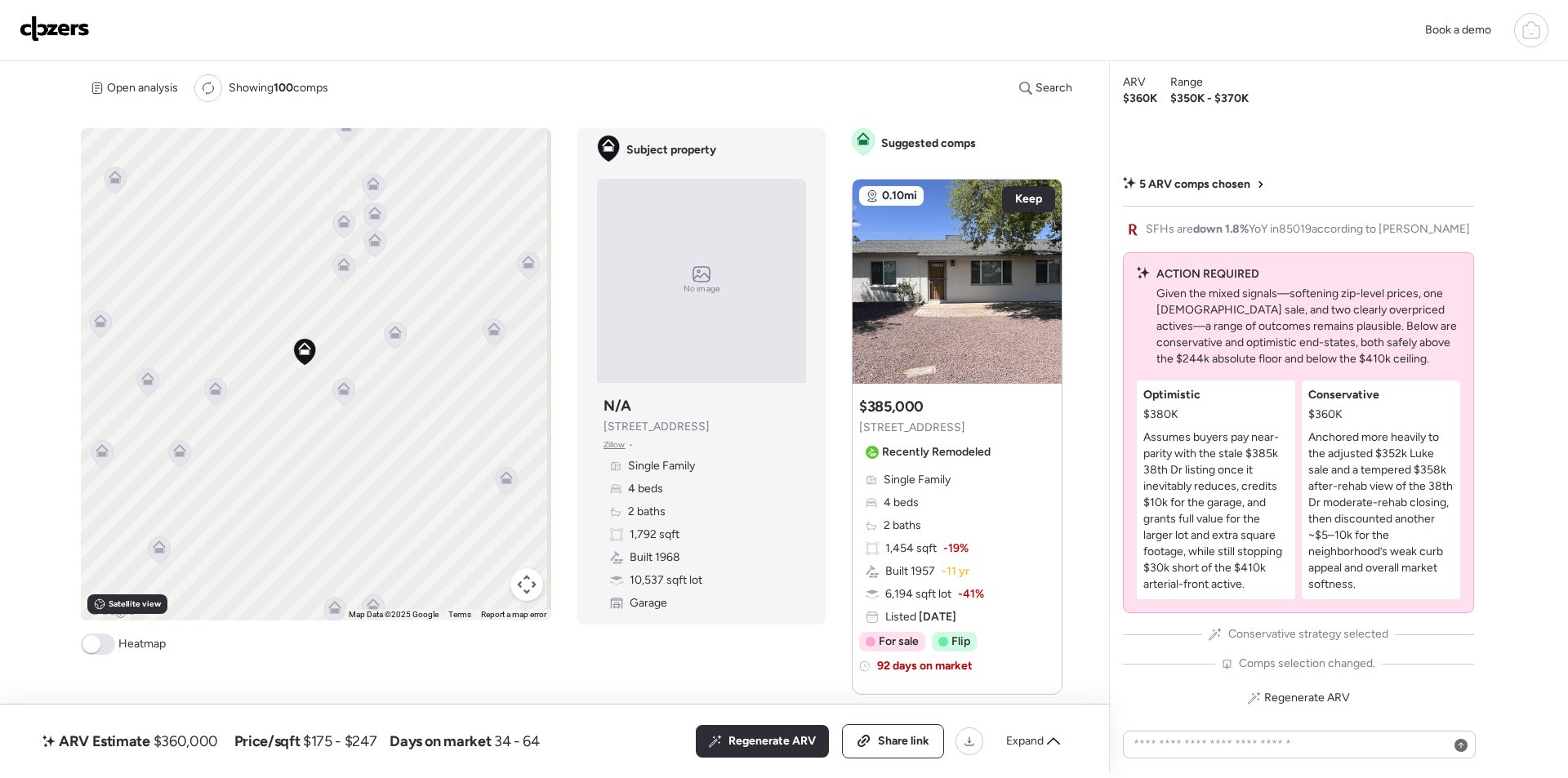
drag, startPoint x: 297, startPoint y: 402, endPoint x: 327, endPoint y: 375, distance: 40.4
click at [327, 375] on div "To activate drag with keyboard, press Alt + Enter. Once in keyboard drag state,…" at bounding box center [316, 374] width 470 height 492
click at [376, 391] on icon at bounding box center [379, 392] width 13 height 13
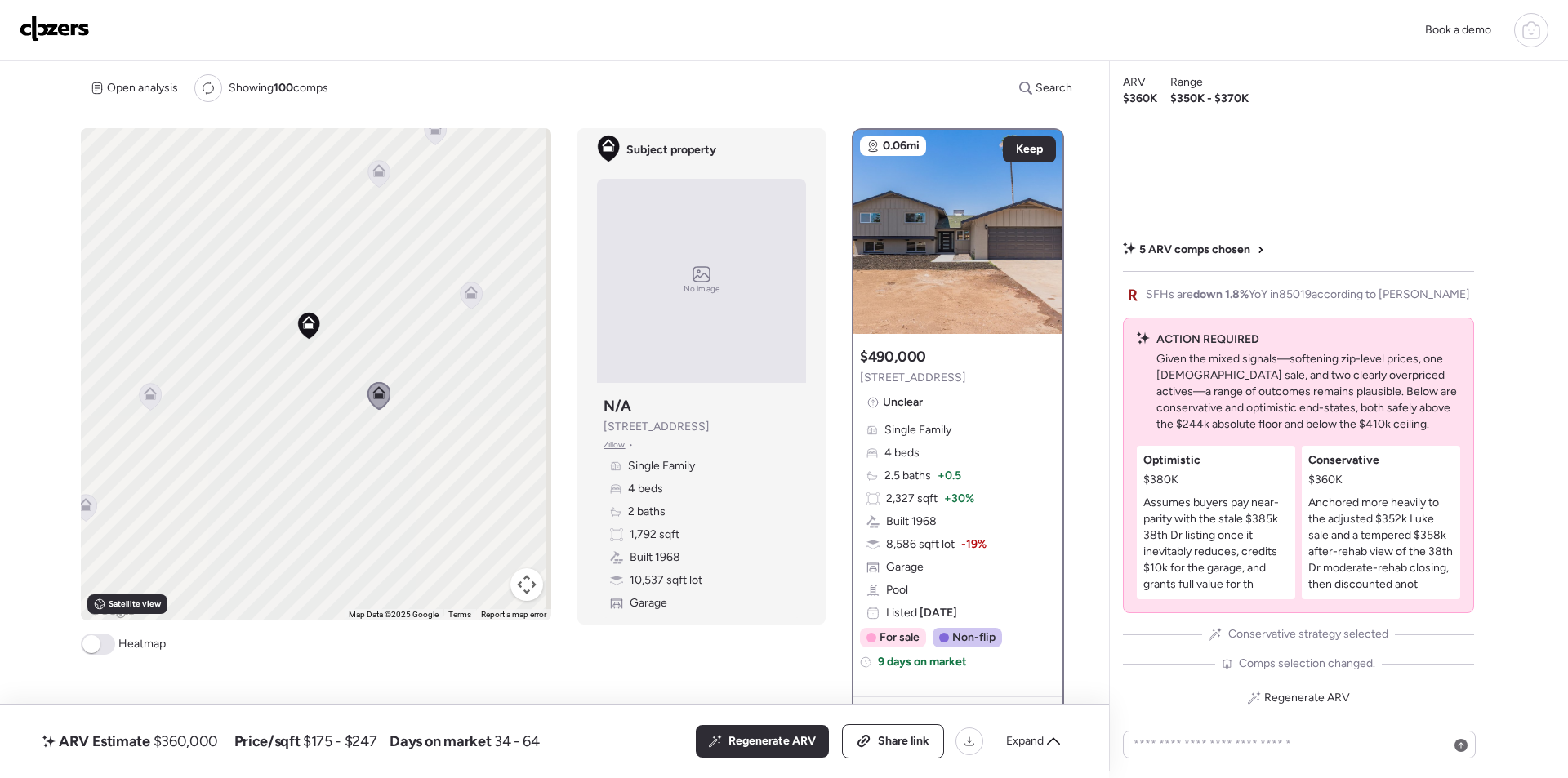
click at [143, 403] on icon at bounding box center [150, 396] width 22 height 27
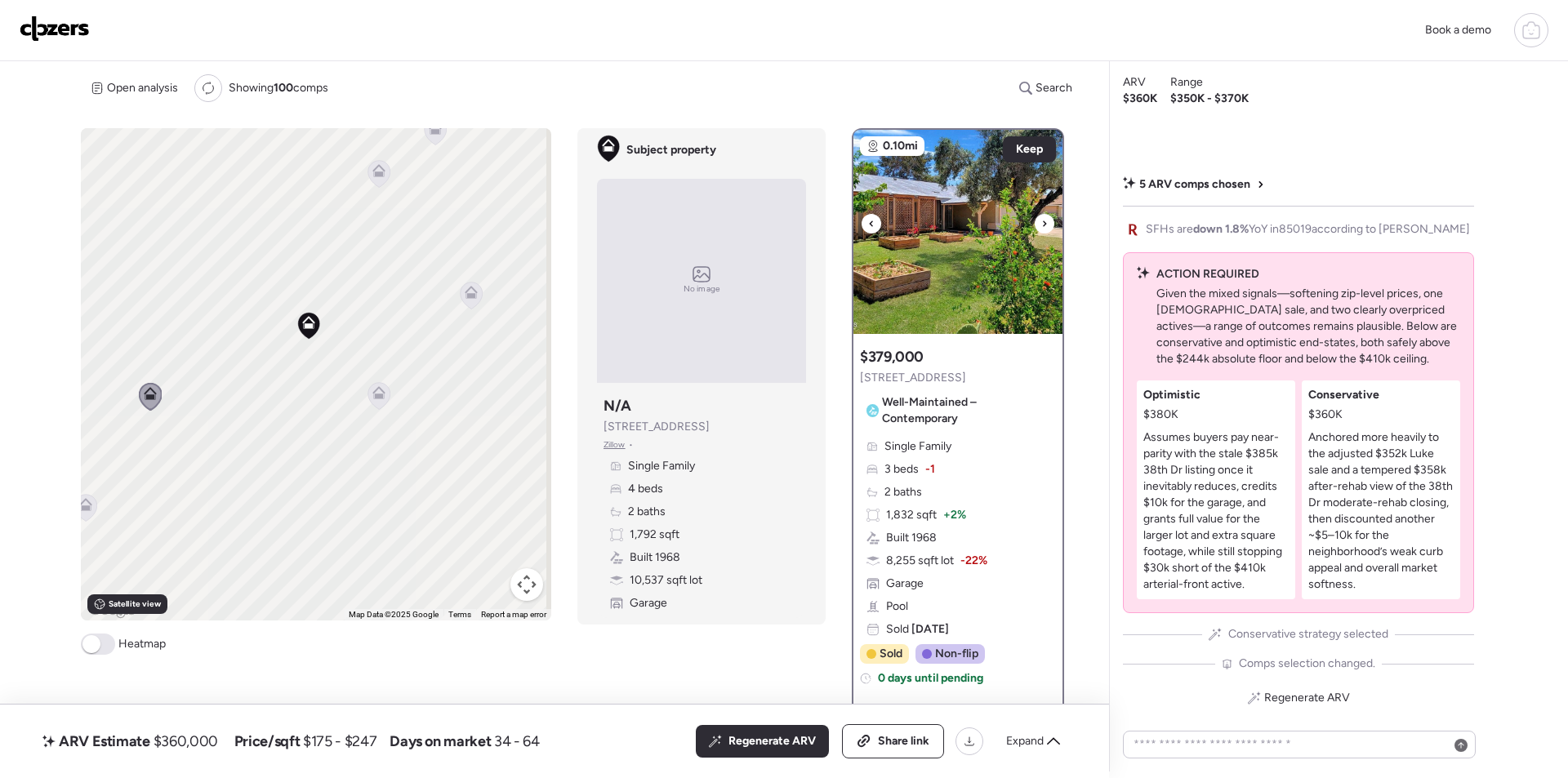
click at [954, 255] on img at bounding box center [958, 232] width 209 height 204
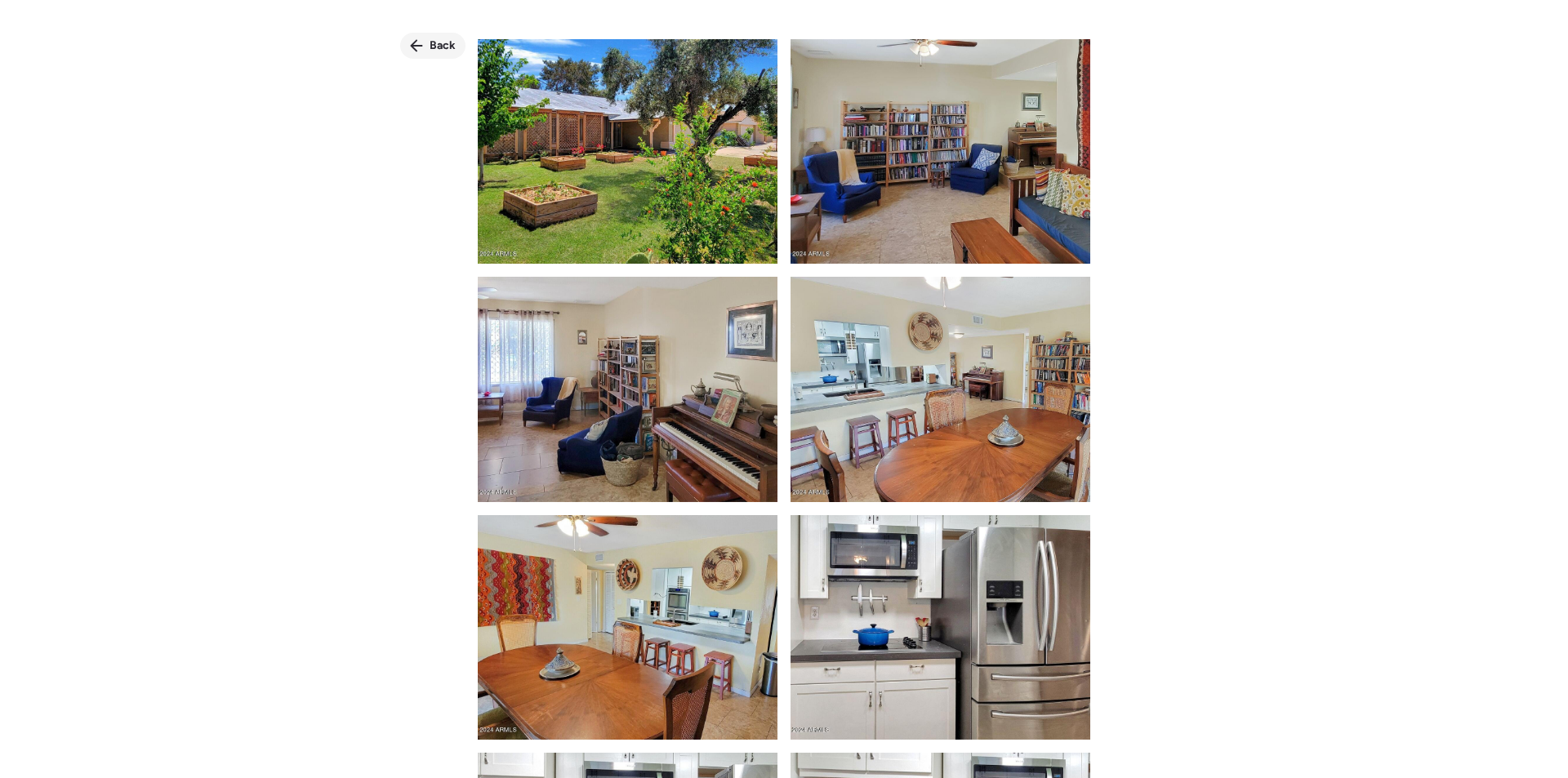
click at [435, 53] on span "Back" at bounding box center [443, 45] width 26 height 16
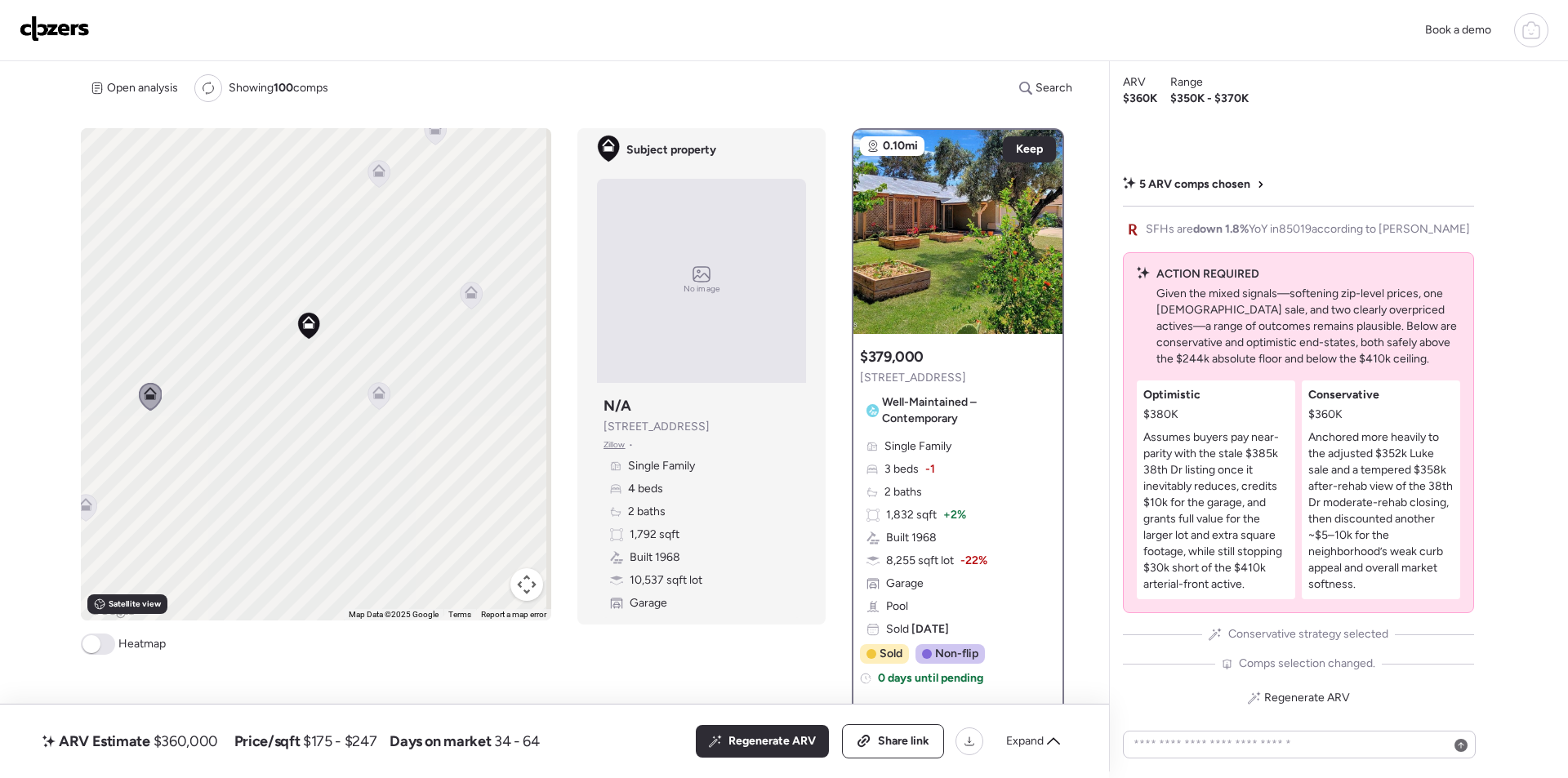
click at [912, 375] on span "[STREET_ADDRESS]" at bounding box center [913, 377] width 107 height 16
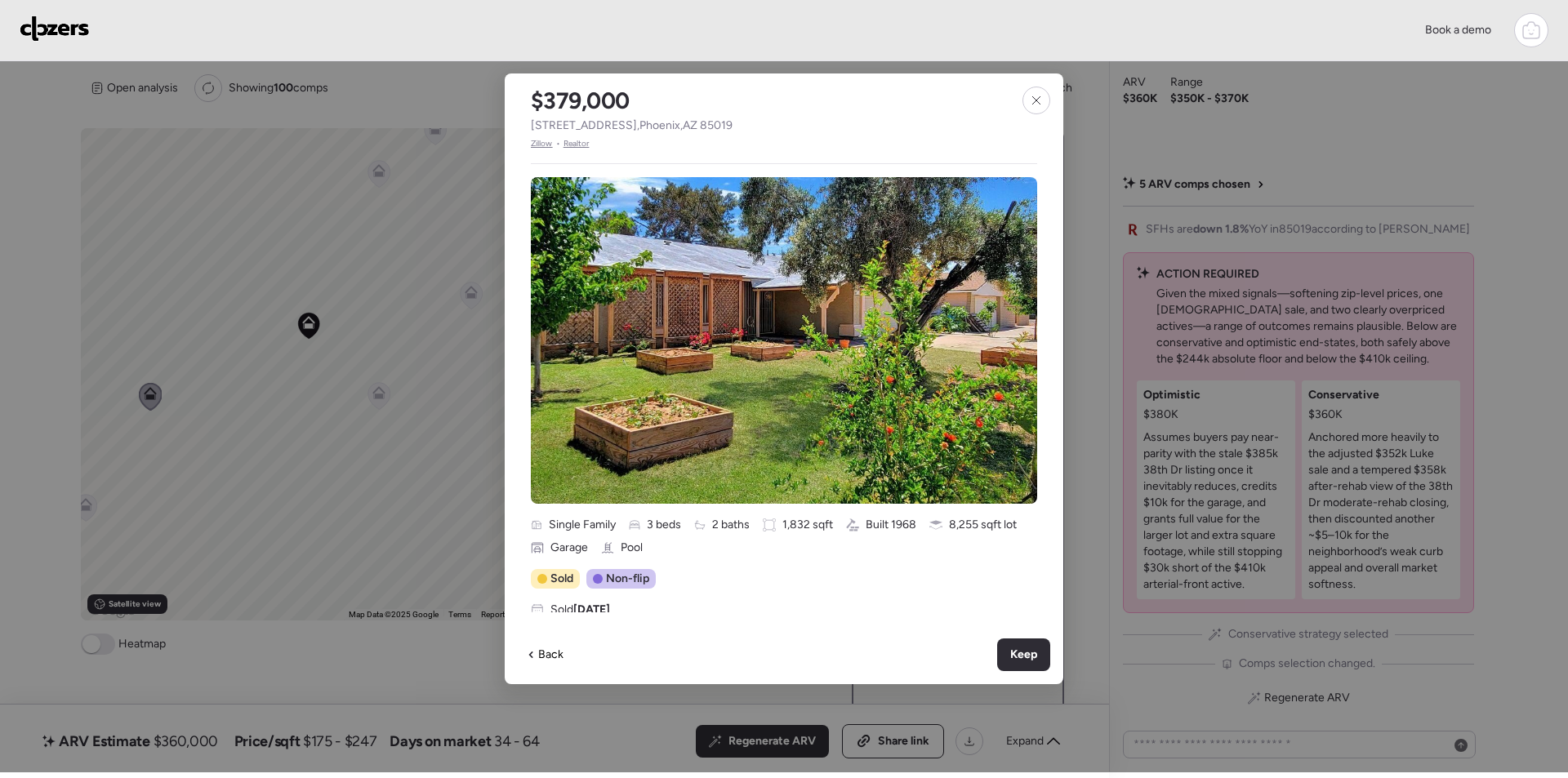
drag, startPoint x: 1040, startPoint y: 103, endPoint x: 949, endPoint y: 145, distance: 100.2
click at [1040, 102] on icon at bounding box center [1036, 101] width 13 height 13
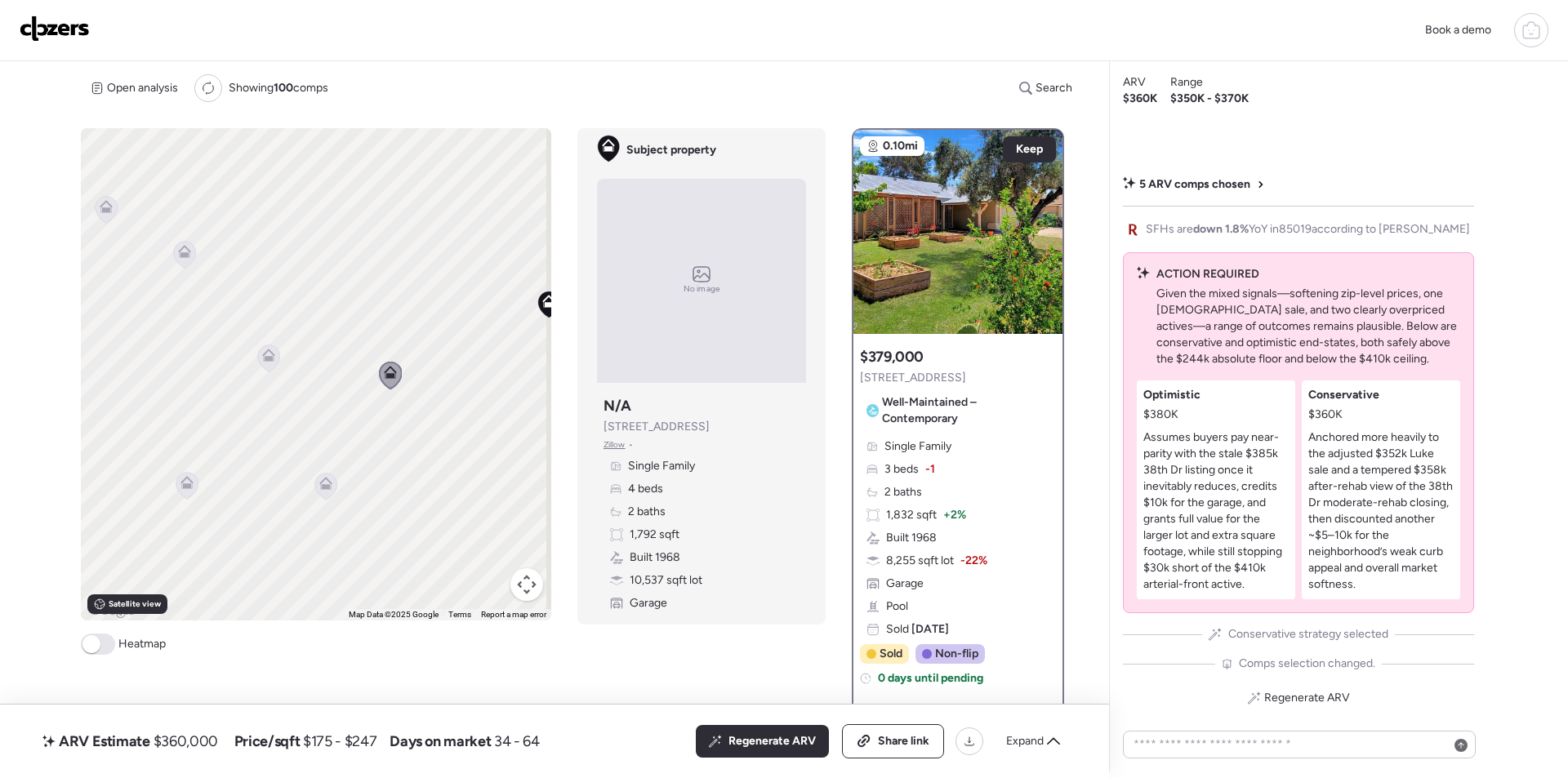
drag, startPoint x: 222, startPoint y: 353, endPoint x: 382, endPoint y: 345, distance: 160.2
click at [456, 332] on div "To activate drag with keyboard, press Alt + Enter. Once in keyboard drag state,…" at bounding box center [316, 374] width 470 height 492
click at [319, 488] on icon at bounding box center [325, 483] width 13 height 13
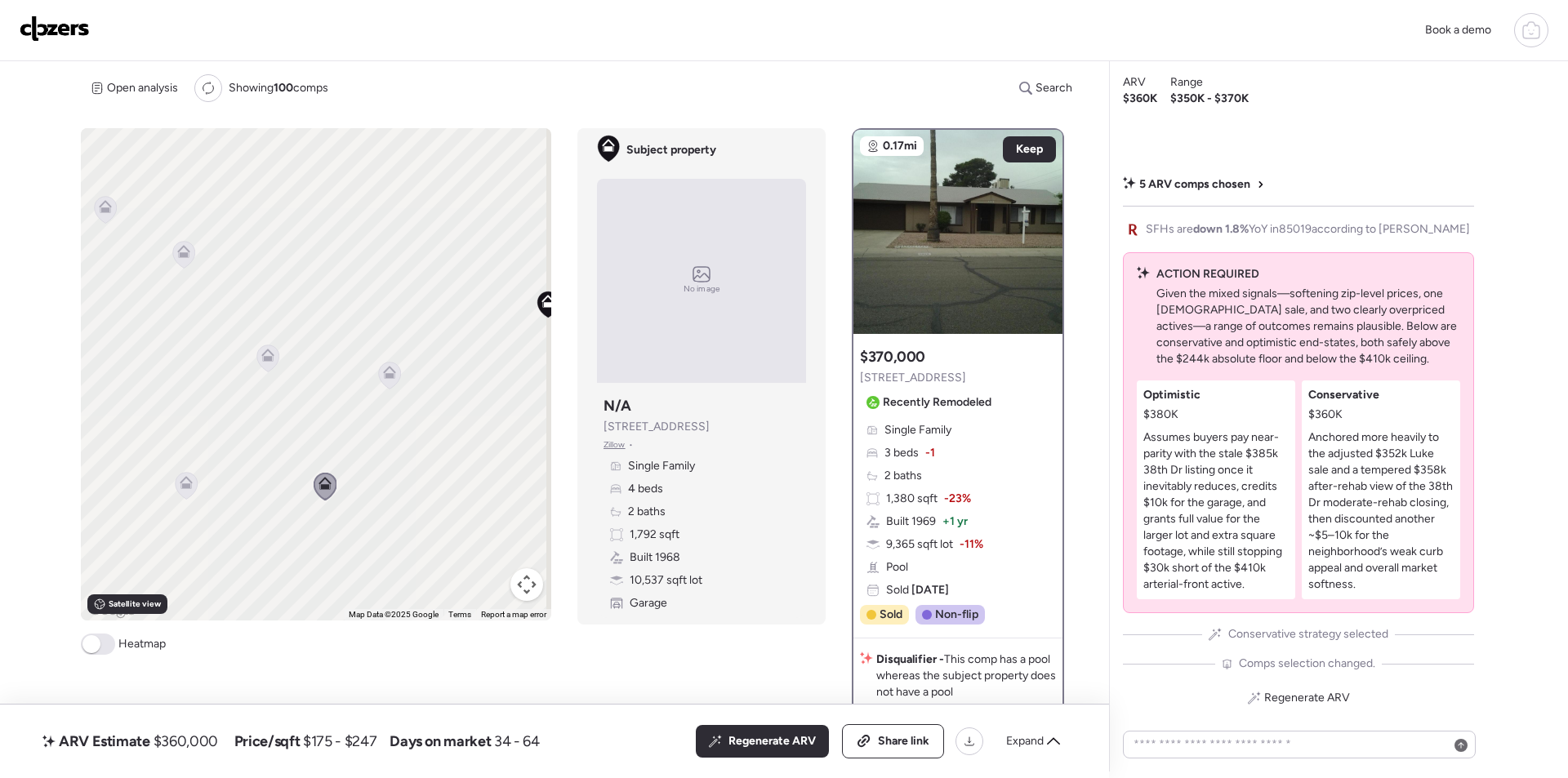
click at [188, 495] on icon at bounding box center [187, 485] width 22 height 27
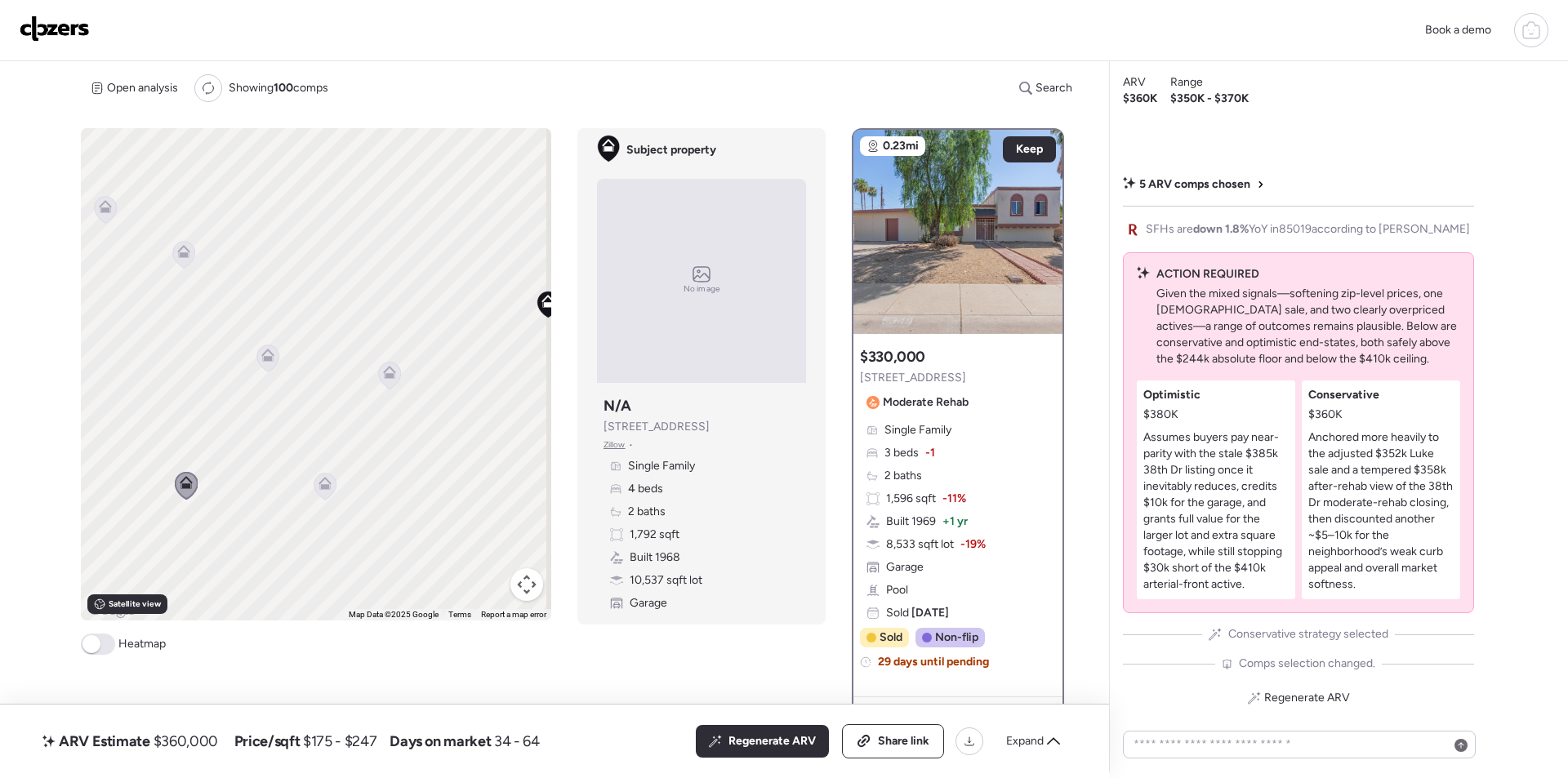
click at [269, 360] on icon at bounding box center [267, 358] width 10 height 5
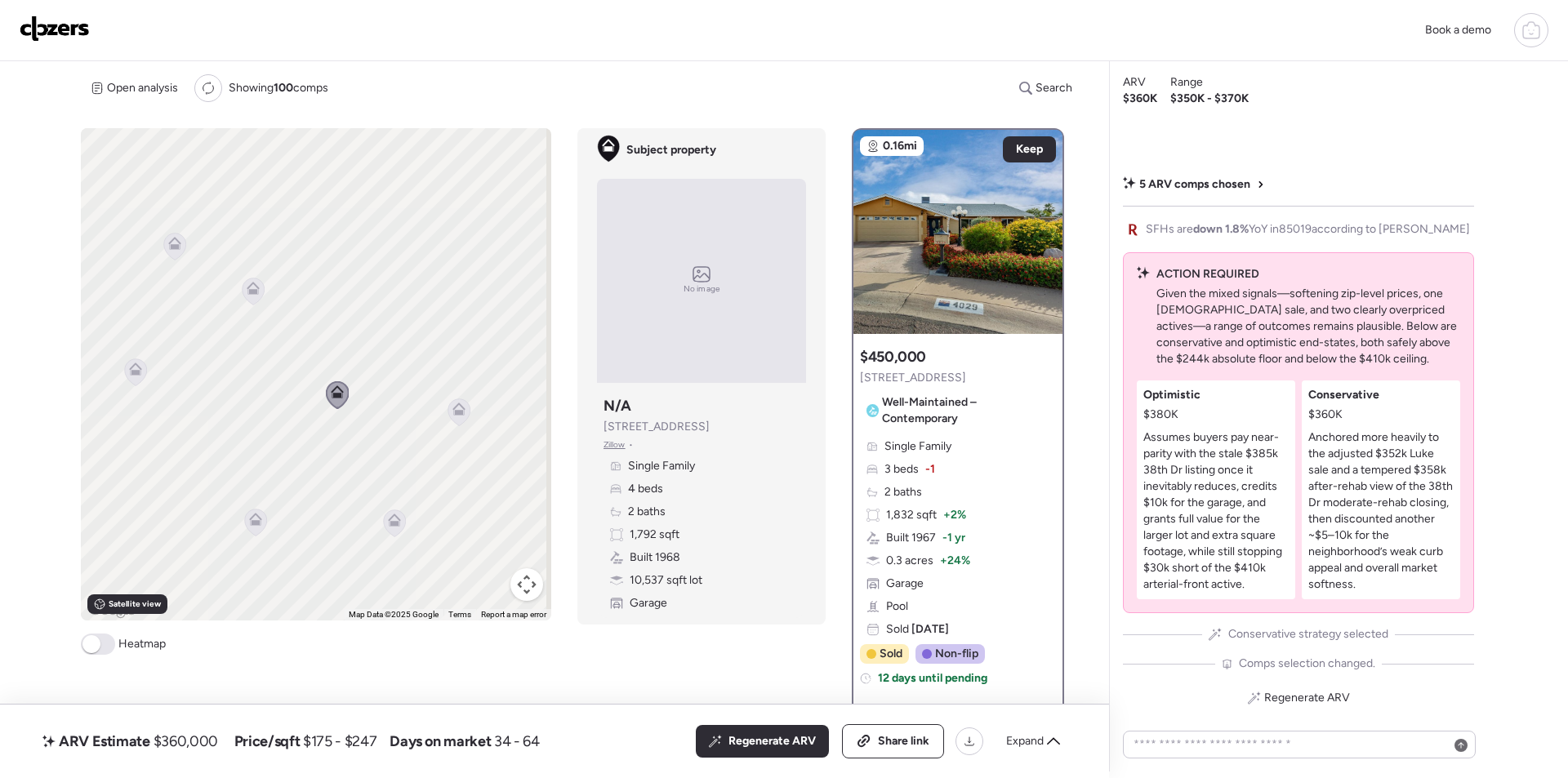
drag, startPoint x: 189, startPoint y: 396, endPoint x: 295, endPoint y: 446, distance: 117.2
click at [295, 446] on div "To activate drag with keyboard, press Alt + Enter. Once in keyboard drag state,…" at bounding box center [316, 374] width 470 height 492
click at [280, 301] on icon at bounding box center [280, 301] width 10 height 5
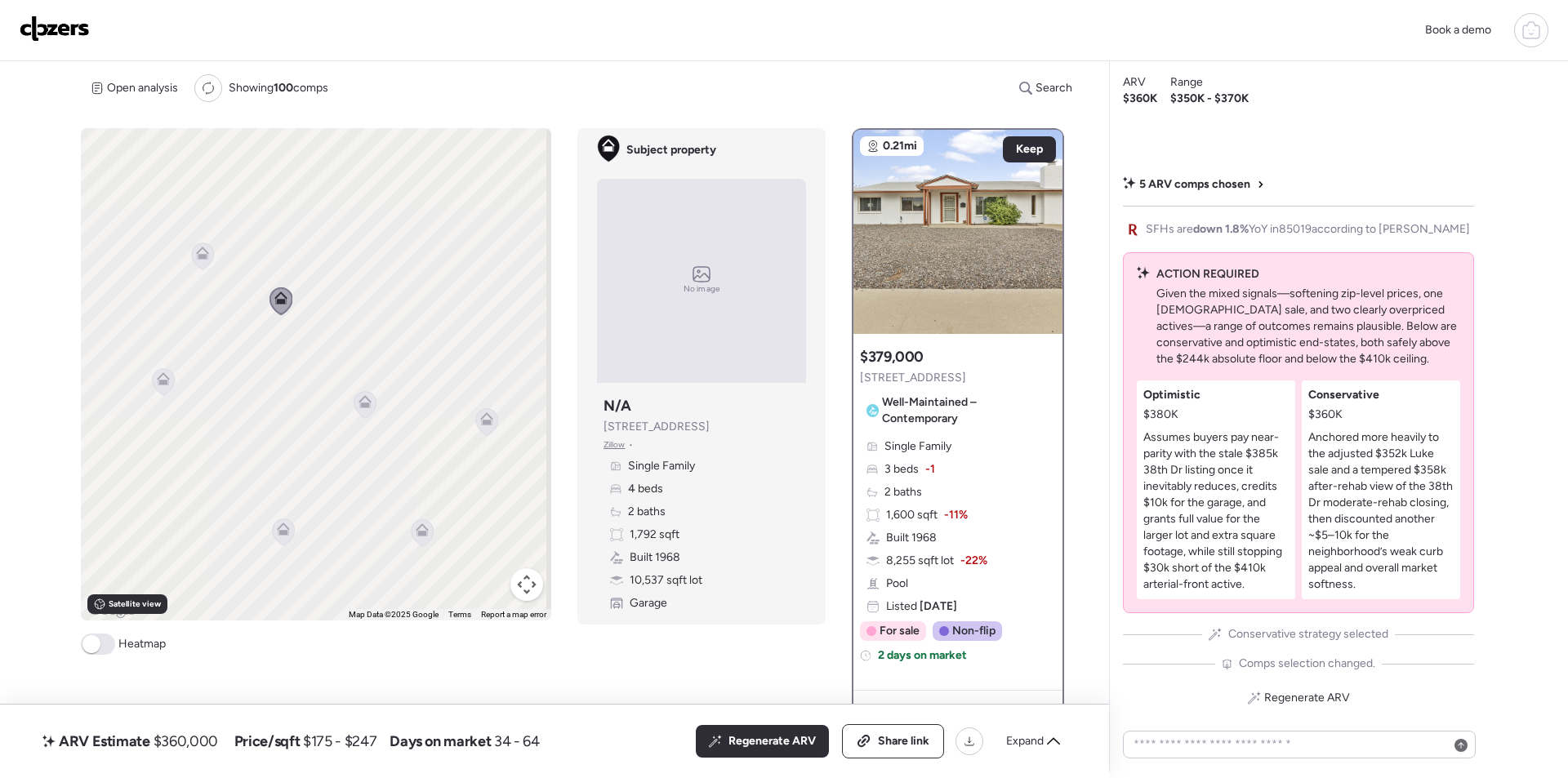
click at [202, 256] on icon at bounding box center [202, 256] width 10 height 5
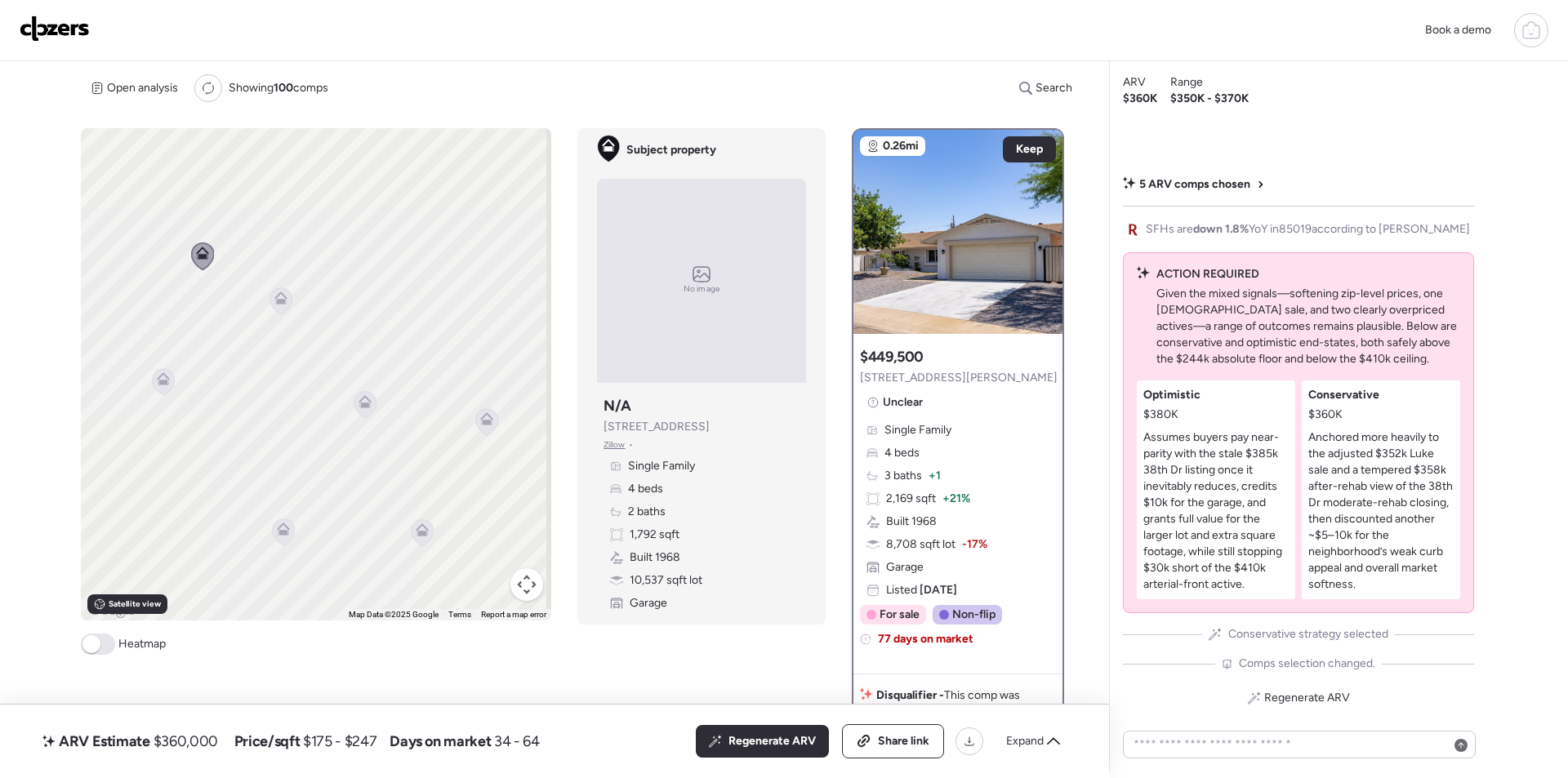
click at [161, 379] on icon at bounding box center [164, 379] width 13 height 13
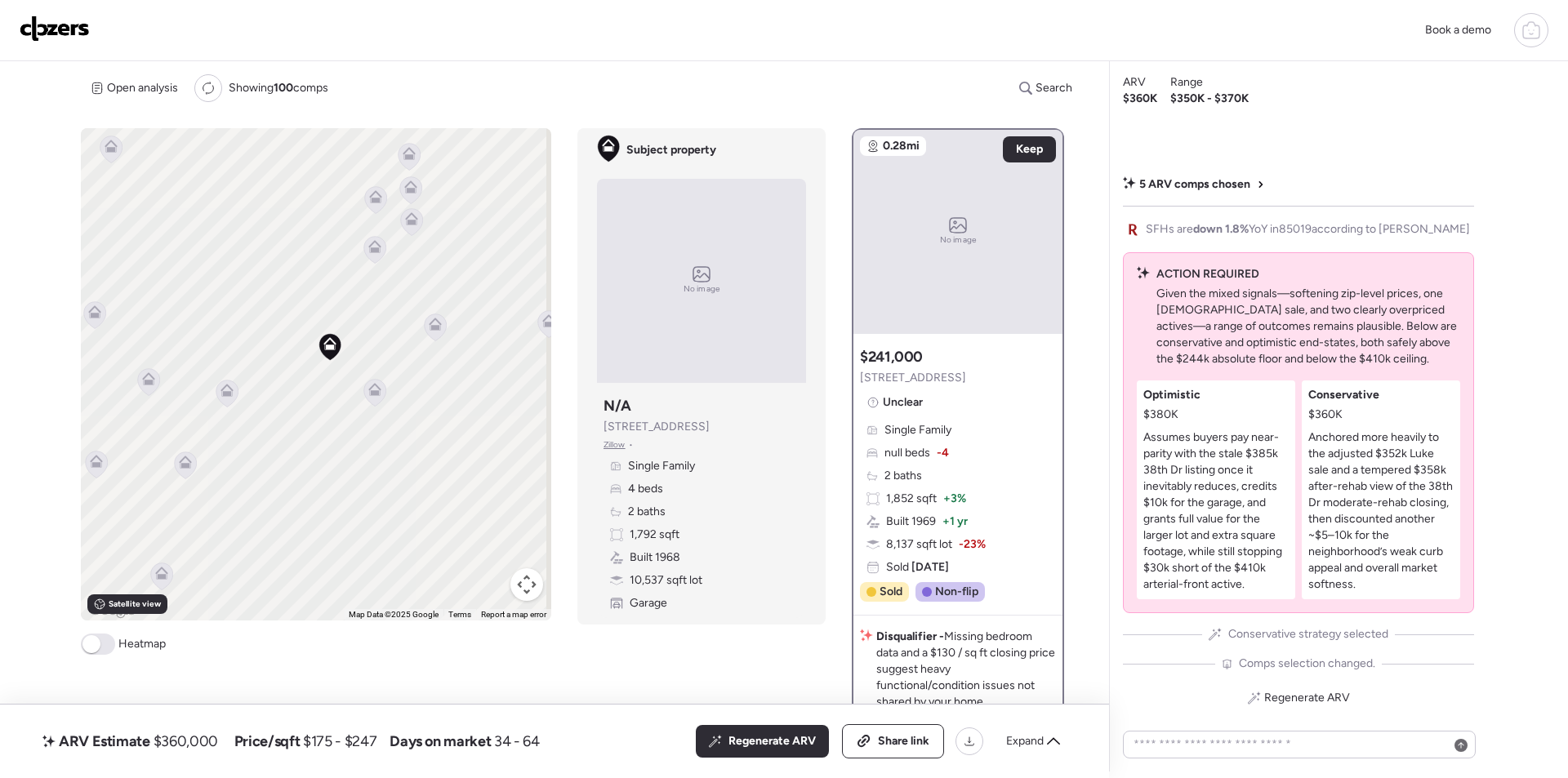
drag, startPoint x: 409, startPoint y: 473, endPoint x: 327, endPoint y: 408, distance: 104.6
click at [187, 431] on div "To navigate, press the arrow keys. To activate drag with keyboard, press Alt + …" at bounding box center [316, 374] width 470 height 492
click at [370, 256] on icon at bounding box center [376, 248] width 22 height 27
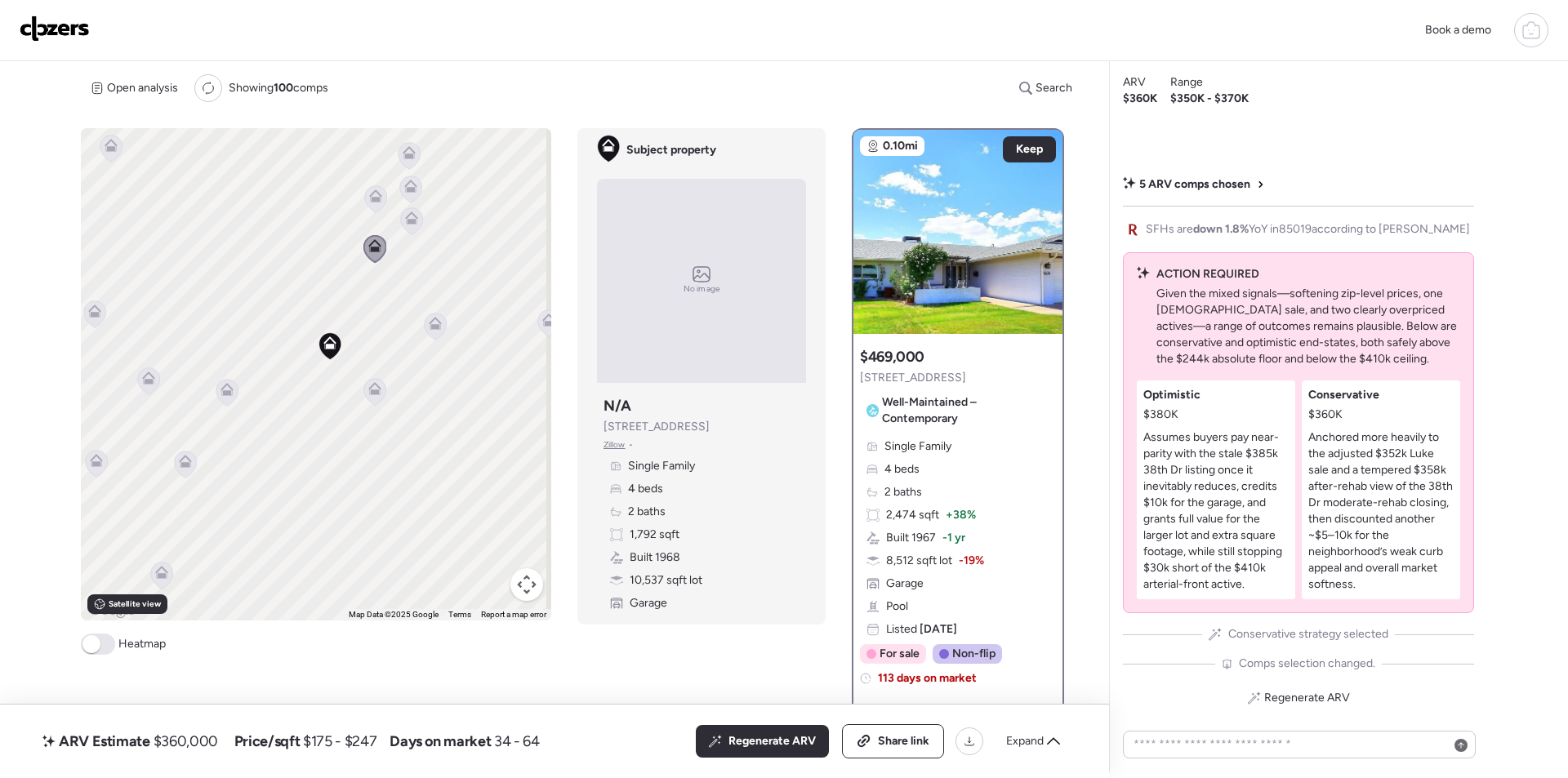
click at [382, 197] on icon at bounding box center [377, 198] width 22 height 27
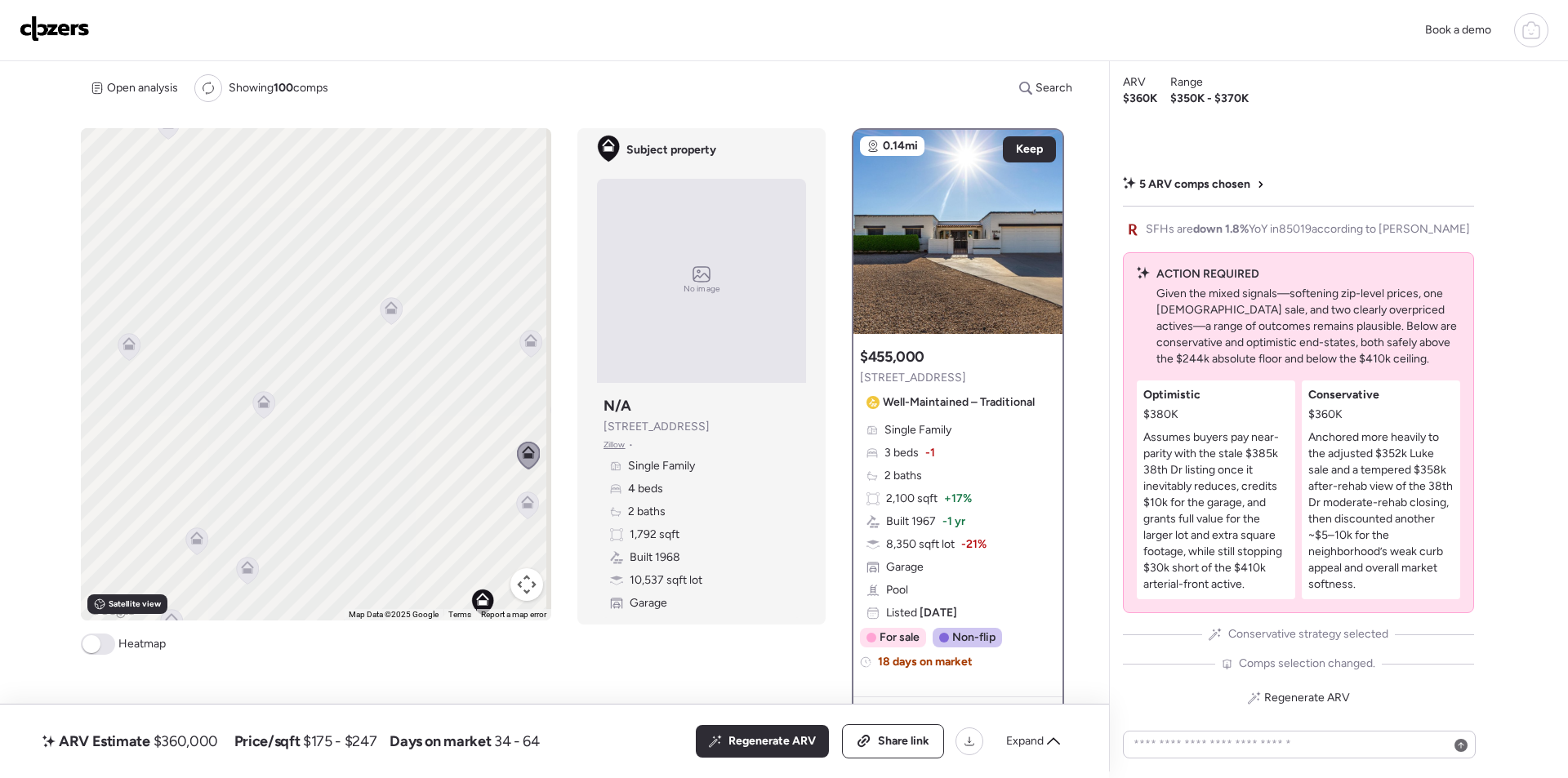
drag, startPoint x: 346, startPoint y: 362, endPoint x: 361, endPoint y: 485, distance: 123.9
click at [429, 501] on div "To activate drag with keyboard, press Alt + Enter. Once in keyboard drag state,…" at bounding box center [316, 374] width 470 height 492
click at [240, 402] on div "To activate drag with keyboard, press Alt + Enter. Once in keyboard drag state,…" at bounding box center [316, 374] width 470 height 492
click at [260, 402] on icon at bounding box center [263, 402] width 13 height 13
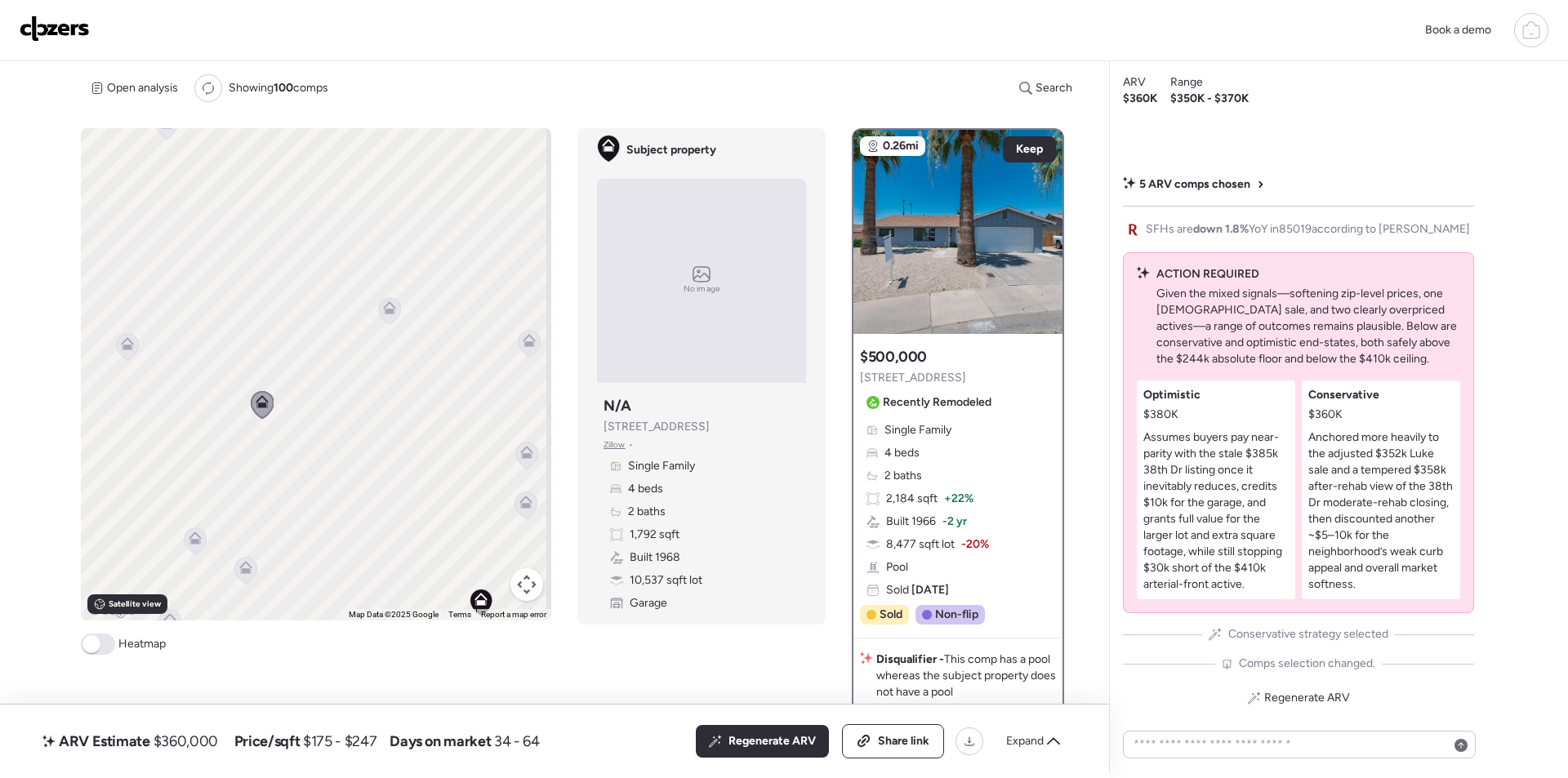
click at [408, 302] on div "To activate drag with keyboard, press Alt + Enter. Once in keyboard drag state,…" at bounding box center [316, 374] width 470 height 492
click at [392, 307] on icon at bounding box center [390, 307] width 13 height 13
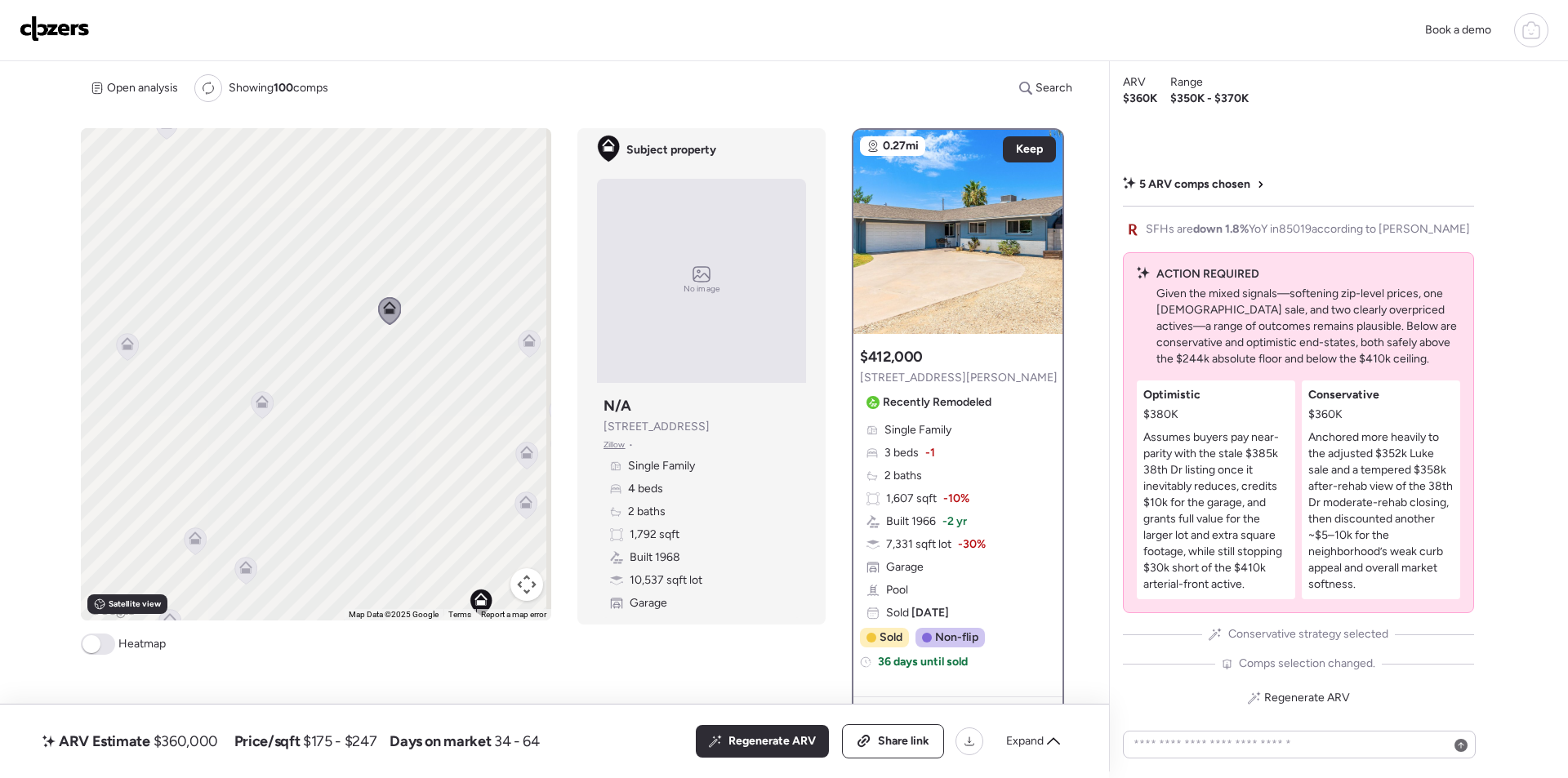
click at [529, 340] on icon at bounding box center [529, 340] width 13 height 13
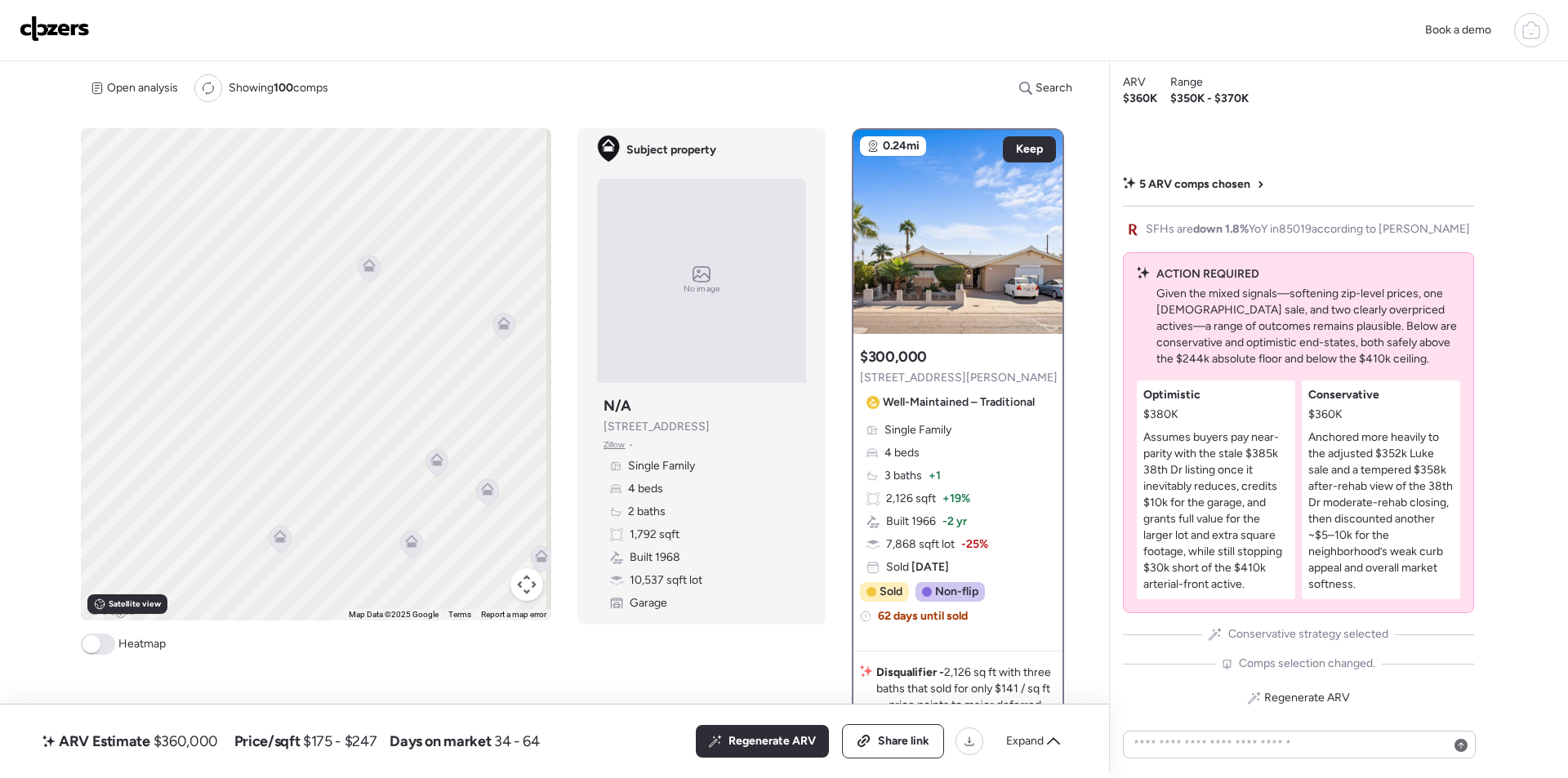
drag, startPoint x: 293, startPoint y: 343, endPoint x: 535, endPoint y: 268, distance: 253.4
click at [535, 268] on div "To activate drag with keyboard, press Alt + Enter. Once in keyboard drag state,…" at bounding box center [316, 374] width 470 height 492
click at [366, 269] on icon at bounding box center [368, 268] width 10 height 5
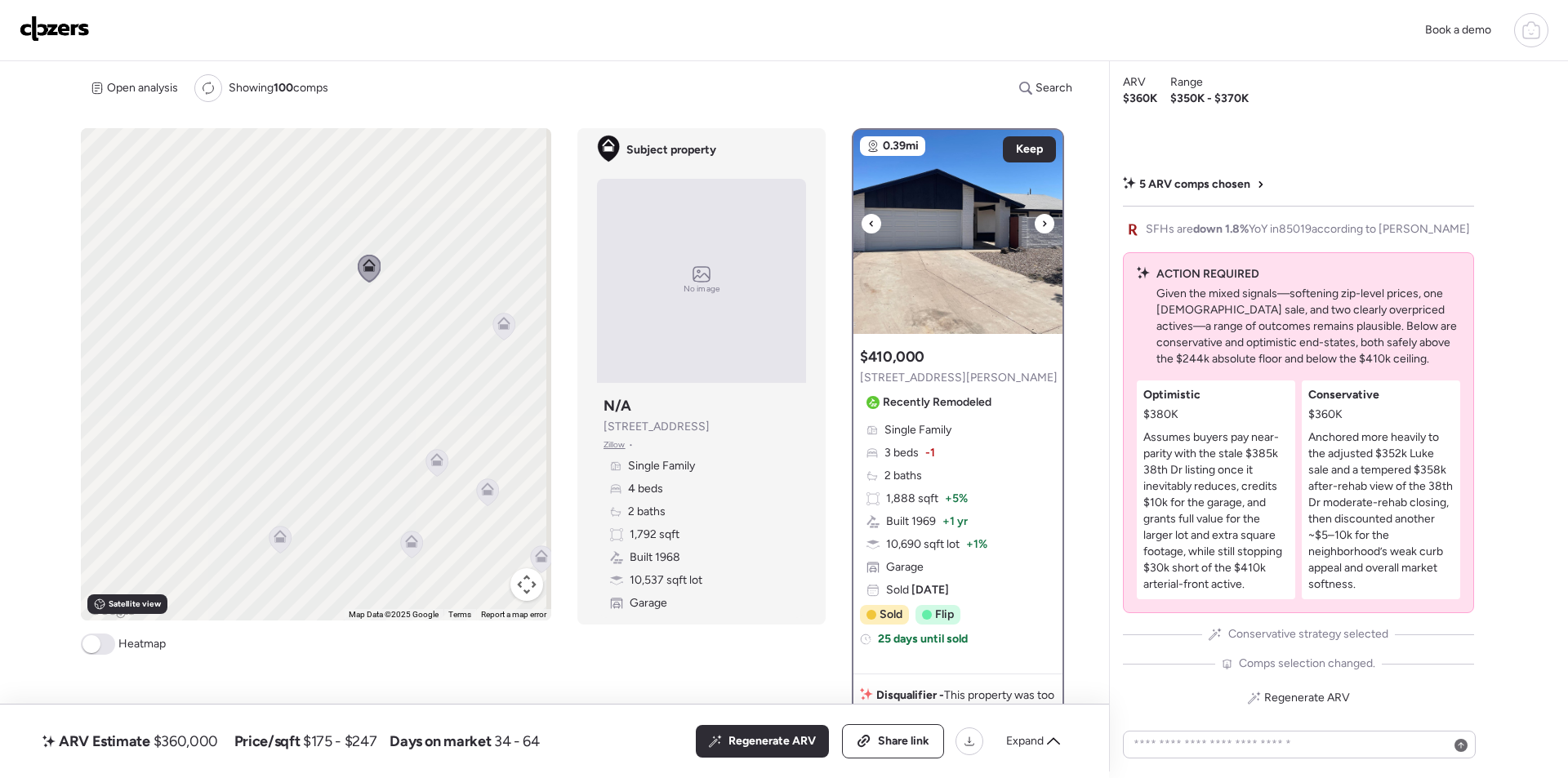
click at [1000, 307] on img at bounding box center [958, 232] width 209 height 204
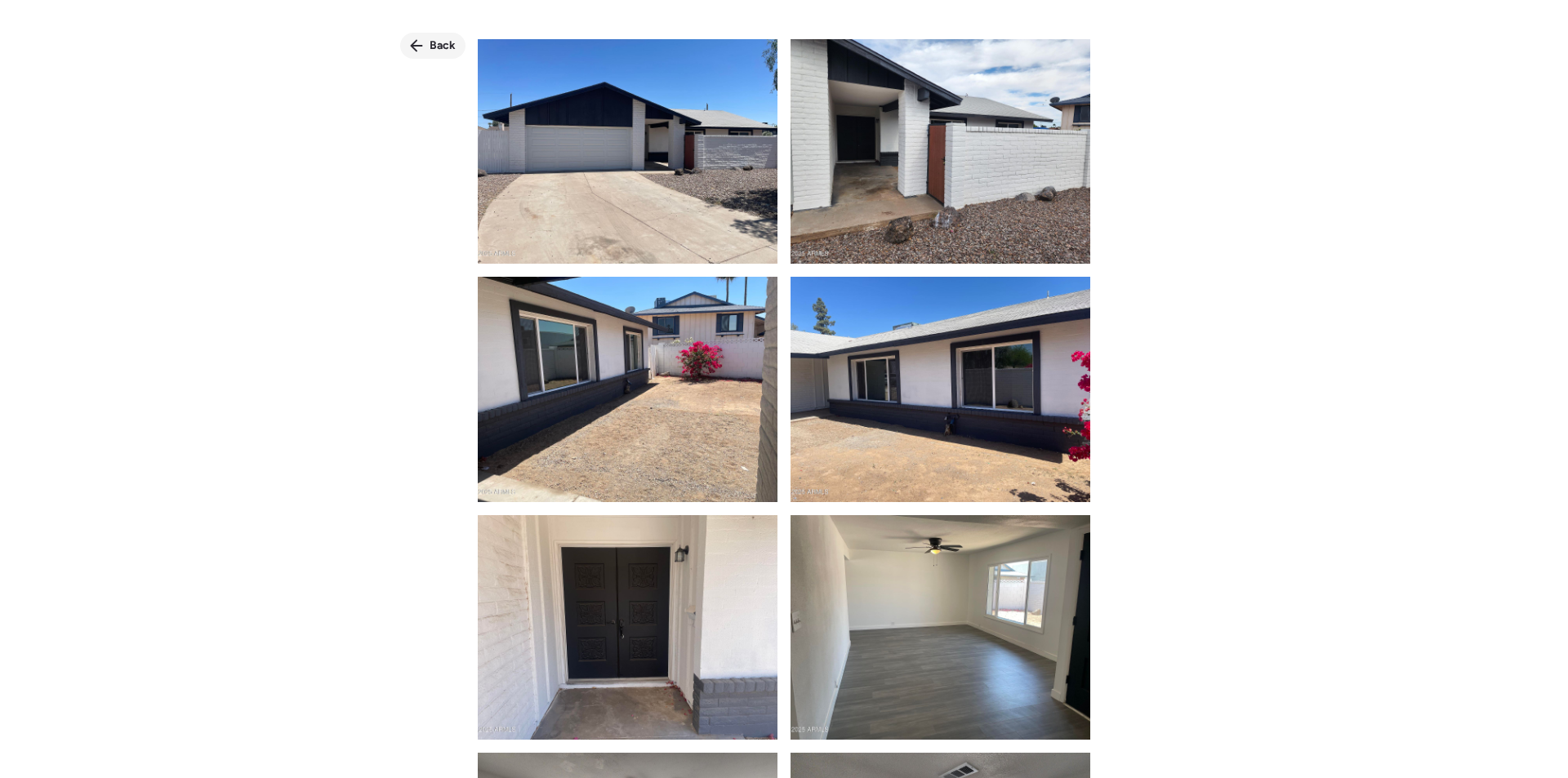
click at [442, 45] on span "Back" at bounding box center [443, 45] width 26 height 16
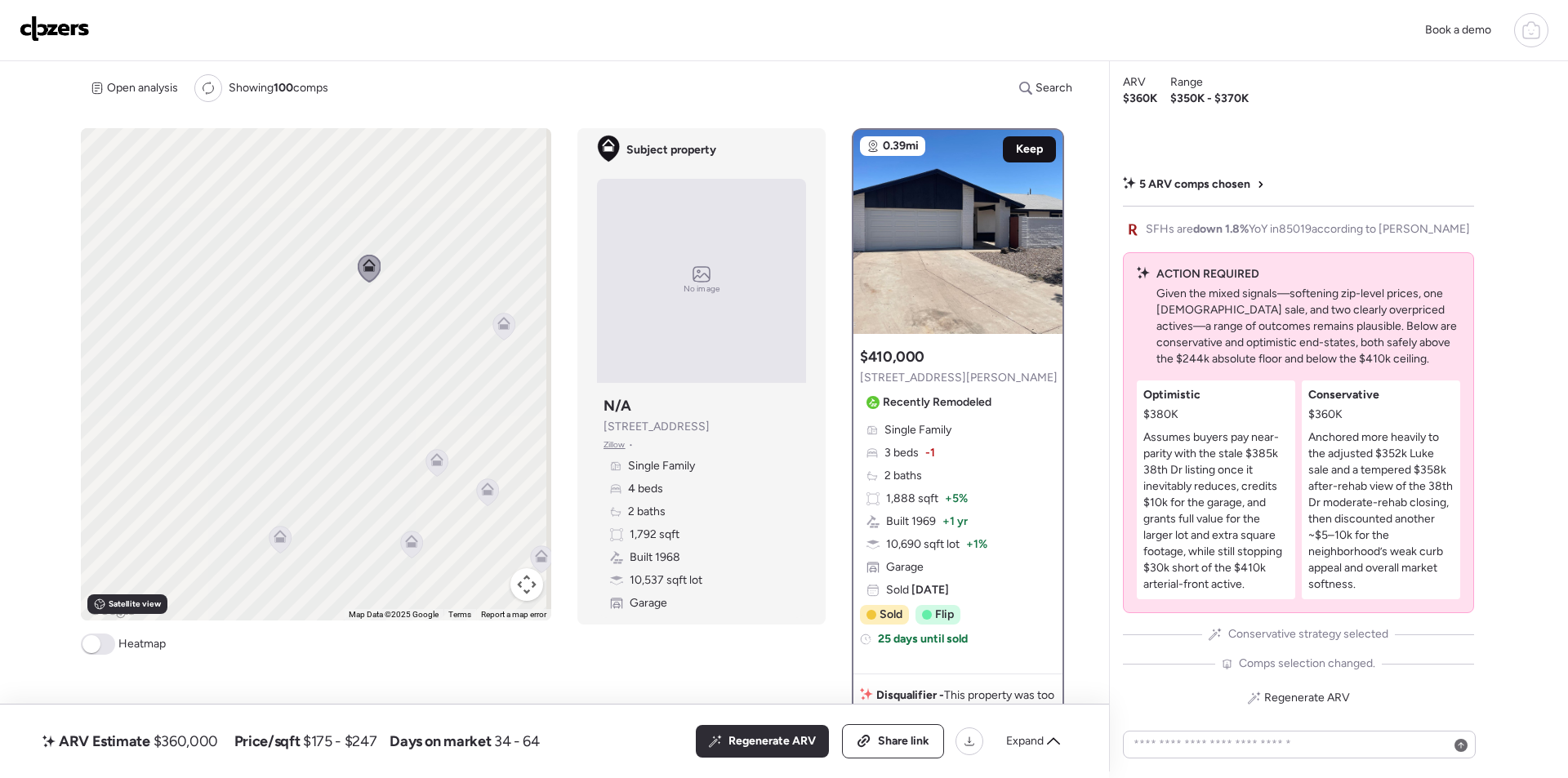
click at [1025, 150] on span "Keep" at bounding box center [1029, 149] width 27 height 16
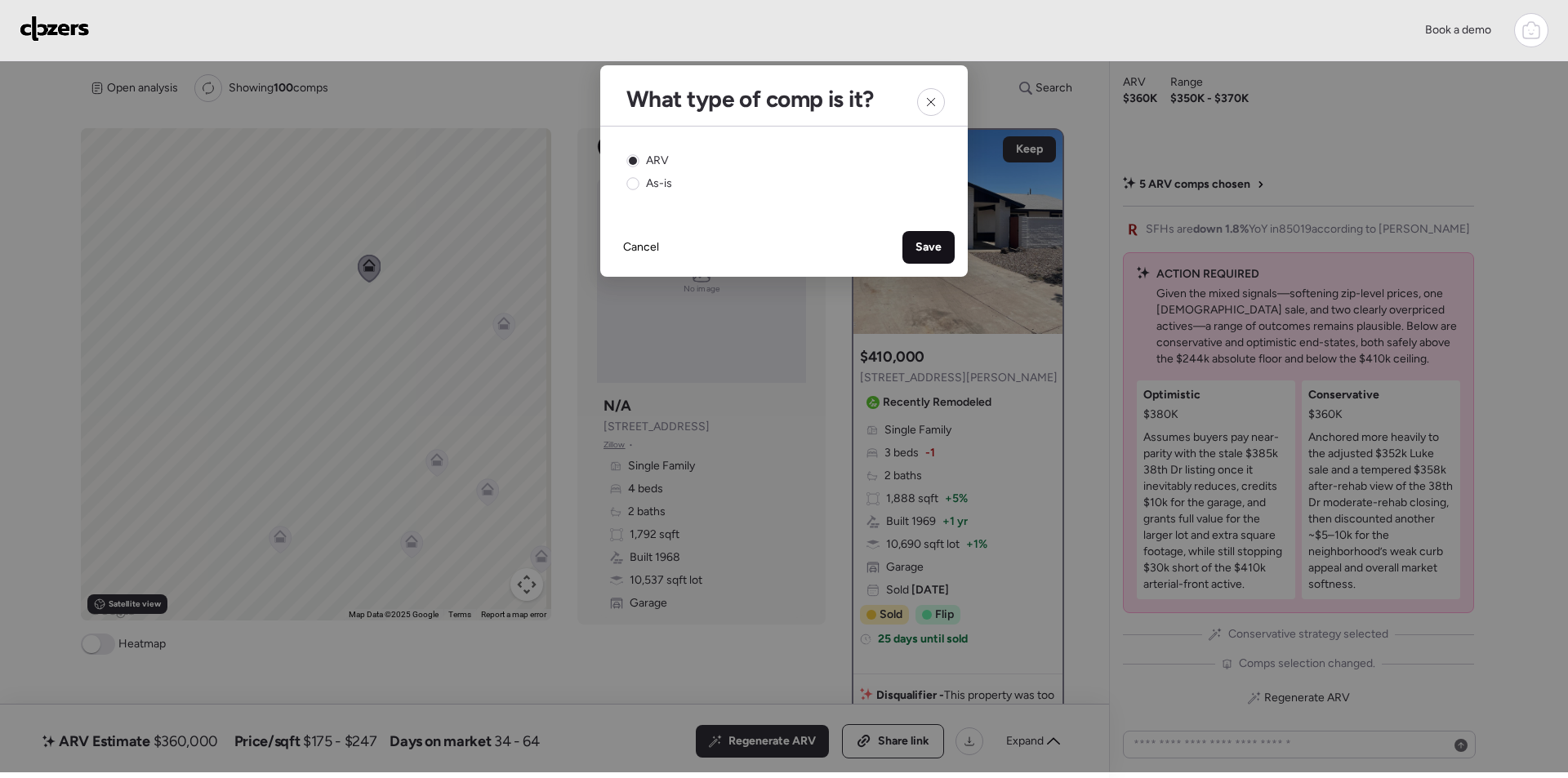
click at [934, 248] on span "Save" at bounding box center [929, 247] width 26 height 16
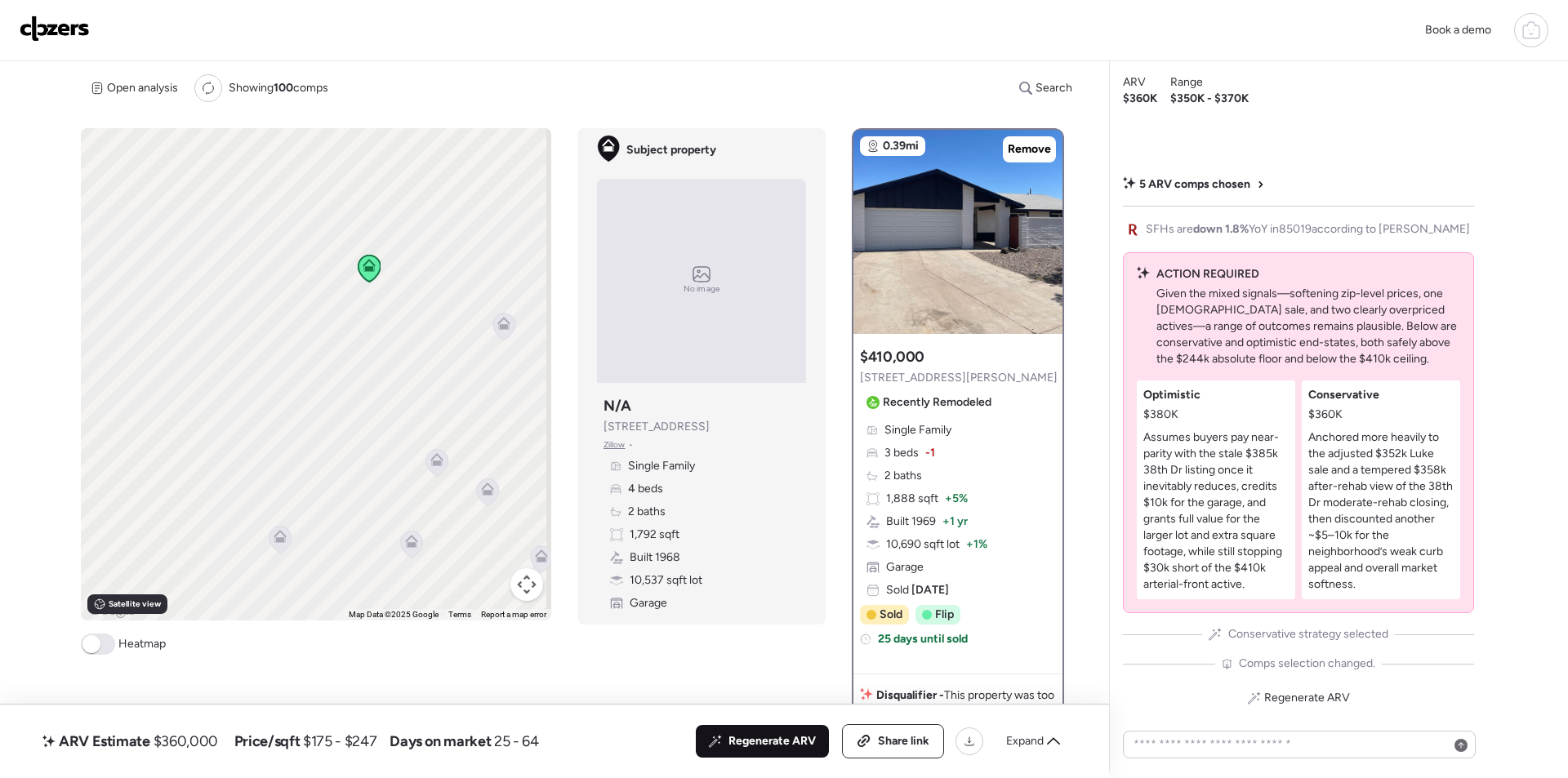
click at [783, 733] on span "Regenerate ARV" at bounding box center [773, 741] width 88 height 16
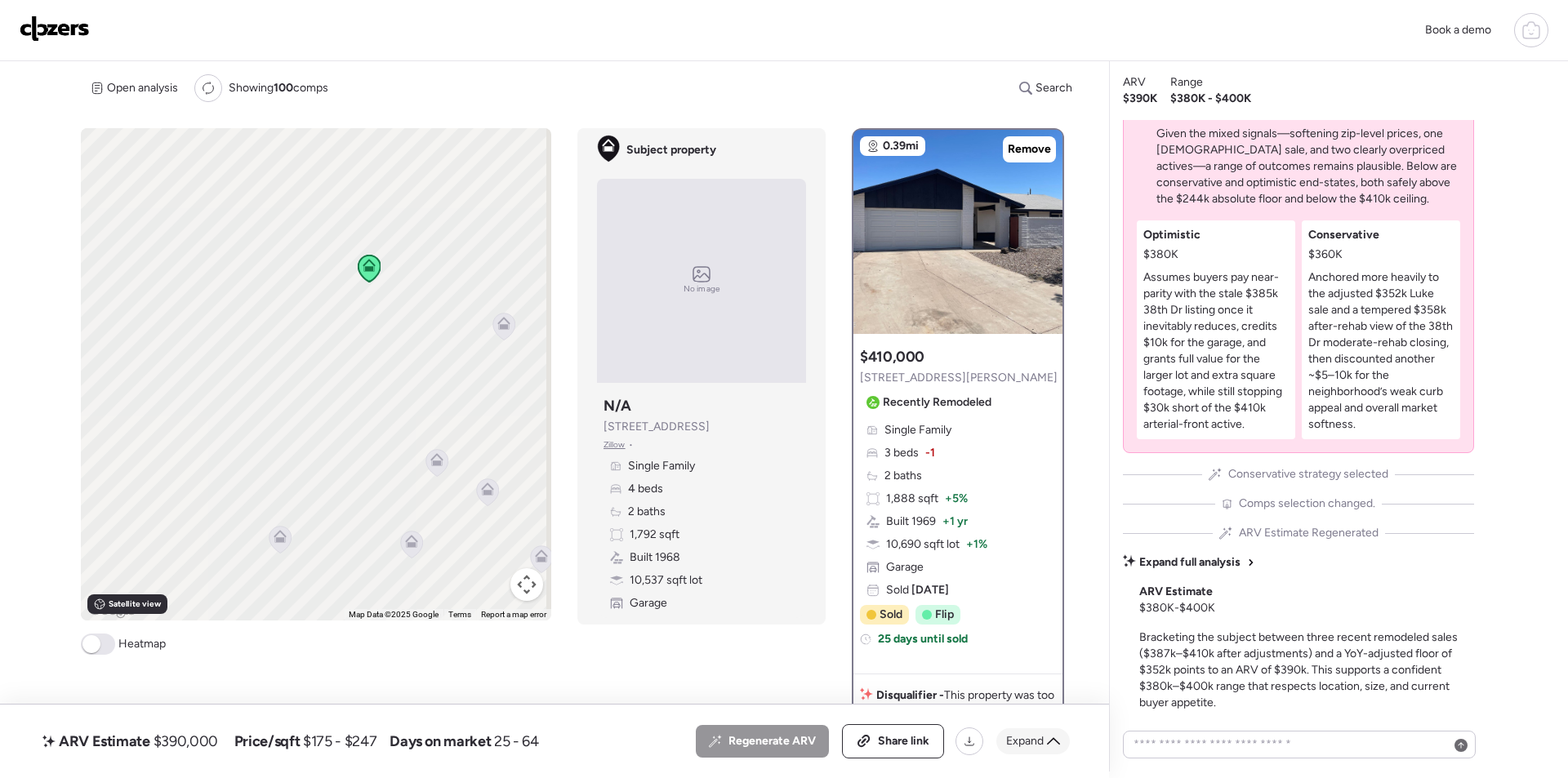
click at [1008, 736] on span "Expand" at bounding box center [1025, 741] width 37 height 16
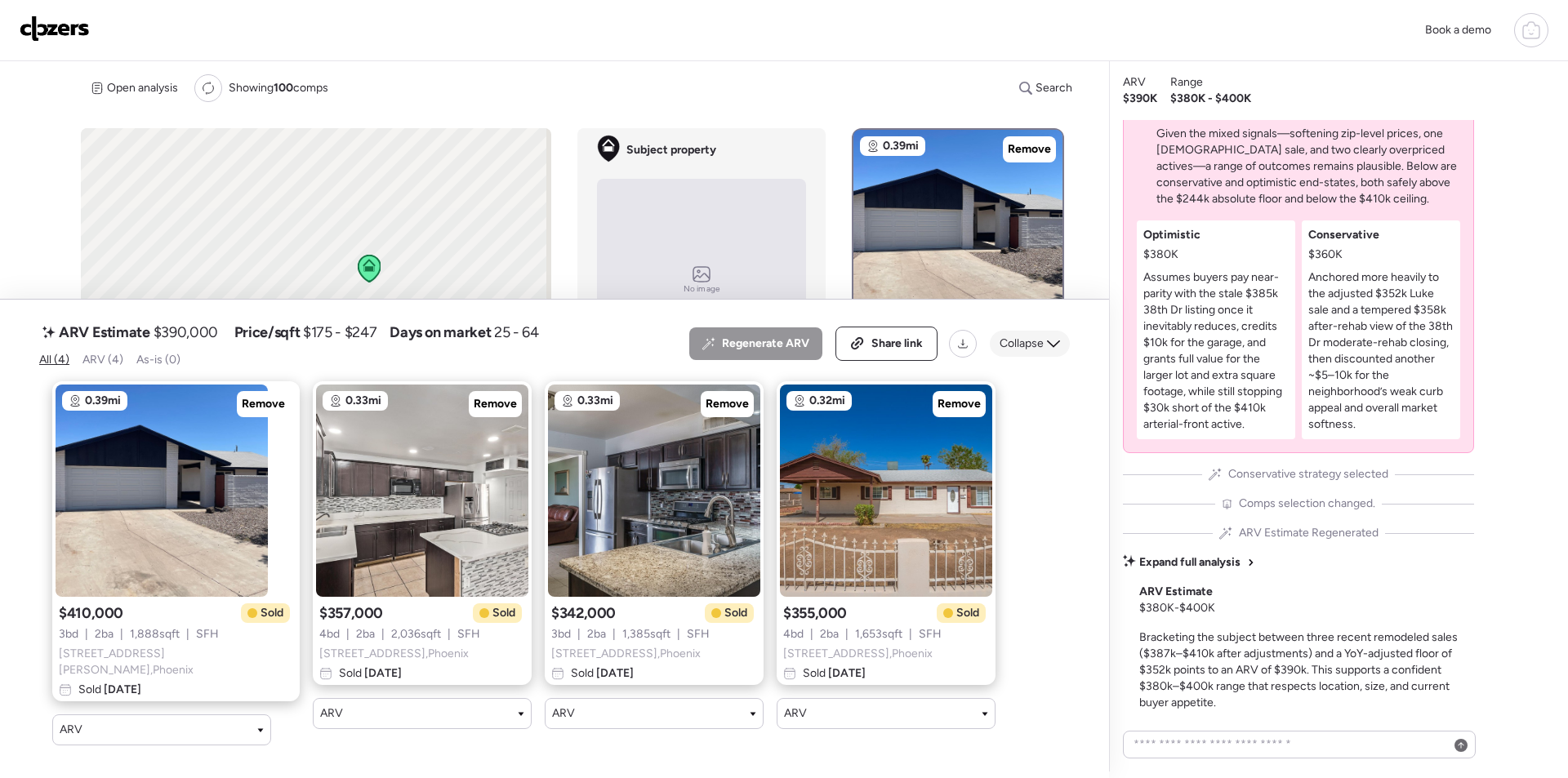
click at [1049, 357] on div "Collapse" at bounding box center [1030, 344] width 80 height 26
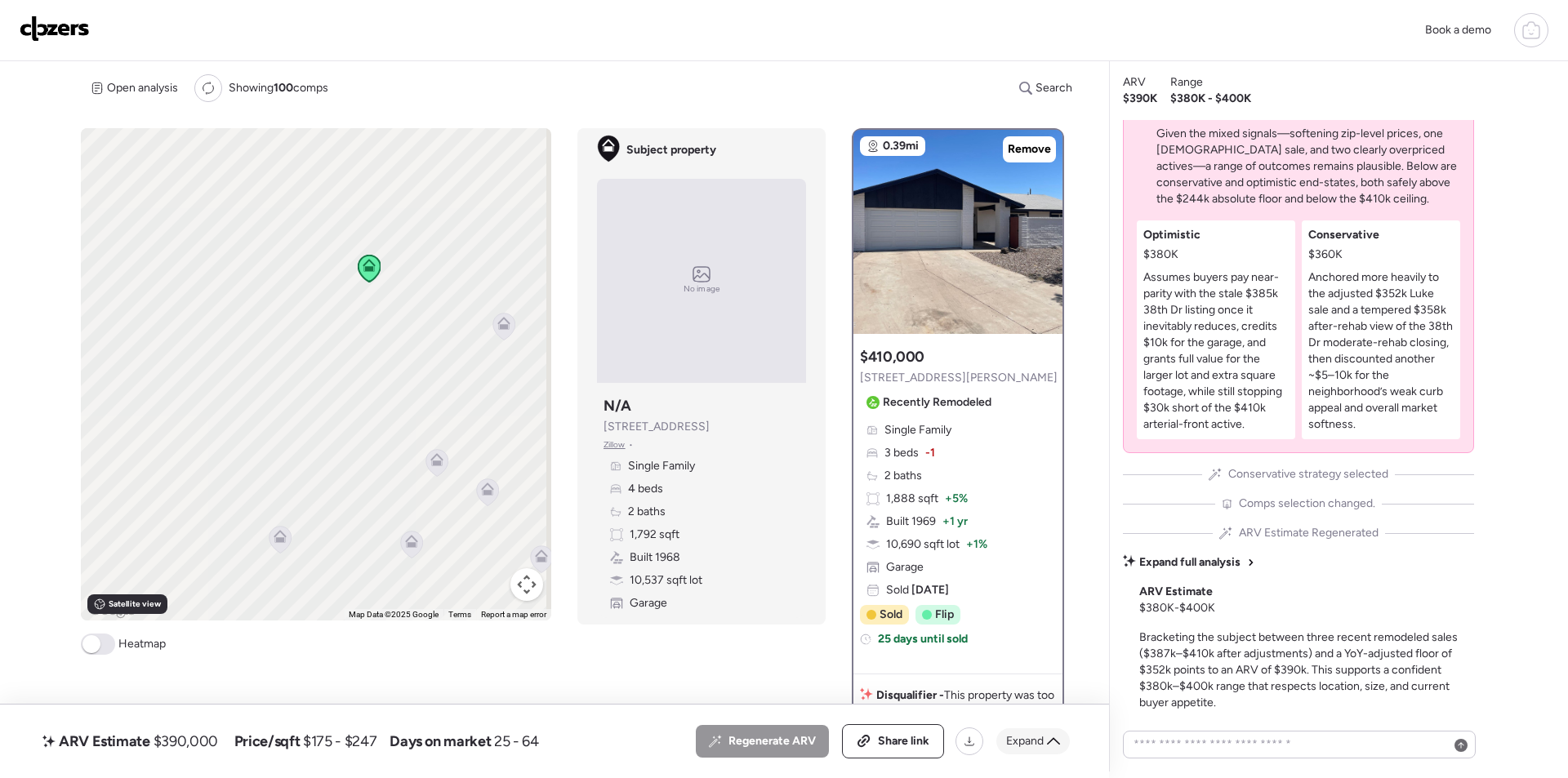
click at [1037, 742] on span "Expand" at bounding box center [1025, 741] width 37 height 16
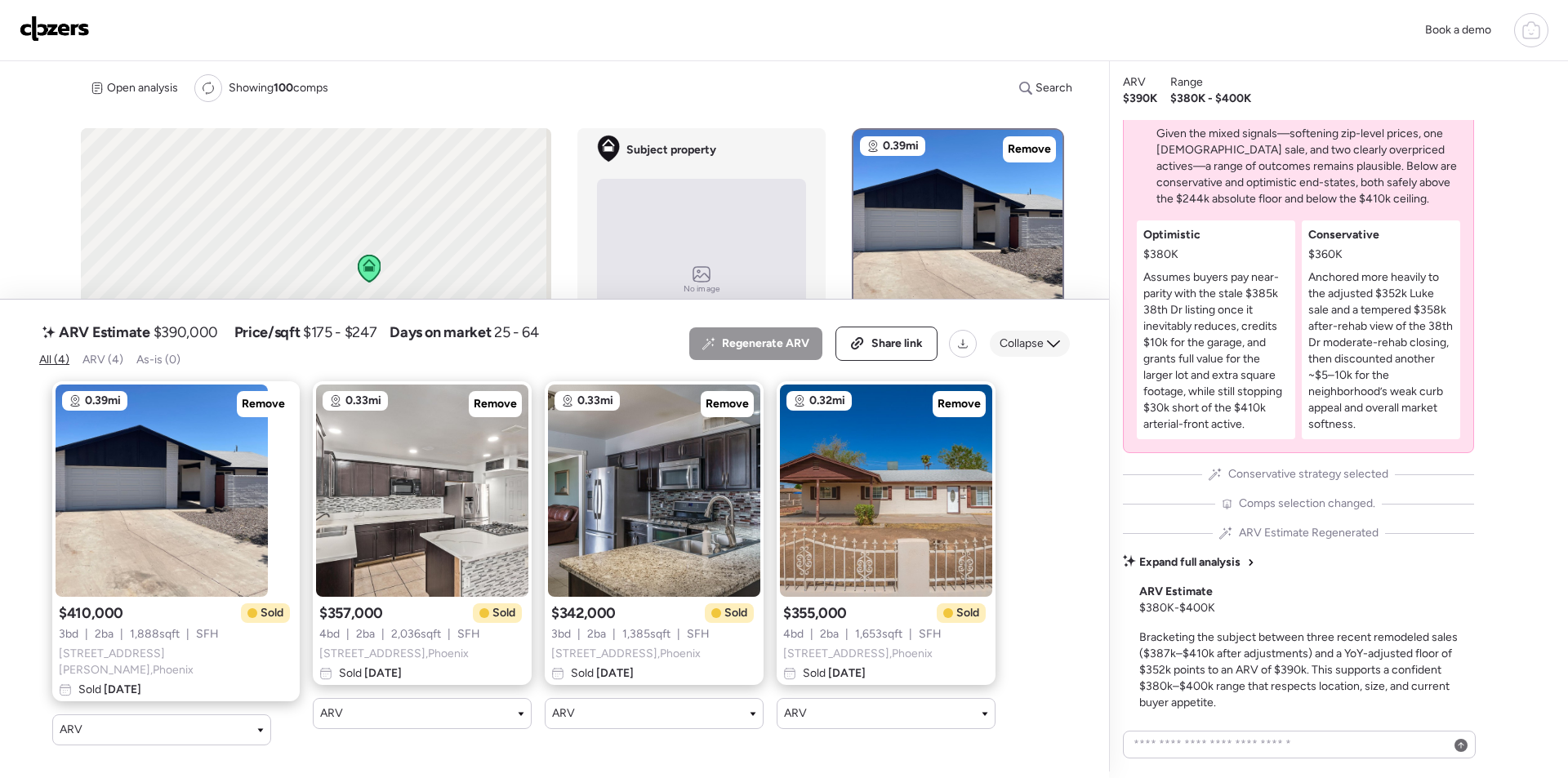
click at [1044, 348] on div "Collapse" at bounding box center [1030, 344] width 80 height 26
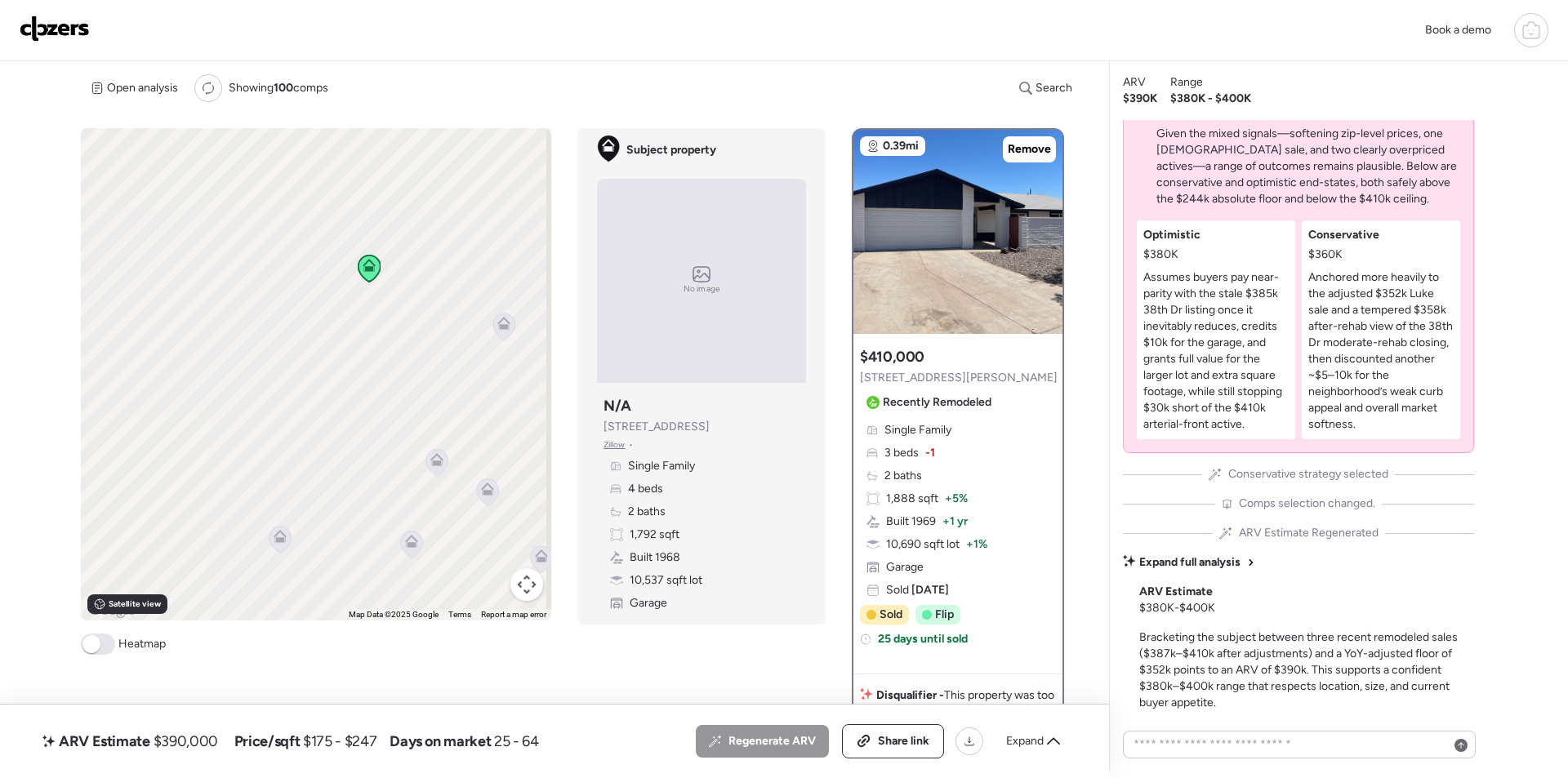
click at [191, 740] on span "$390,000" at bounding box center [185, 741] width 64 height 20
copy span "390,000"
click at [897, 743] on span "Share link" at bounding box center [903, 741] width 51 height 16
